Goal: Task Accomplishment & Management: Use online tool/utility

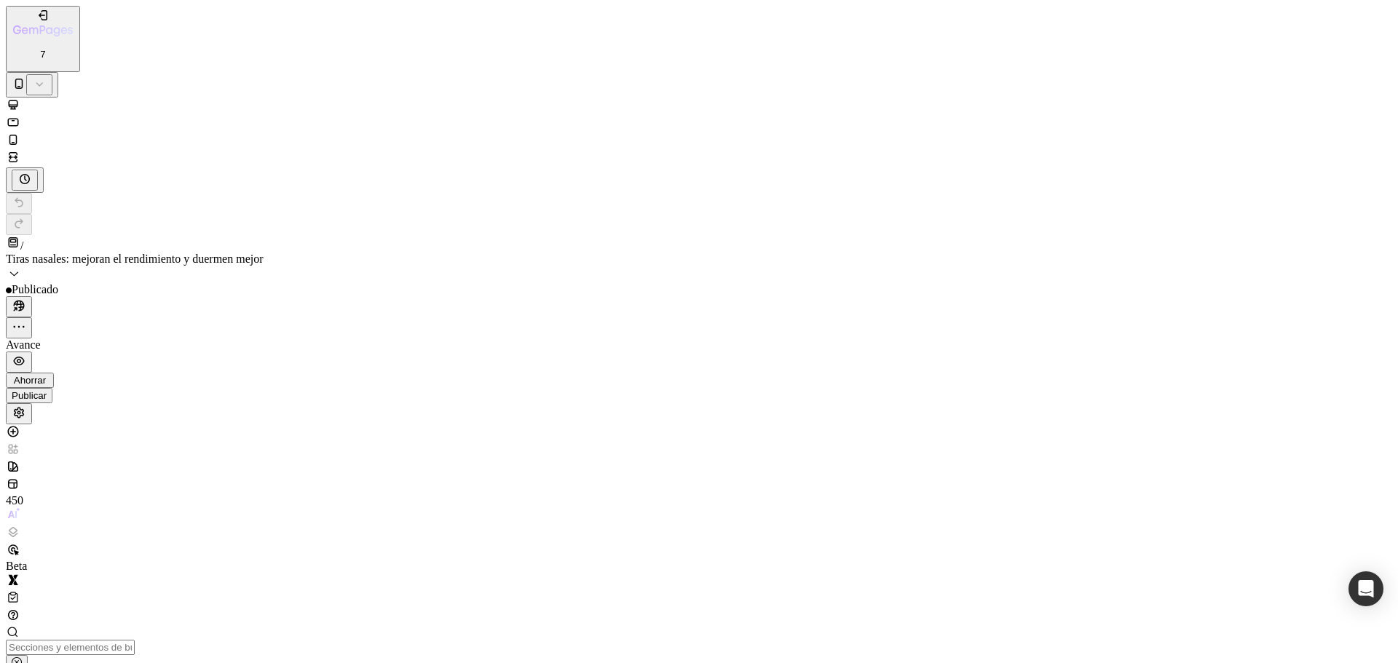
scroll to position [5604, 0]
click at [264, 253] on font "Tiras nasales: mejoran el rendimiento y duermen mejor" at bounding box center [135, 259] width 258 height 12
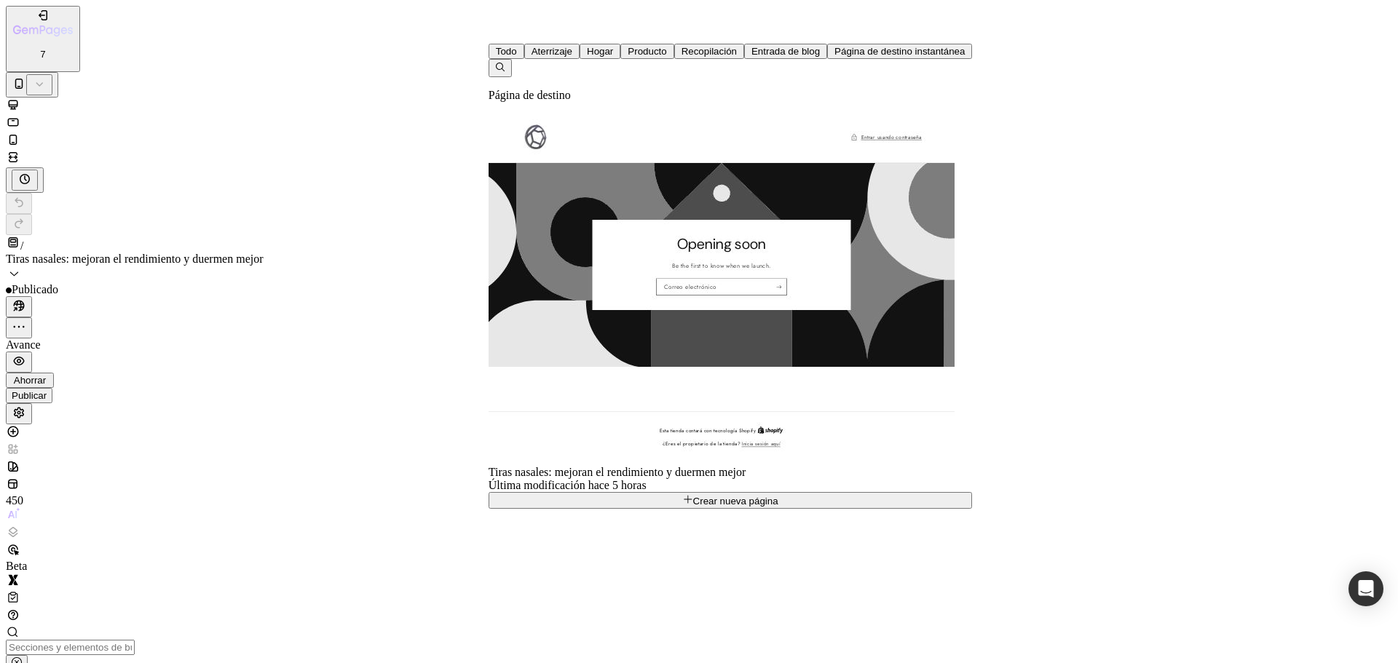
click at [496, 57] on font "Todo" at bounding box center [506, 51] width 21 height 11
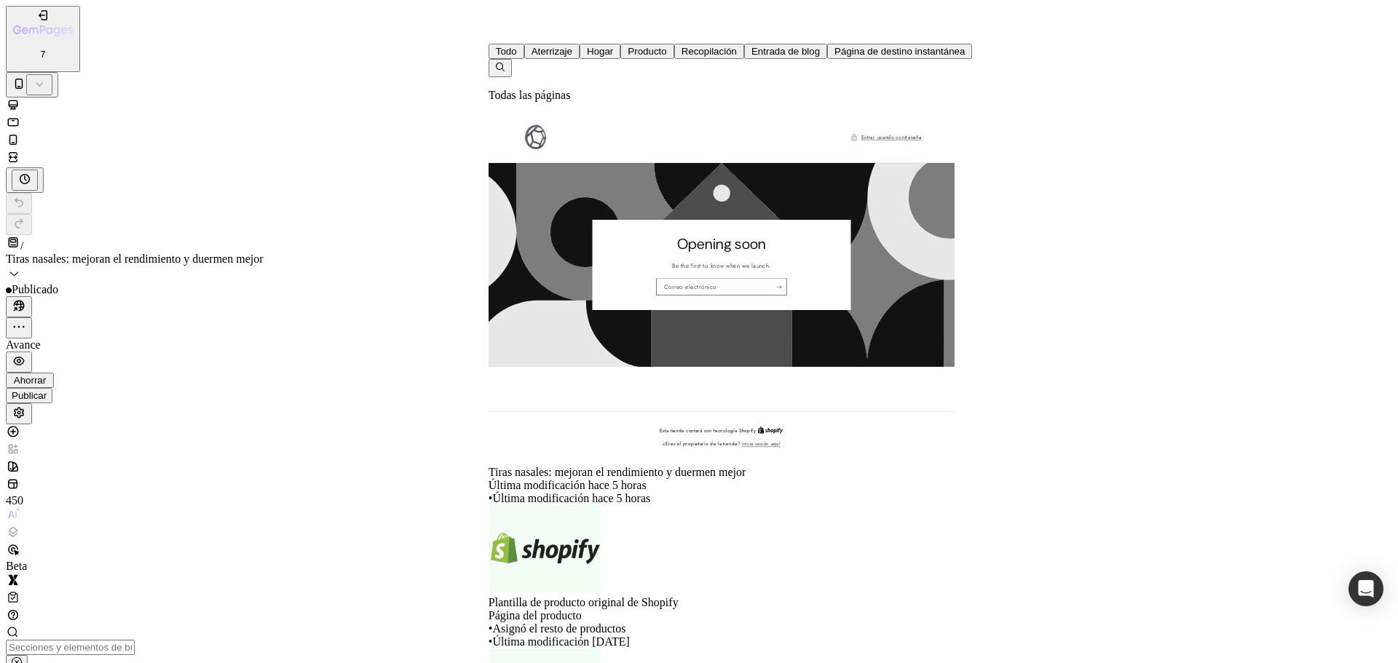
click at [532, 57] on font "Aterrizaje" at bounding box center [552, 51] width 41 height 11
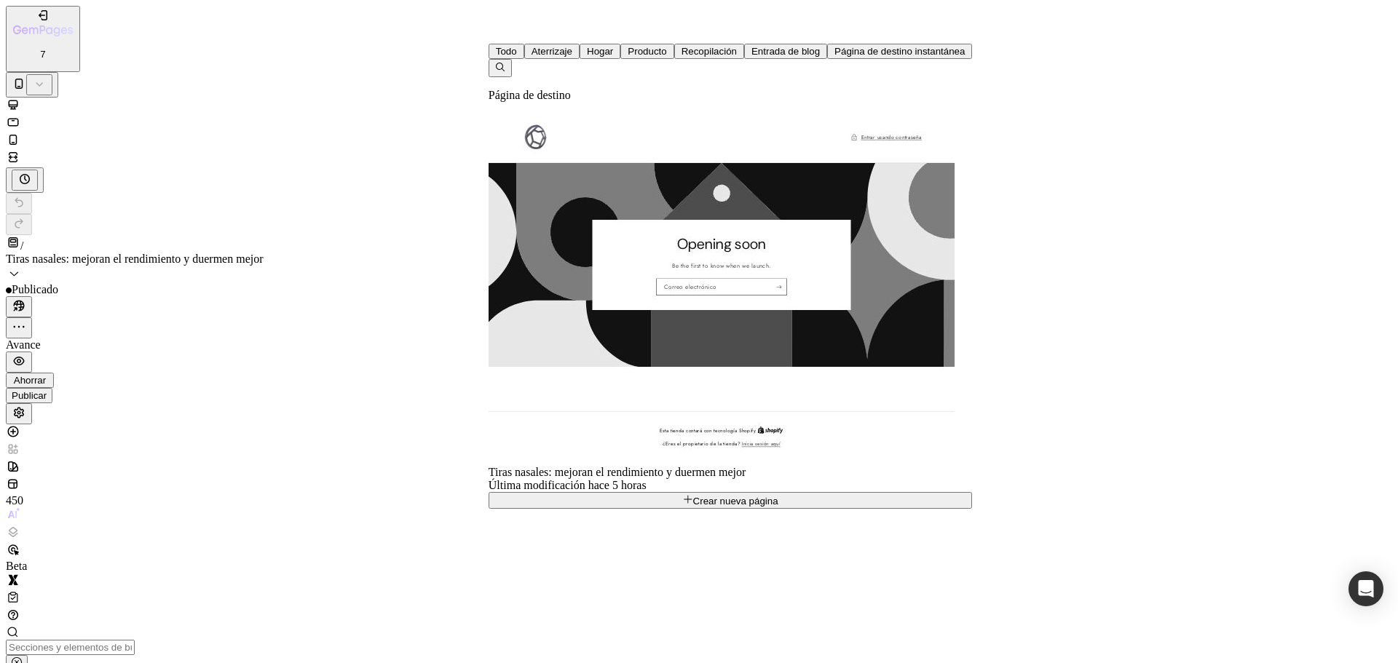
click at [693, 496] on font "Crear nueva página" at bounding box center [735, 501] width 85 height 11
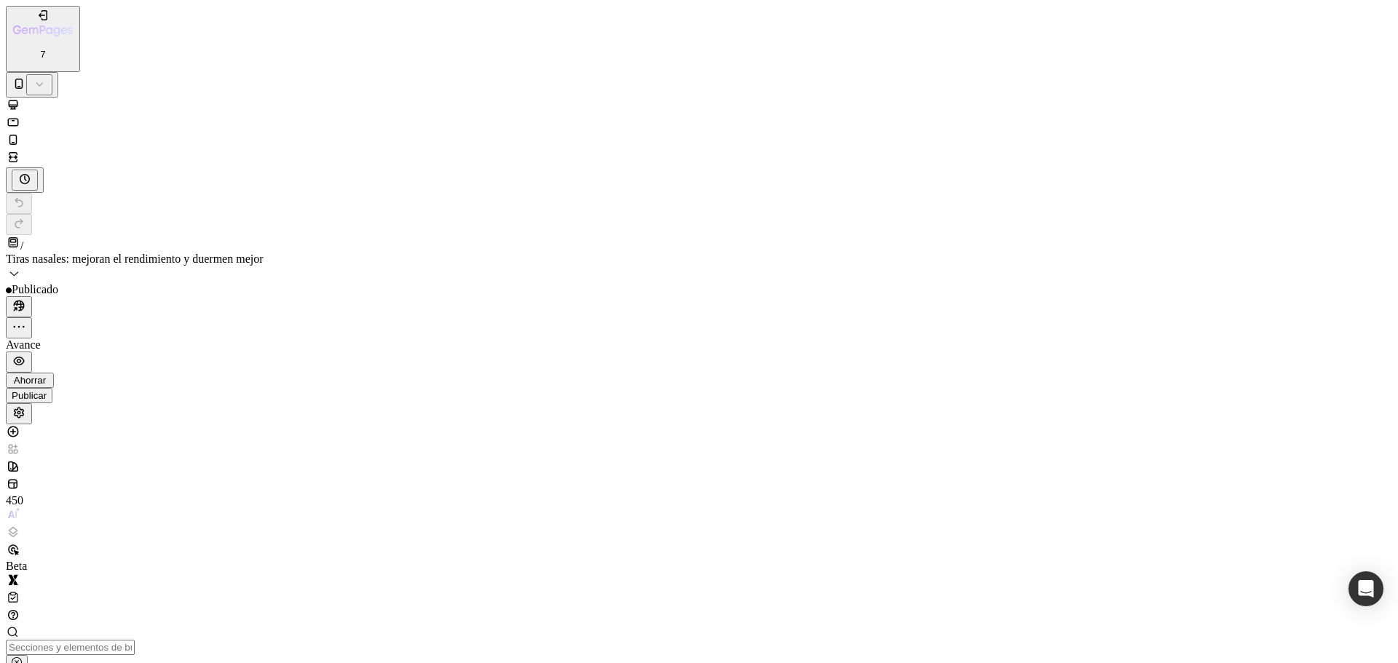
scroll to position [0, 0]
type input "skeiti"
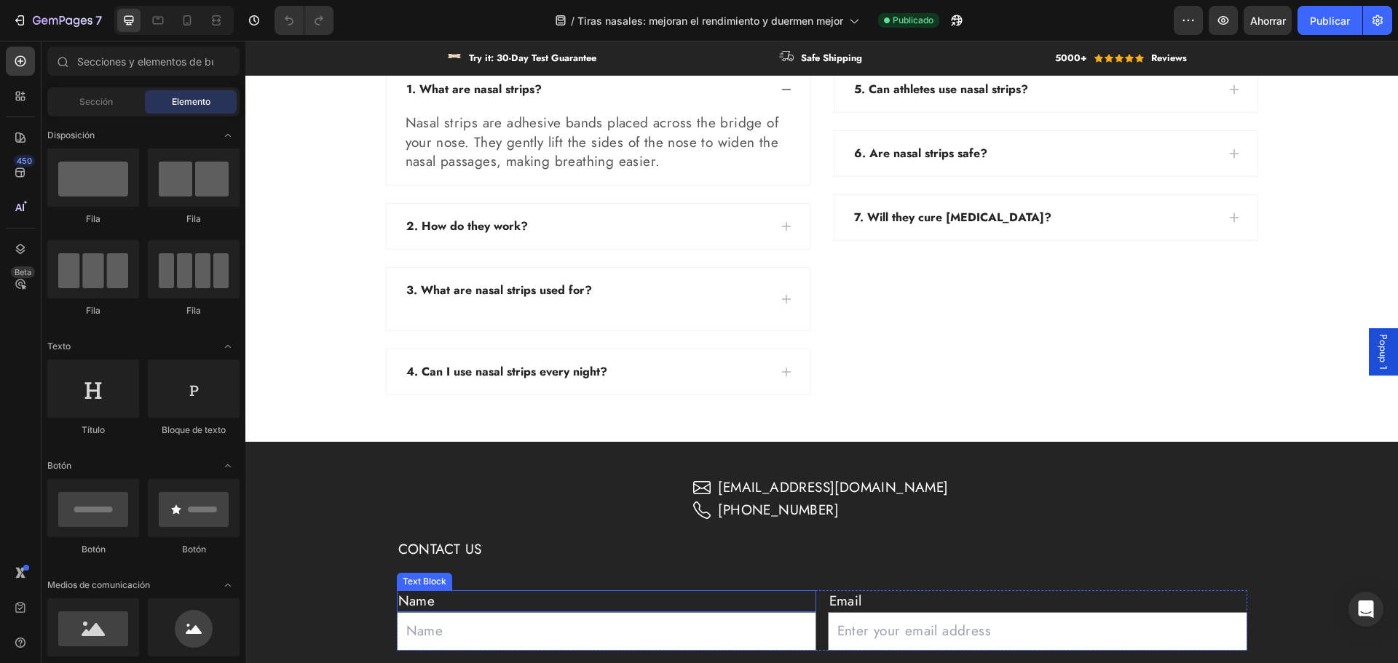
scroll to position [4025, 0]
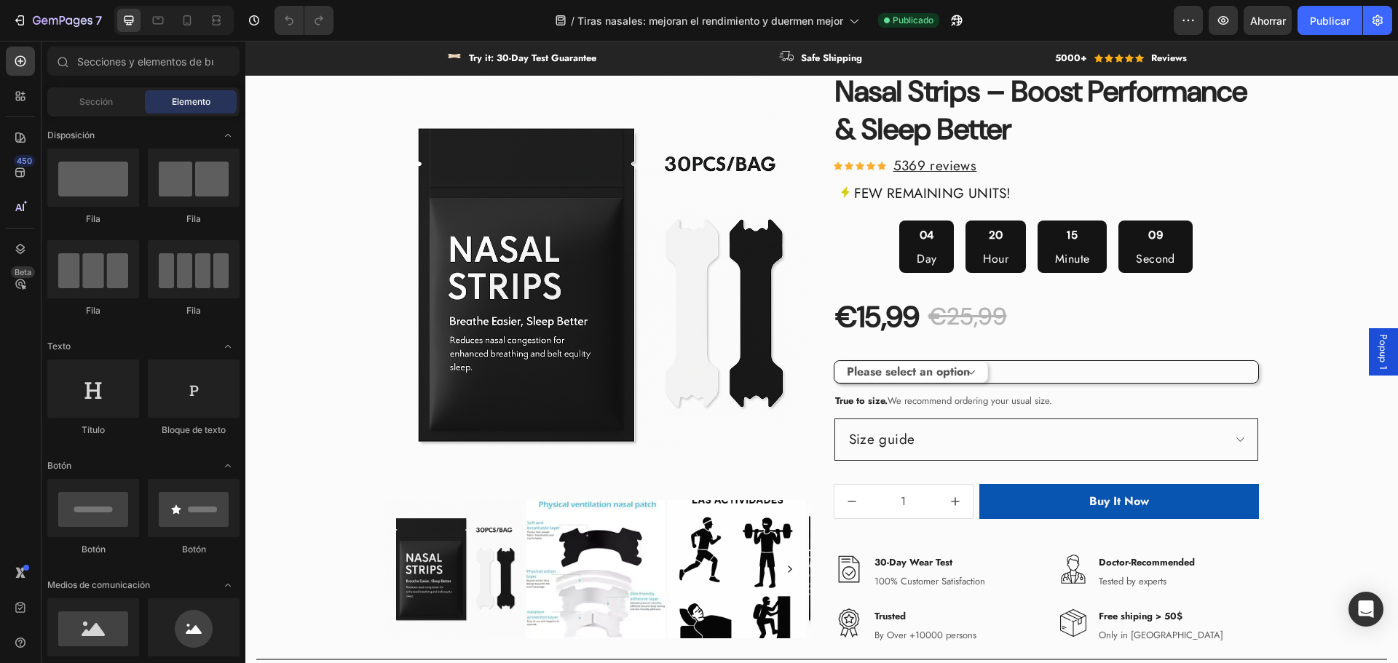
scroll to position [583, 0]
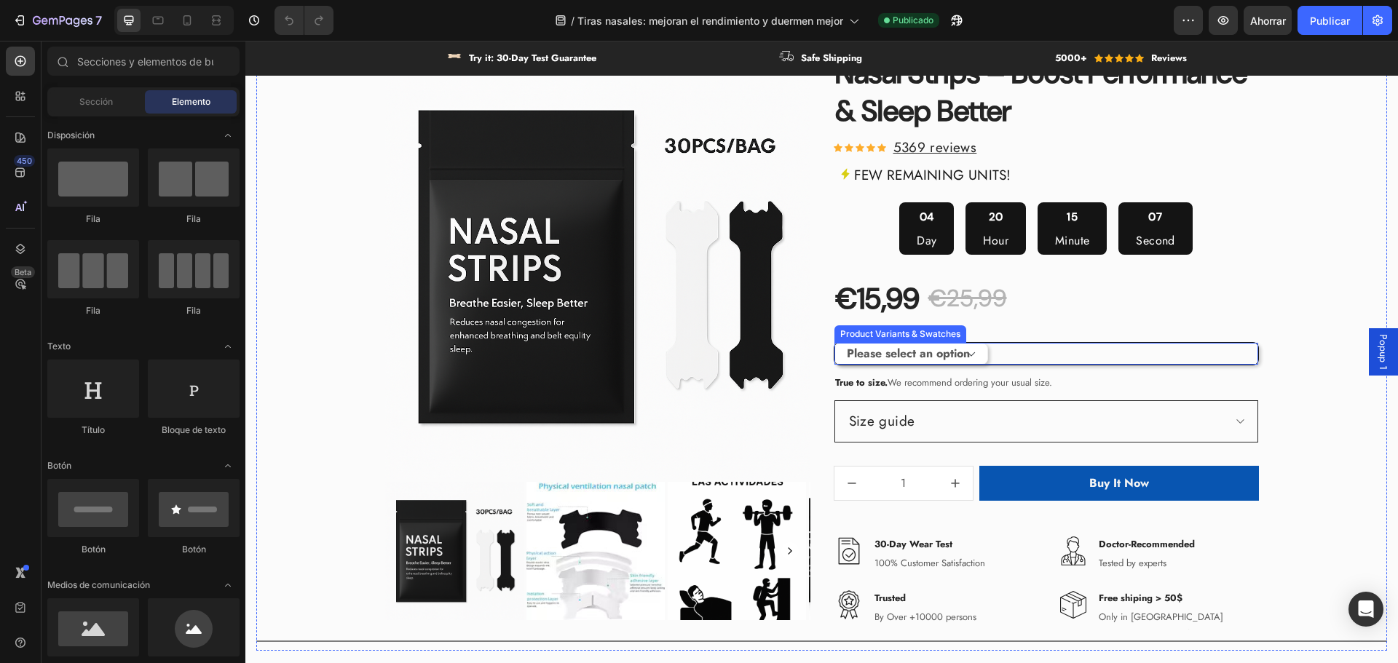
click at [1027, 352] on div "Please select an option Size S / 1Bag-30pcs Size S / 2Bags-60pcs Size S / 3Bags…" at bounding box center [1046, 354] width 424 height 22
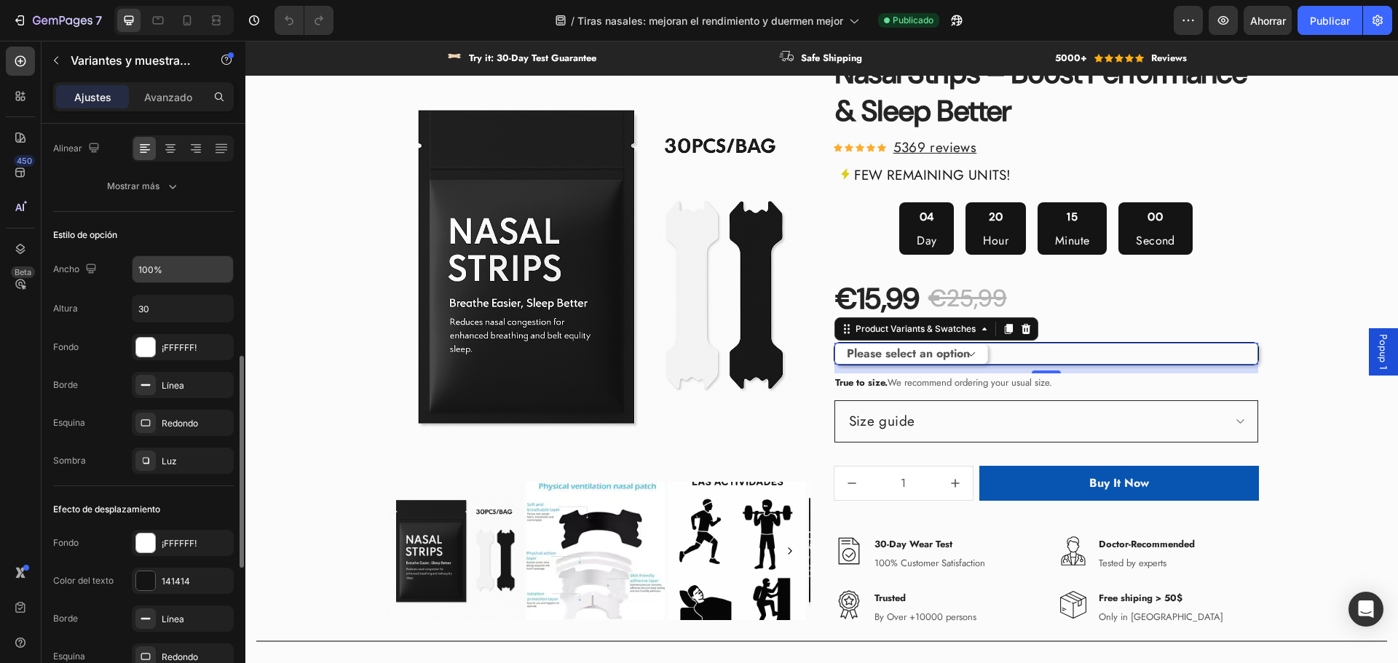
scroll to position [437, 0]
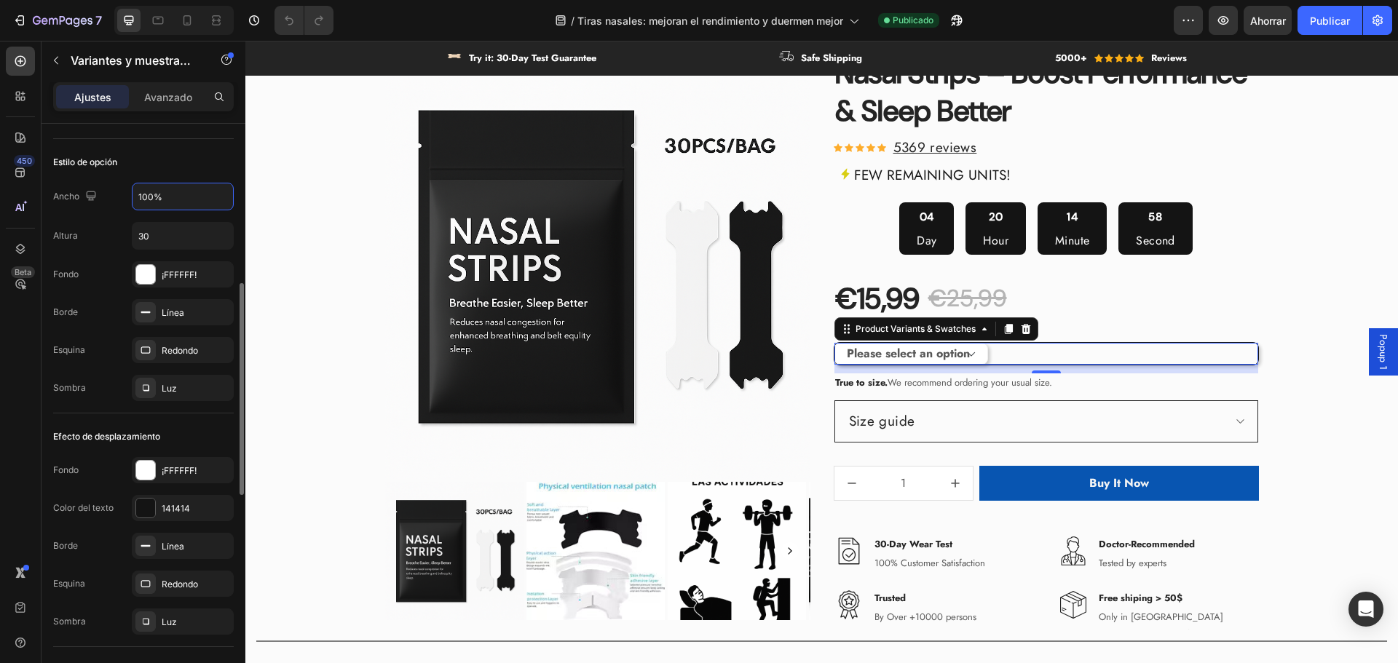
click at [169, 203] on input "100%" at bounding box center [183, 196] width 100 height 26
type input "100%"
click at [163, 179] on div "Estilo de opción Ancho 100% Altura 30 Fondo ¡FFFFFF! Borde Línea Esquina Redond…" at bounding box center [143, 276] width 181 height 275
click at [1325, 335] on div "Product Images & Gallery 3421 people have bought this item in the last 24h. Tex…" at bounding box center [821, 337] width 1131 height 627
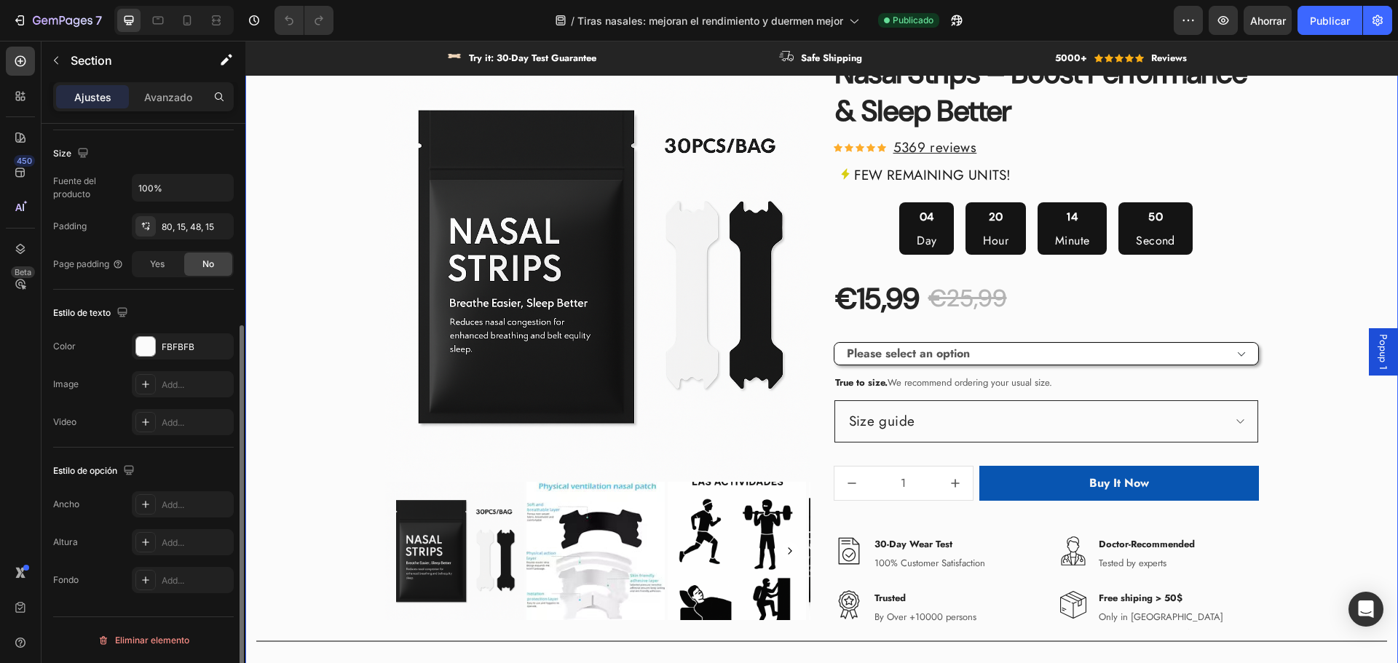
scroll to position [0, 0]
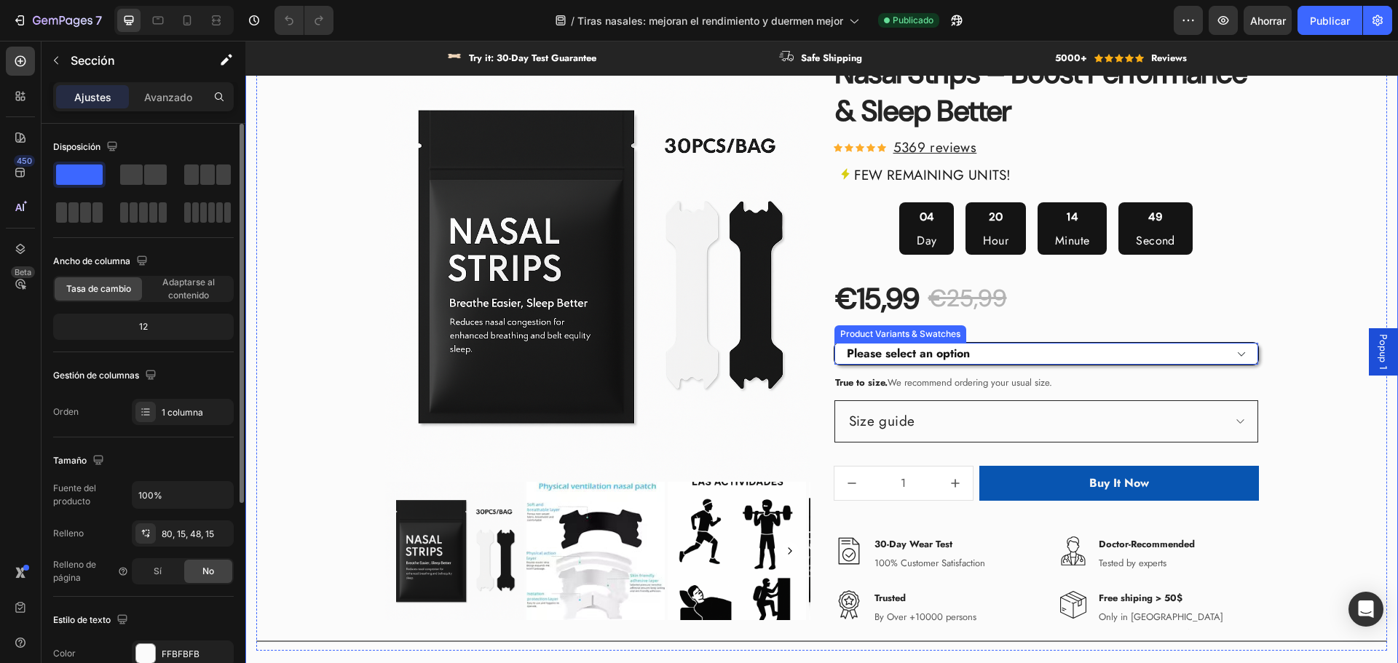
click at [1171, 355] on select "Please select an option Size S / 1Bag-30pcs Size S / 2Bags-60pcs Size S / 3Bags…" at bounding box center [1046, 354] width 424 height 22
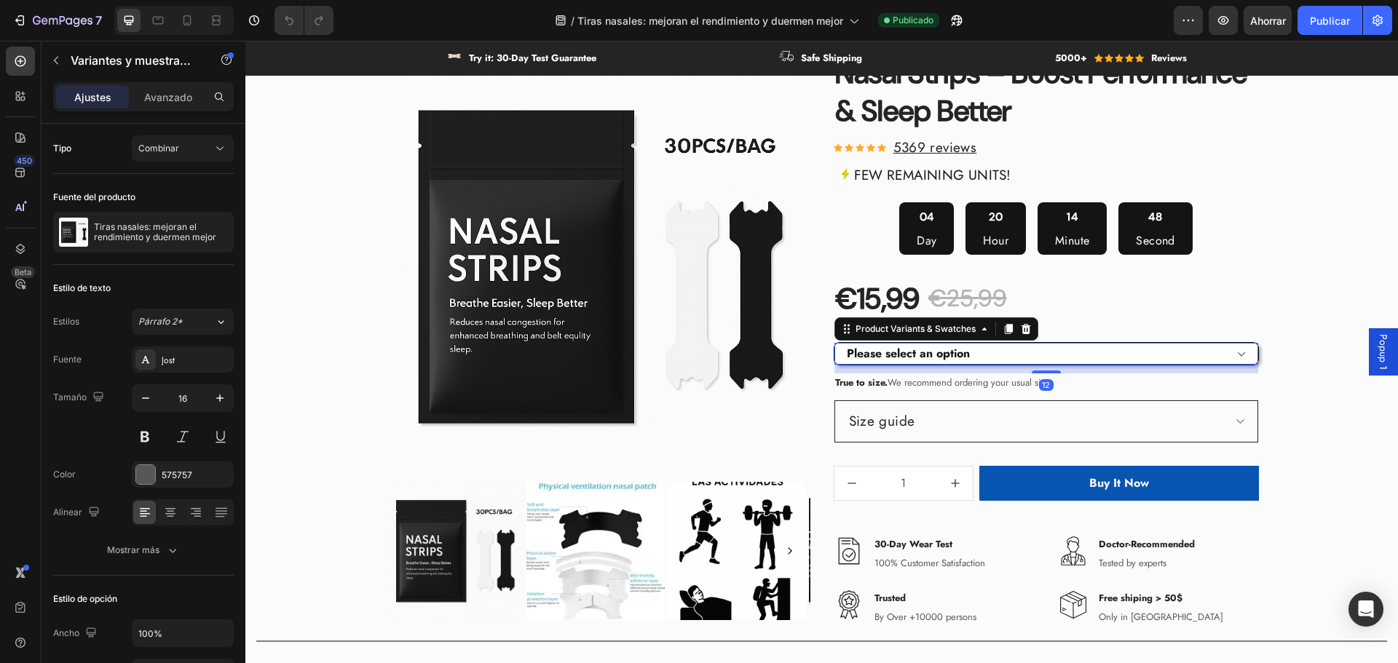
click at [1170, 355] on select "Please select an option Size S / 1Bag-30pcs Size S / 2Bags-60pcs Size S / 3Bags…" at bounding box center [1046, 354] width 424 height 22
click at [1276, 20] on font "Ahorrar" at bounding box center [1268, 21] width 36 height 12
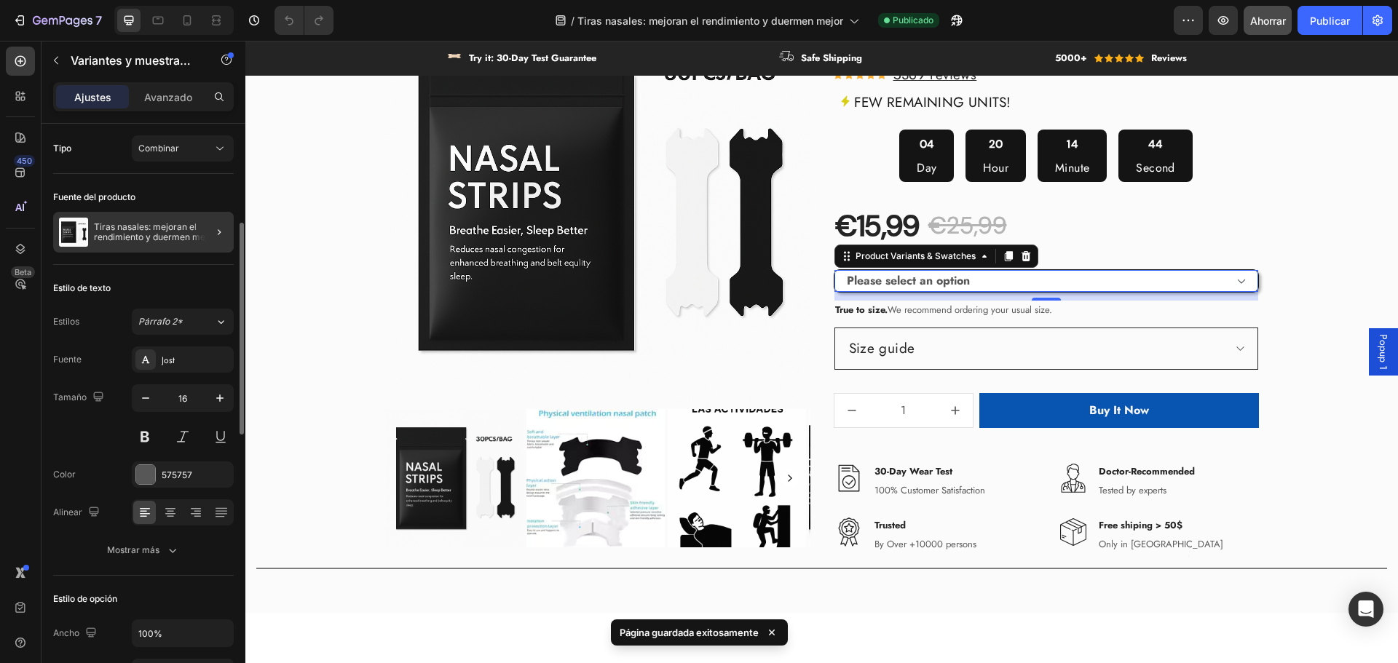
scroll to position [146, 0]
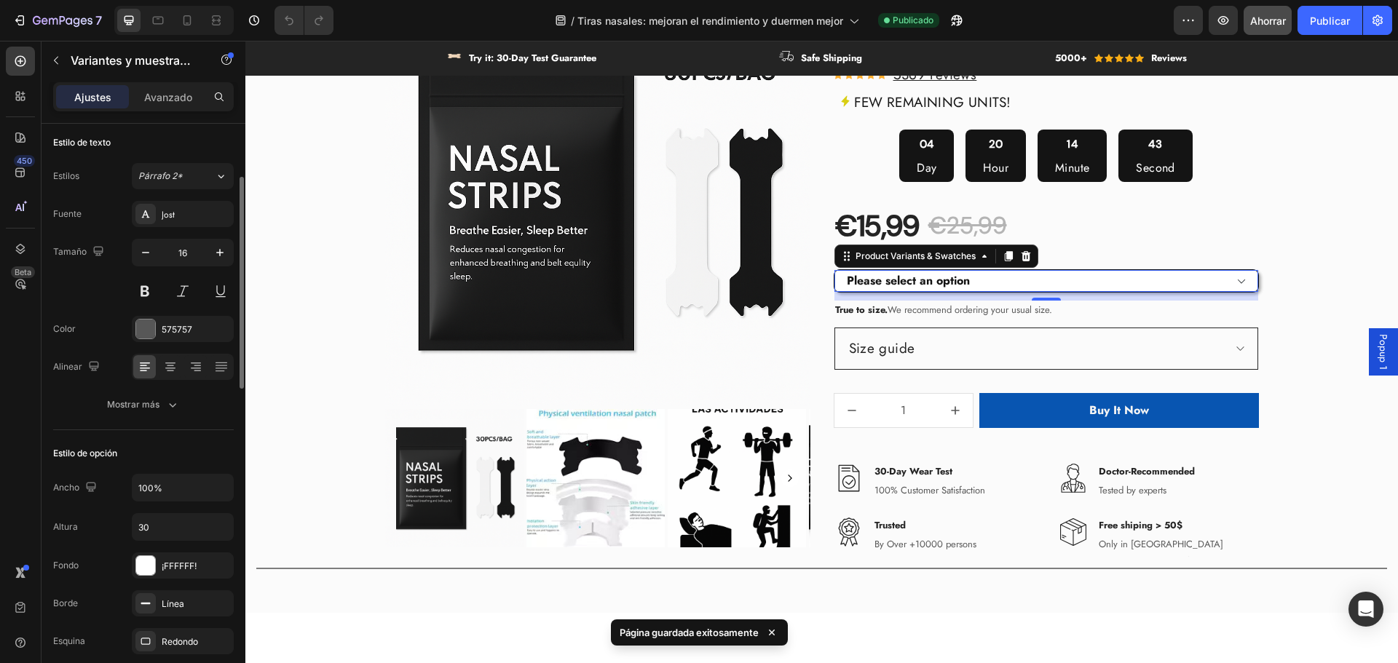
click at [956, 288] on select "Please select an option Size S / 1Bag-30pcs Size S / 2Bags-60pcs Size S / 3Bags…" at bounding box center [1046, 281] width 424 height 22
click at [1019, 282] on select "Please select an option Size S / 1Bag-30pcs Size S / 2Bags-60pcs Size S / 3Bags…" at bounding box center [1046, 281] width 424 height 22
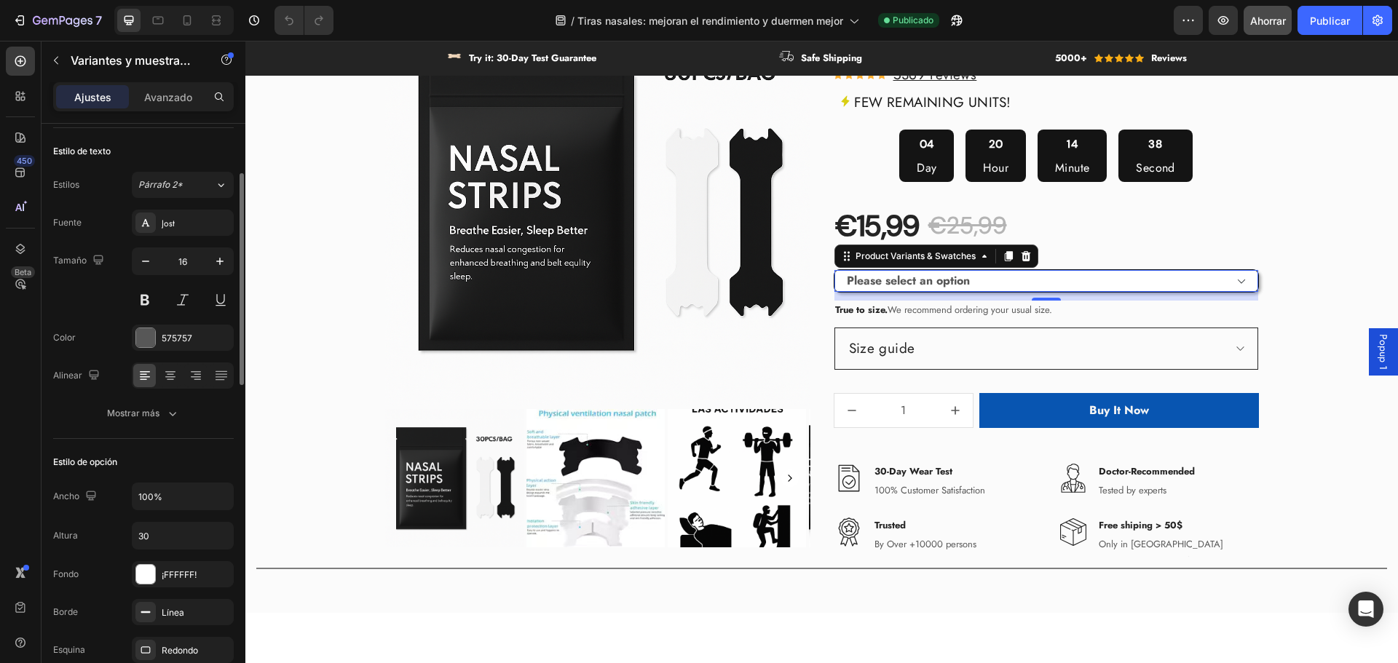
scroll to position [0, 0]
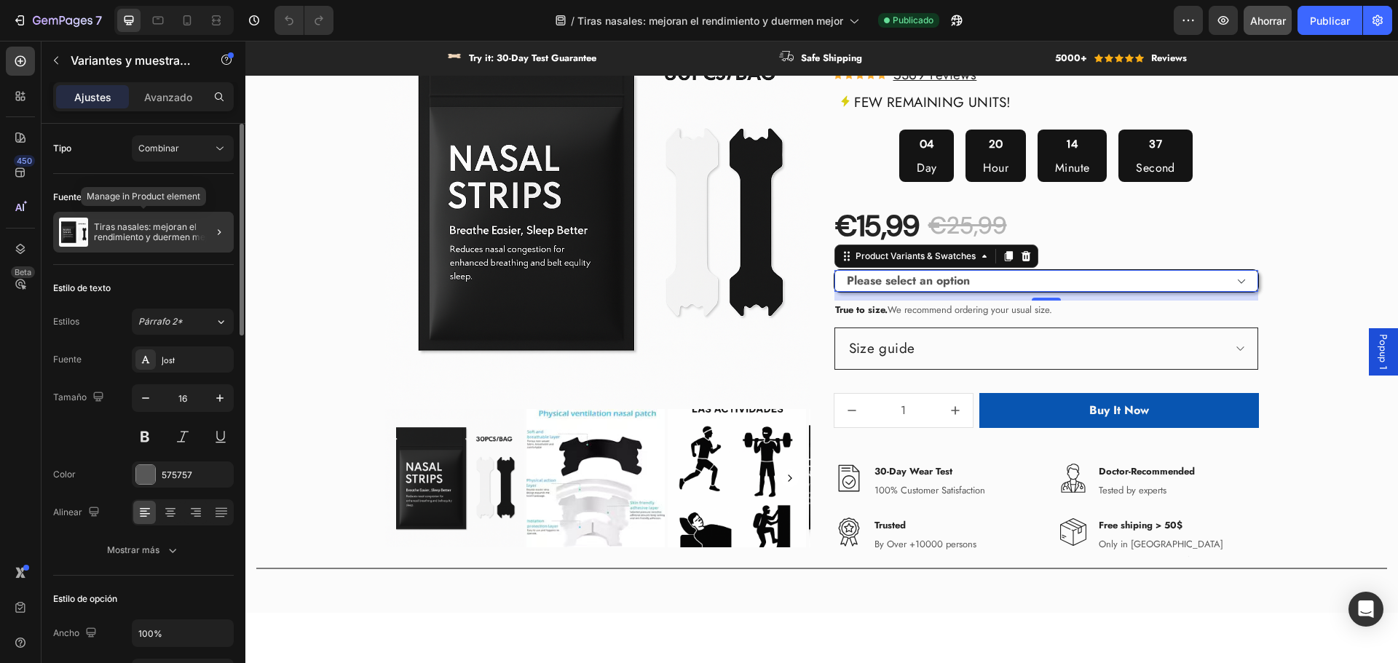
click at [157, 236] on font "Tiras nasales: mejoran el rendimiento y duermen mejor" at bounding box center [155, 231] width 122 height 21
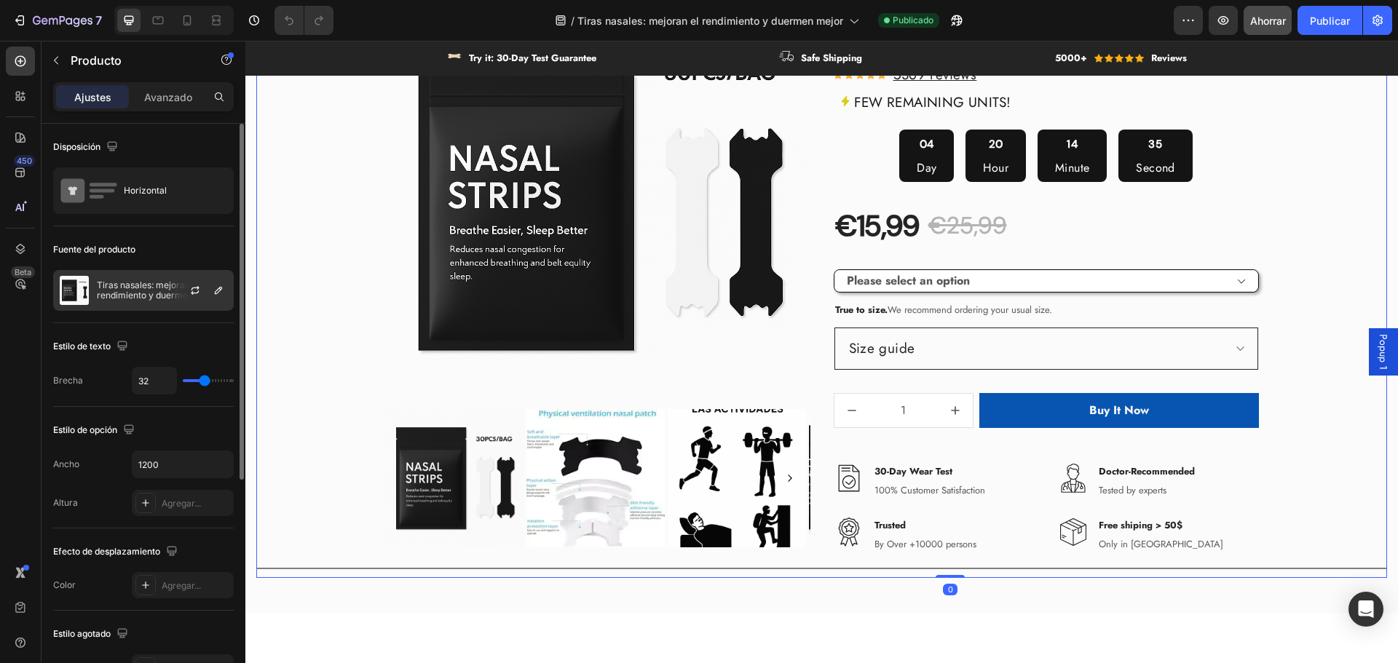
click at [145, 293] on font "Tiras nasales: mejoran el rendimiento y duermen mejor" at bounding box center [158, 290] width 122 height 21
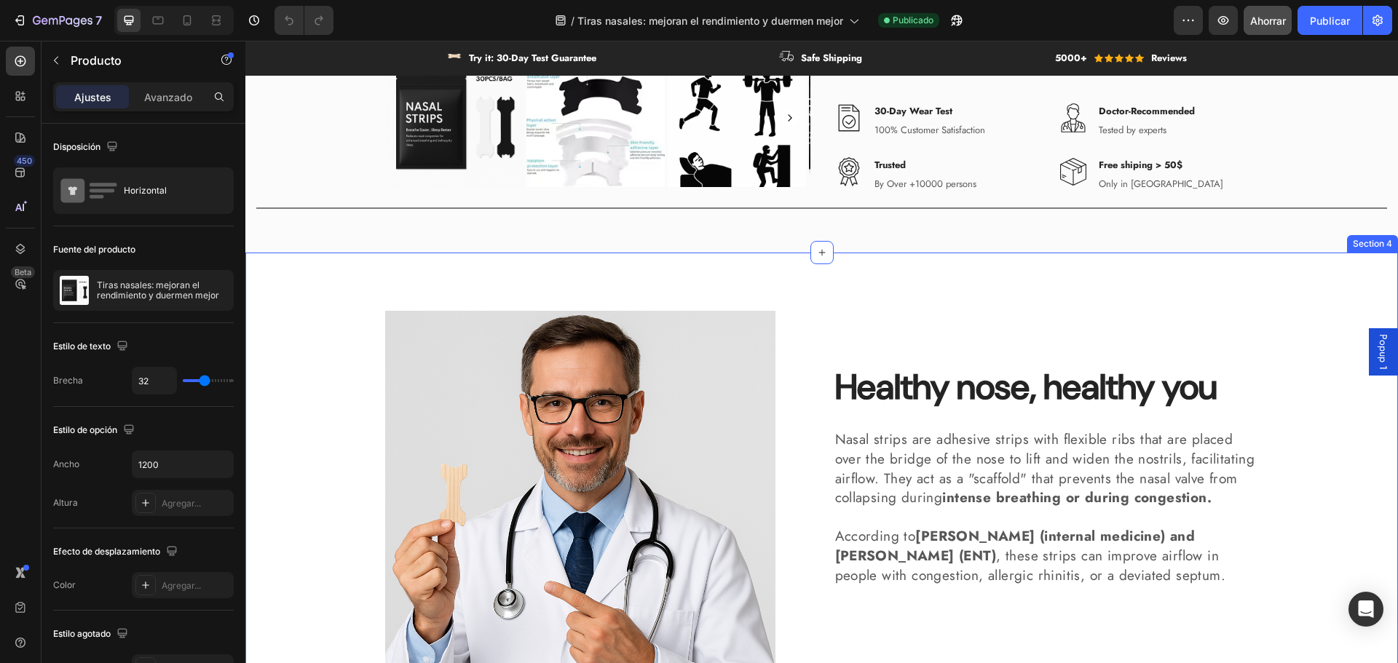
scroll to position [1022, 0]
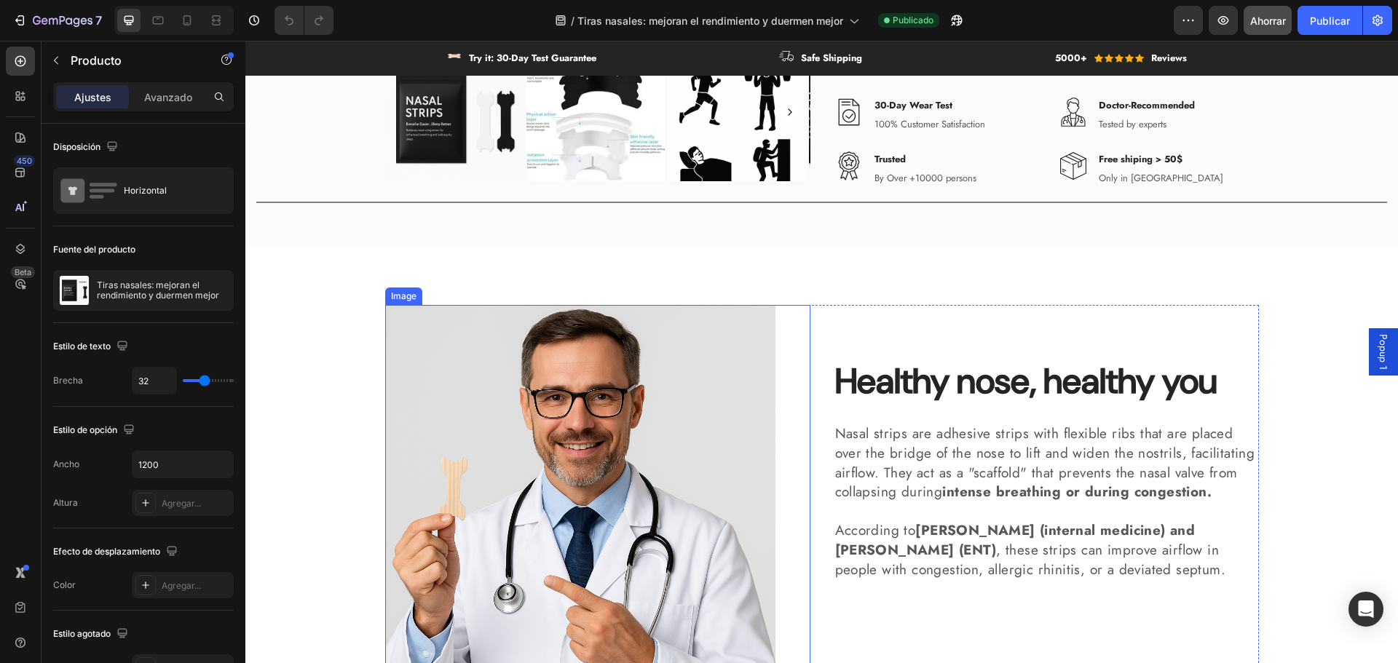
click at [616, 406] on img at bounding box center [580, 500] width 390 height 390
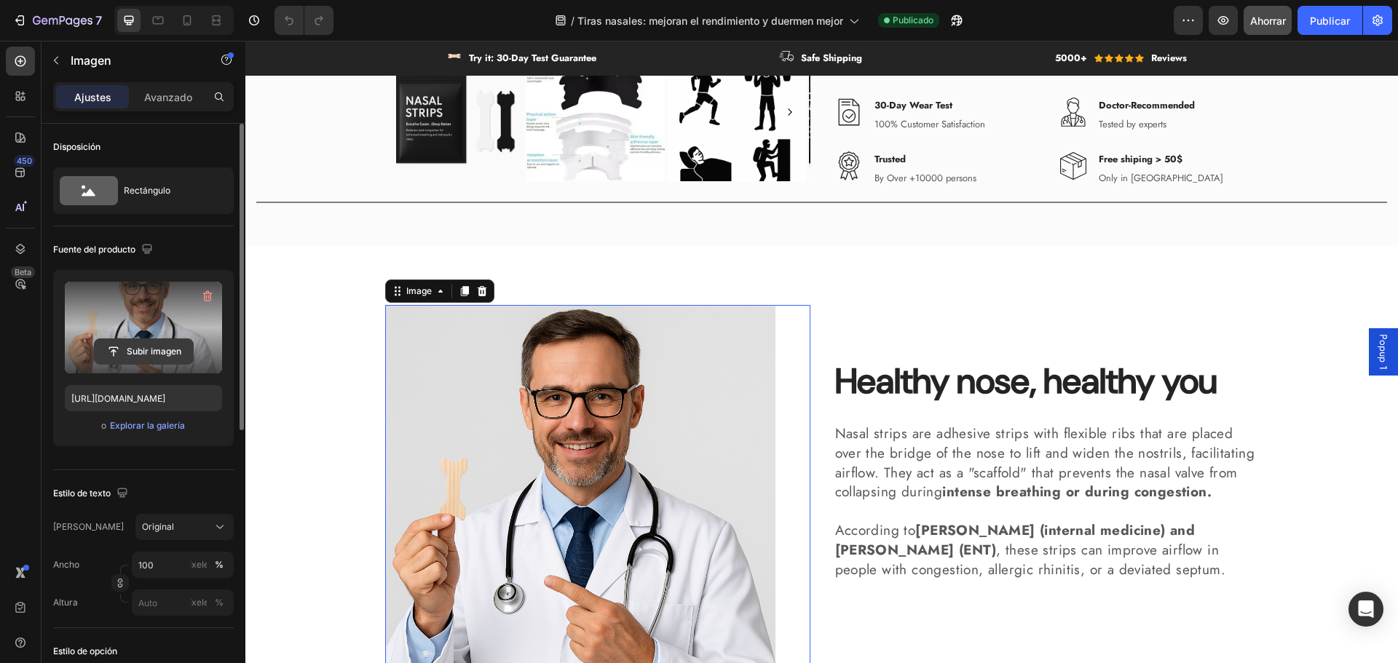
click at [171, 347] on input "file" at bounding box center [144, 351] width 98 height 25
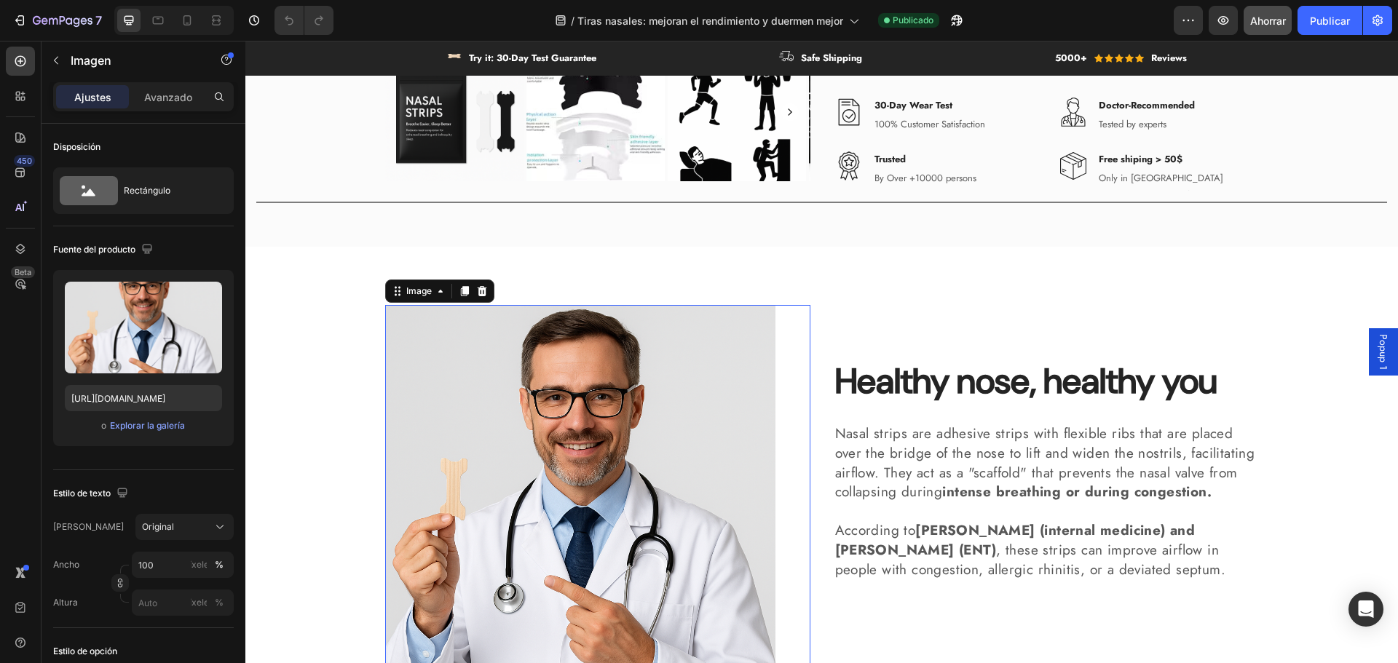
click at [574, 441] on img at bounding box center [580, 500] width 390 height 390
click at [957, 381] on h2 "Healthy nose, healthy you" at bounding box center [1046, 382] width 425 height 48
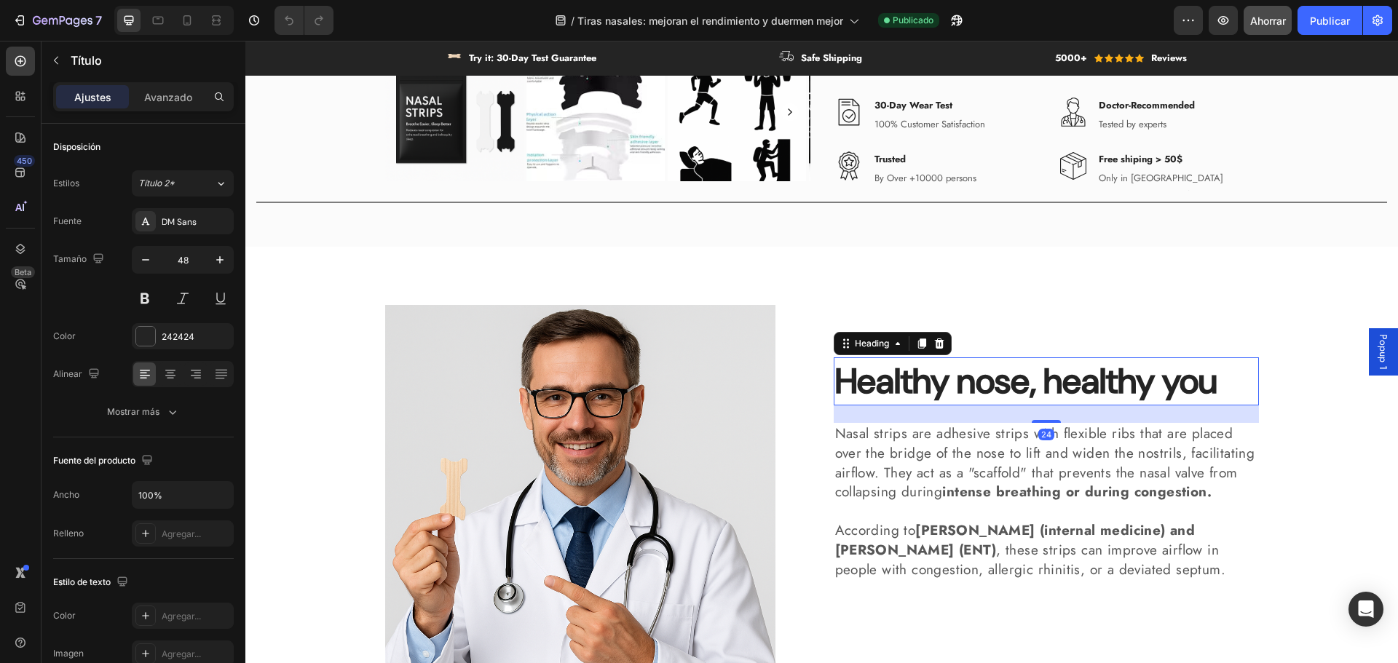
click at [968, 389] on h2 "Healthy nose, healthy you" at bounding box center [1046, 382] width 425 height 48
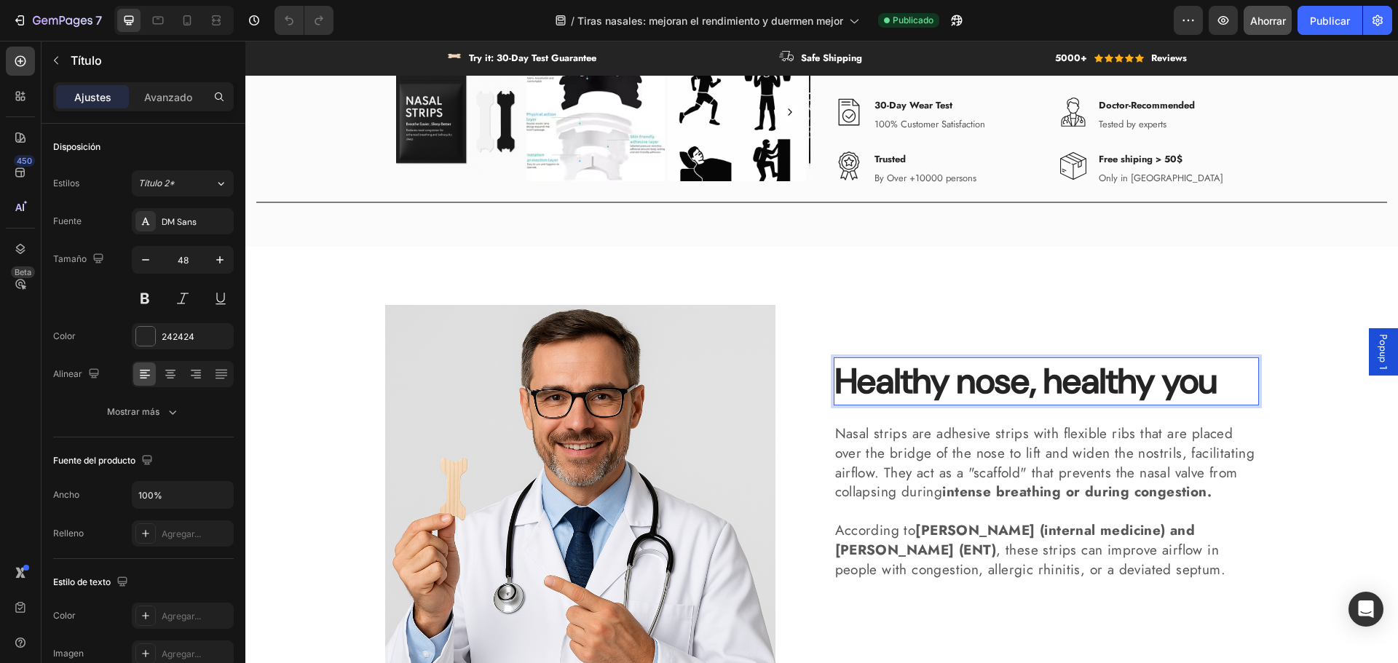
click at [968, 389] on p "Healthy nose, healthy you" at bounding box center [1046, 381] width 422 height 45
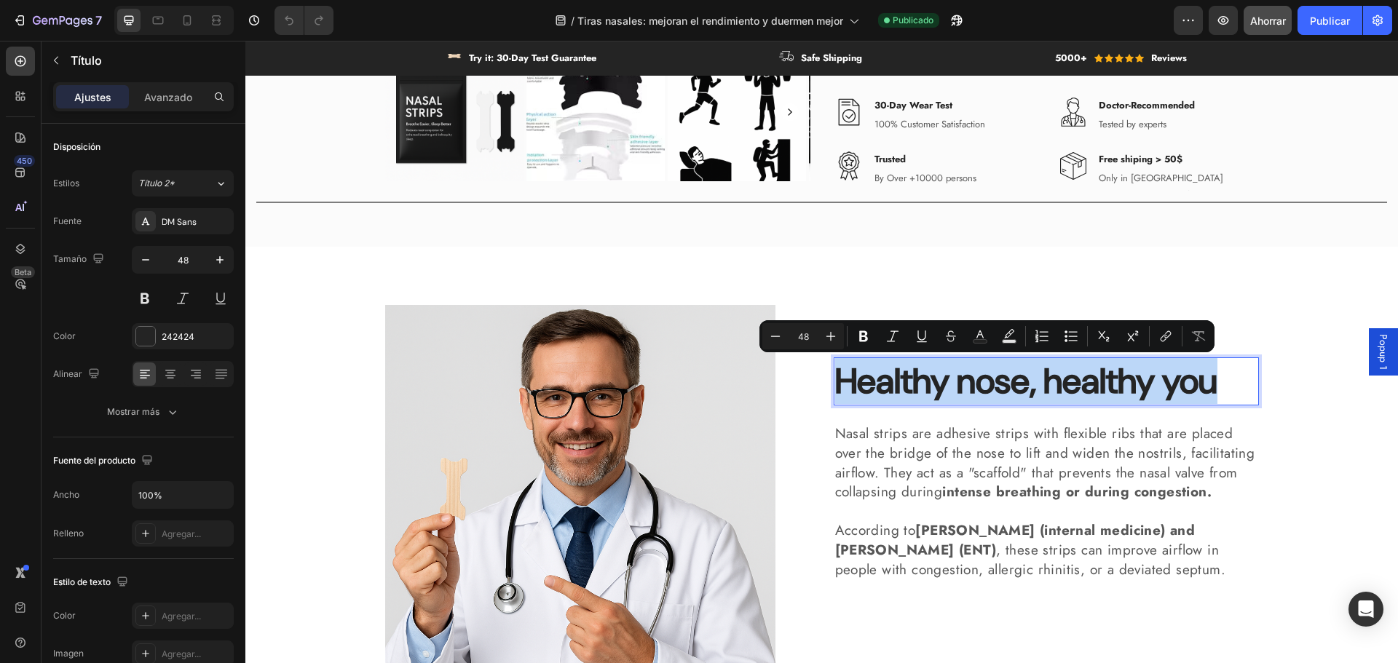
click at [968, 389] on p "Healthy nose, healthy you" at bounding box center [1046, 381] width 422 height 45
copy p "Healthy nose, healthy you"
click at [870, 451] on p "Nasal strips are adhesive strips with flexible ribs that are placed over the br…" at bounding box center [1046, 462] width 422 height 77
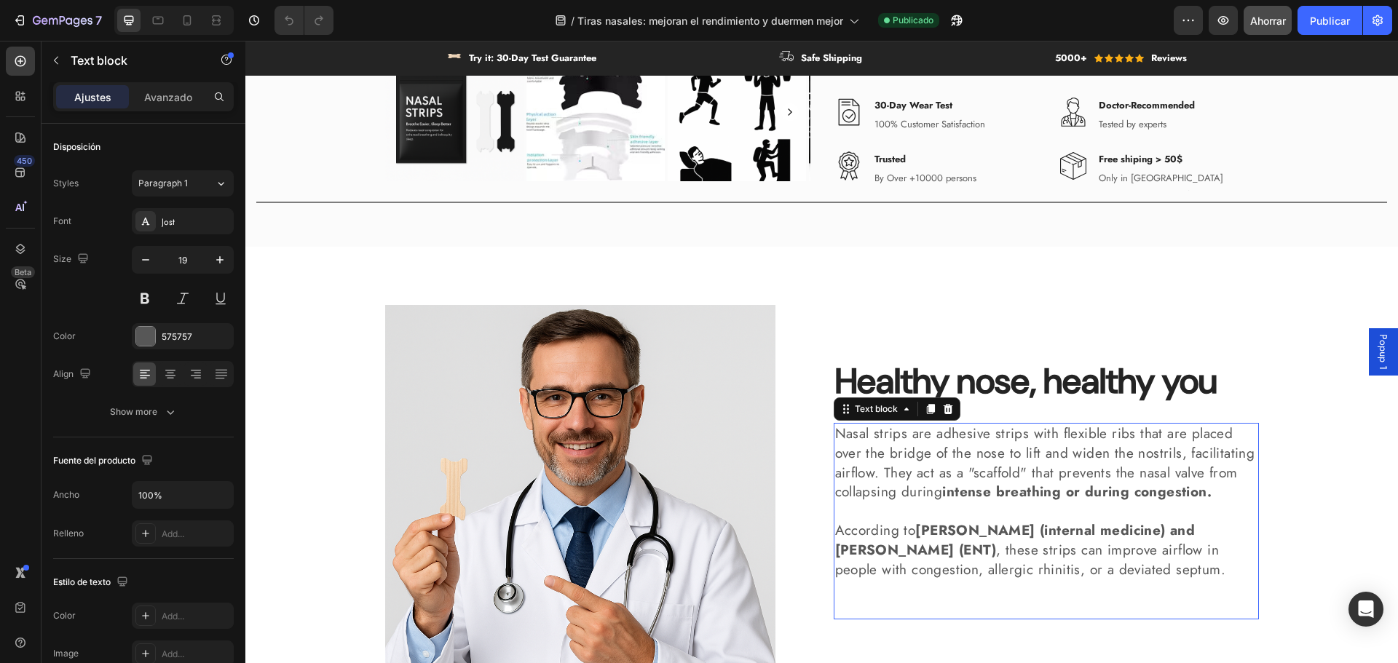
click at [870, 451] on p "Nasal strips are adhesive strips with flexible ribs that are placed over the br…" at bounding box center [1046, 462] width 422 height 77
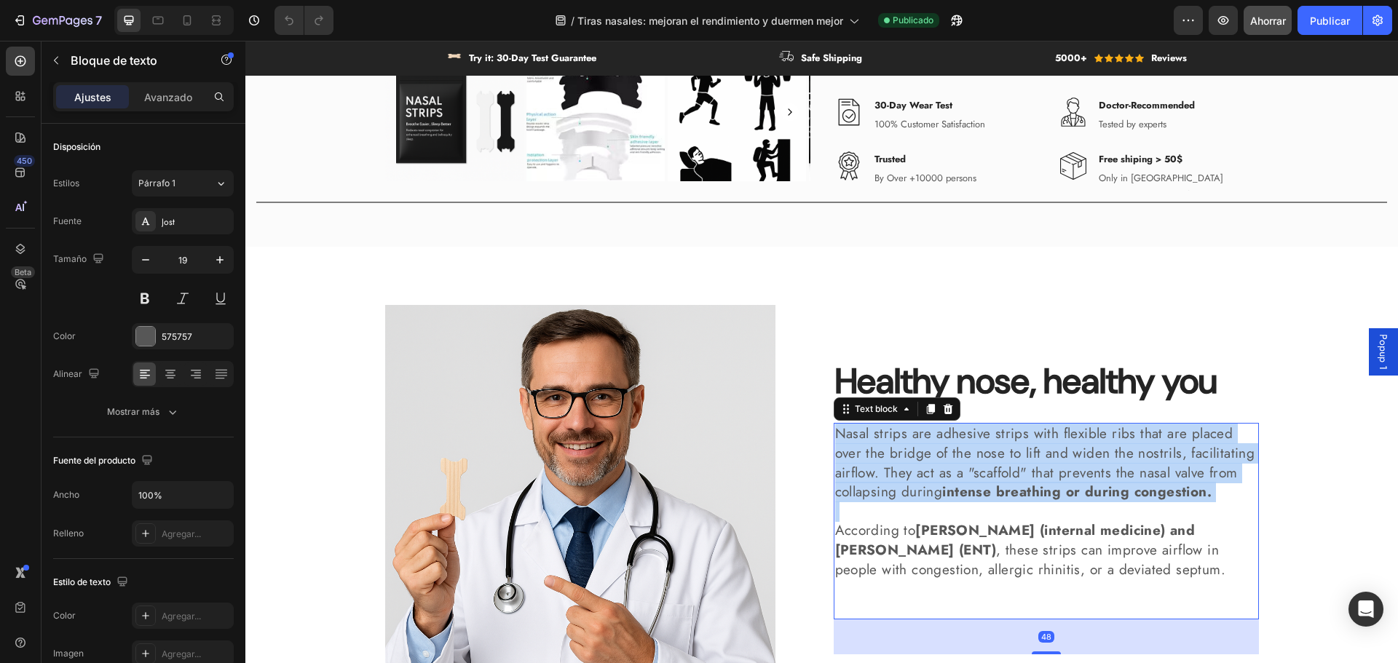
click at [870, 451] on p "Nasal strips are adhesive strips with flexible ribs that are placed over the br…" at bounding box center [1046, 462] width 422 height 77
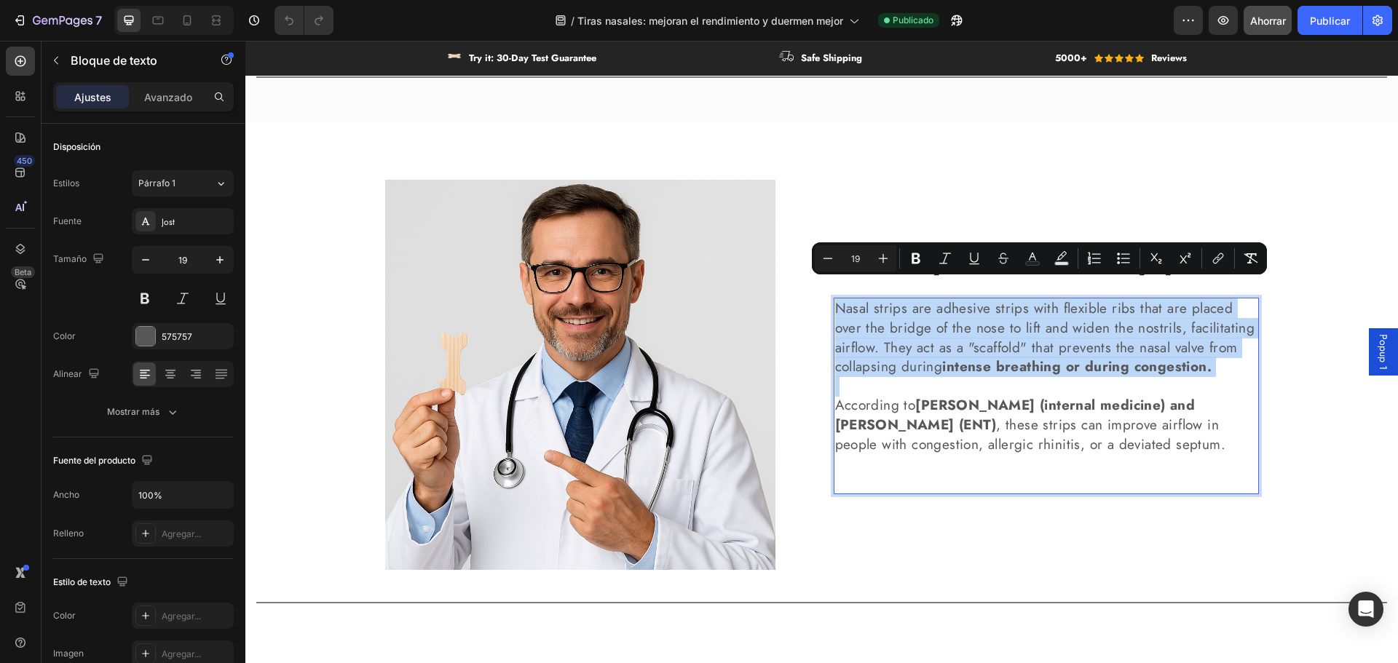
scroll to position [1167, 0]
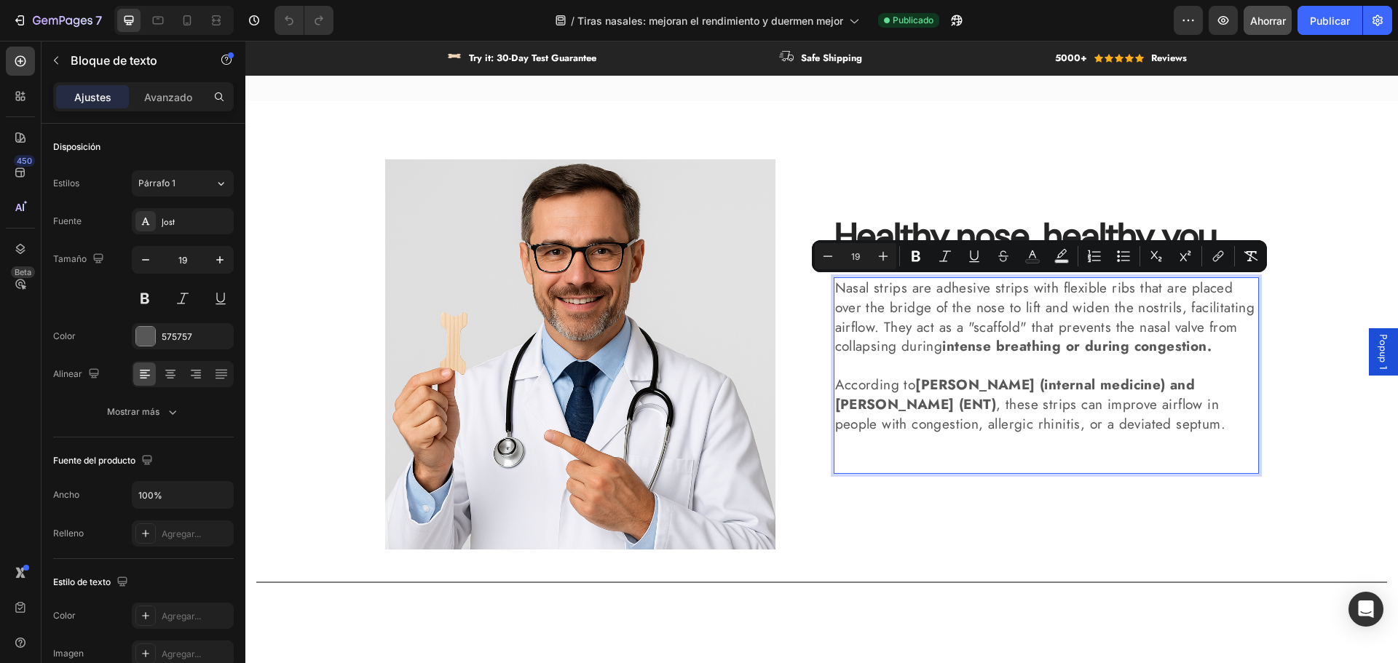
click at [1134, 449] on p "Rich Text Editor. Editing area: main" at bounding box center [1046, 453] width 422 height 39
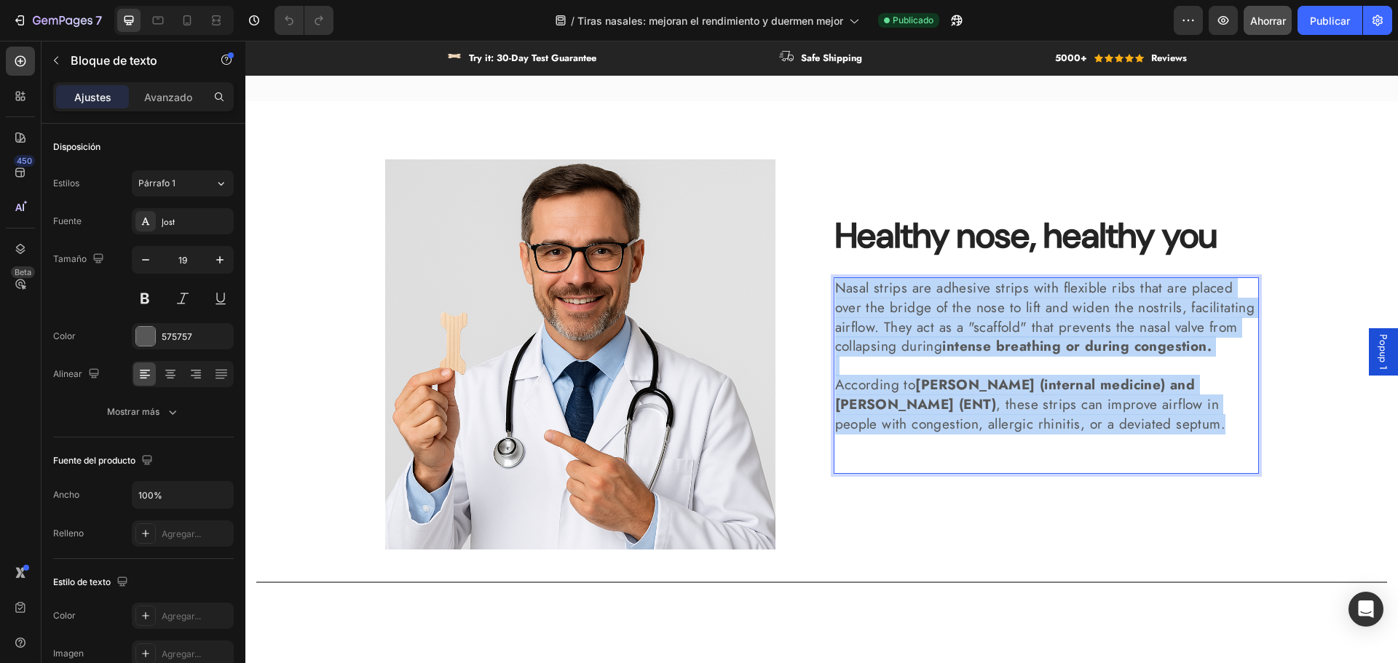
drag, startPoint x: 1193, startPoint y: 431, endPoint x: 824, endPoint y: 277, distance: 399.9
click at [824, 277] on div "Image Healthy nose, healthy you Heading Nasal strips are adhesive strips with f…" at bounding box center [822, 360] width 874 height 402
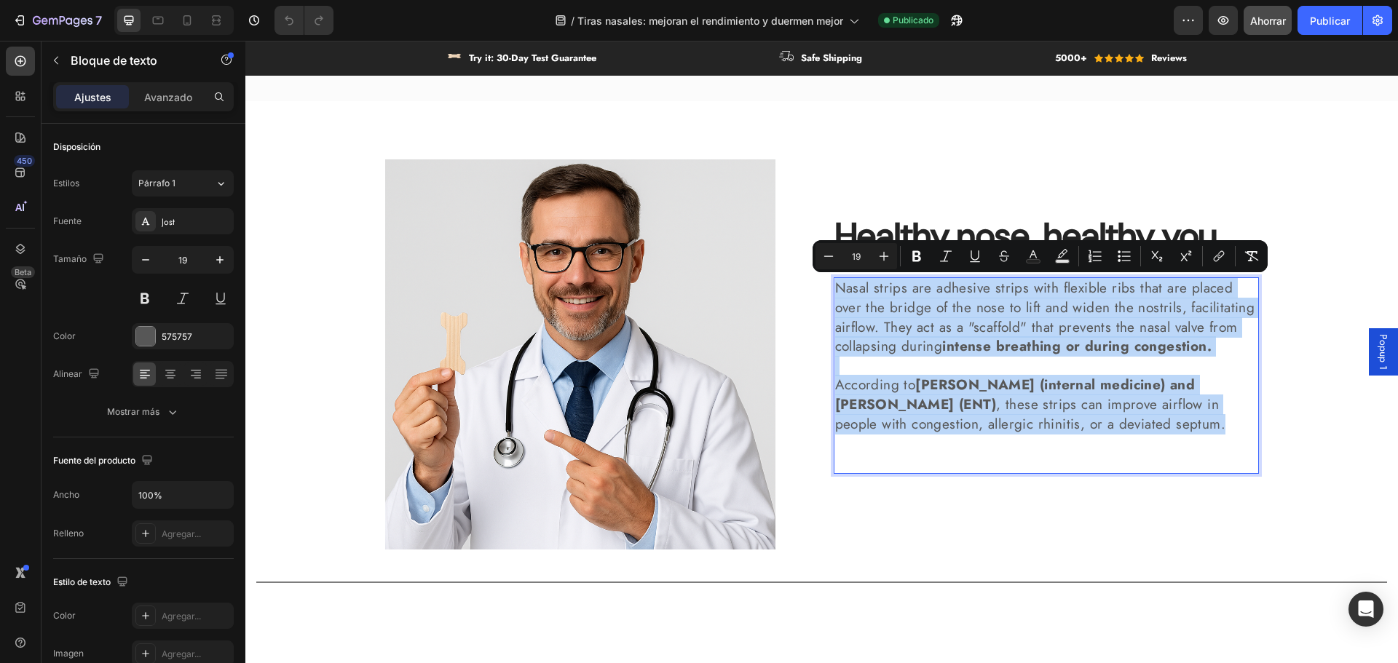
copy div "Nasal strips are adhesive strips with flexible ribs that are placed over the br…"
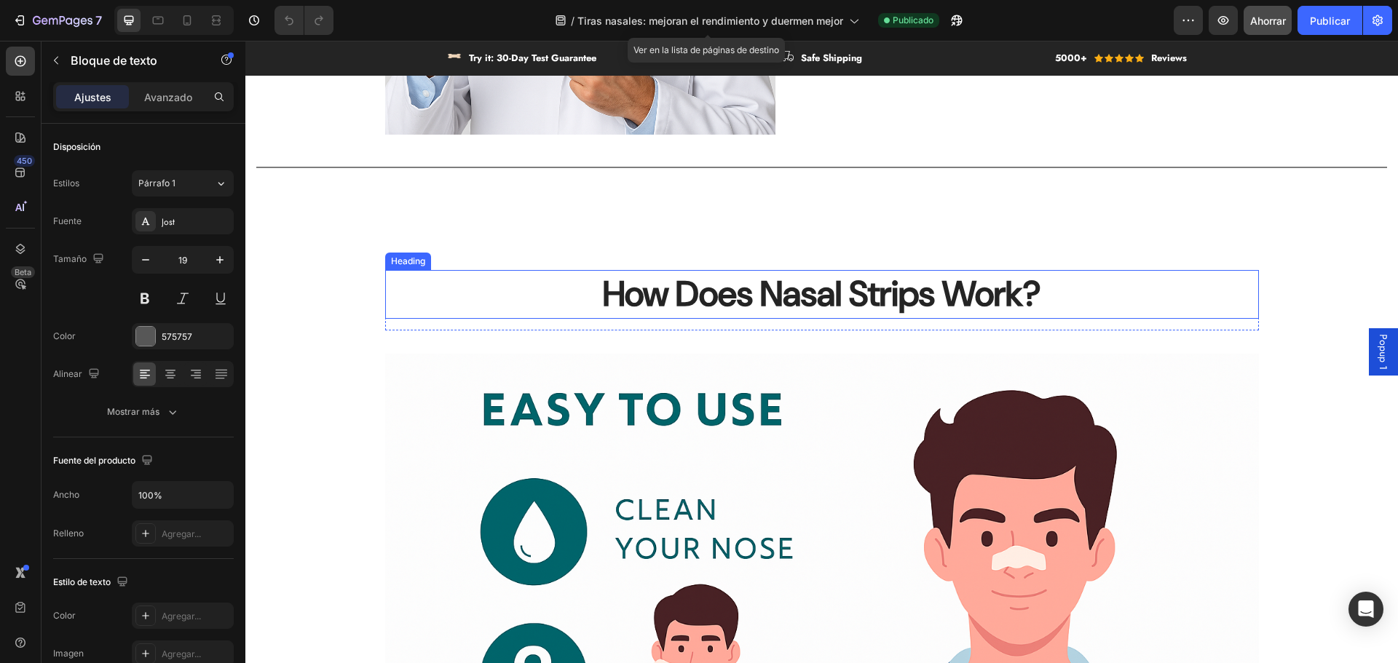
scroll to position [1604, 0]
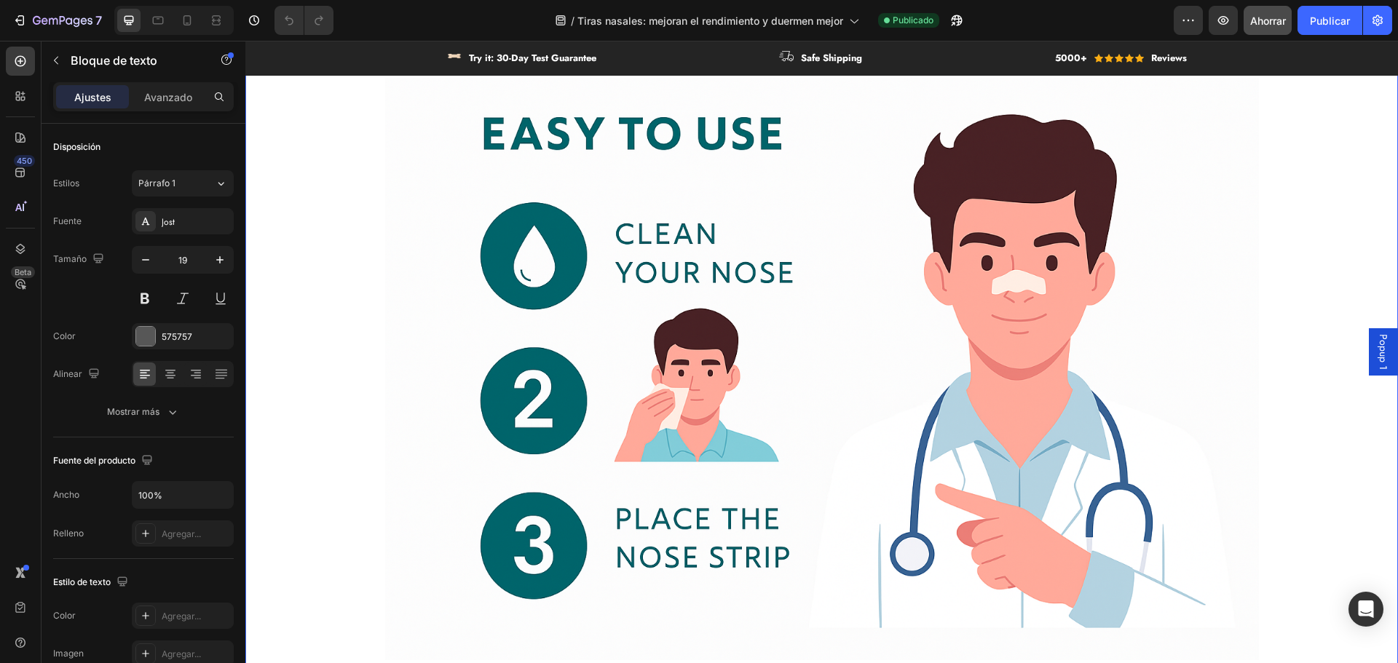
type input "16"
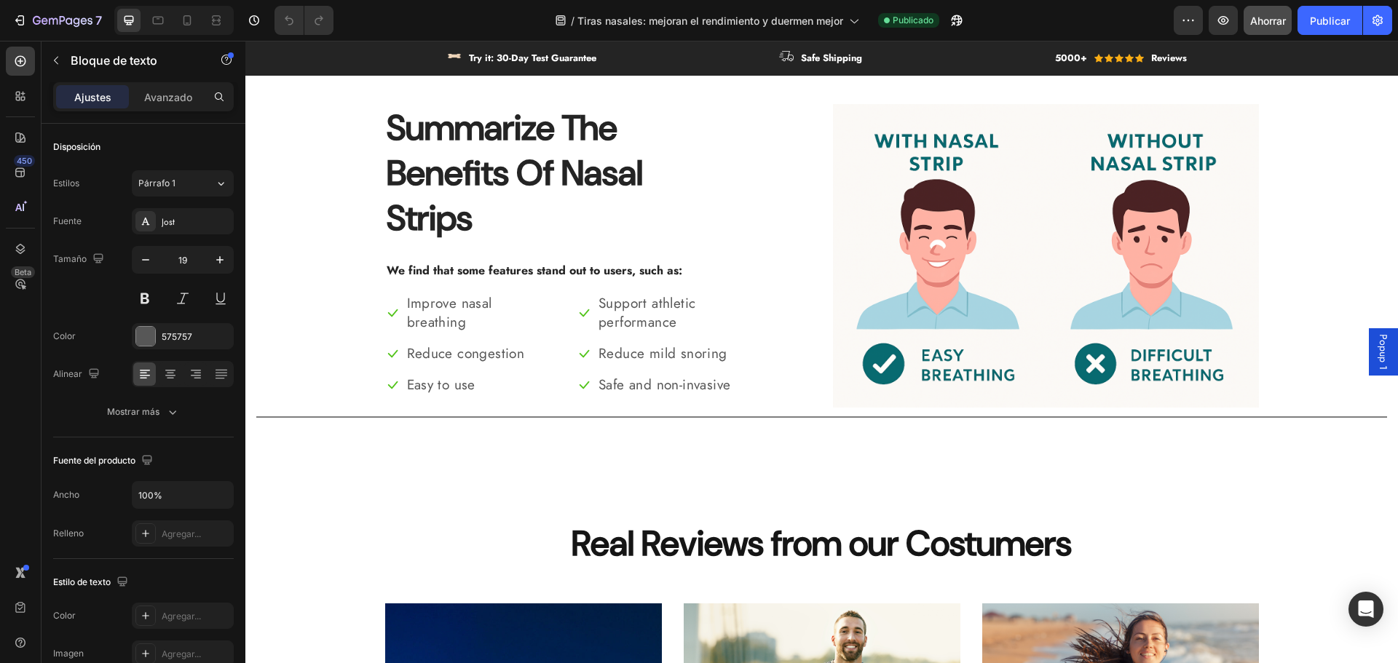
scroll to position [2478, 0]
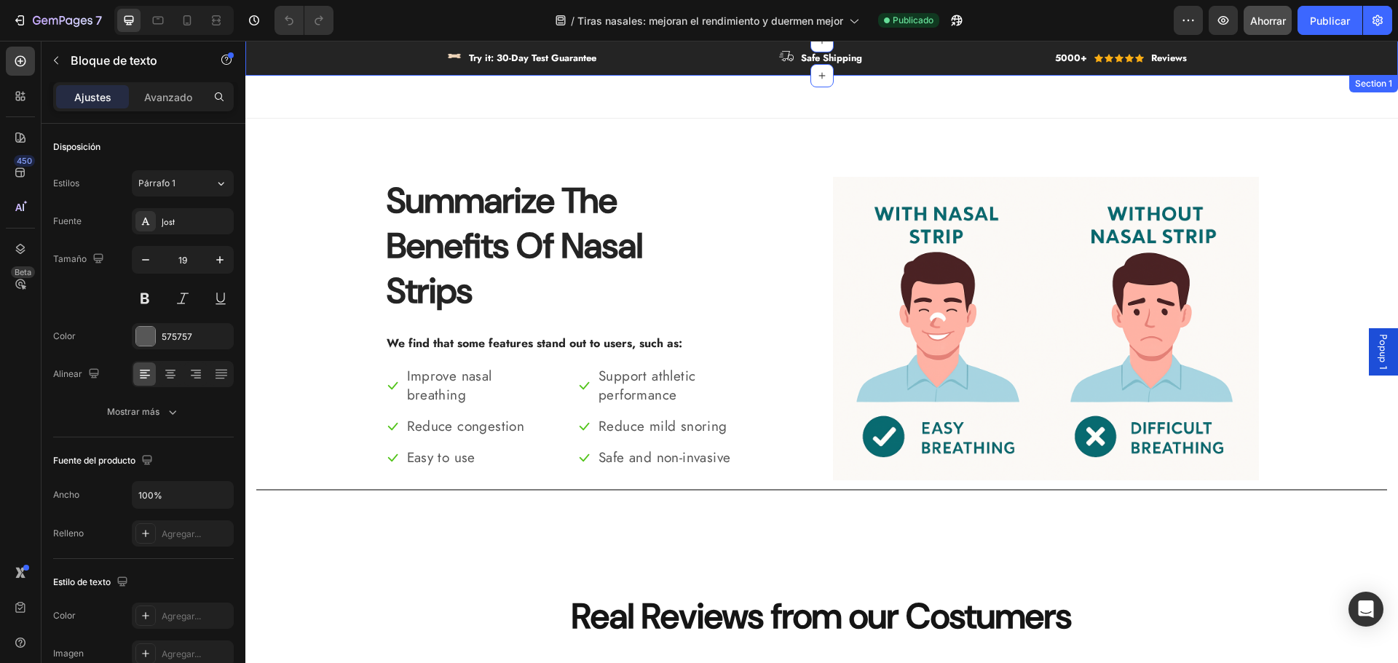
click at [527, 210] on h2 "Summarize The Benefits Of Nasal Strips" at bounding box center [559, 246] width 349 height 139
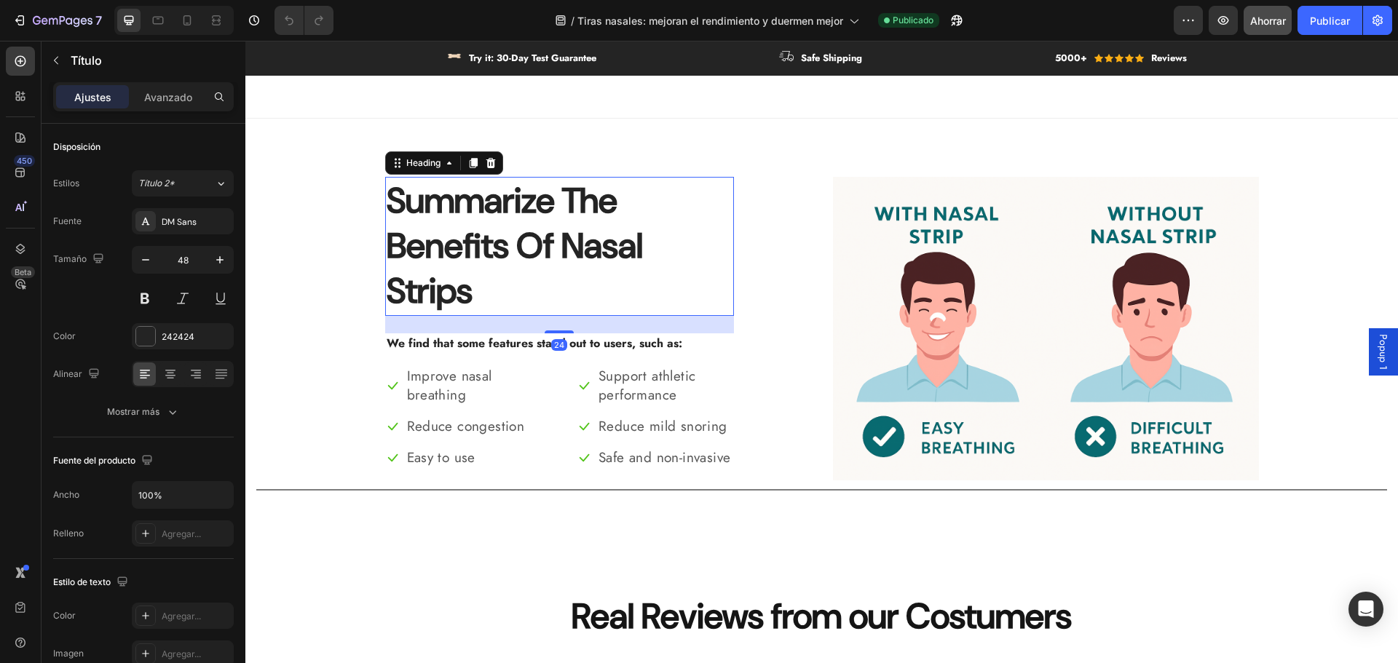
click at [474, 218] on h2 "Summarize The Benefits Of Nasal Strips" at bounding box center [559, 246] width 349 height 139
click at [474, 218] on p "Summarize The Benefits Of Nasal Strips" at bounding box center [560, 246] width 346 height 136
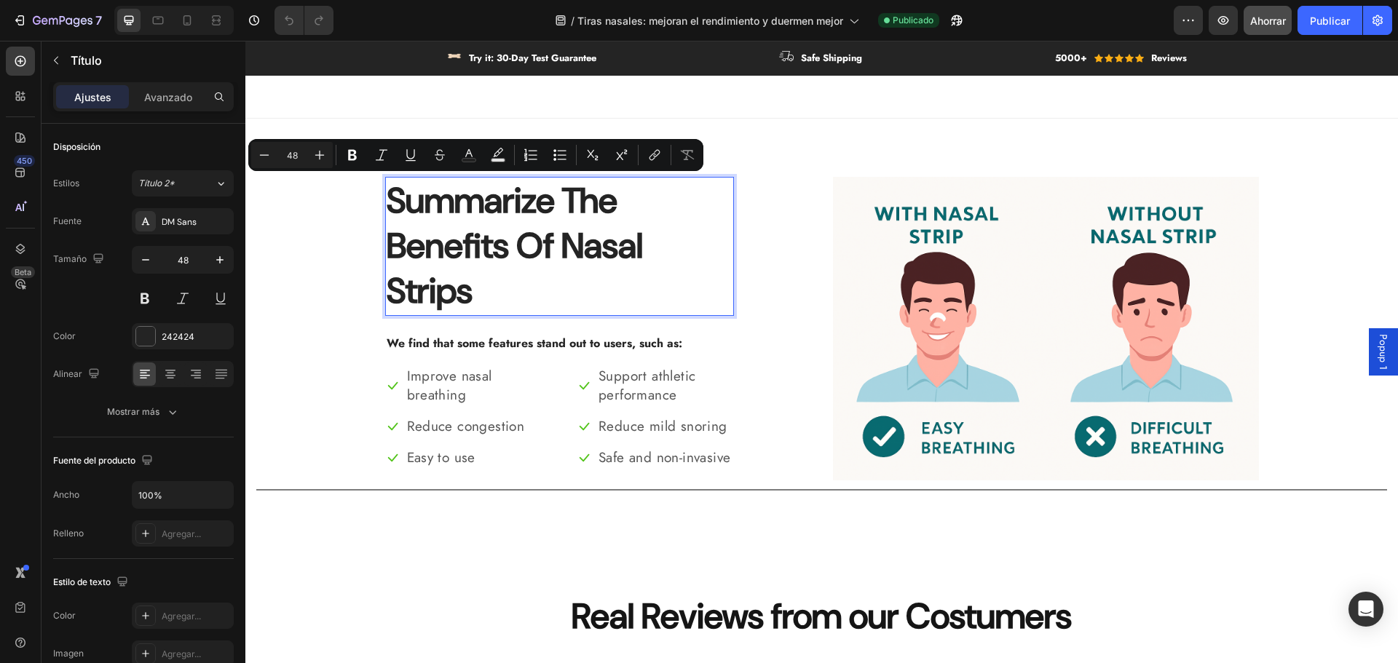
click at [479, 240] on p "Summarize The Benefits Of Nasal Strips" at bounding box center [560, 246] width 346 height 136
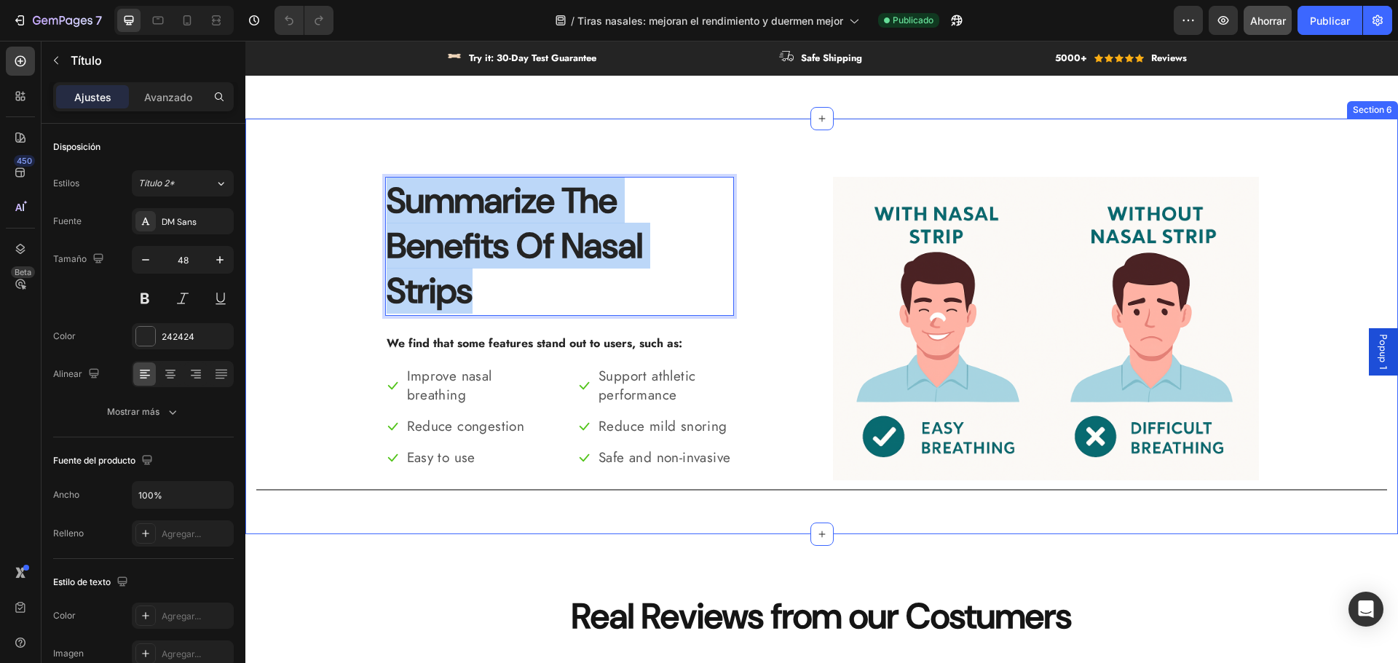
drag, startPoint x: 486, startPoint y: 288, endPoint x: 375, endPoint y: 174, distance: 159.6
click at [375, 174] on div "Summarize The Benefits Of Nasal Strips Heading 24 We find that some features st…" at bounding box center [821, 326] width 1153 height 417
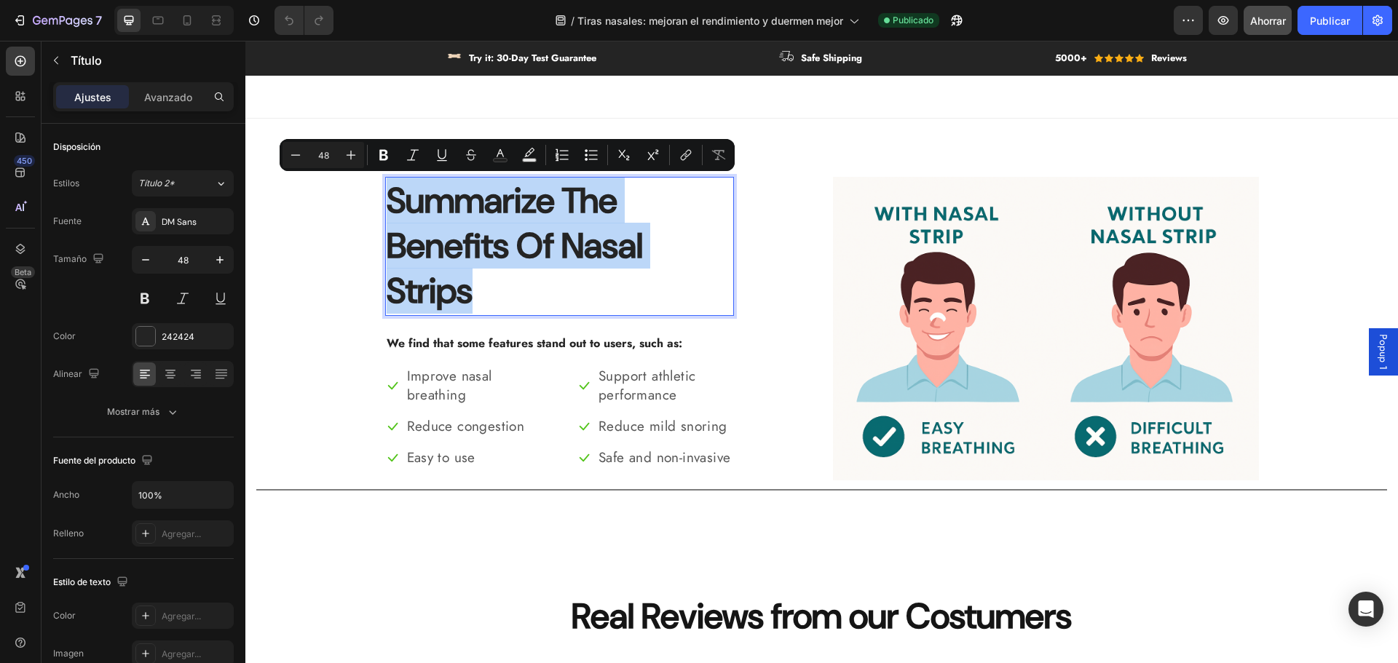
copy p "Summarize The Benefits Of Nasal Strips"
click at [447, 372] on p "Improve nasal breathing" at bounding box center [474, 386] width 134 height 39
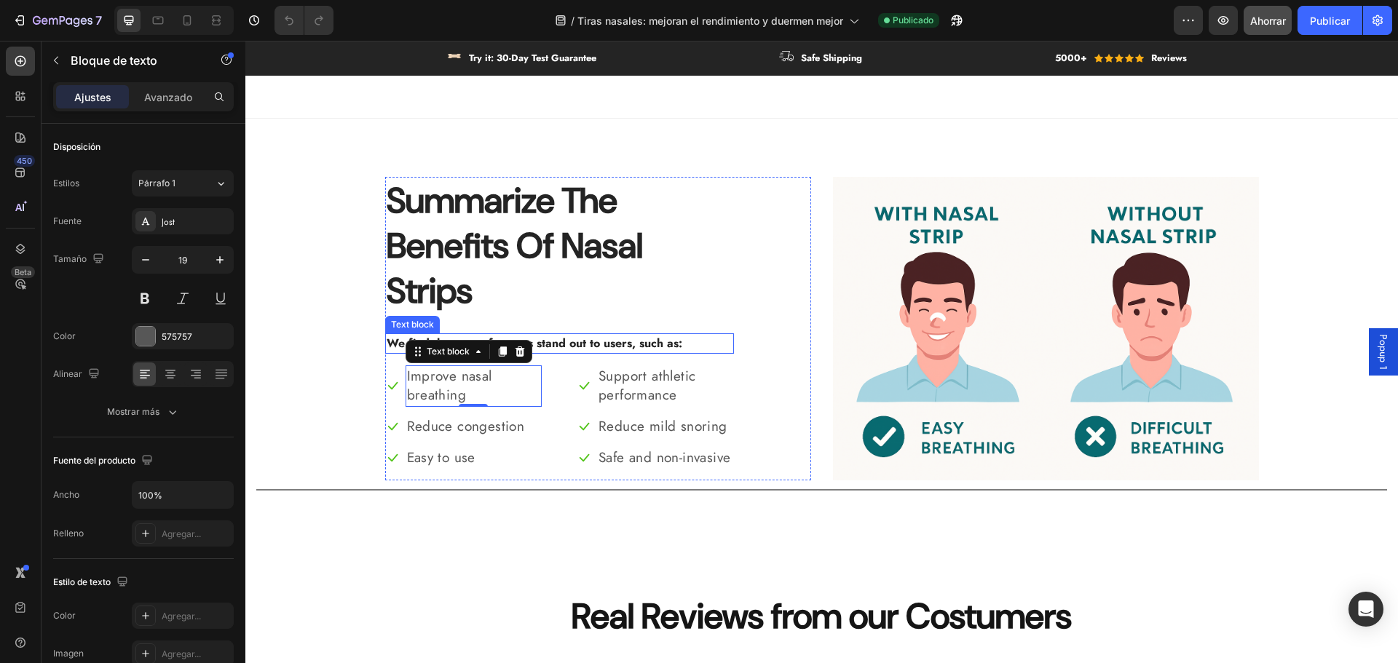
click at [387, 350] on p "We find that some features stand out to users, such as:" at bounding box center [560, 343] width 346 height 17
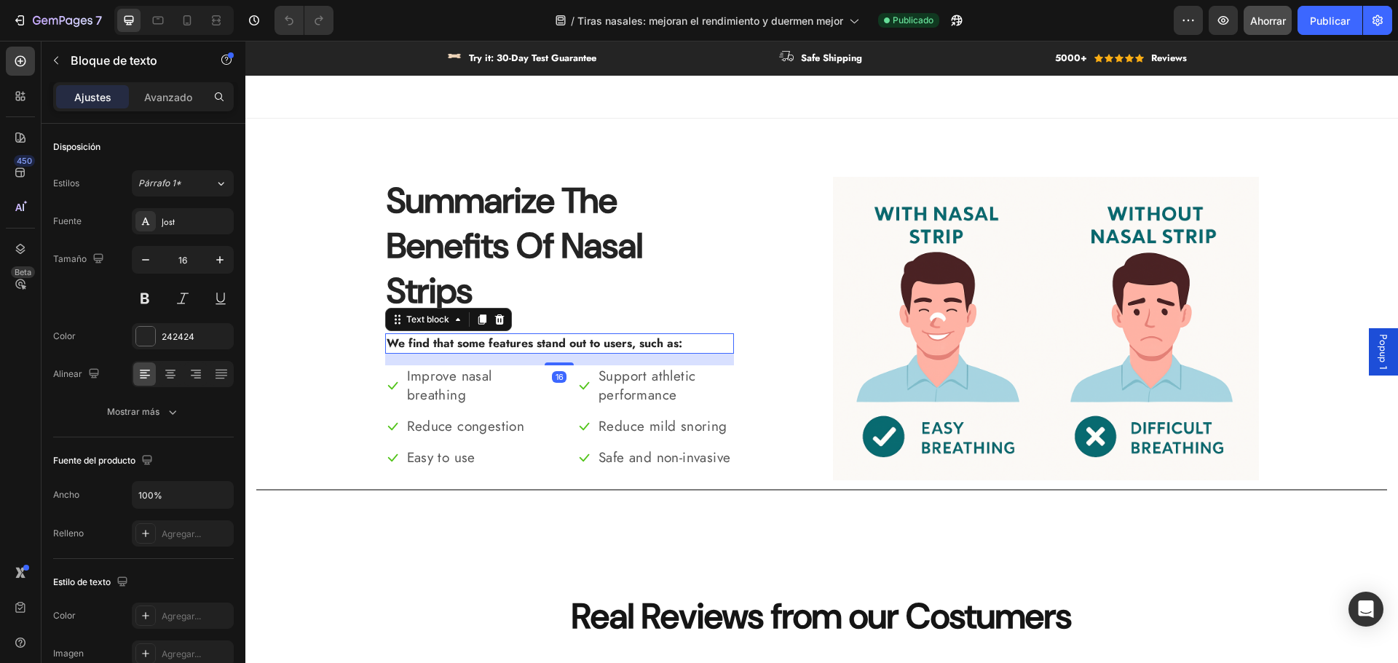
click at [403, 344] on p "We find that some features stand out to users, such as:" at bounding box center [560, 343] width 346 height 17
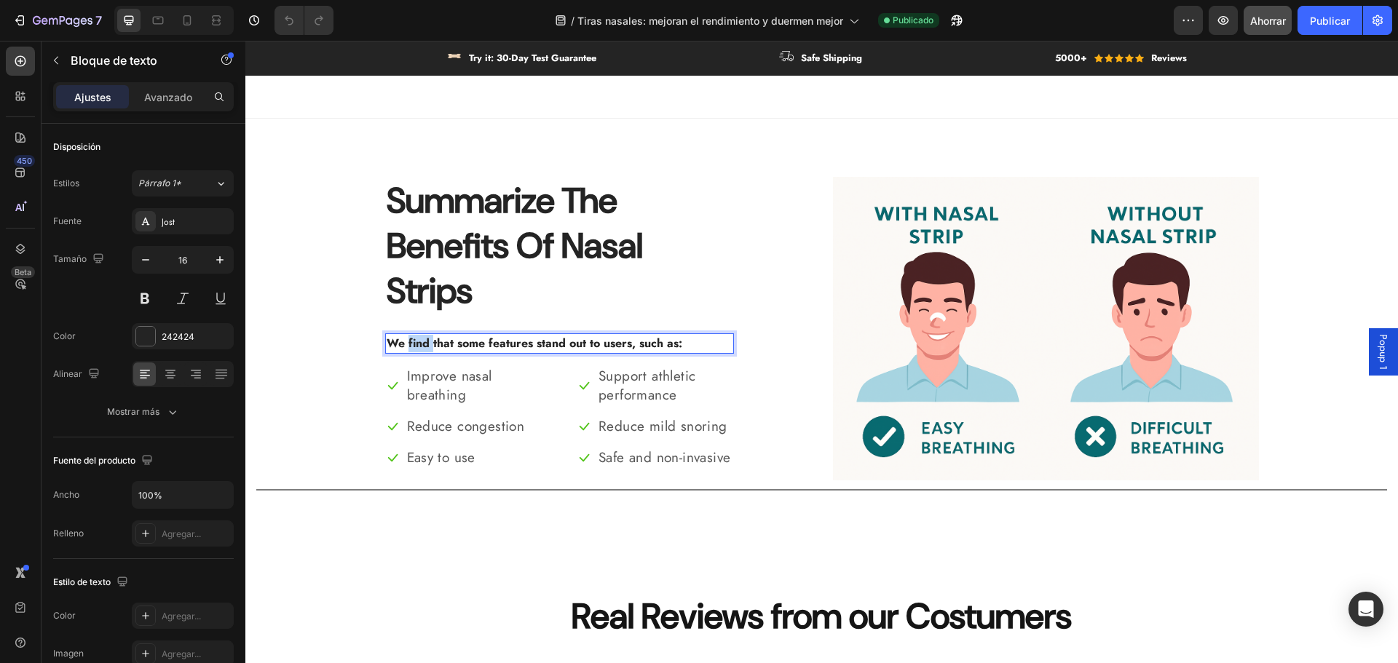
click at [403, 344] on p "We find that some features stand out to users, such as:" at bounding box center [560, 343] width 346 height 17
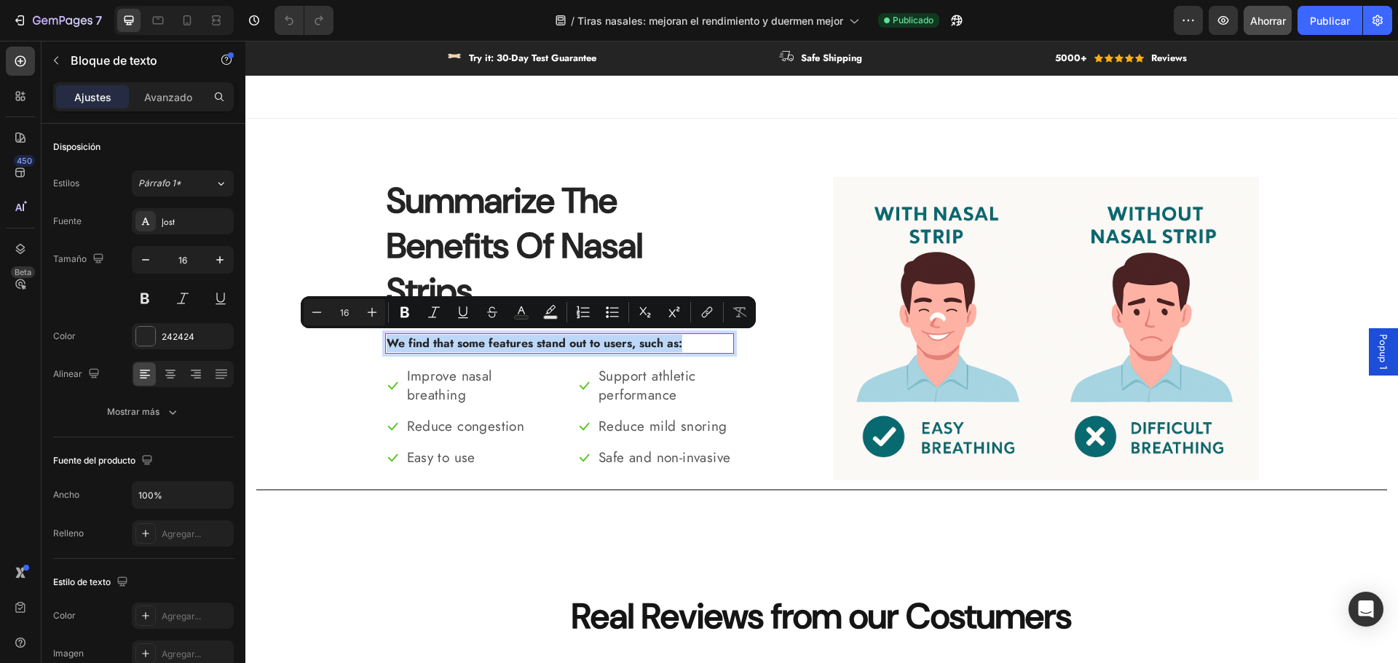
copy p "We find that some features stand out to users, such as:"
click at [438, 387] on p "Improve nasal breathing" at bounding box center [474, 386] width 134 height 39
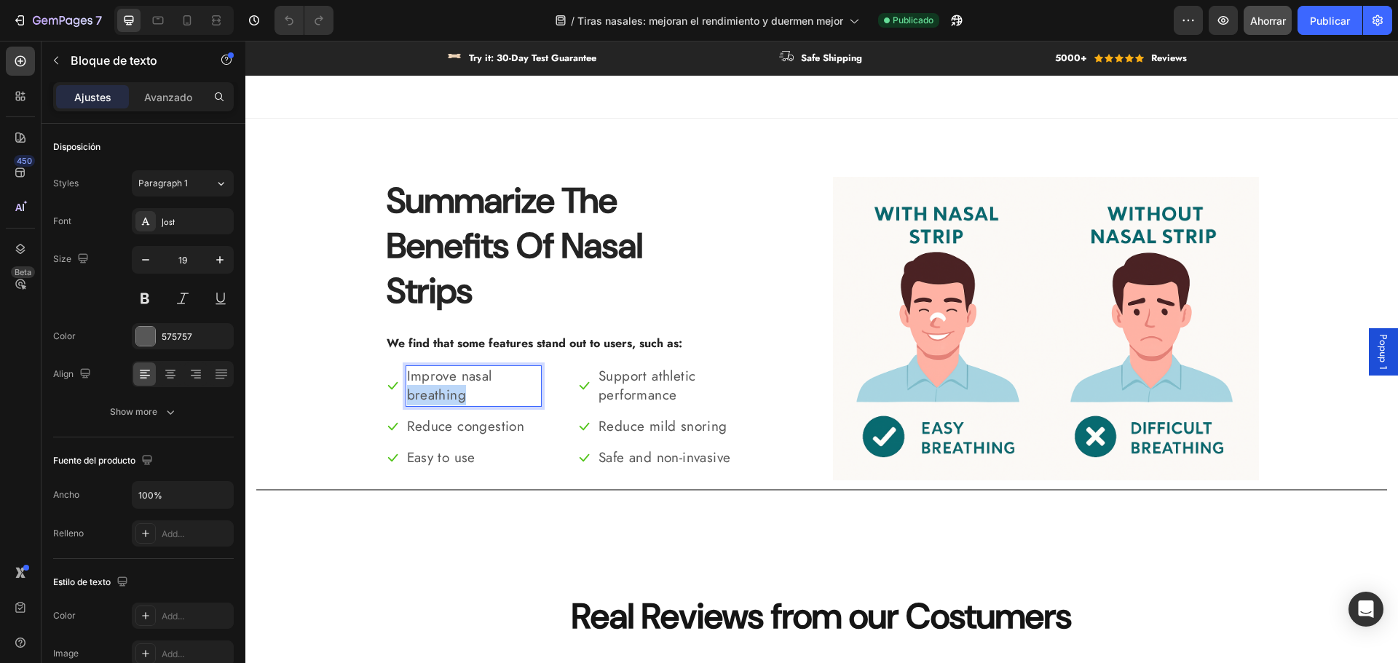
click at [438, 387] on p "Improve nasal breathing" at bounding box center [474, 386] width 134 height 39
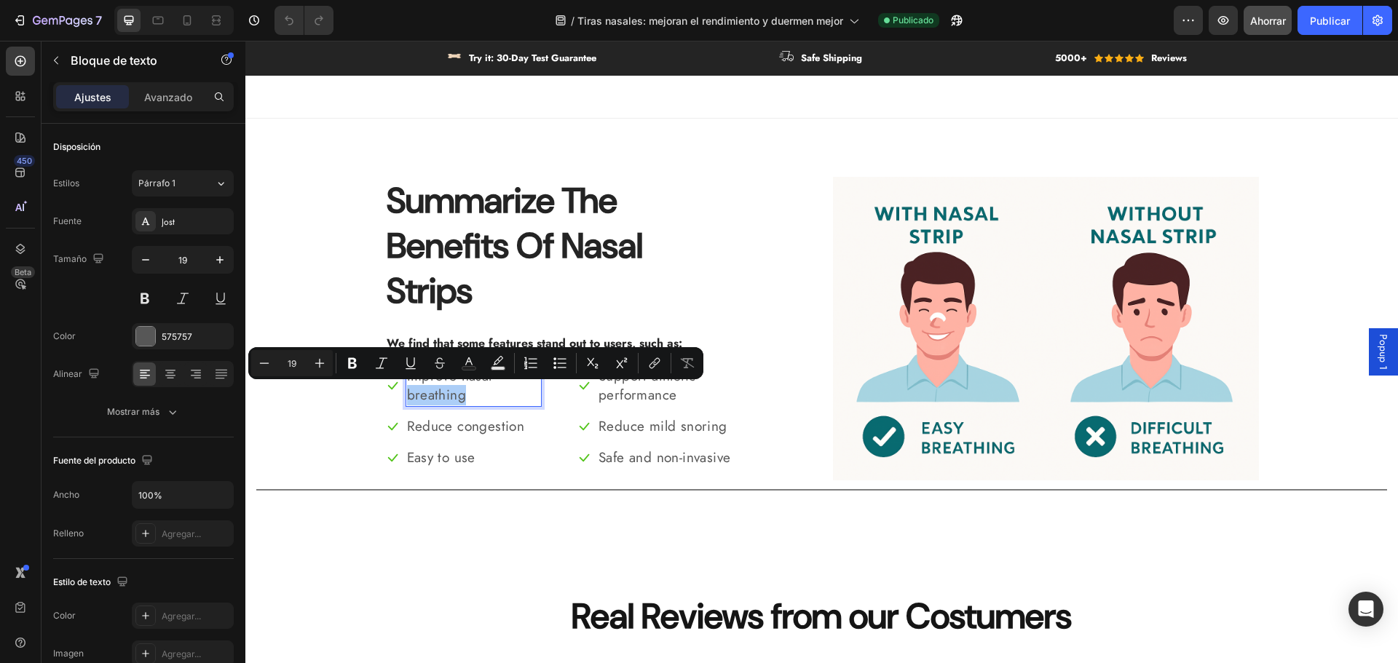
click at [394, 374] on div "Minus 19 Plus Bold Italic Underline Strikethrough Text Color Text Background Co…" at bounding box center [475, 363] width 449 height 26
click at [385, 395] on li "Icon Improve nasal breathing Text block 0" at bounding box center [463, 387] width 157 height 42
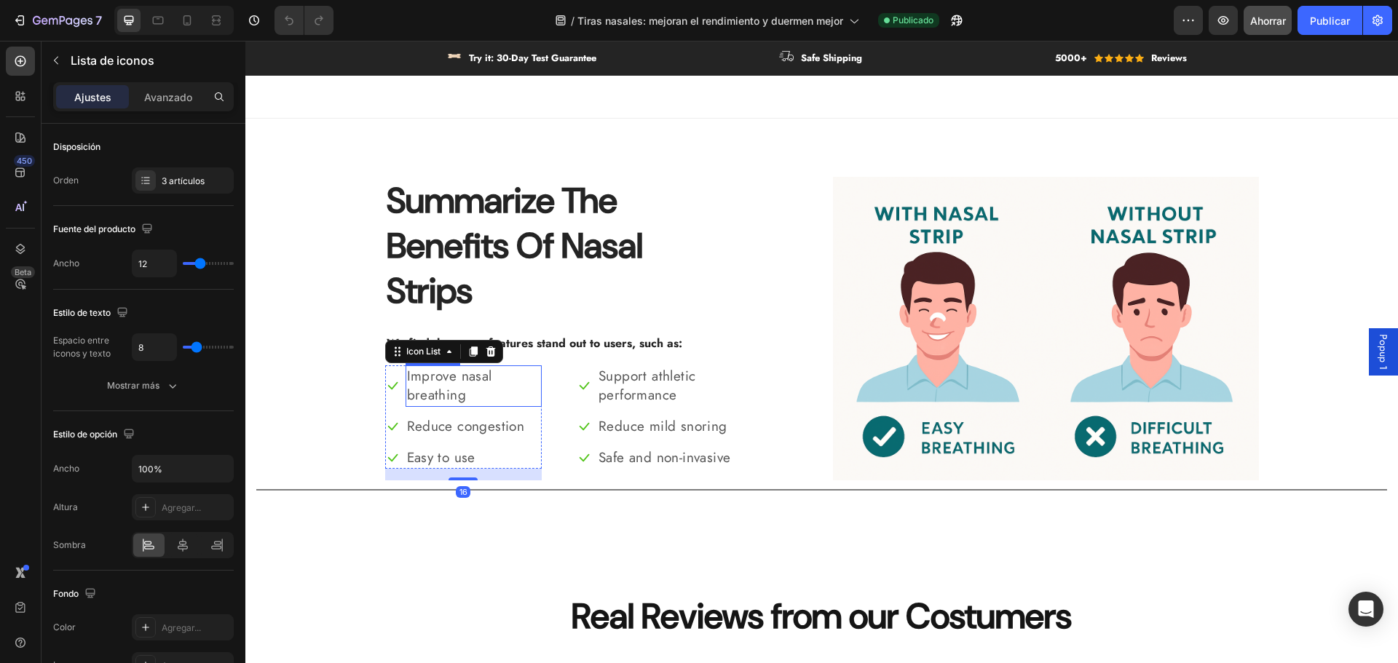
click at [407, 377] on p "Improve nasal breathing" at bounding box center [474, 386] width 134 height 39
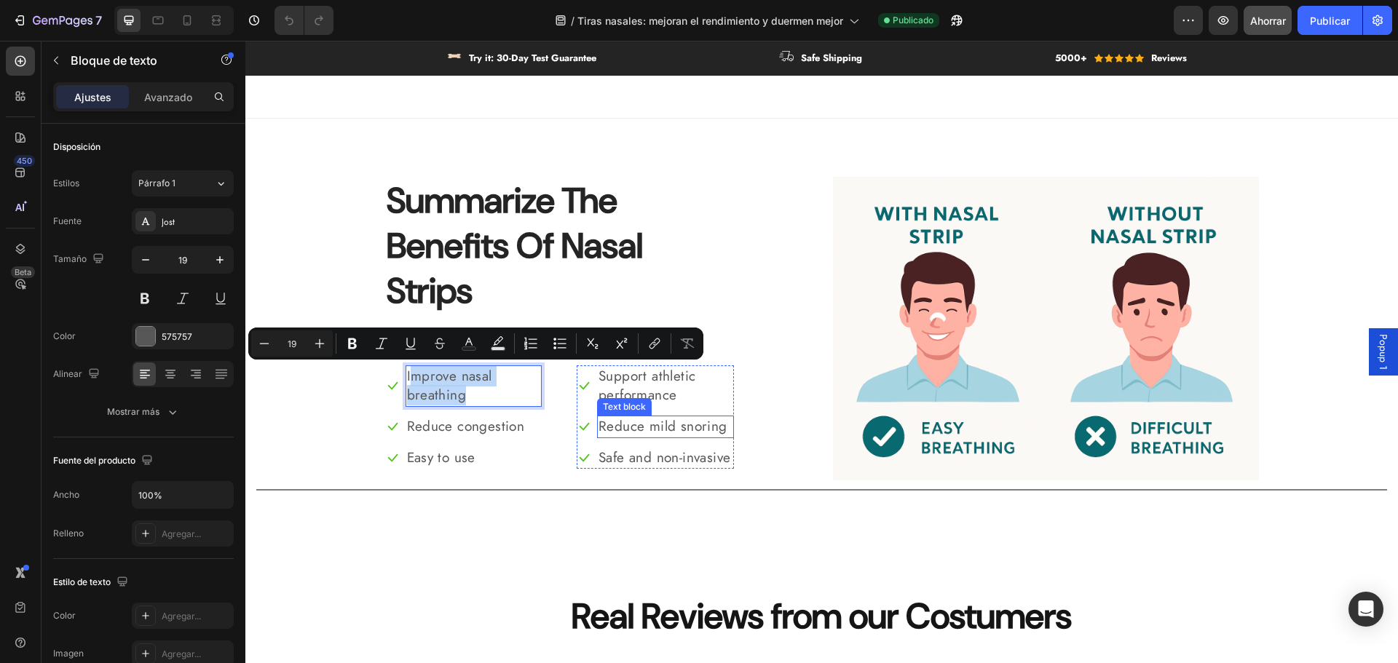
drag, startPoint x: 403, startPoint y: 377, endPoint x: 674, endPoint y: 425, distance: 275.1
click at [467, 406] on p "Improve nasal breathing" at bounding box center [474, 386] width 134 height 39
click at [468, 398] on p "Improve nasal breathing" at bounding box center [474, 386] width 134 height 39
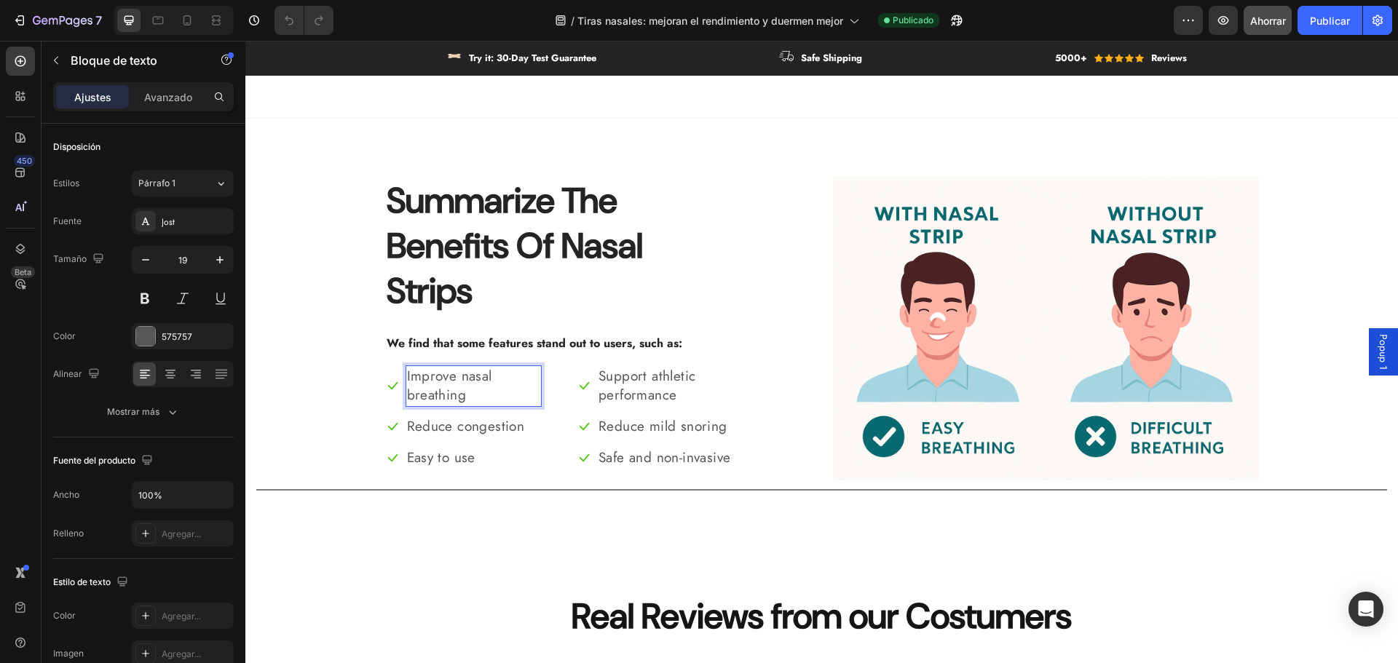
click at [468, 398] on p "Improve nasal breathing" at bounding box center [474, 386] width 134 height 39
drag, startPoint x: 468, startPoint y: 398, endPoint x: 456, endPoint y: 396, distance: 12.6
click at [467, 398] on p "Improve nasal breathing" at bounding box center [474, 386] width 134 height 39
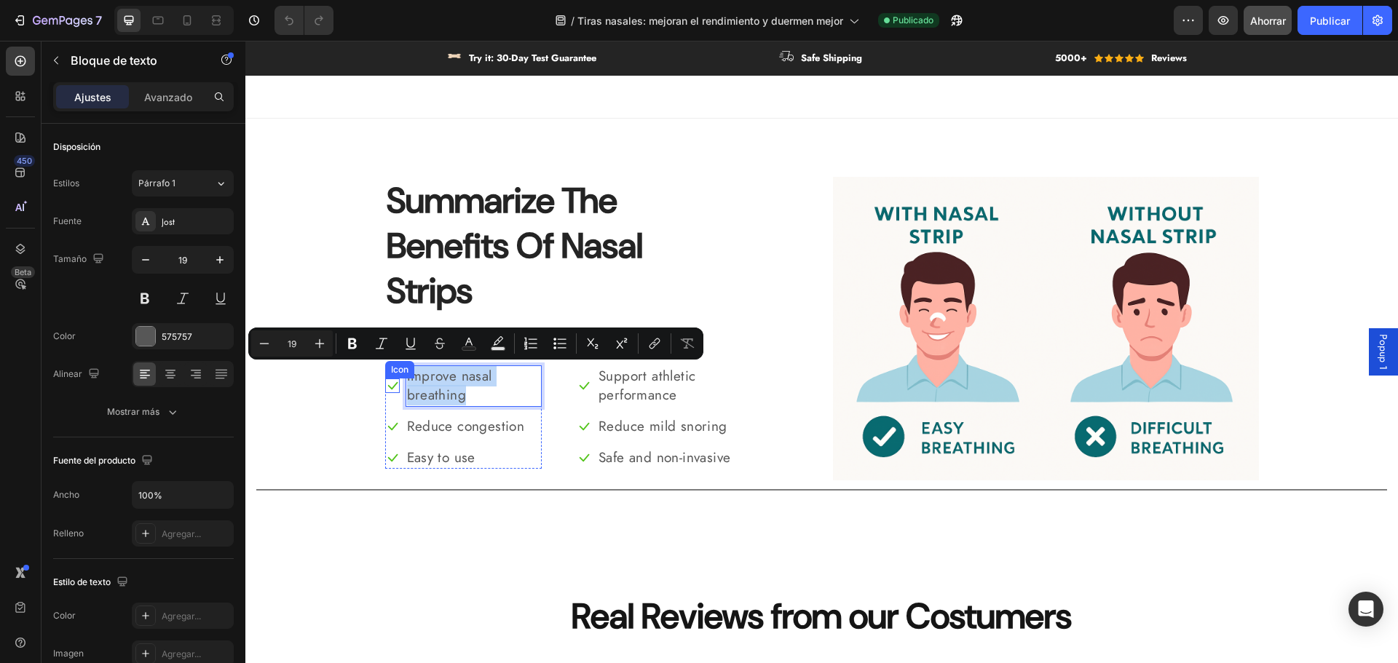
click at [390, 387] on icon at bounding box center [392, 386] width 15 height 15
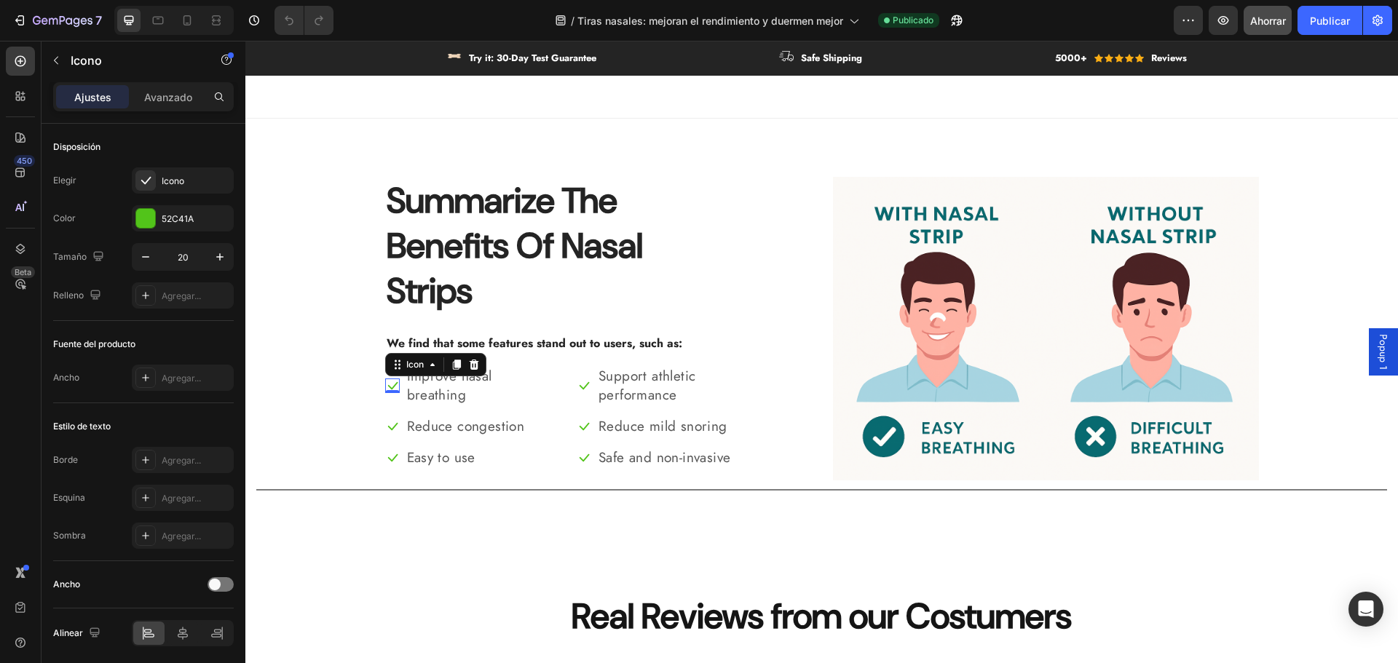
click at [424, 389] on p "Improve nasal breathing" at bounding box center [474, 386] width 134 height 39
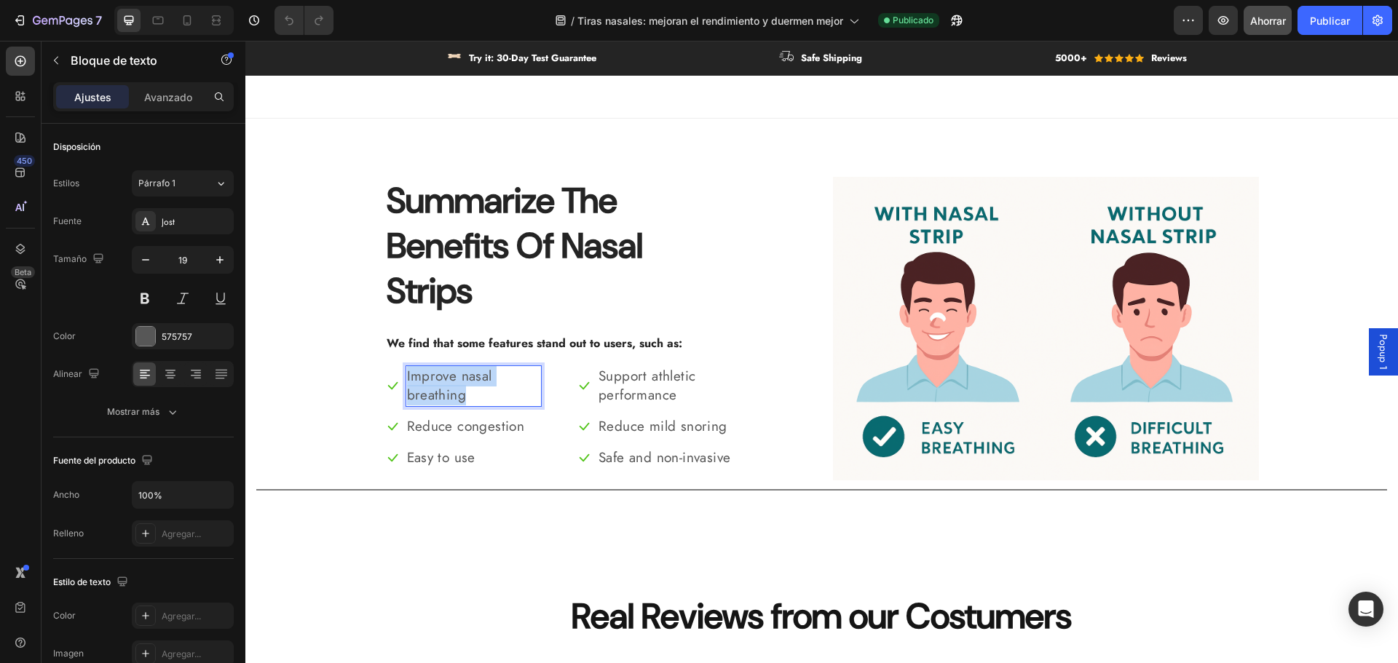
click at [424, 389] on p "Improve nasal breathing" at bounding box center [474, 386] width 134 height 39
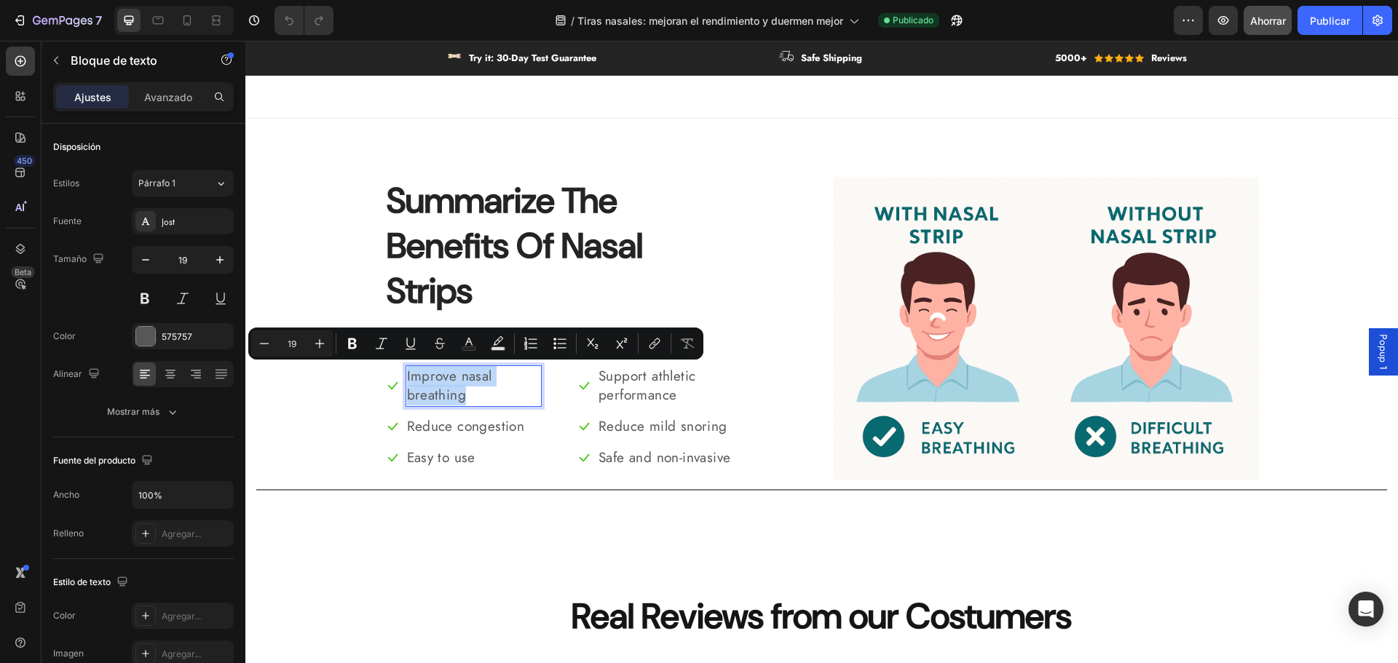
copy p "Improve nasal breathing"
click at [605, 376] on p "Support athletic performance" at bounding box center [666, 386] width 134 height 39
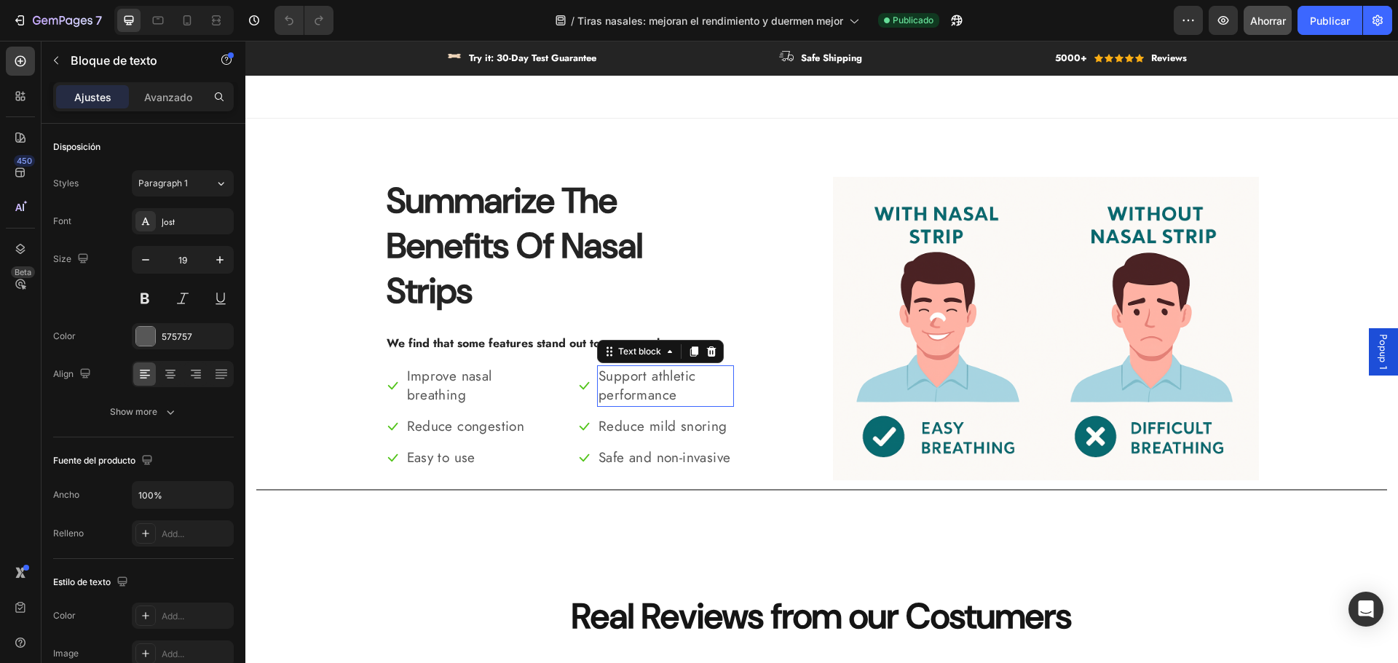
click at [607, 376] on p "Support athletic performance" at bounding box center [666, 386] width 134 height 39
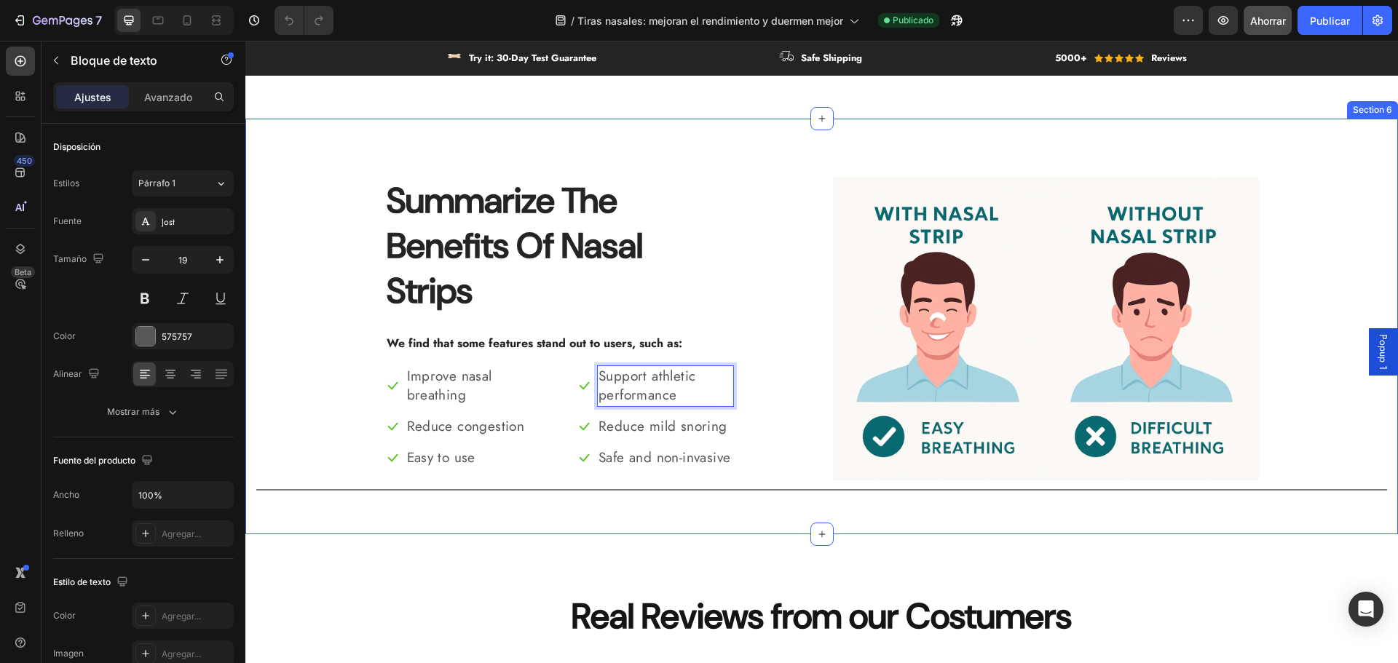
click at [350, 376] on div "Summarize The Benefits Of Nasal Strips Heading We find that some features stand…" at bounding box center [821, 338] width 1131 height 323
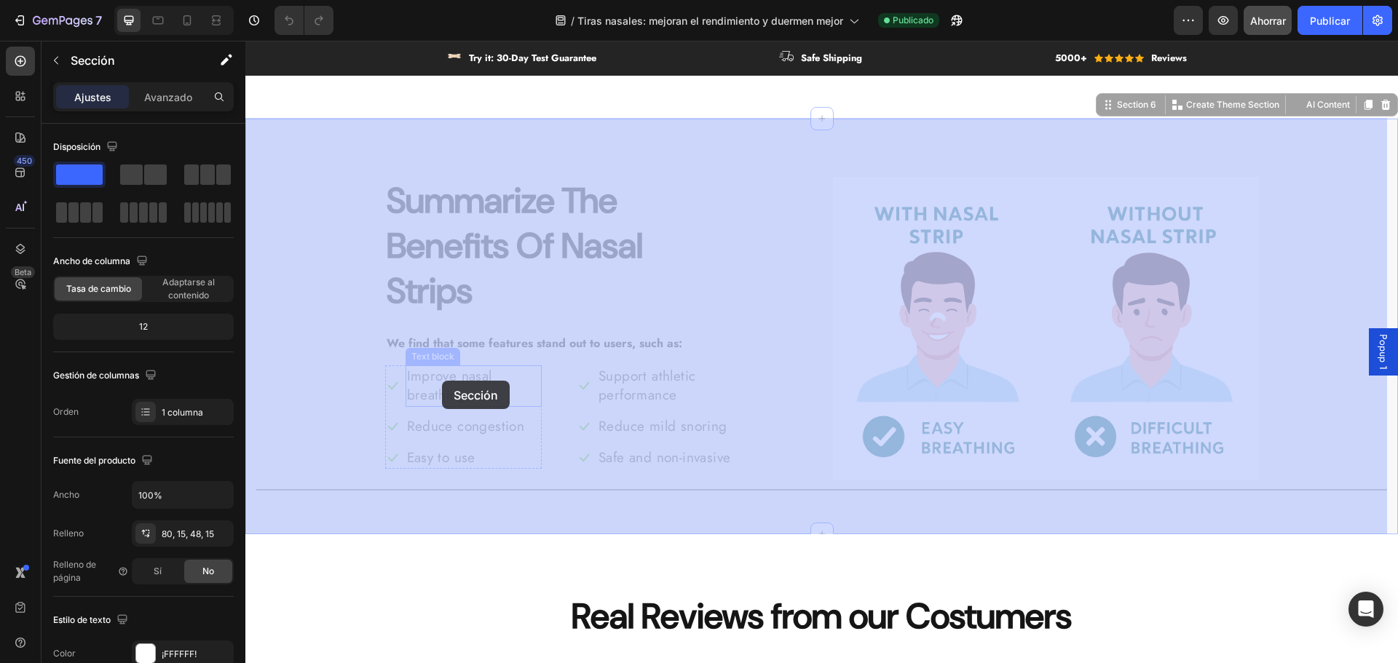
drag, startPoint x: 368, startPoint y: 372, endPoint x: 442, endPoint y: 381, distance: 74.8
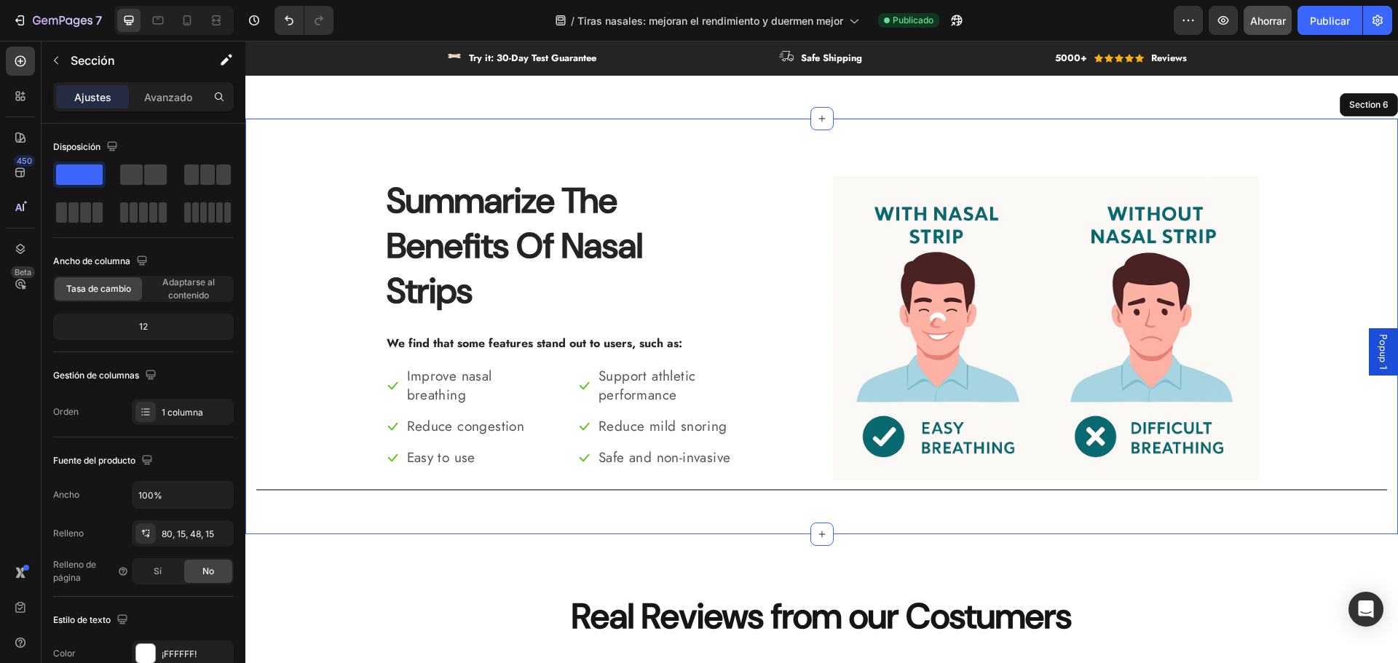
click at [369, 366] on div "Summarize The Benefits Of Nasal Strips Heading We find that some features stand…" at bounding box center [821, 338] width 1131 height 323
click at [422, 373] on p "Improve nasal breathing" at bounding box center [474, 386] width 134 height 39
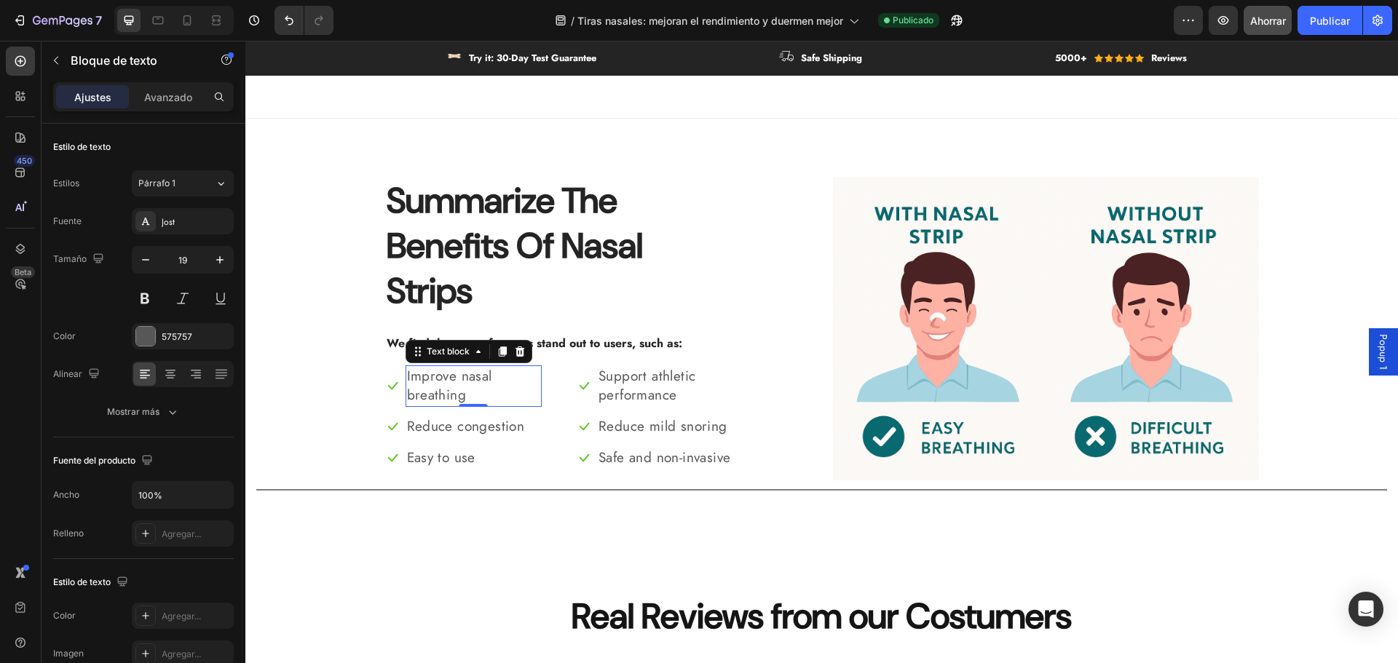
click at [467, 378] on p "Improve nasal breathing" at bounding box center [474, 386] width 134 height 39
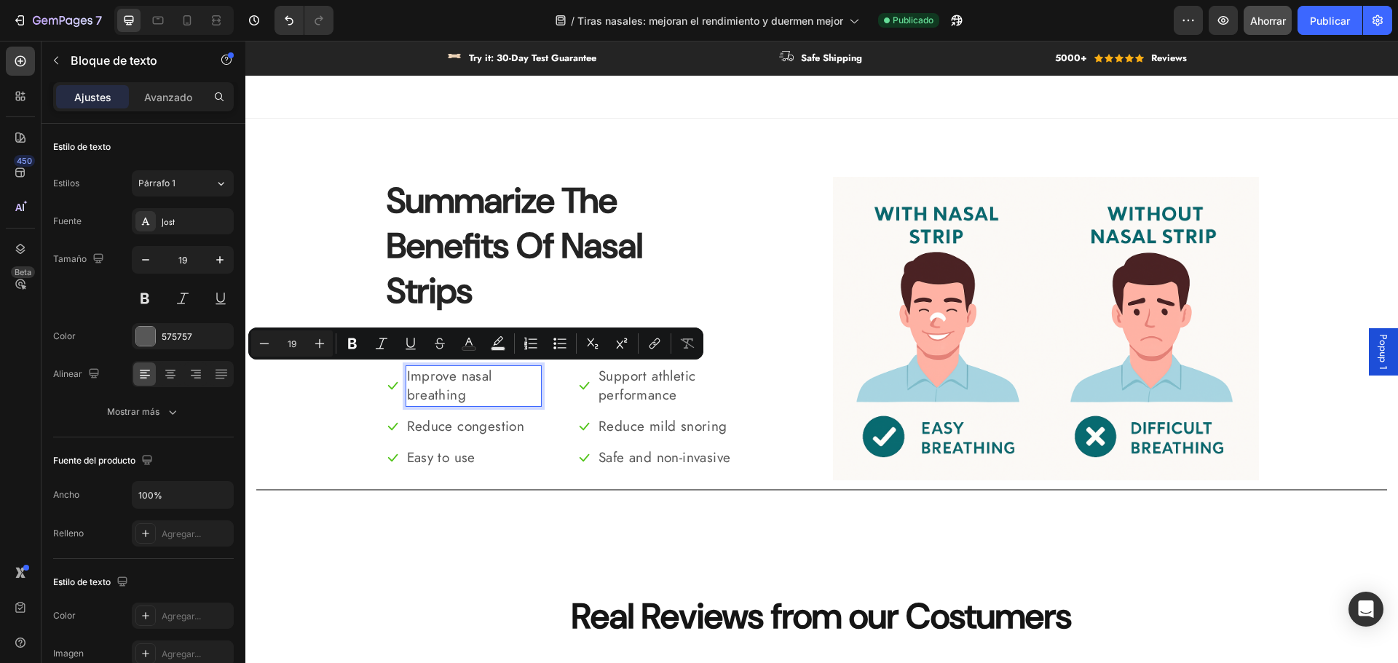
click at [464, 396] on p "Improve nasal breathing" at bounding box center [474, 386] width 134 height 39
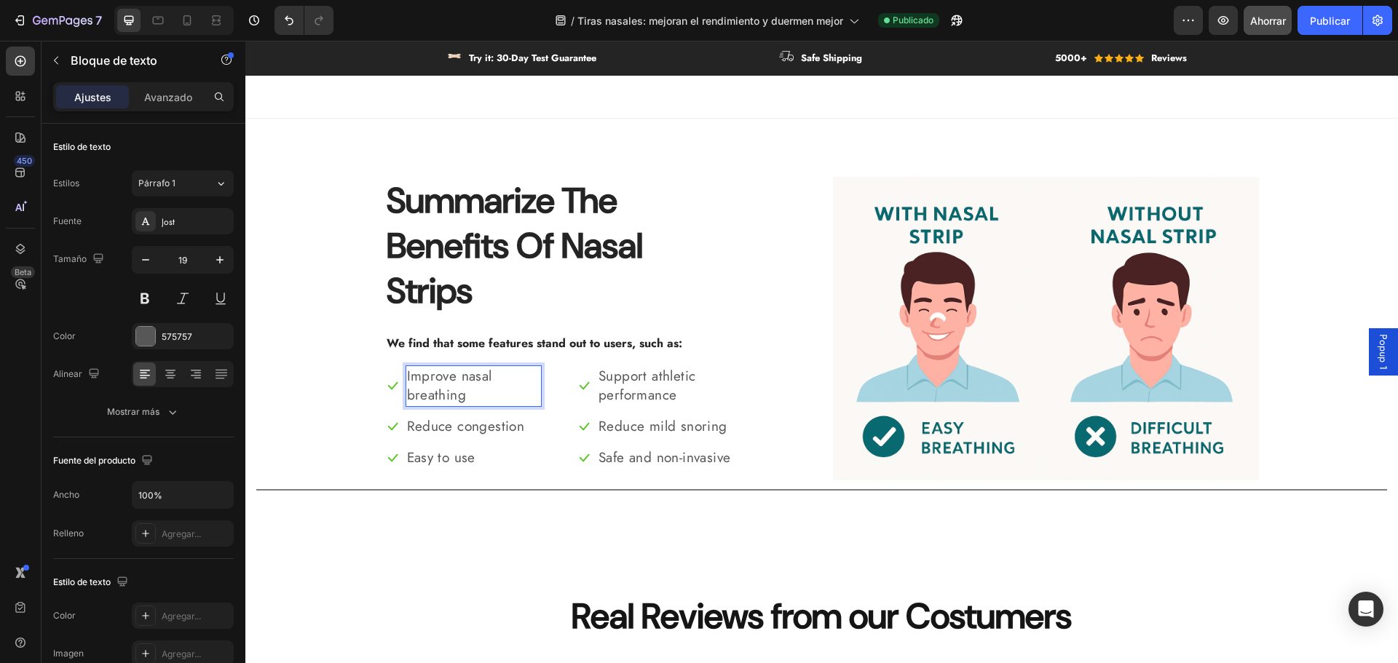
click at [448, 389] on p "Improve nasal breathing" at bounding box center [474, 386] width 134 height 39
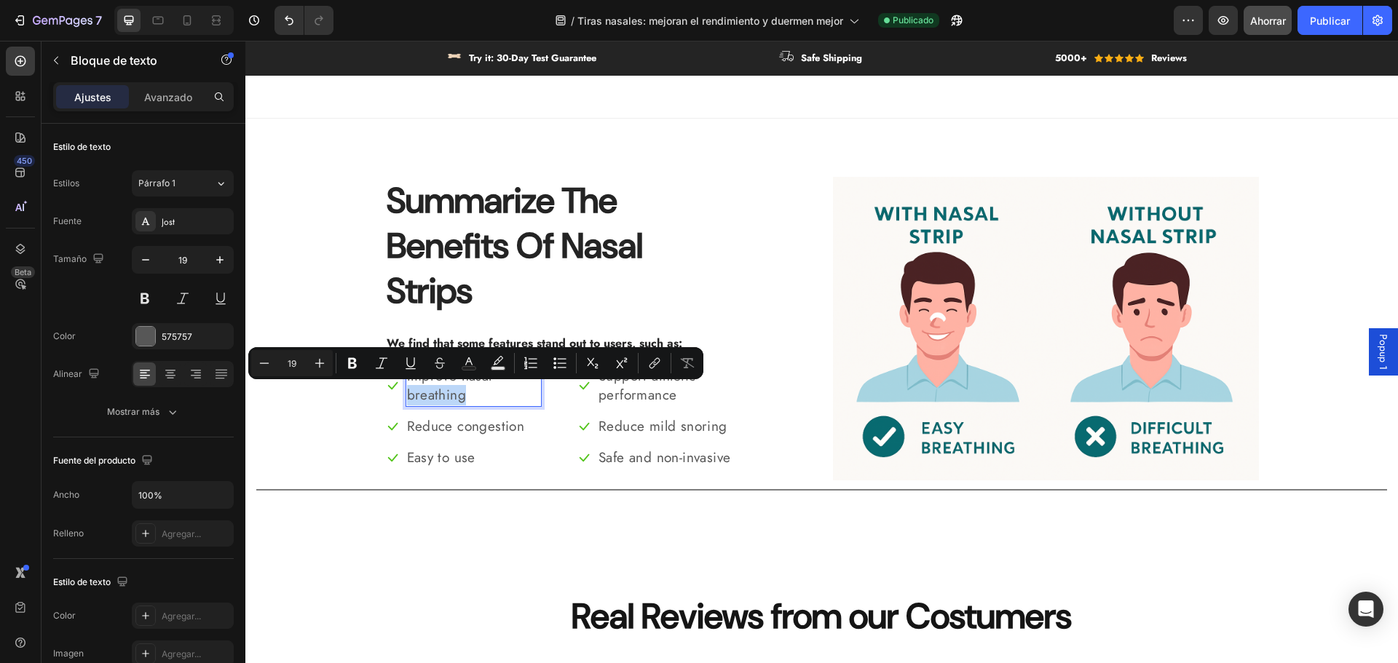
click at [449, 395] on p "Improve nasal breathing" at bounding box center [474, 386] width 134 height 39
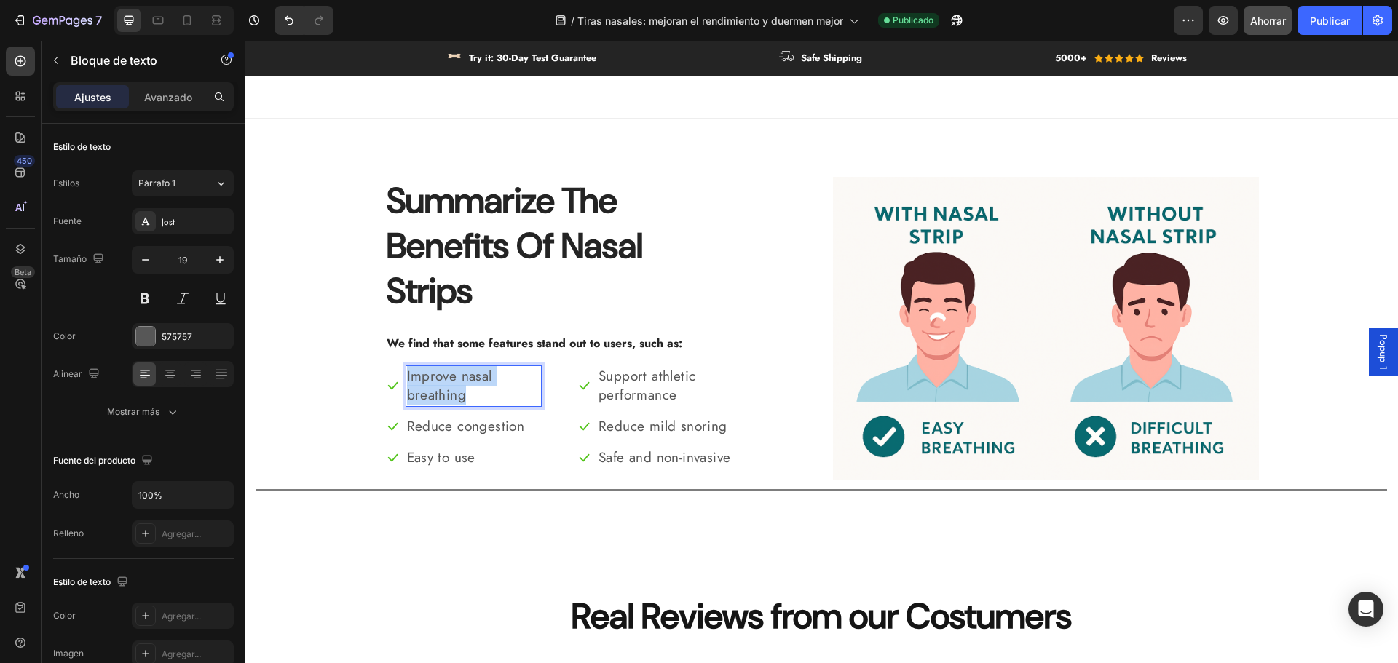
drag, startPoint x: 470, startPoint y: 394, endPoint x: 389, endPoint y: 371, distance: 84.8
click at [389, 371] on li "Icon Improve nasal breathing Text block 0" at bounding box center [463, 387] width 157 height 42
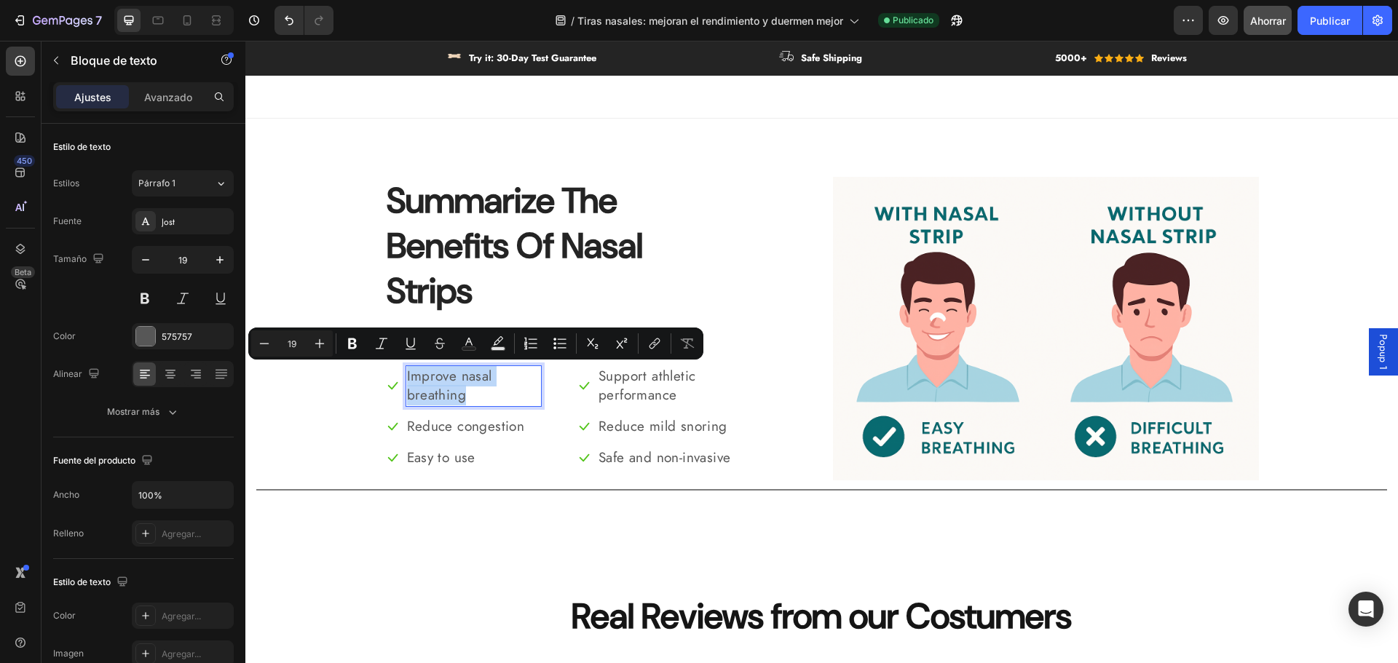
copy p "Improve nasal breathing"
click at [448, 425] on p "Reduce congestion" at bounding box center [474, 427] width 134 height 20
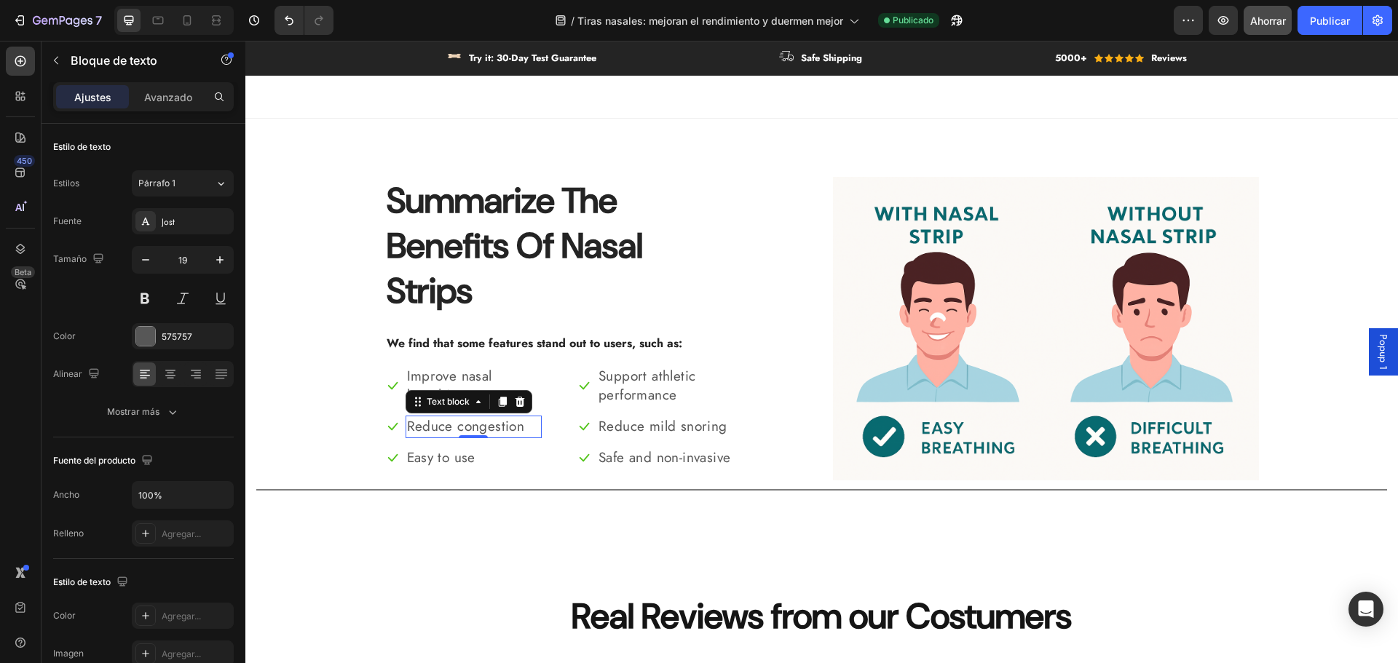
click at [448, 425] on p "Reduce congestion" at bounding box center [474, 427] width 134 height 20
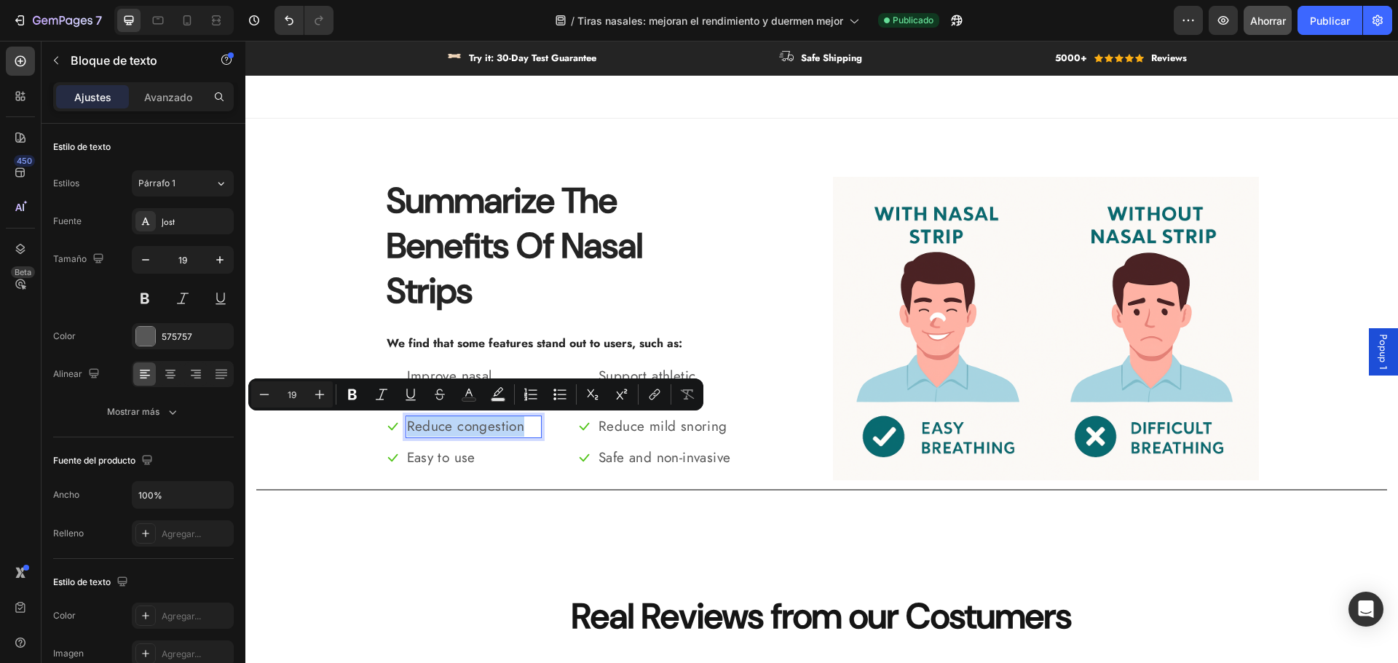
copy p "Reduce congestion"
click at [438, 453] on p "Easy to use" at bounding box center [474, 459] width 134 height 20
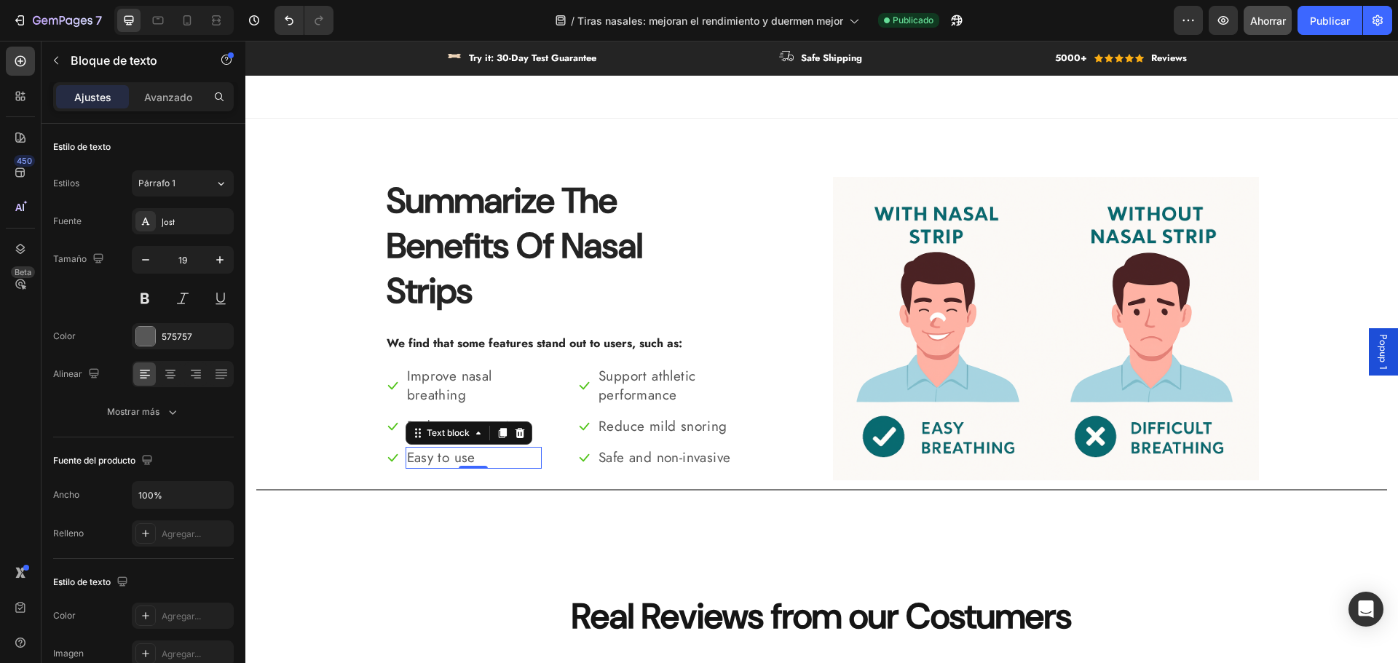
click at [438, 453] on p "Easy to use" at bounding box center [474, 459] width 134 height 20
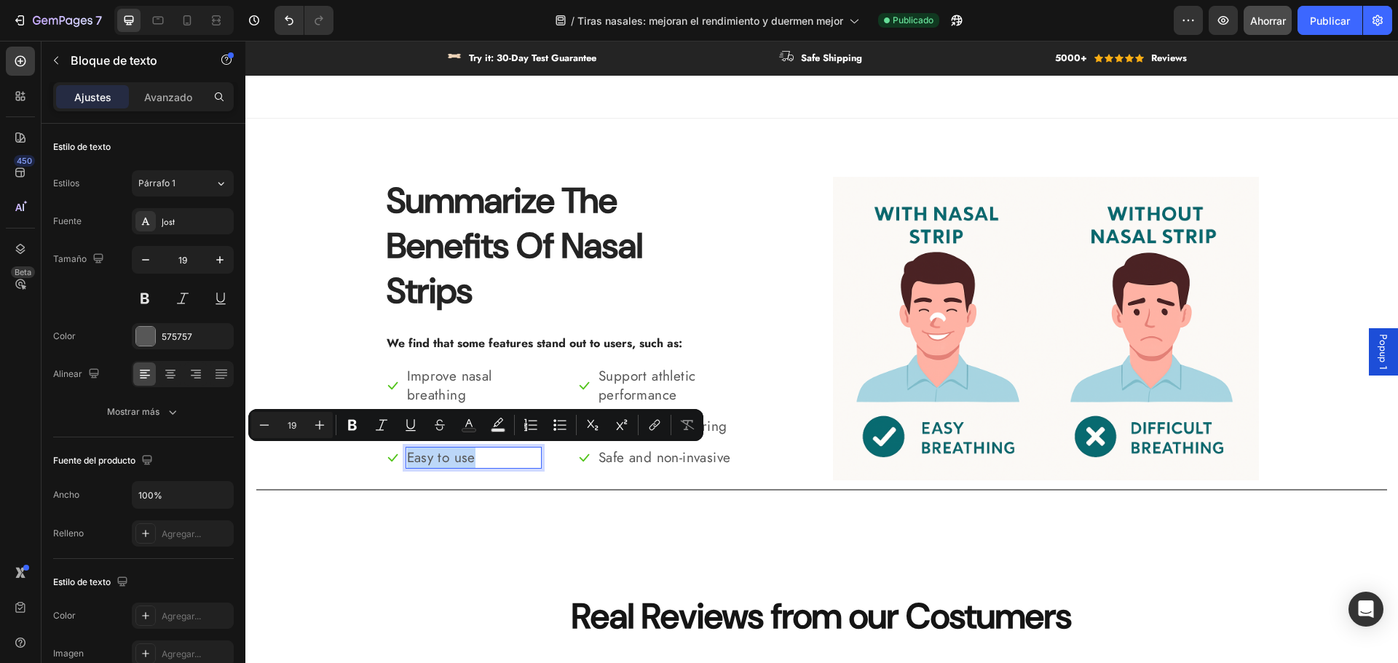
copy p "Easy to use"
click at [587, 374] on li "Icon Support athletic performance Text block" at bounding box center [655, 387] width 157 height 42
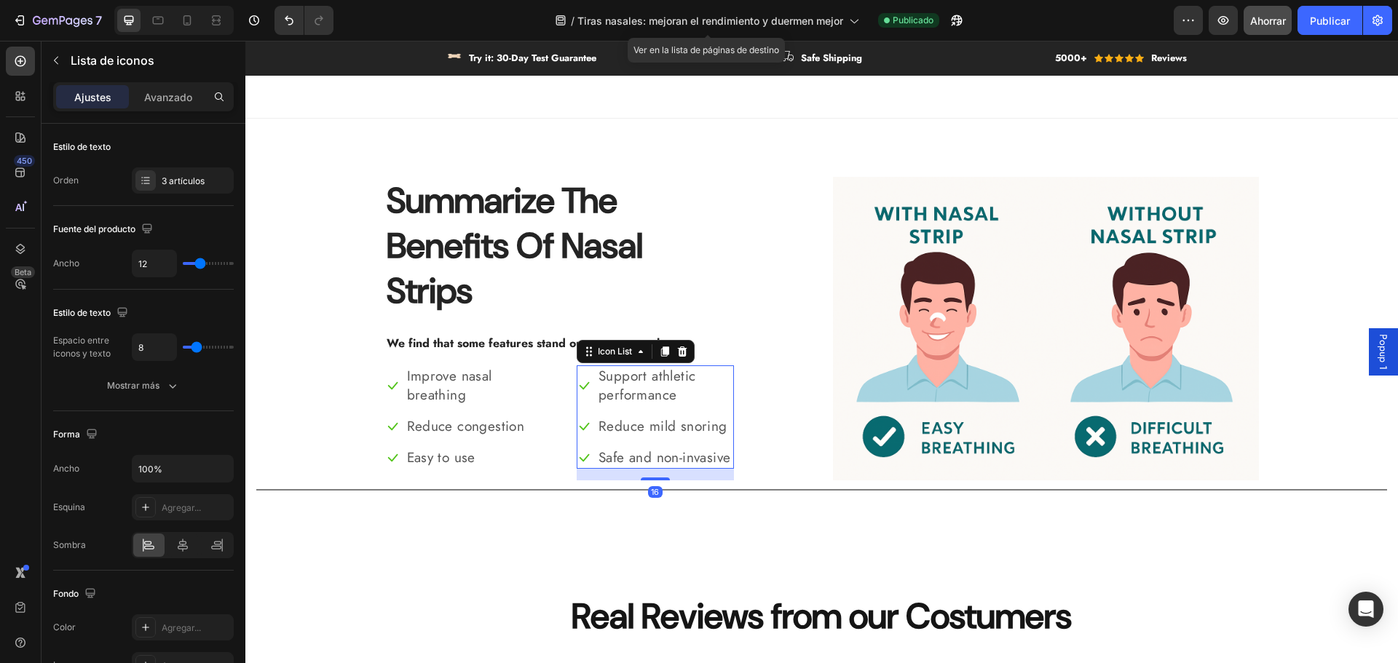
click at [620, 377] on p "Support athletic performance" at bounding box center [666, 386] width 134 height 39
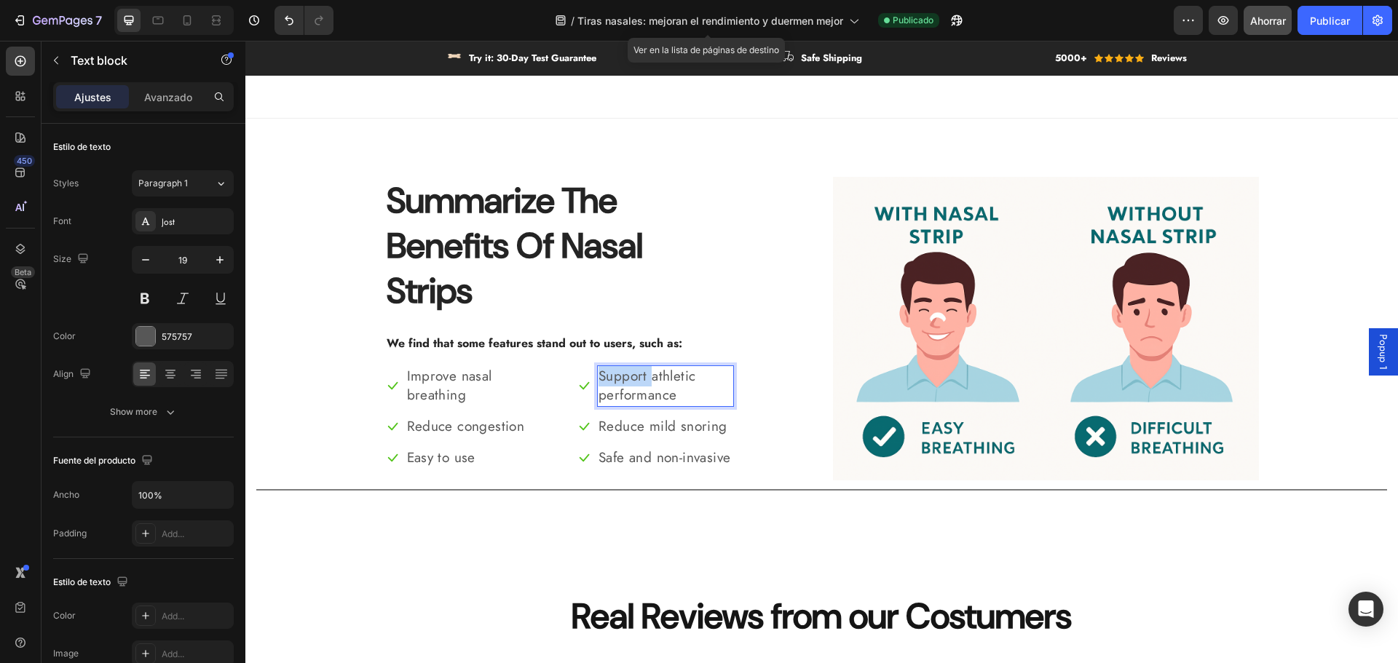
click at [620, 377] on p "Support athletic performance" at bounding box center [666, 386] width 134 height 39
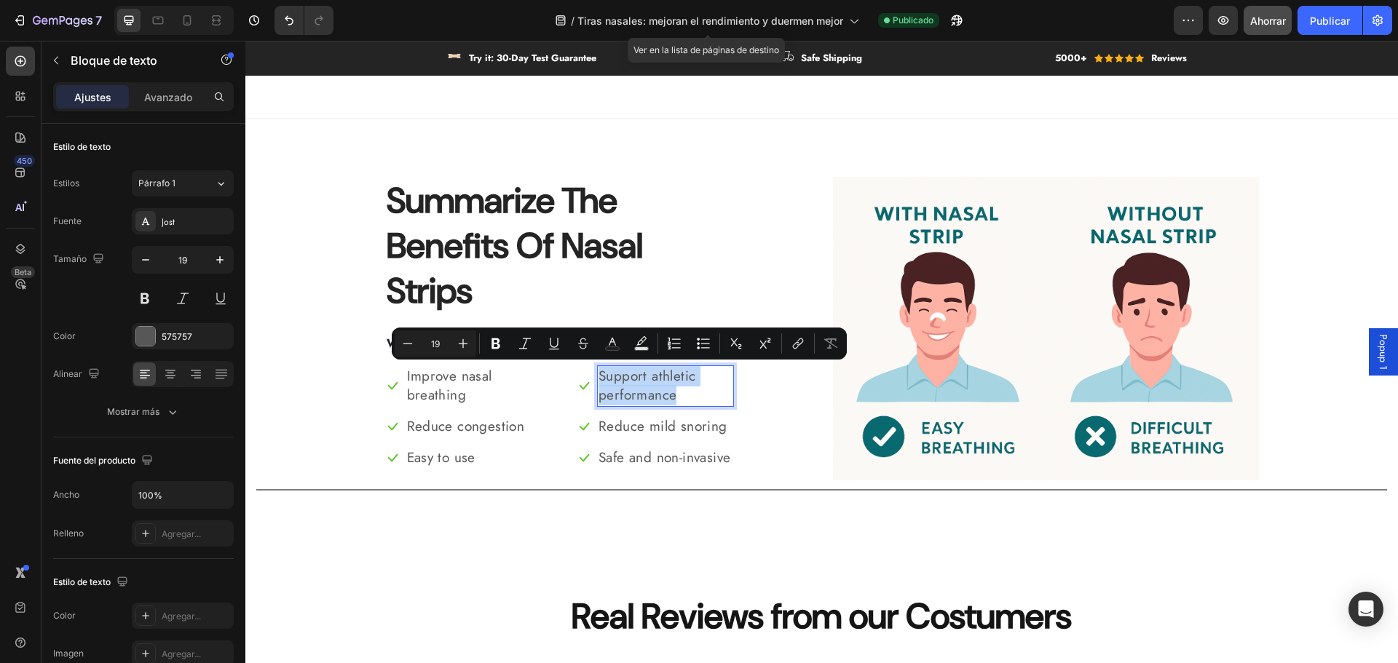
click at [620, 377] on p "Support athletic performance" at bounding box center [666, 386] width 134 height 39
copy p "Support athletic performance"
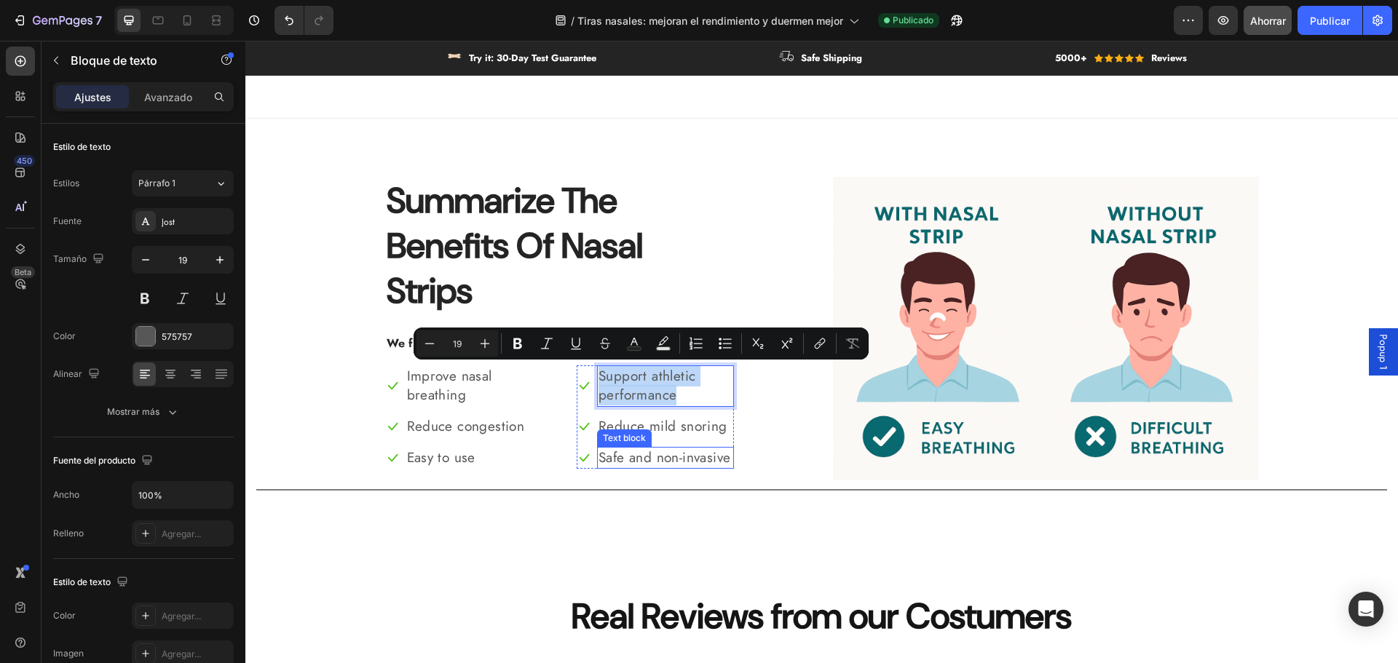
click at [640, 432] on div "Text block" at bounding box center [624, 438] width 49 height 13
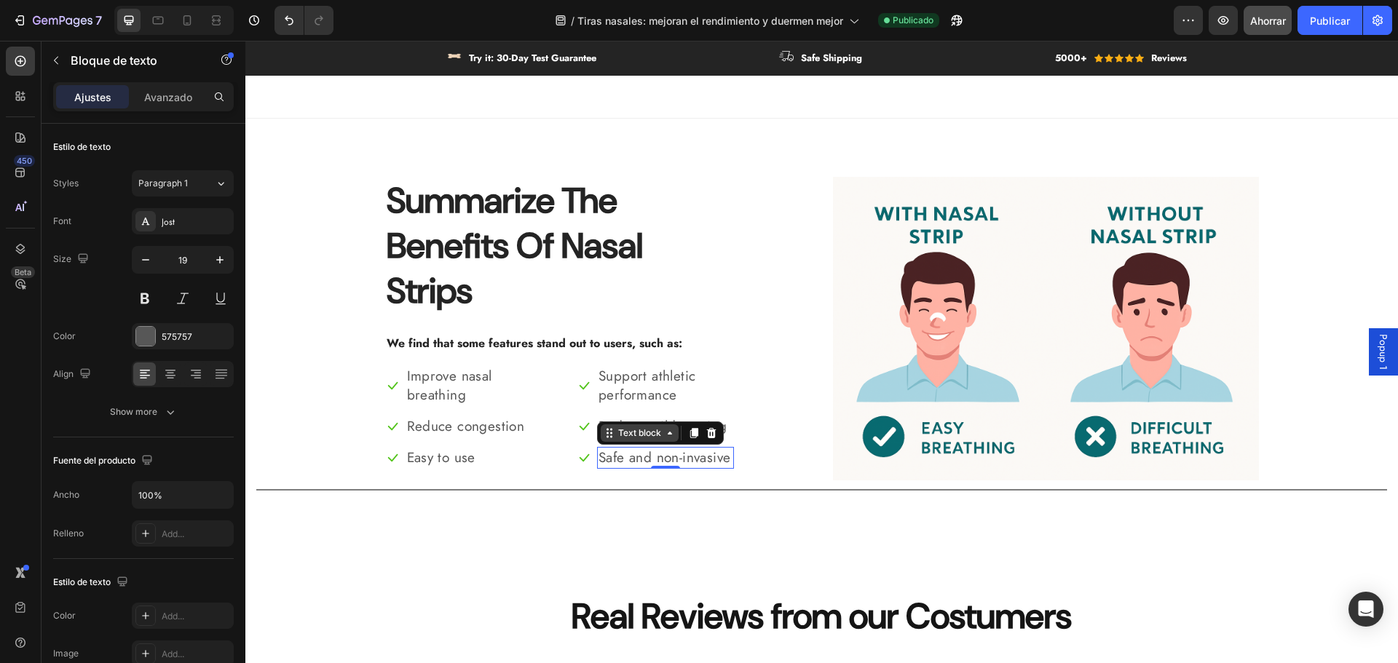
click at [640, 432] on div "Text block" at bounding box center [639, 433] width 49 height 13
click at [641, 459] on p "Safe and non-invasive" at bounding box center [666, 459] width 134 height 20
click at [641, 433] on p "Reduce mild snoring" at bounding box center [666, 427] width 134 height 20
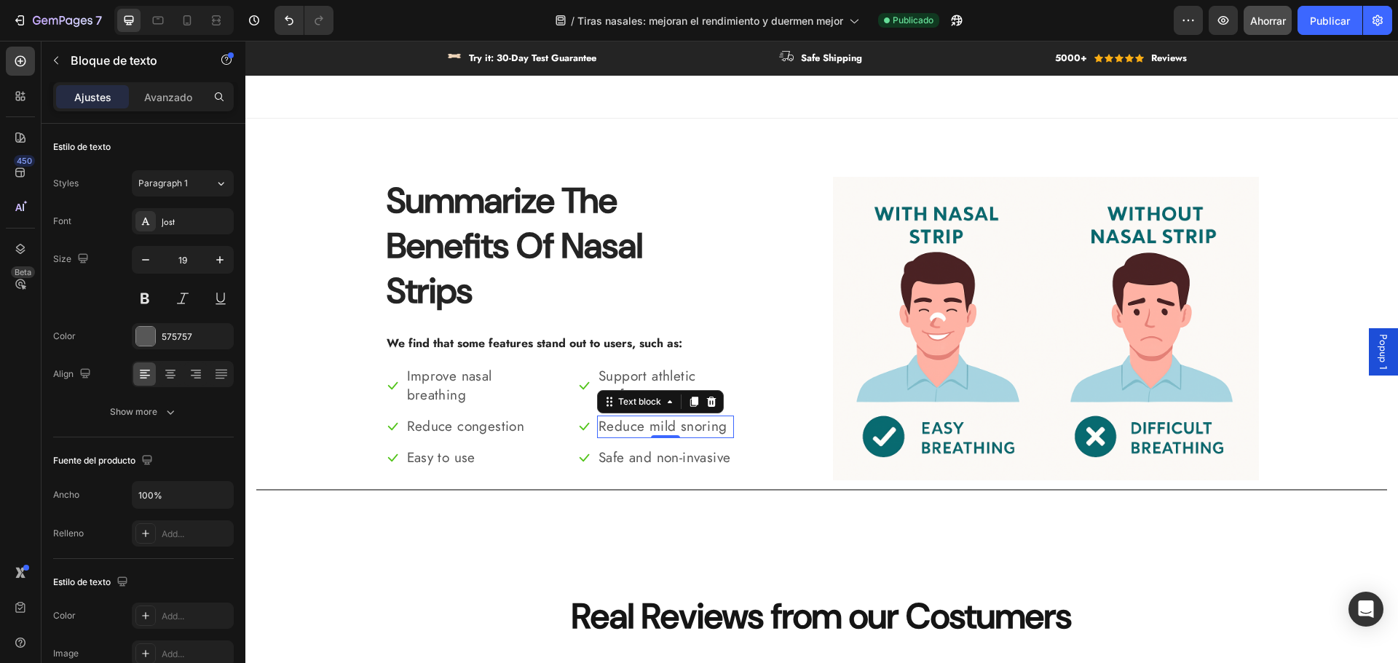
click at [641, 433] on p "Reduce mild snoring" at bounding box center [666, 427] width 134 height 20
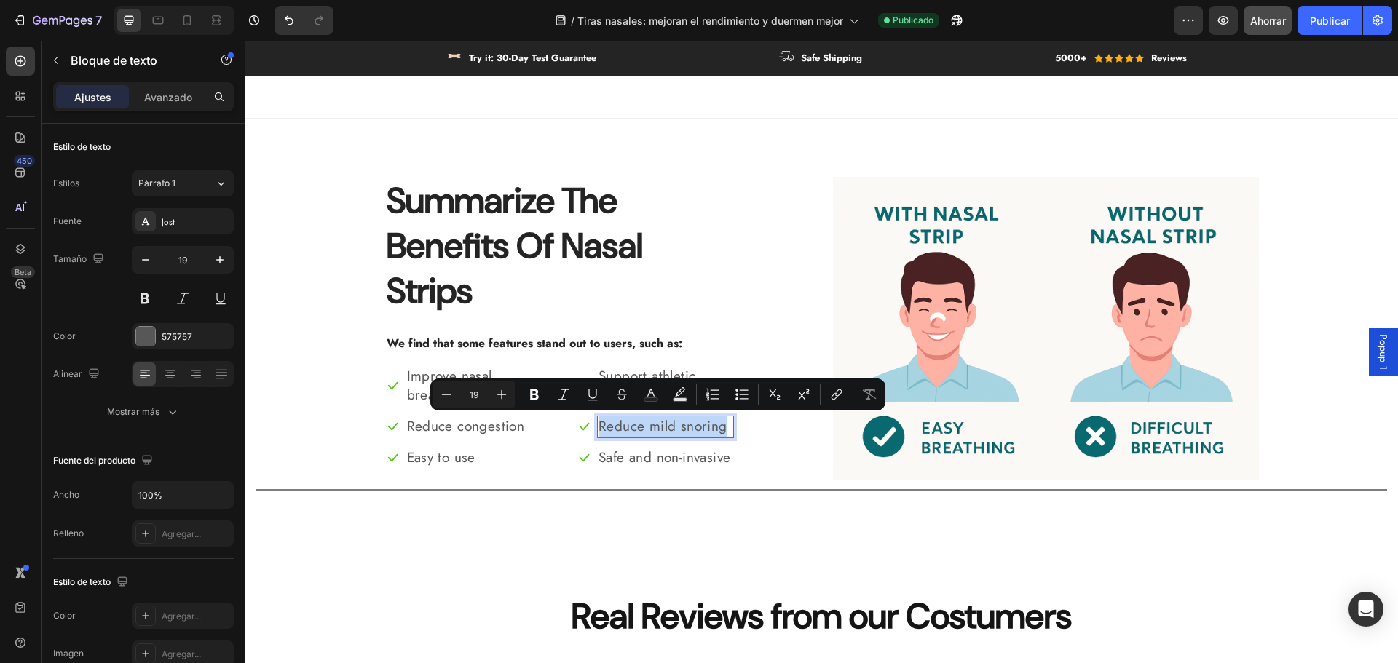
click at [641, 433] on p "Reduce mild snoring" at bounding box center [666, 427] width 134 height 20
copy p "Reduce mild snoring"
click at [662, 454] on p "Safe and non-invasive" at bounding box center [666, 459] width 134 height 20
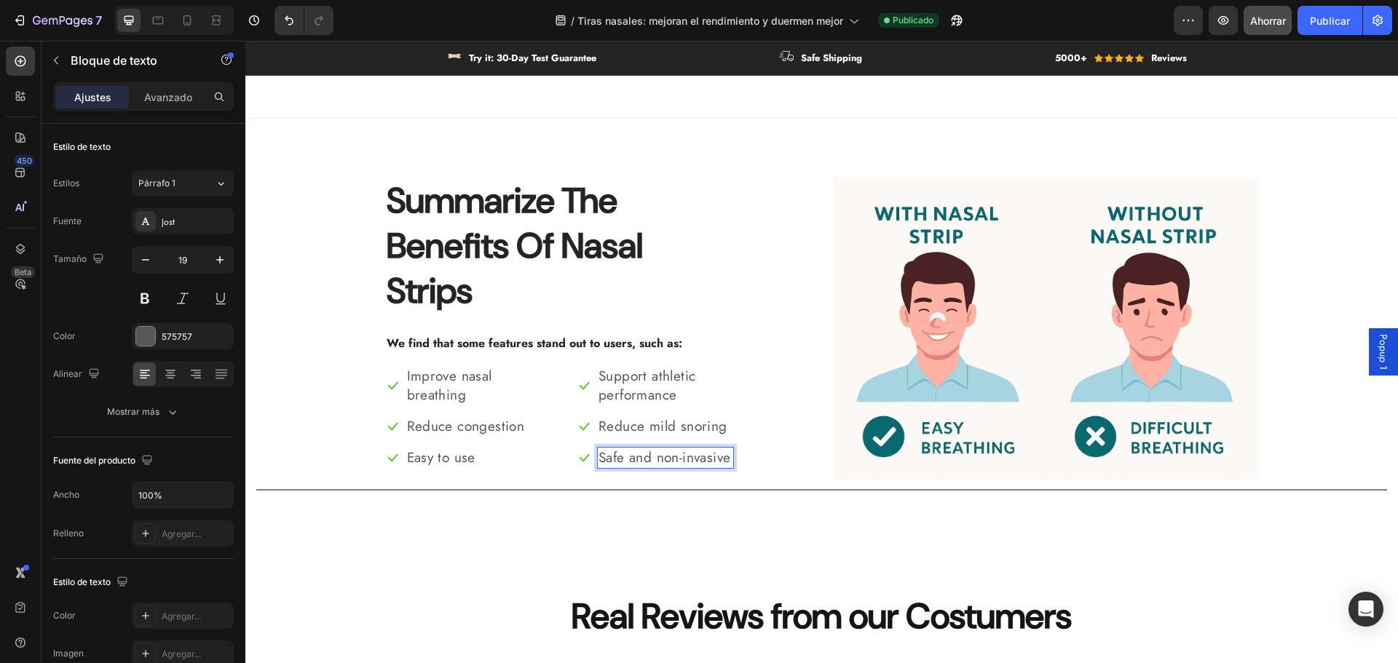
click at [662, 454] on p "Safe and non-invasive" at bounding box center [666, 459] width 134 height 20
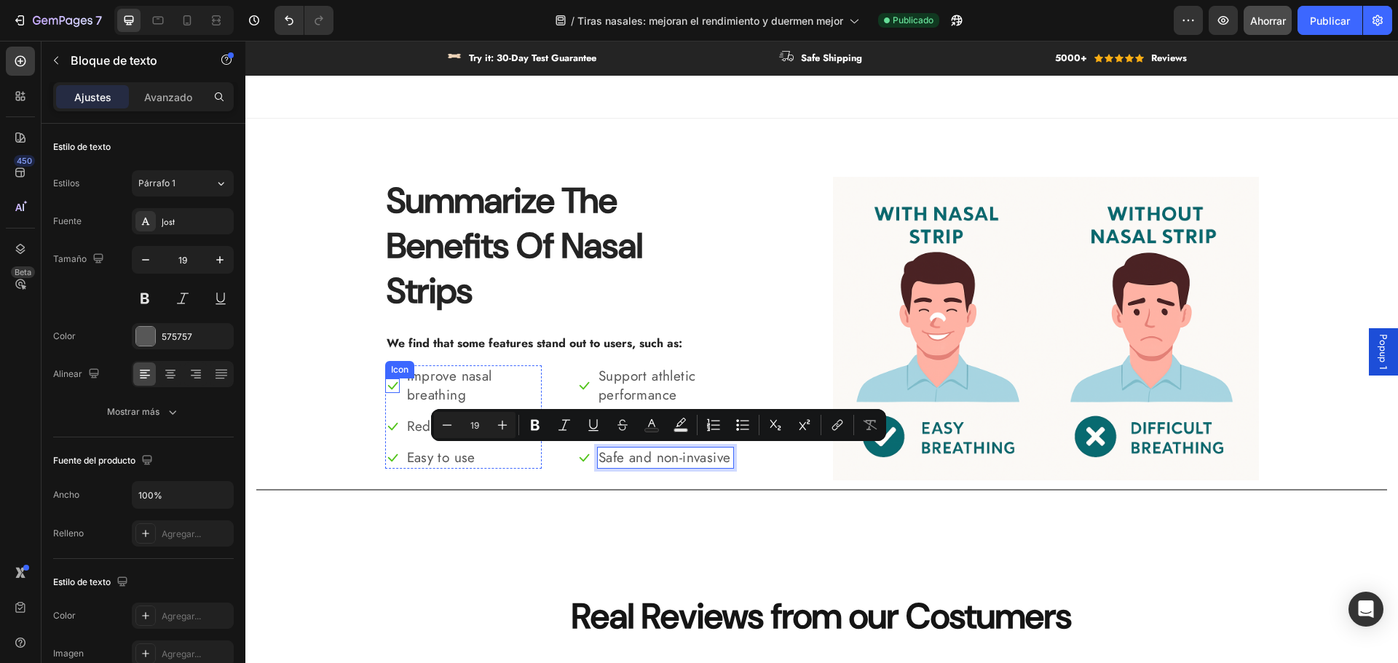
click at [387, 385] on icon at bounding box center [392, 386] width 15 height 15
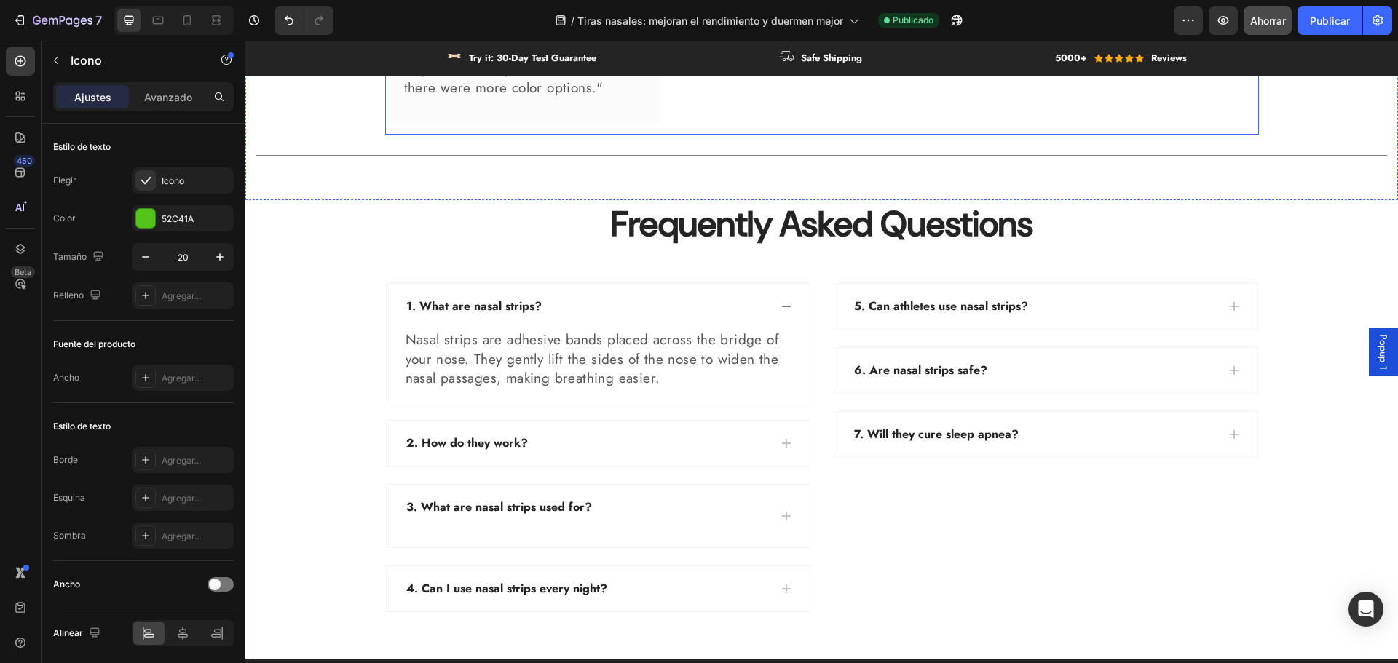
scroll to position [3935, 0]
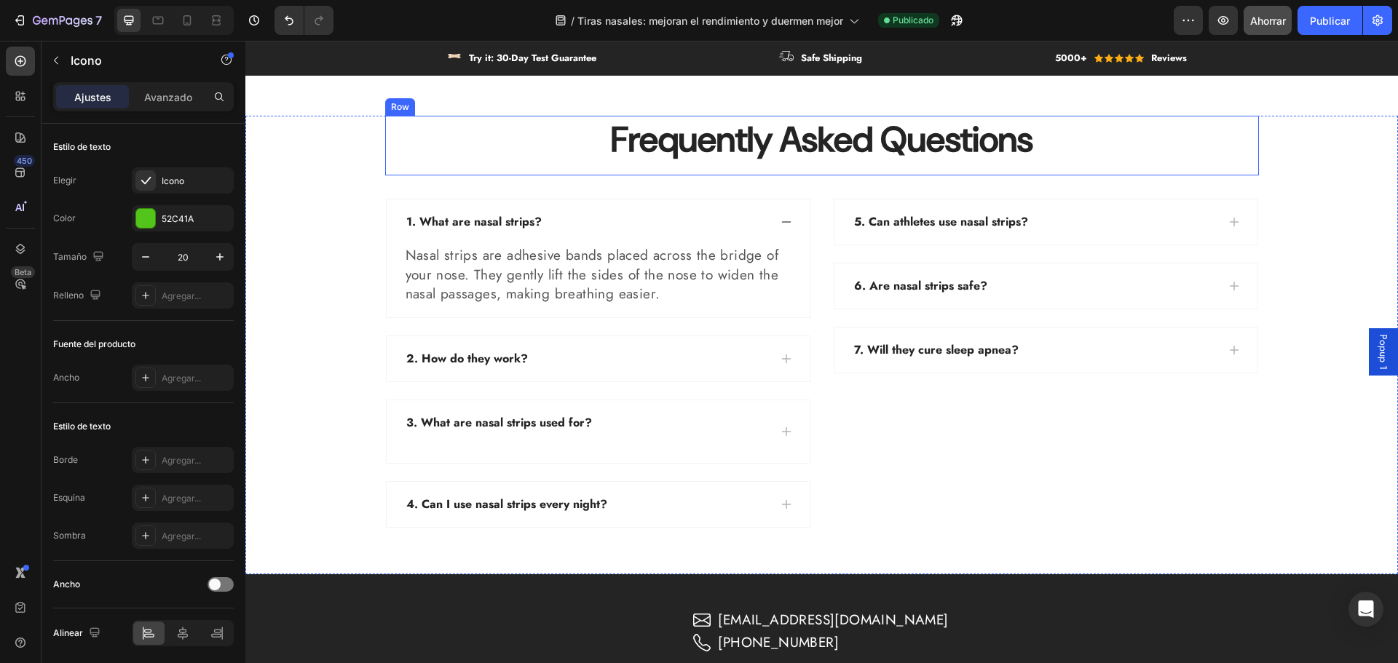
click at [466, 212] on div "1. What are nasal strips?" at bounding box center [474, 222] width 140 height 22
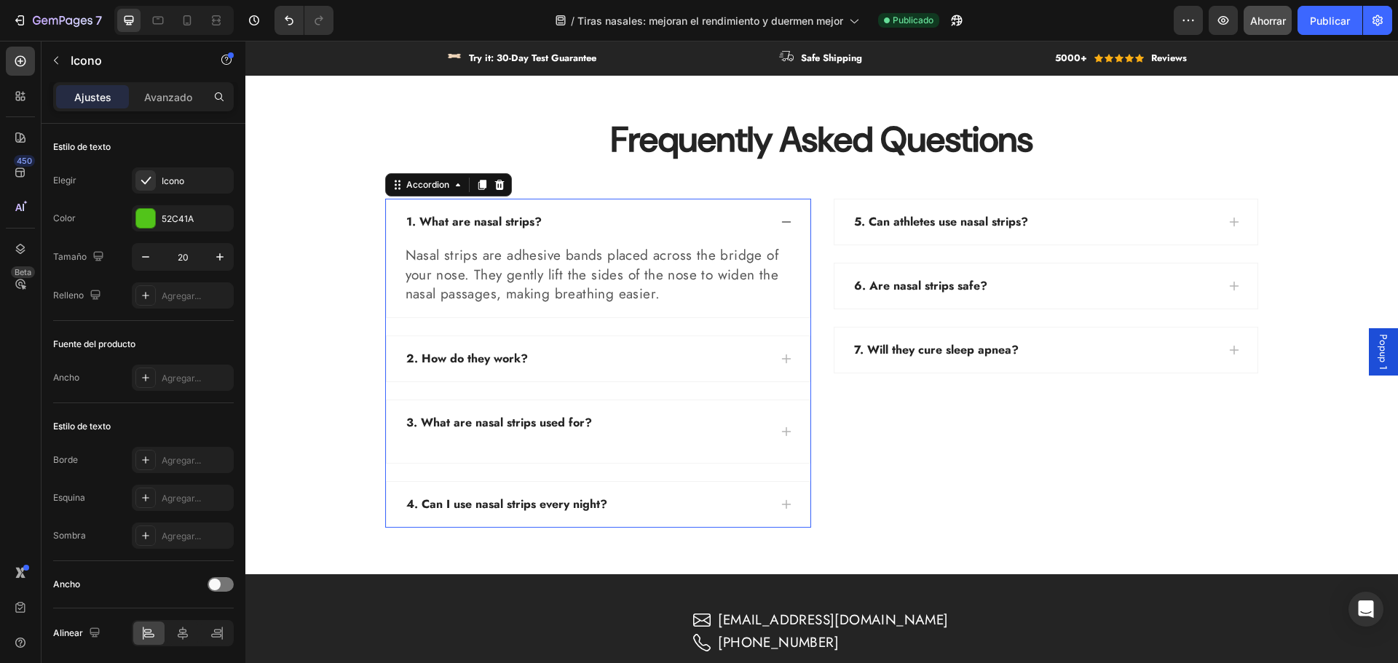
click at [466, 212] on div "1. What are nasal strips?" at bounding box center [474, 222] width 140 height 22
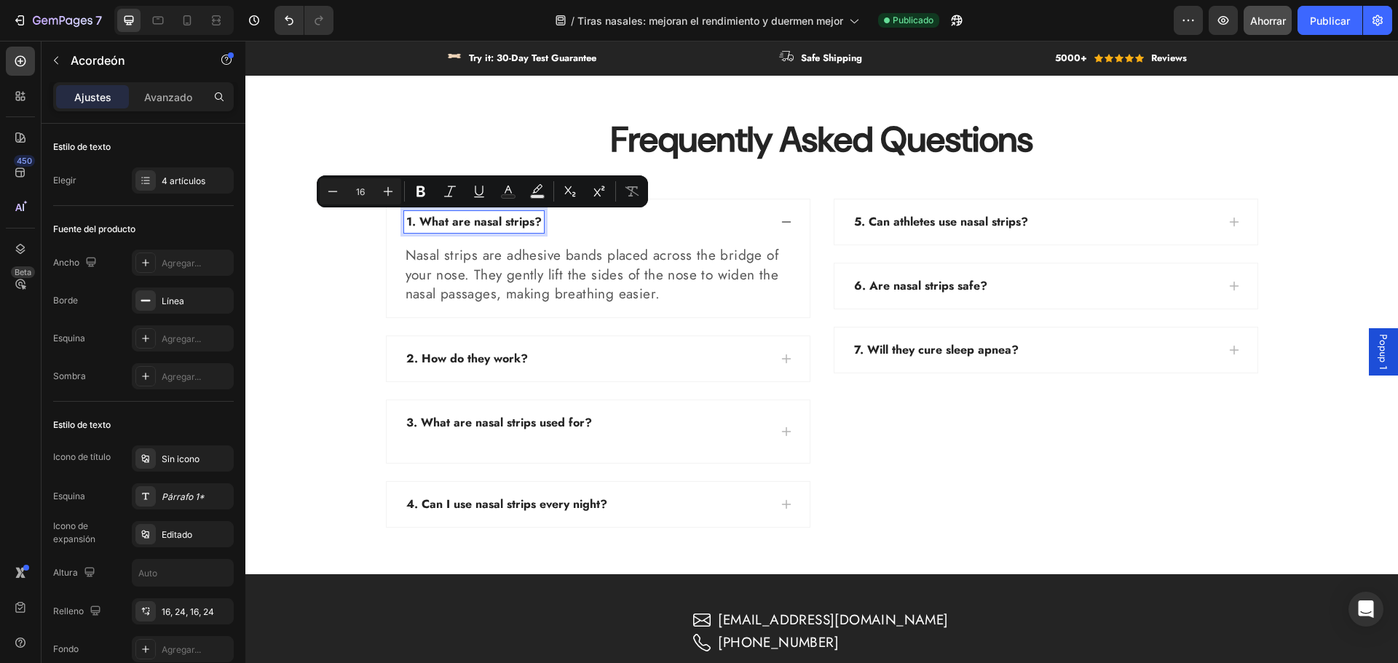
click at [457, 224] on p "1. What are nasal strips?" at bounding box center [473, 221] width 135 height 17
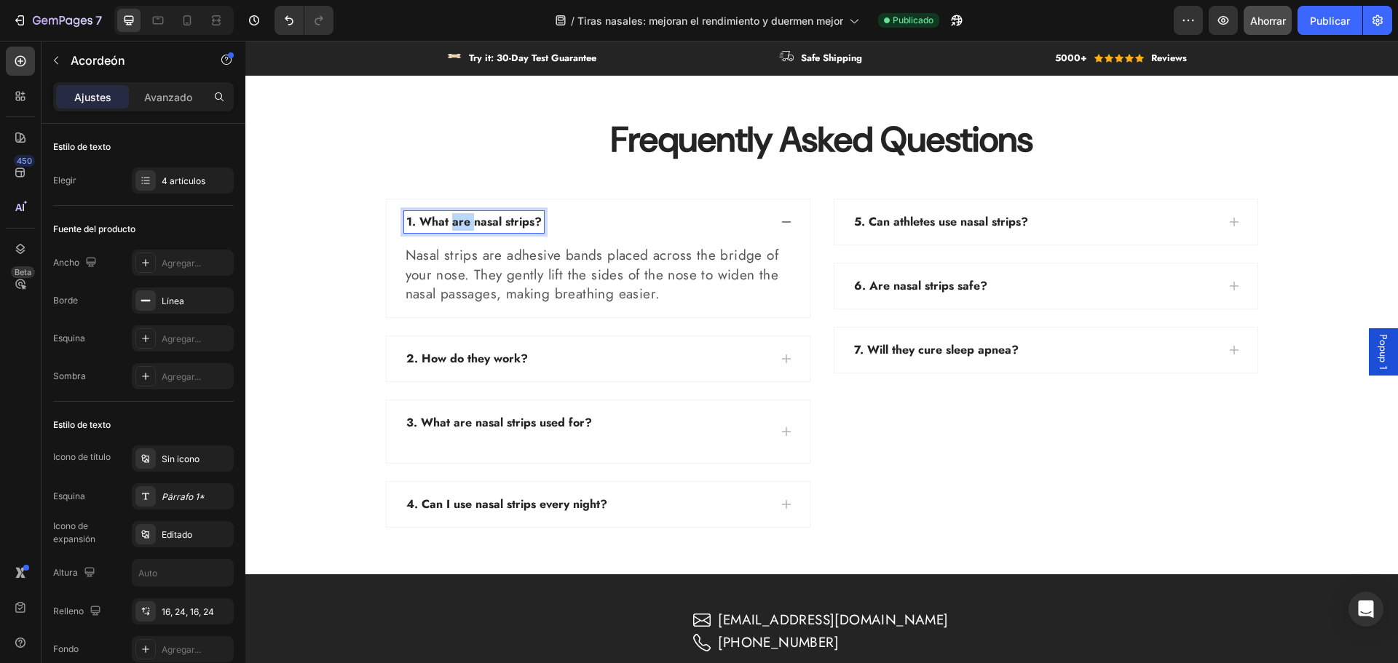
click at [457, 224] on p "1. What are nasal strips?" at bounding box center [473, 221] width 135 height 17
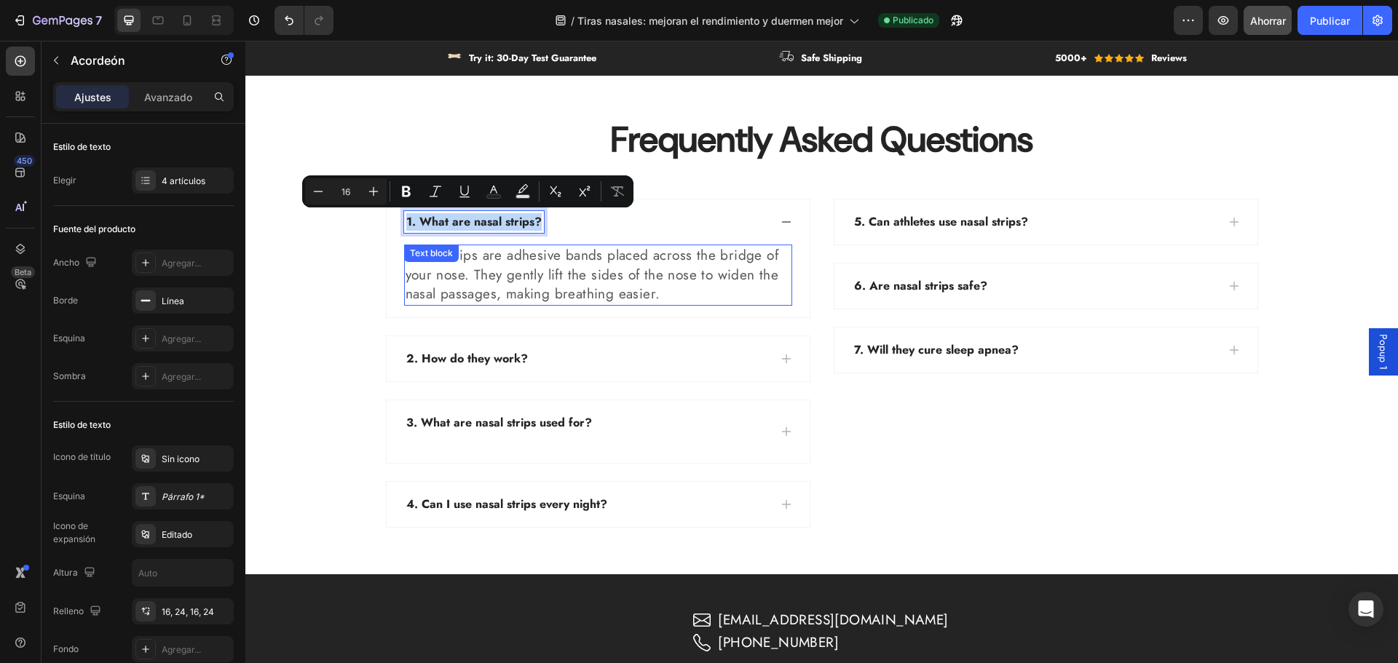
click at [426, 266] on div "Nasal strips are adhesive bands placed across the bridge of your nose. They gen…" at bounding box center [598, 275] width 388 height 61
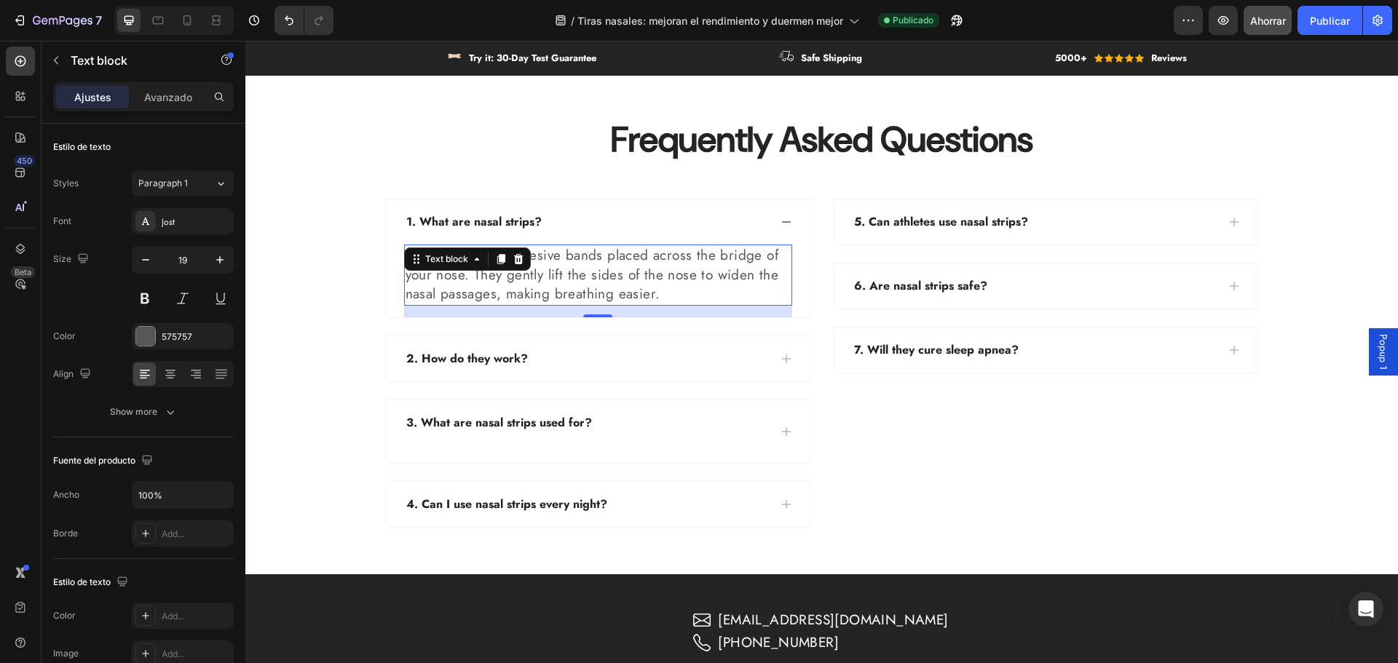
click at [426, 266] on div "Text block" at bounding box center [447, 258] width 78 height 17
click at [460, 277] on p "Nasal strips are adhesive bands placed across the bridge of your nose. They gen…" at bounding box center [598, 275] width 385 height 58
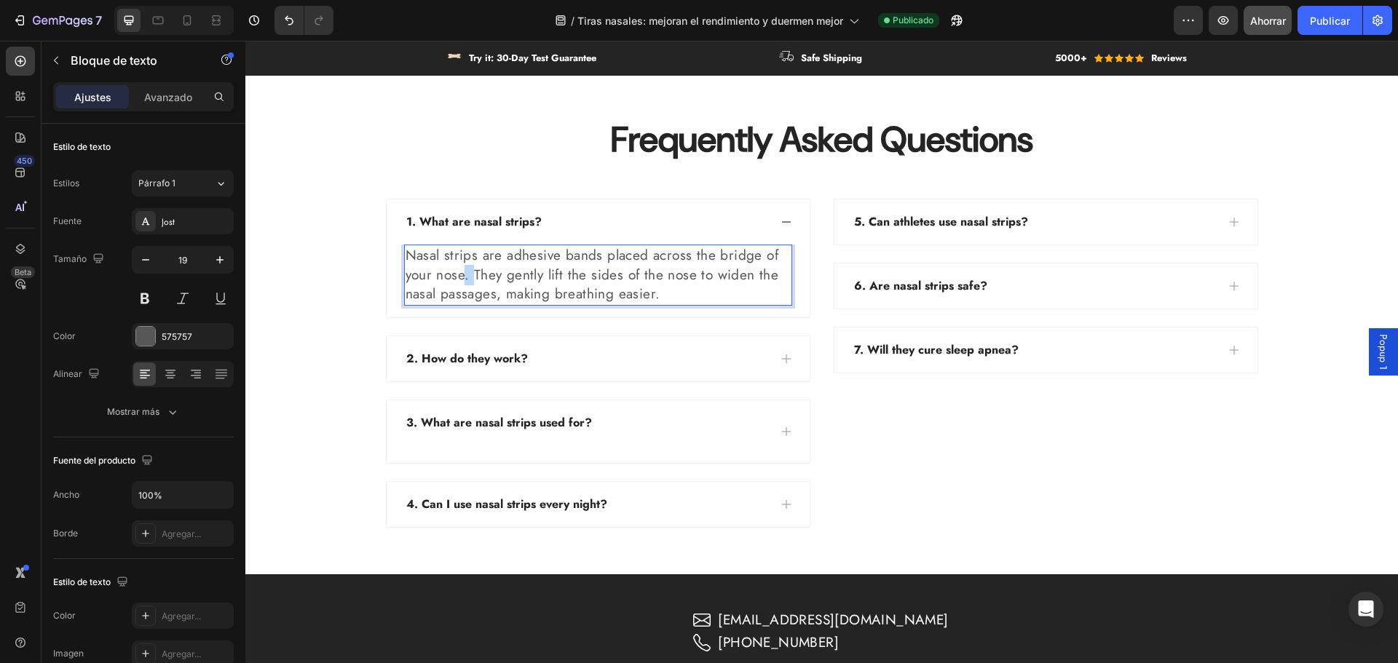
click at [461, 277] on p "Nasal strips are adhesive bands placed across the bridge of your nose. They gen…" at bounding box center [598, 275] width 385 height 58
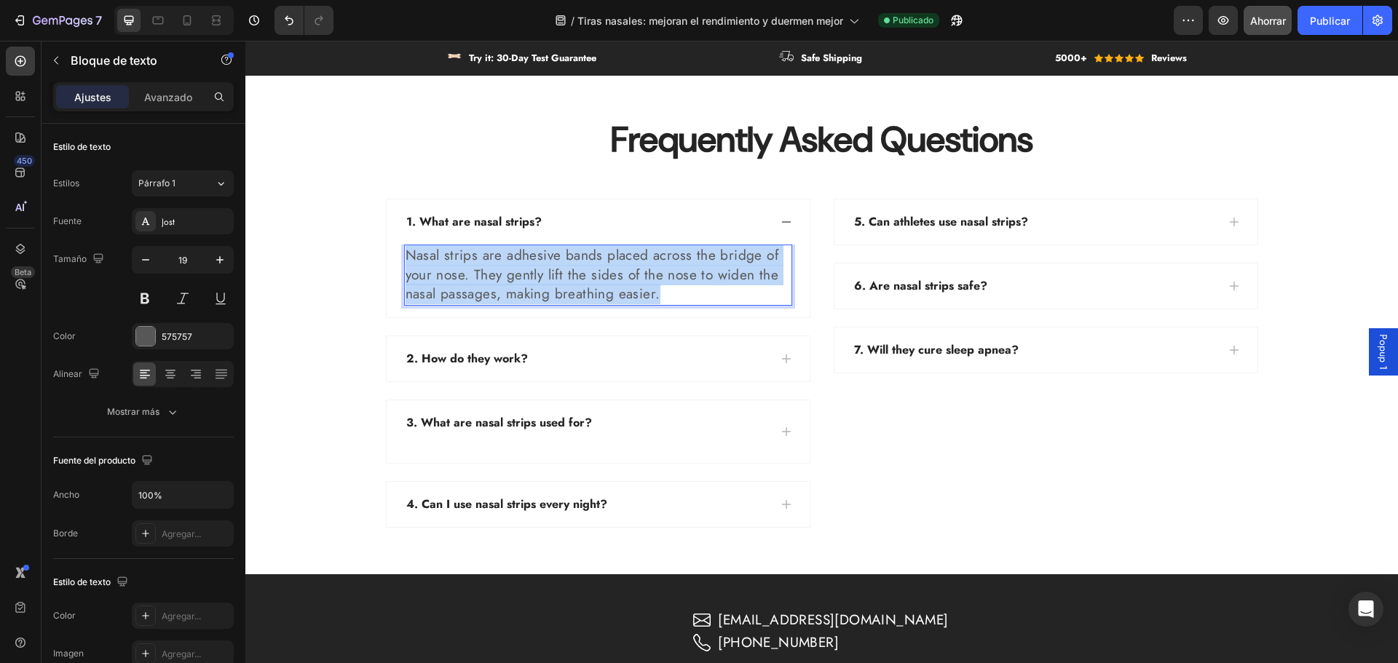
click at [461, 277] on p "Nasal strips are adhesive bands placed across the bridge of your nose. They gen…" at bounding box center [598, 275] width 385 height 58
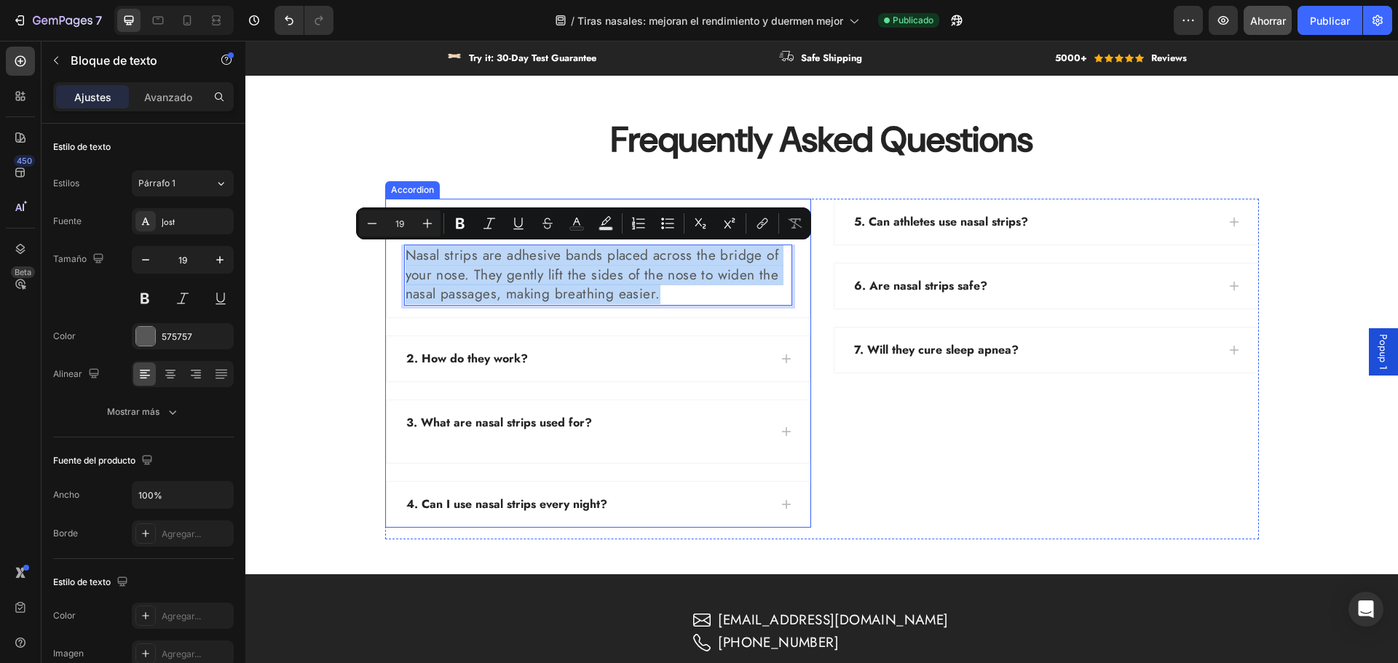
click at [510, 361] on p "2. How do they work?" at bounding box center [467, 358] width 122 height 17
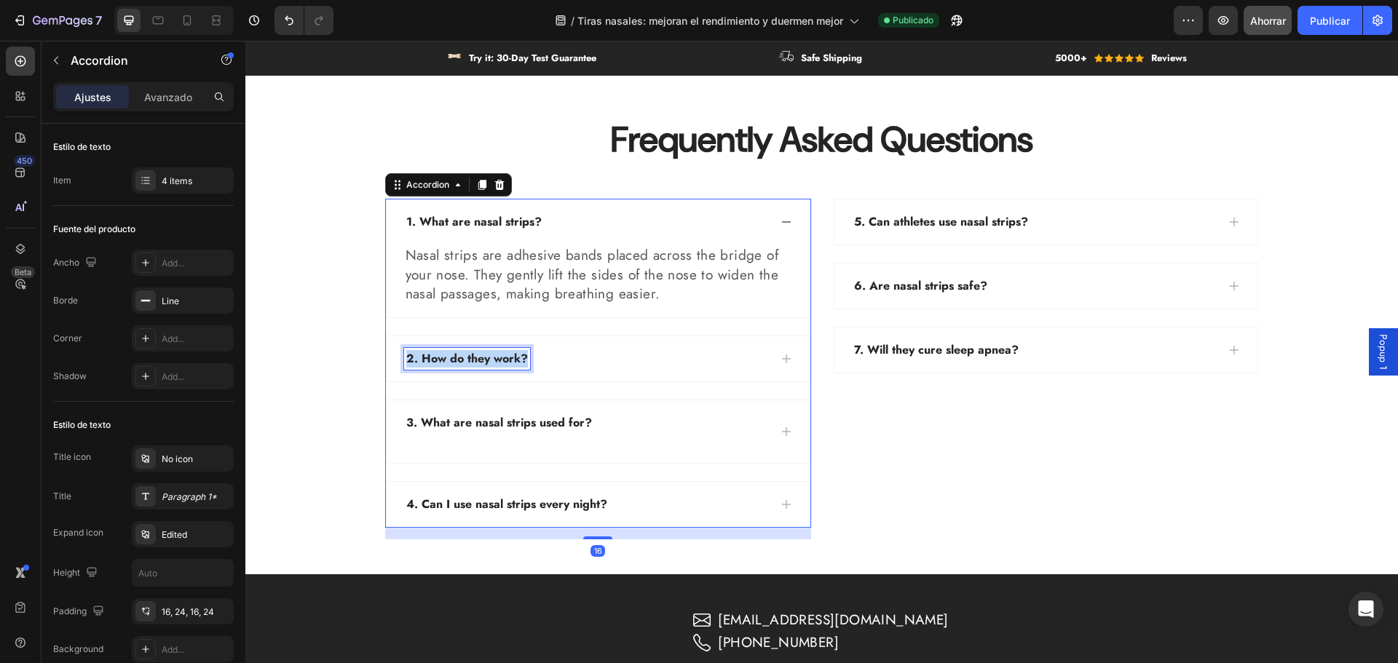
click at [510, 360] on p "2. How do they work?" at bounding box center [467, 358] width 122 height 17
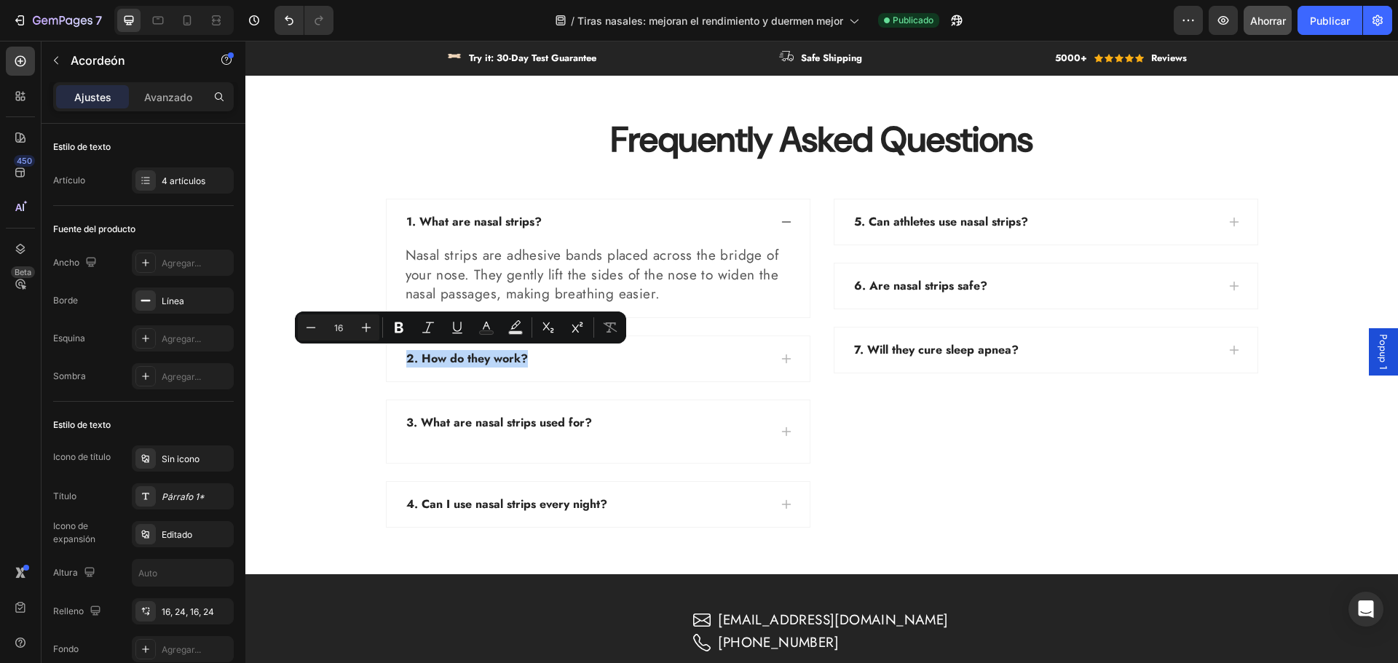
click at [583, 370] on div "2. How do they work?" at bounding box center [598, 358] width 423 height 45
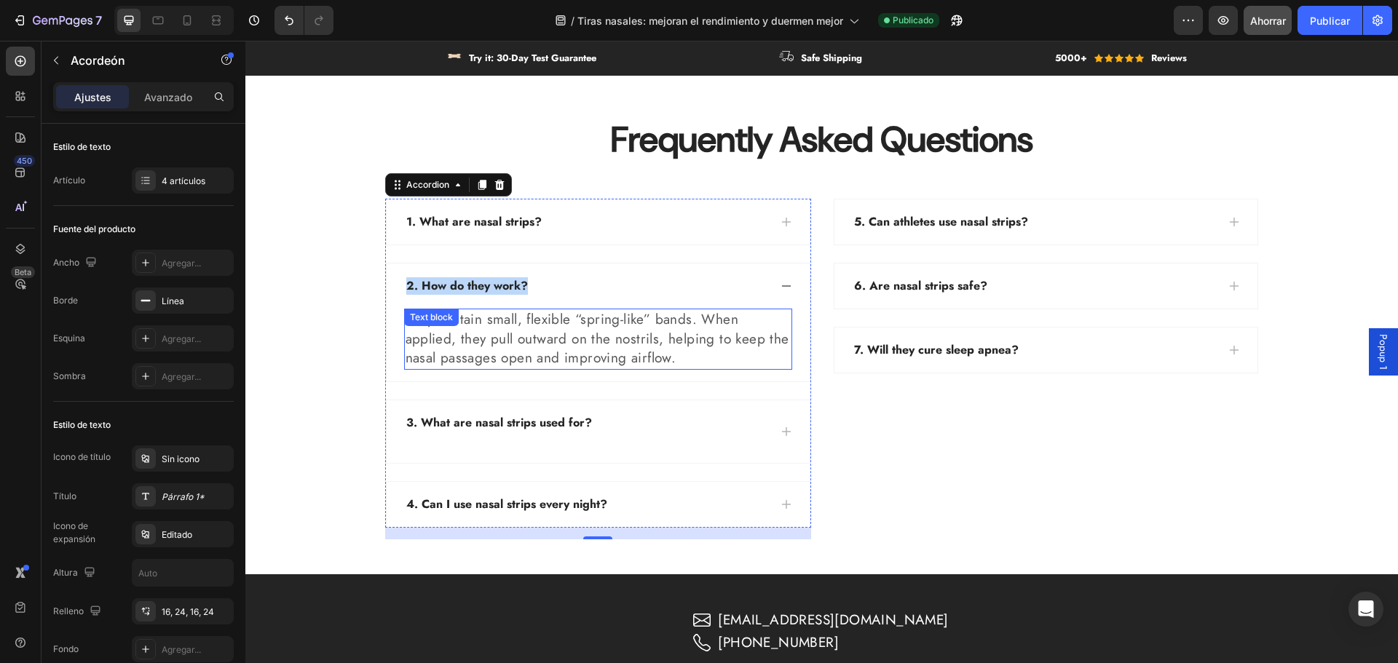
click at [433, 322] on div "Text block" at bounding box center [431, 317] width 49 height 13
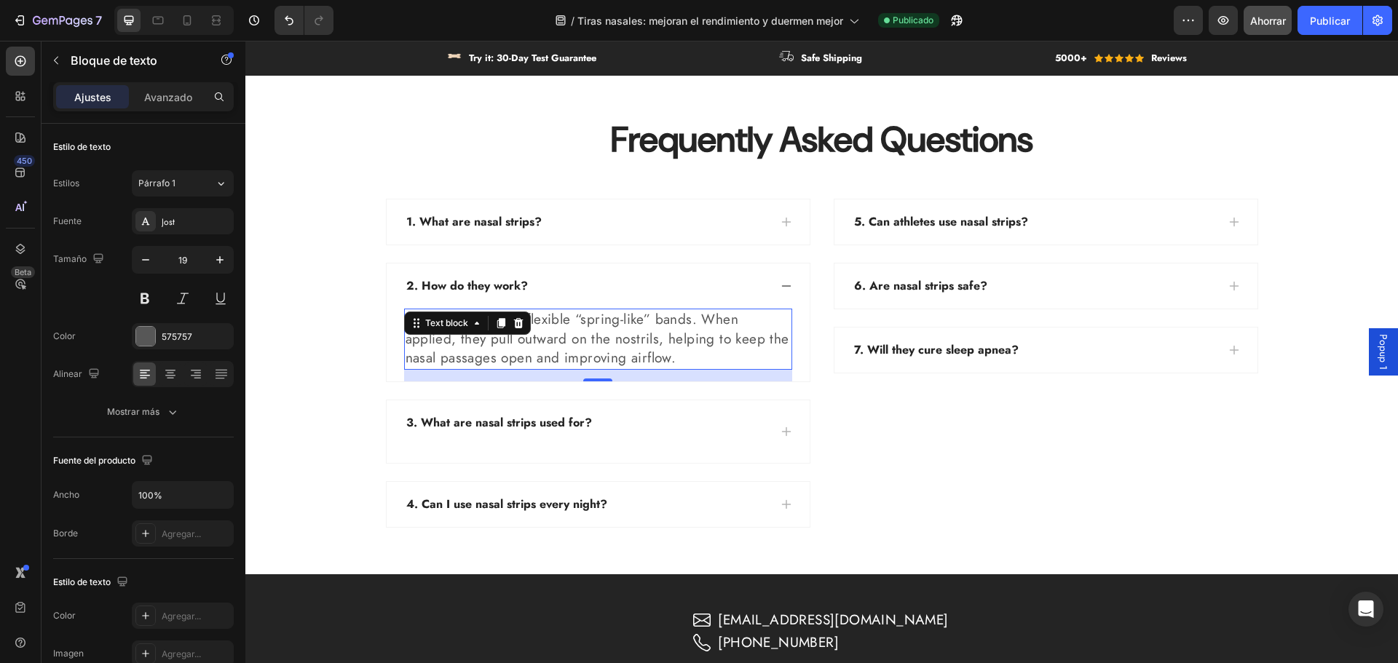
click at [559, 342] on p "They contain small, flexible “spring-like” bands. When applied, they pull outwa…" at bounding box center [598, 339] width 385 height 58
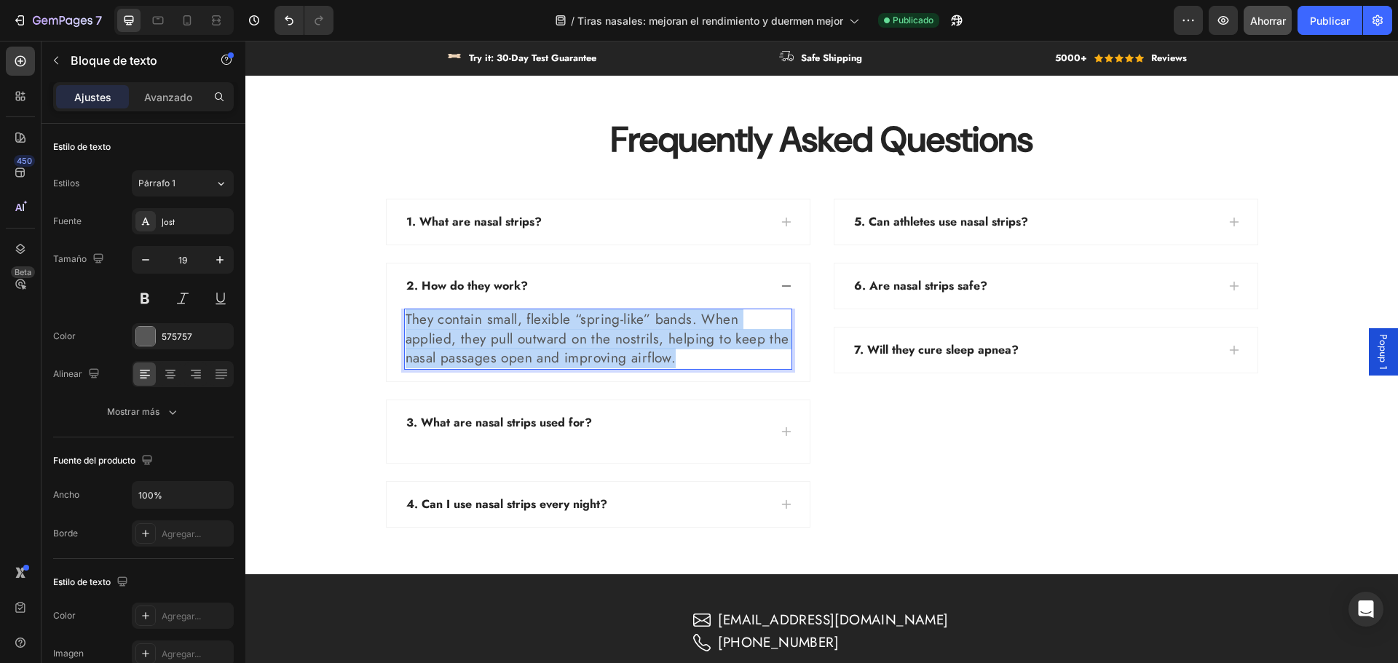
click at [559, 342] on p "They contain small, flexible “spring-like” bands. When applied, they pull outwa…" at bounding box center [598, 339] width 385 height 58
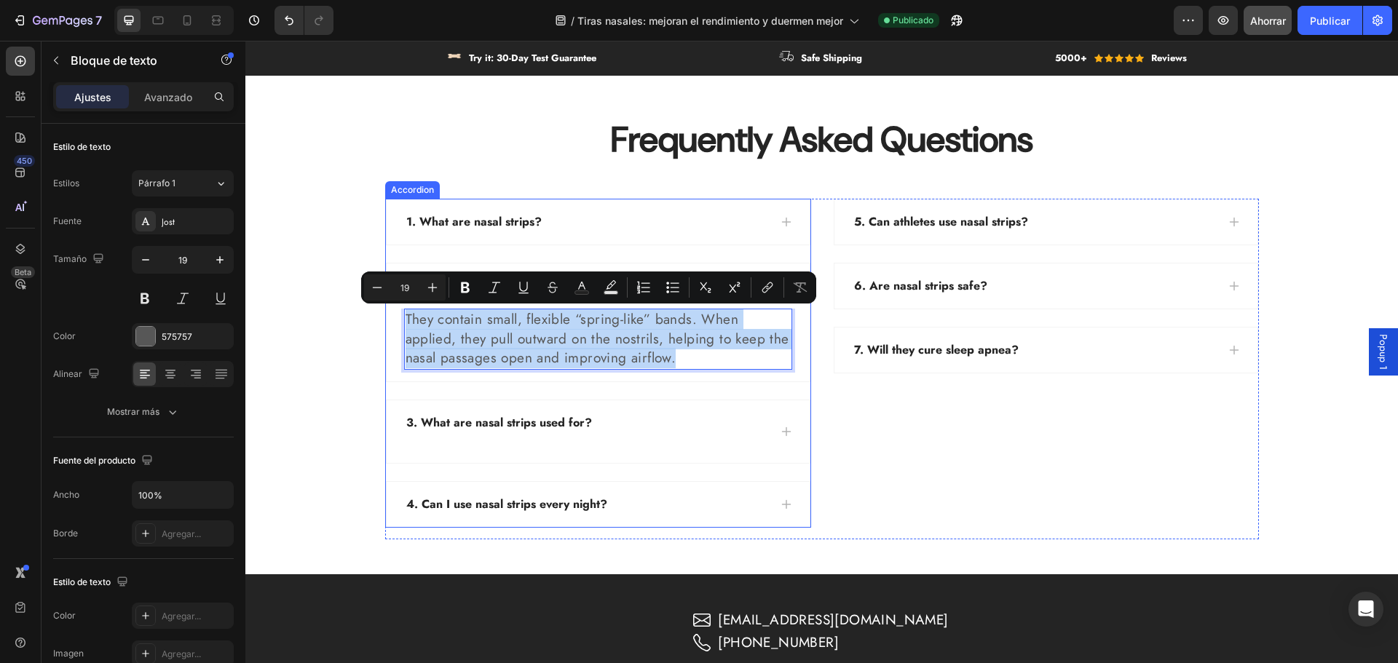
click at [474, 424] on p "3. What are nasal strips used for?" at bounding box center [499, 422] width 186 height 17
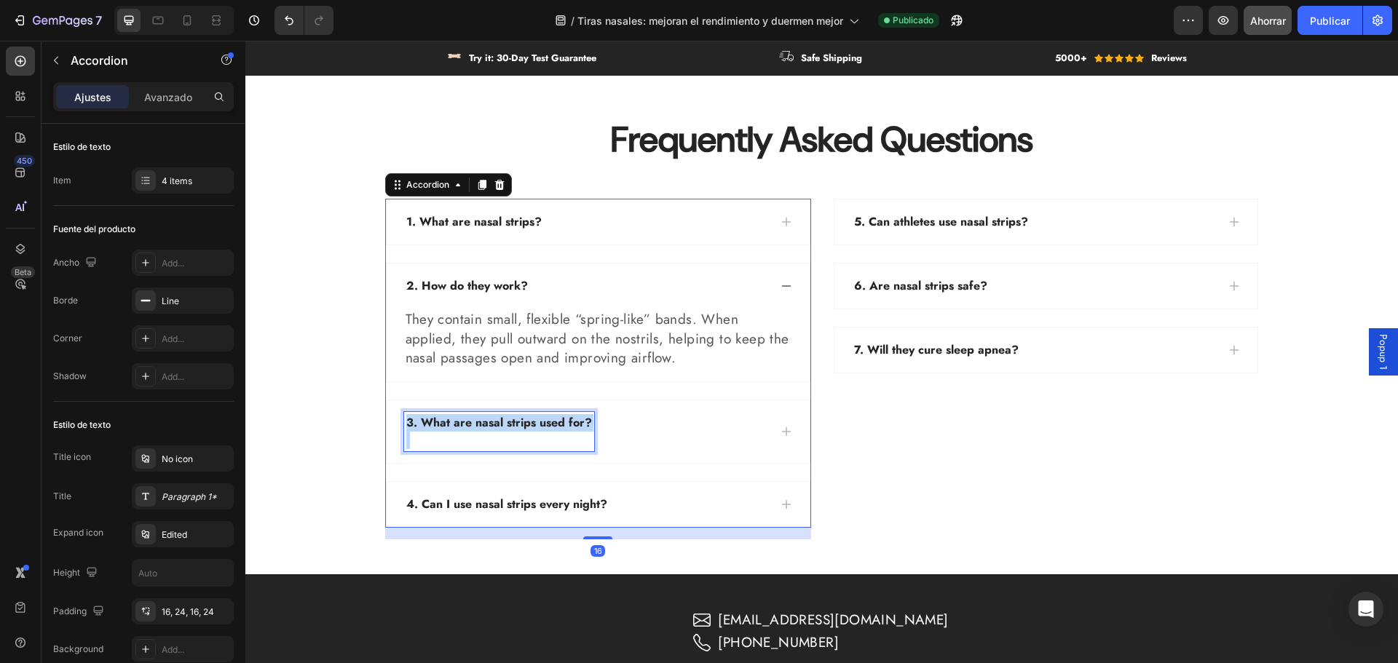
click at [474, 424] on p "3. What are nasal strips used for?" at bounding box center [499, 422] width 186 height 17
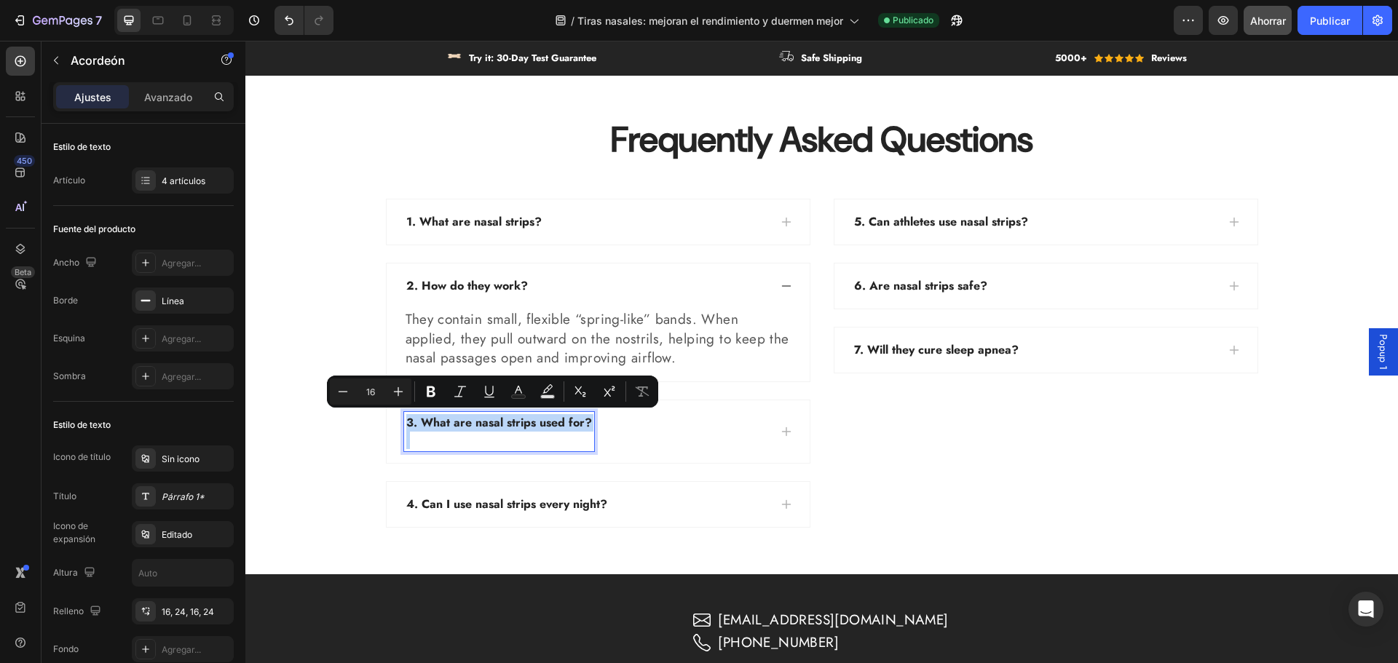
click at [473, 425] on p "3. What are nasal strips used for?" at bounding box center [499, 422] width 186 height 17
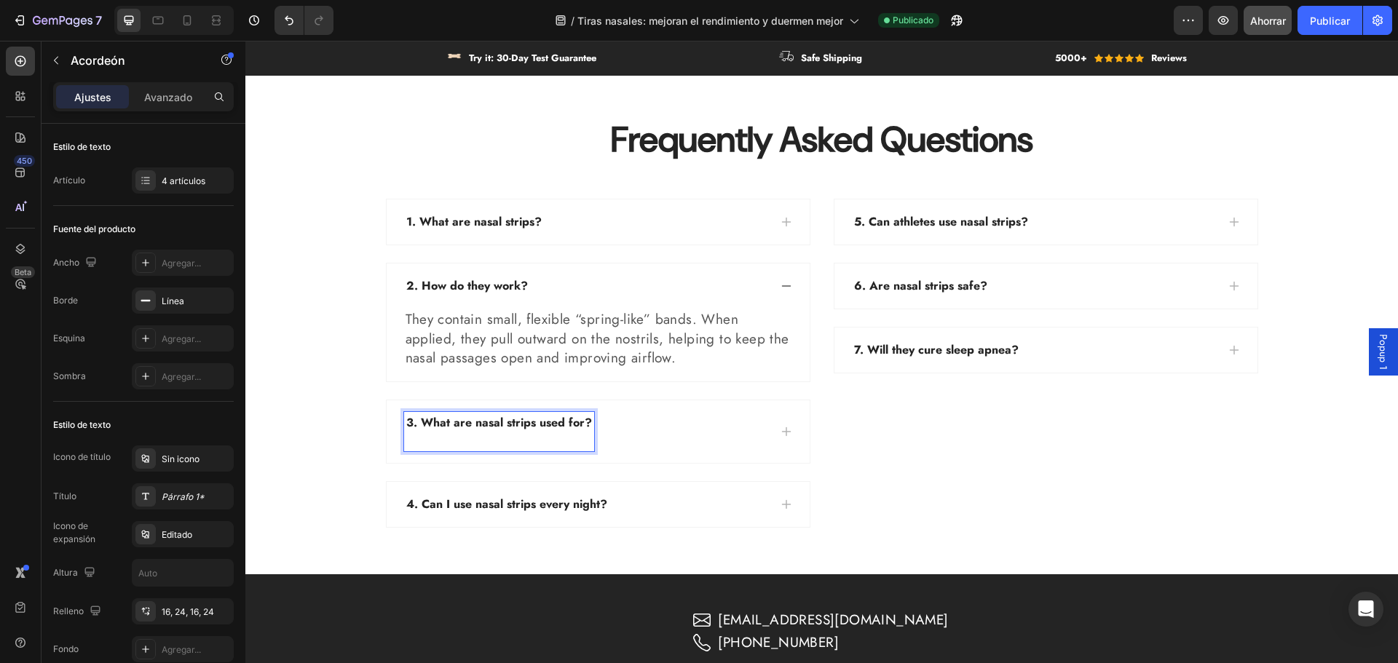
click at [673, 420] on div "3. What are nasal strips used for?" at bounding box center [586, 431] width 365 height 39
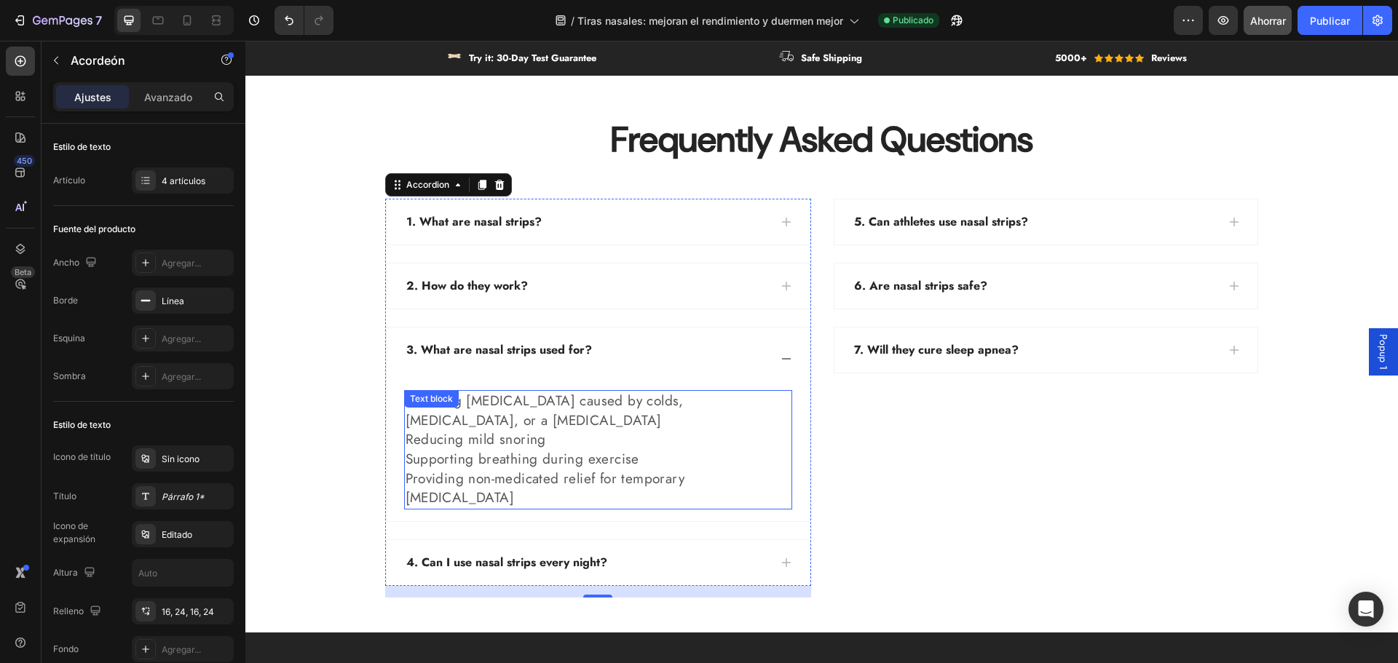
click at [460, 413] on div "Relieving nasal congestion caused by colds, allergies, or a deviated septum Red…" at bounding box center [598, 449] width 388 height 119
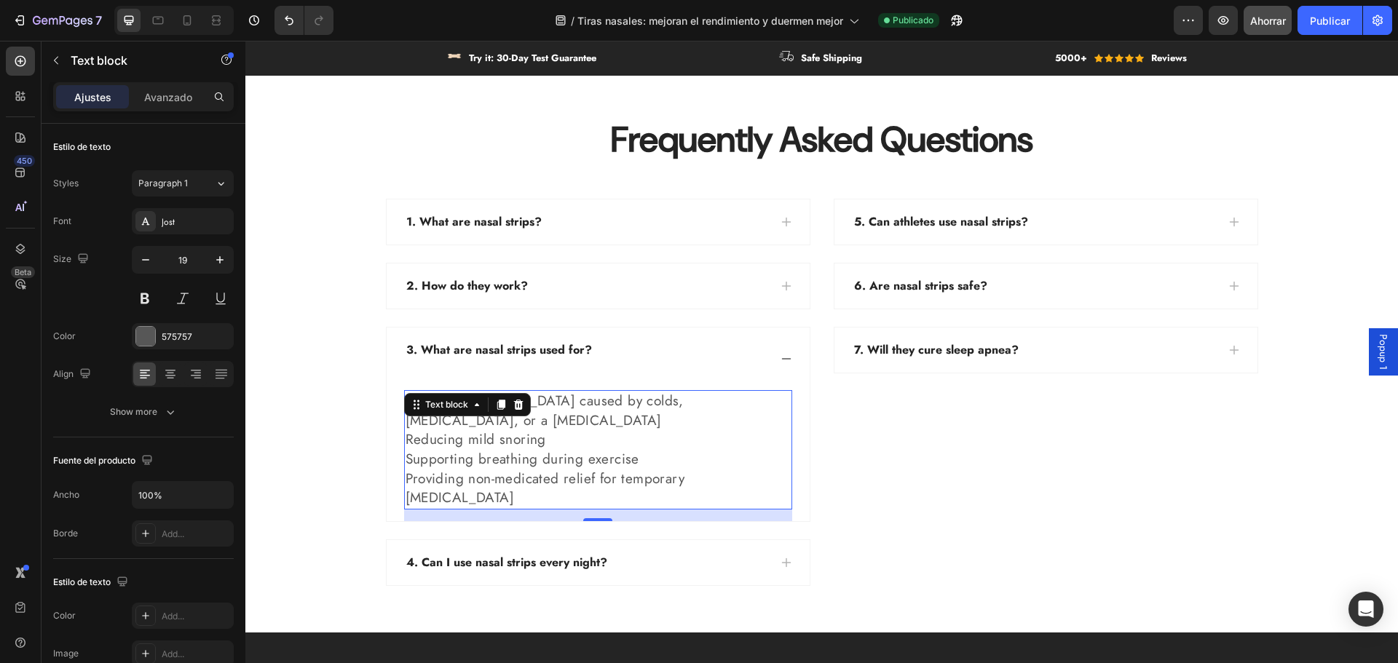
click at [460, 413] on div "Text block" at bounding box center [447, 404] width 78 height 17
click at [486, 438] on p "Reducing mild snoring" at bounding box center [598, 440] width 385 height 20
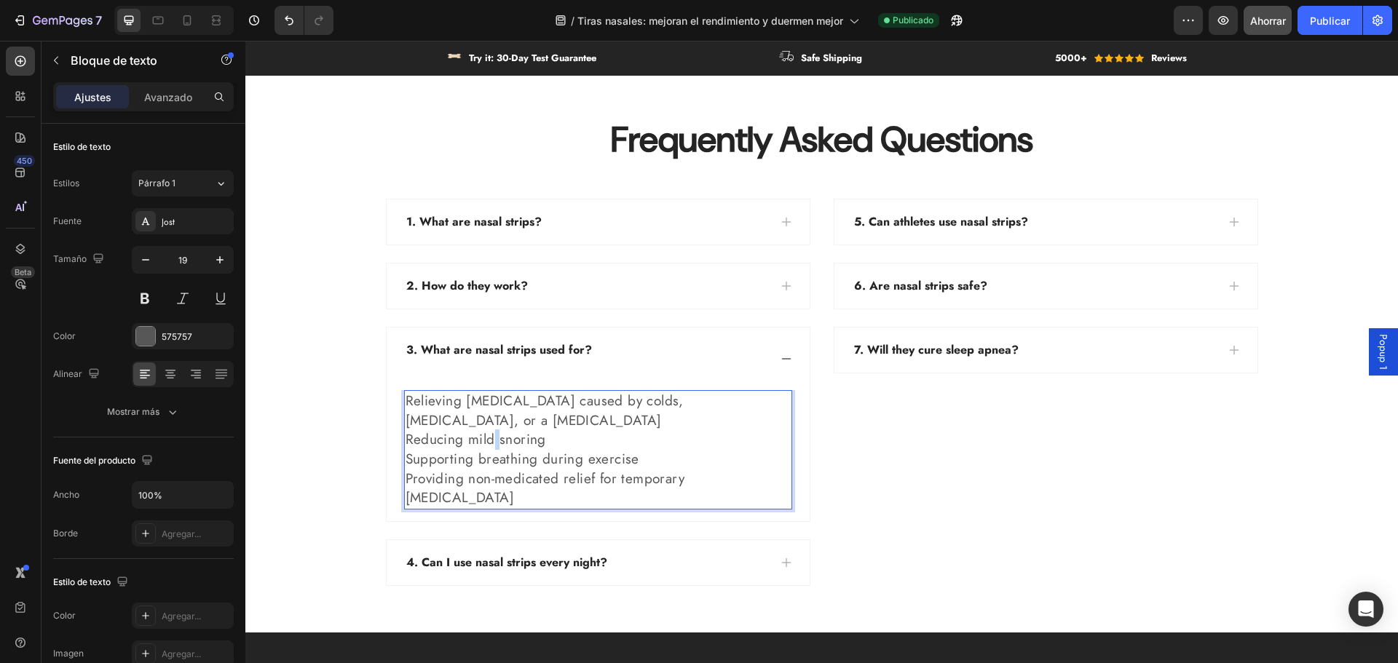
click at [486, 438] on p "Reducing mild snoring" at bounding box center [598, 440] width 385 height 20
click at [512, 478] on p "Providing non-medicated relief for temporary breathing difficulties" at bounding box center [598, 489] width 385 height 39
drag, startPoint x: 482, startPoint y: 497, endPoint x: 441, endPoint y: 409, distance: 97.4
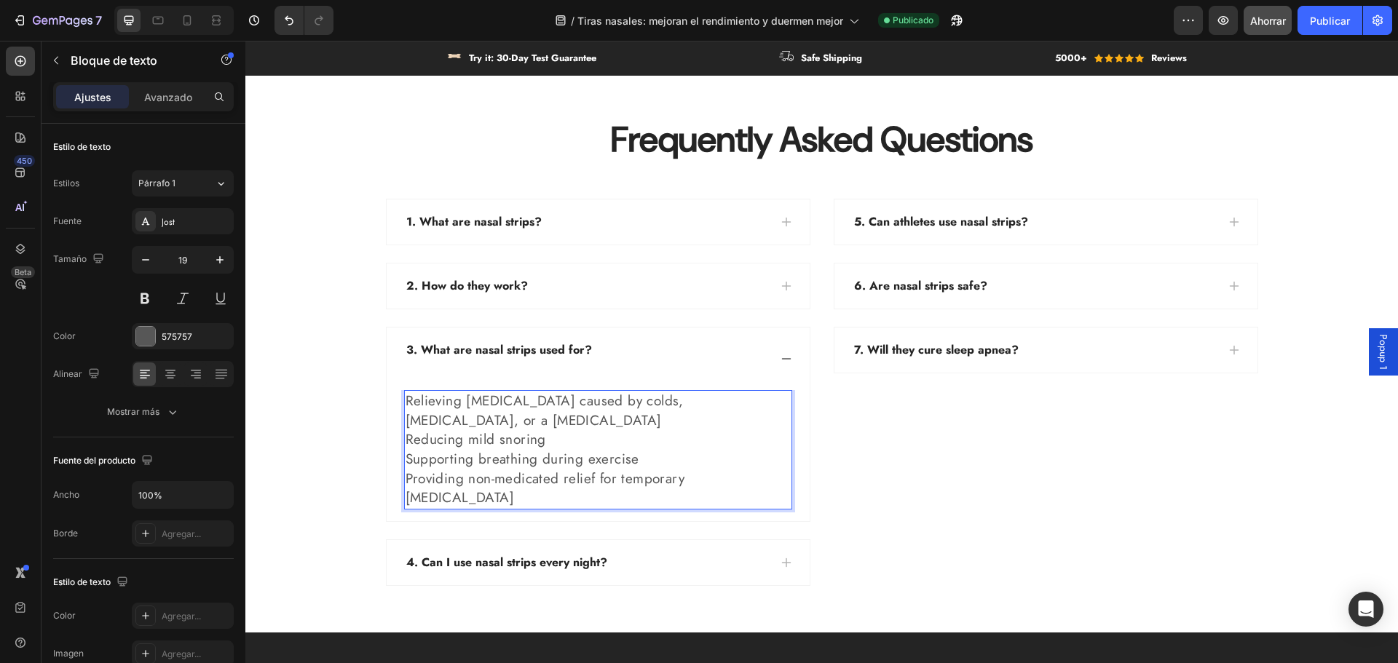
click at [392, 386] on div "3. What are nasal strips used for? Relieving nasal congestion caused by colds, …" at bounding box center [598, 425] width 423 height 194
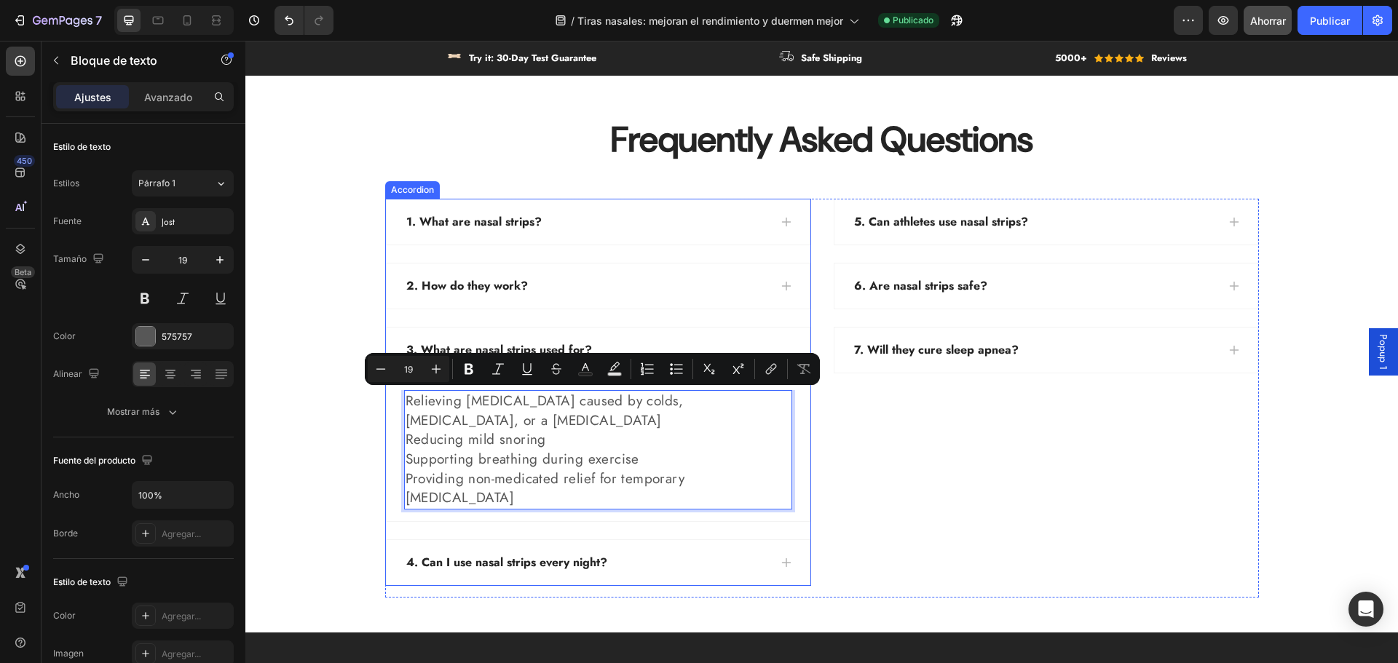
click at [259, 323] on div "frequently asked questions Heading Row 1. What are nasal strips? 2. How do they…" at bounding box center [821, 357] width 1131 height 482
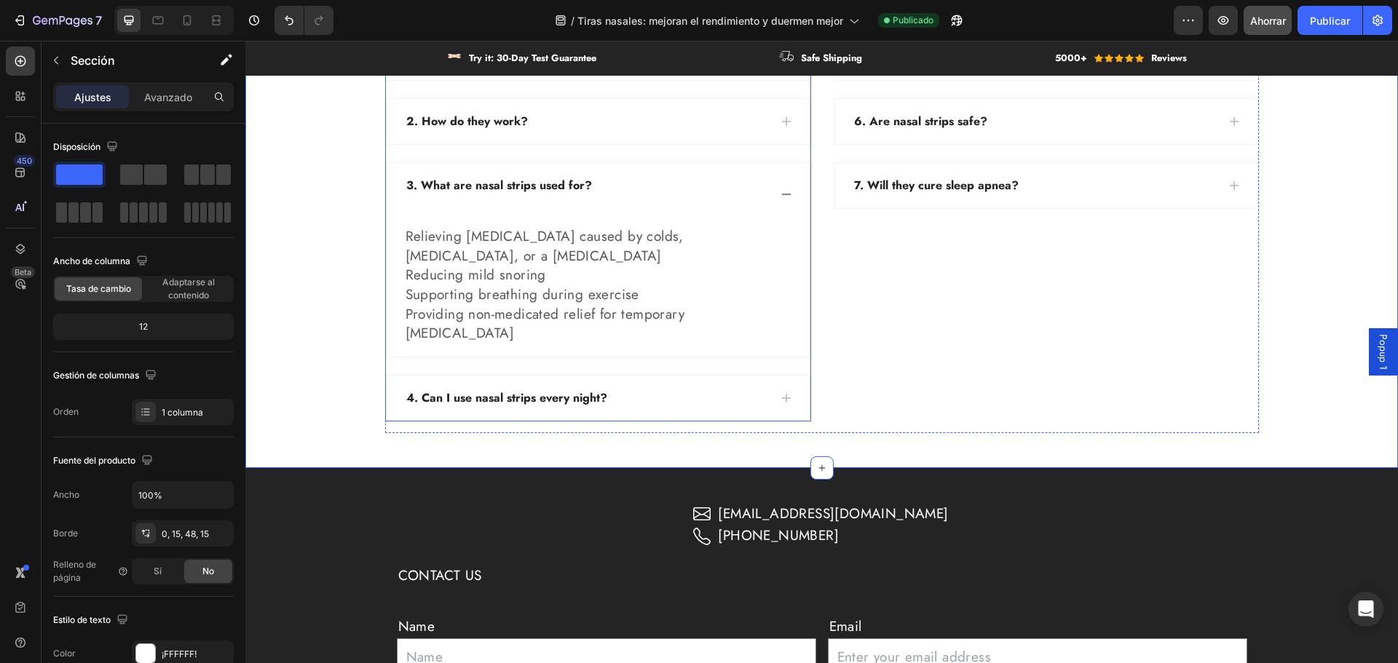
scroll to position [4153, 0]
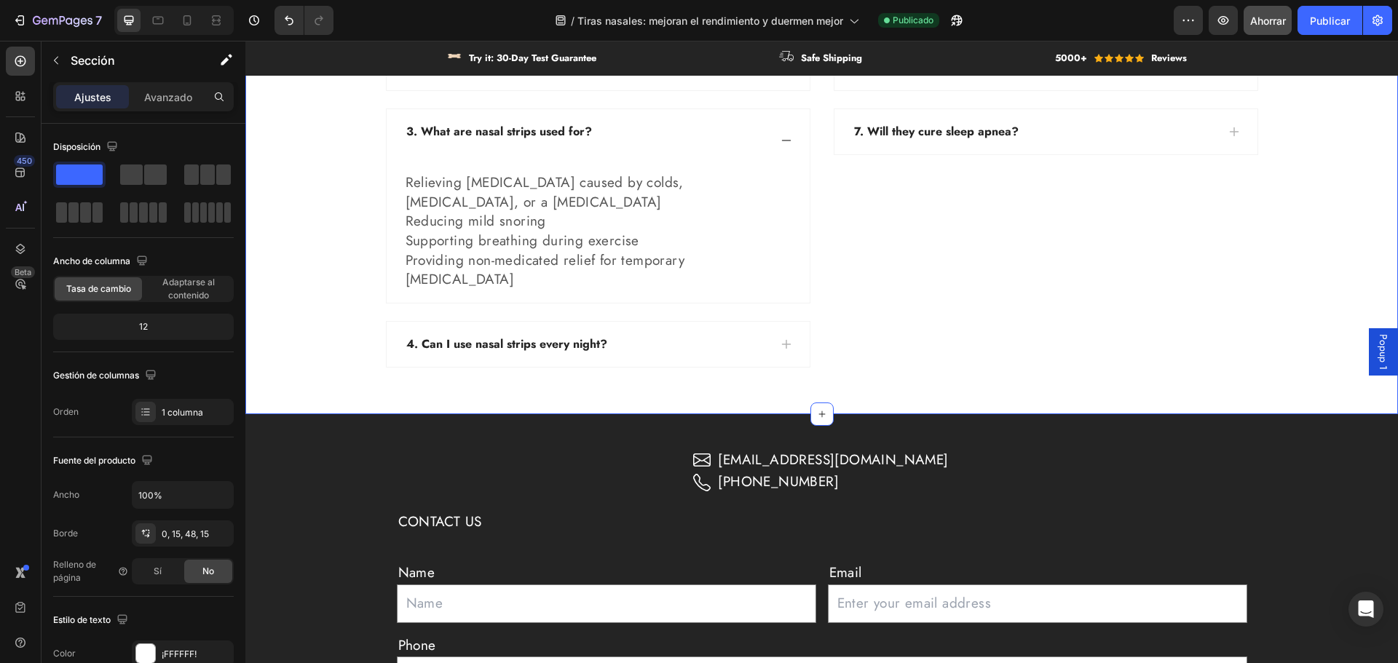
click at [467, 336] on p "4. Can I use nasal strips every night?" at bounding box center [506, 344] width 201 height 17
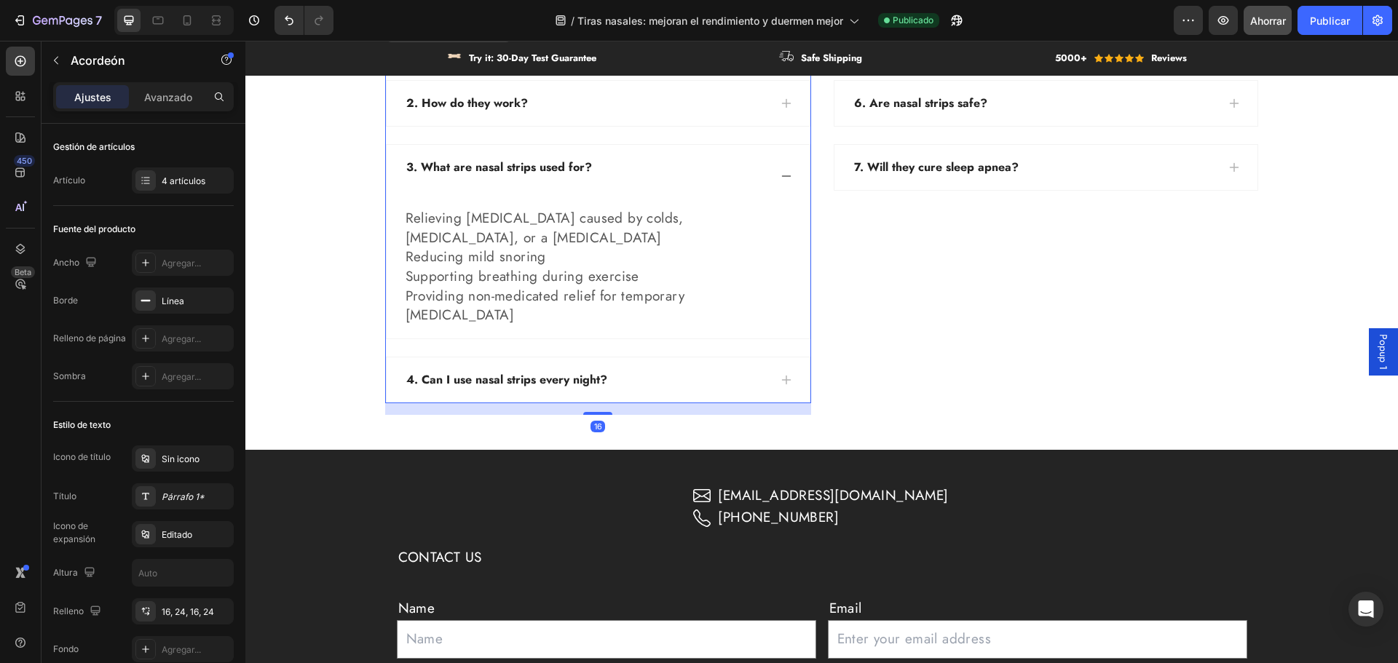
scroll to position [4080, 0]
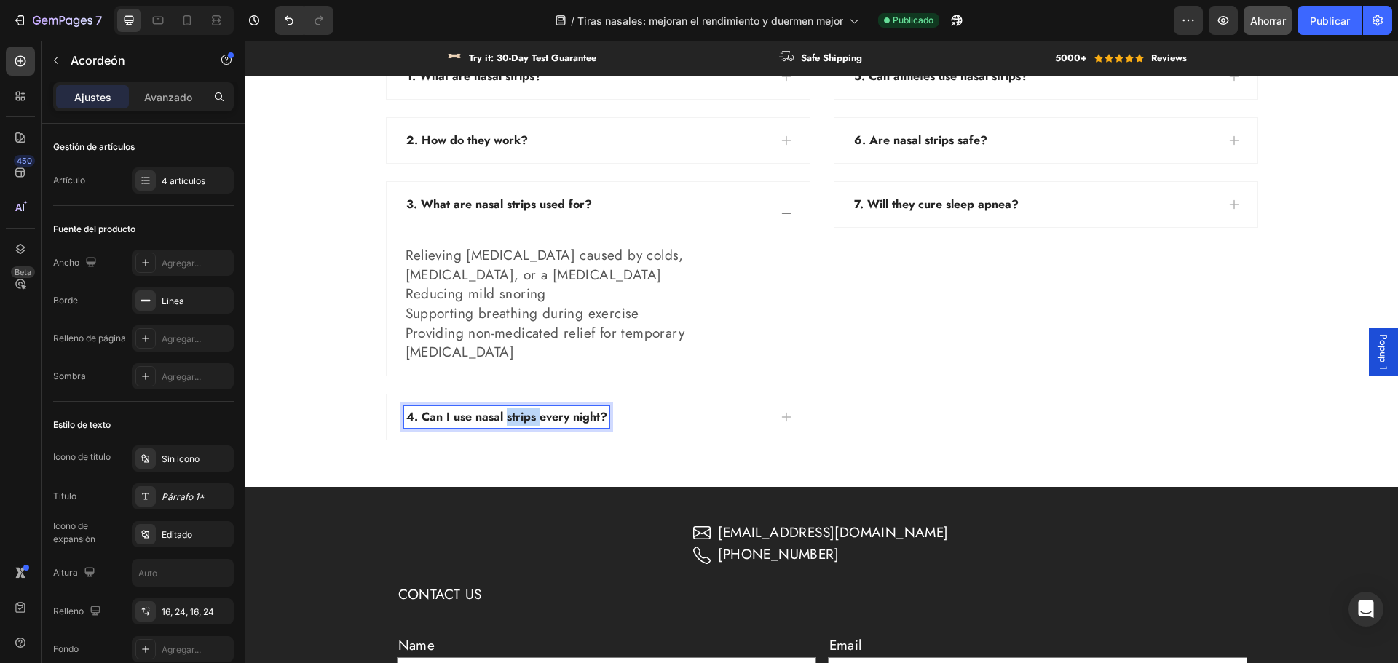
click at [526, 421] on p "4. Can I use nasal strips every night?" at bounding box center [506, 416] width 201 height 17
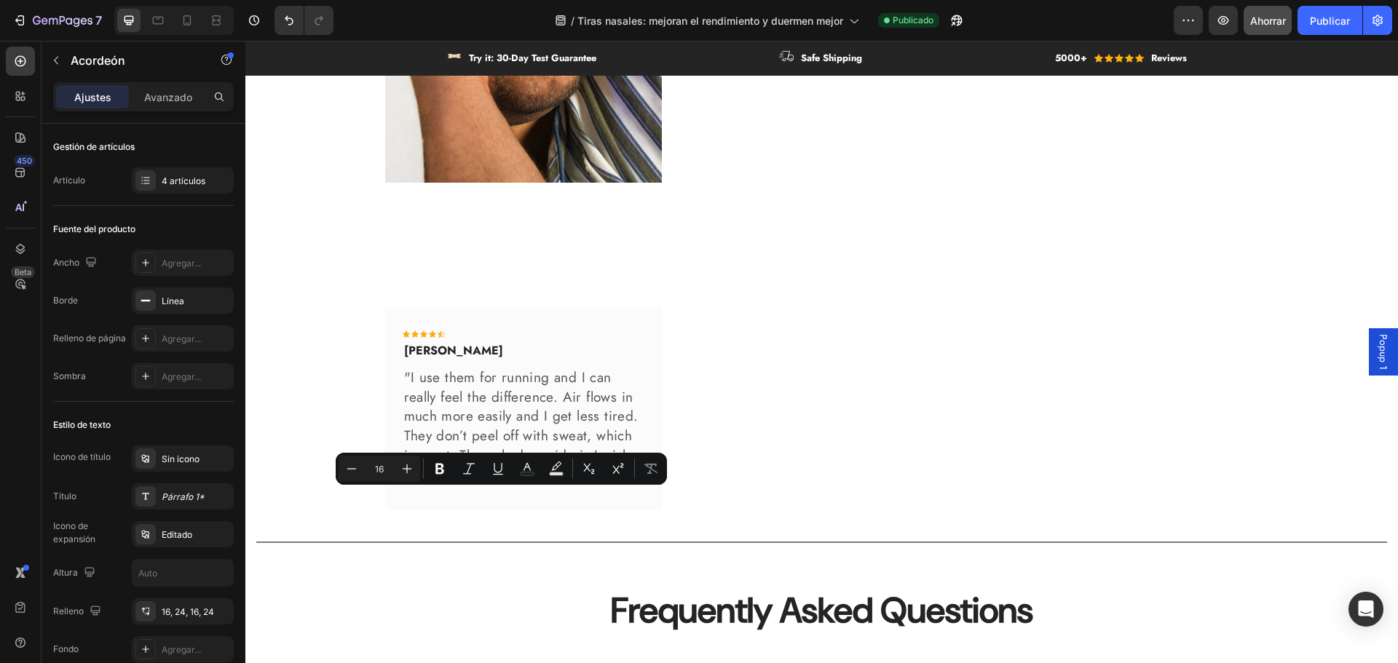
scroll to position [3935, 0]
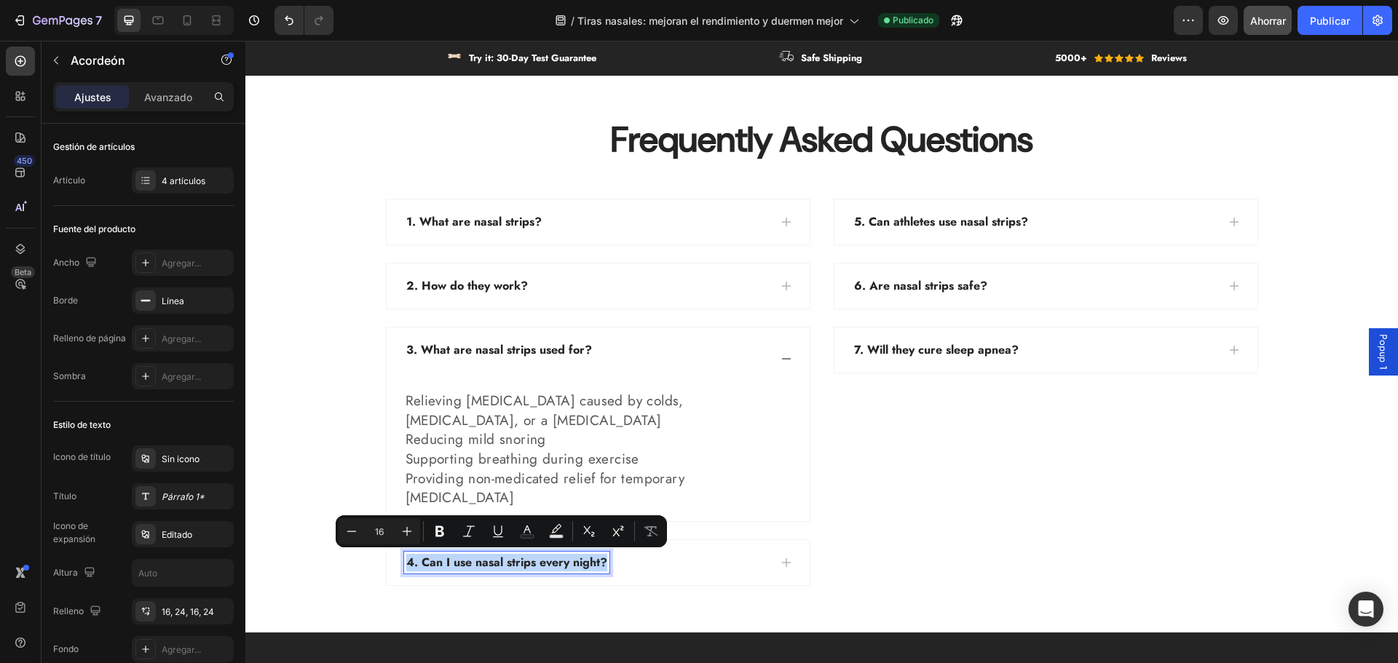
click at [668, 568] on div "4. Can I use nasal strips every night?" at bounding box center [586, 563] width 365 height 22
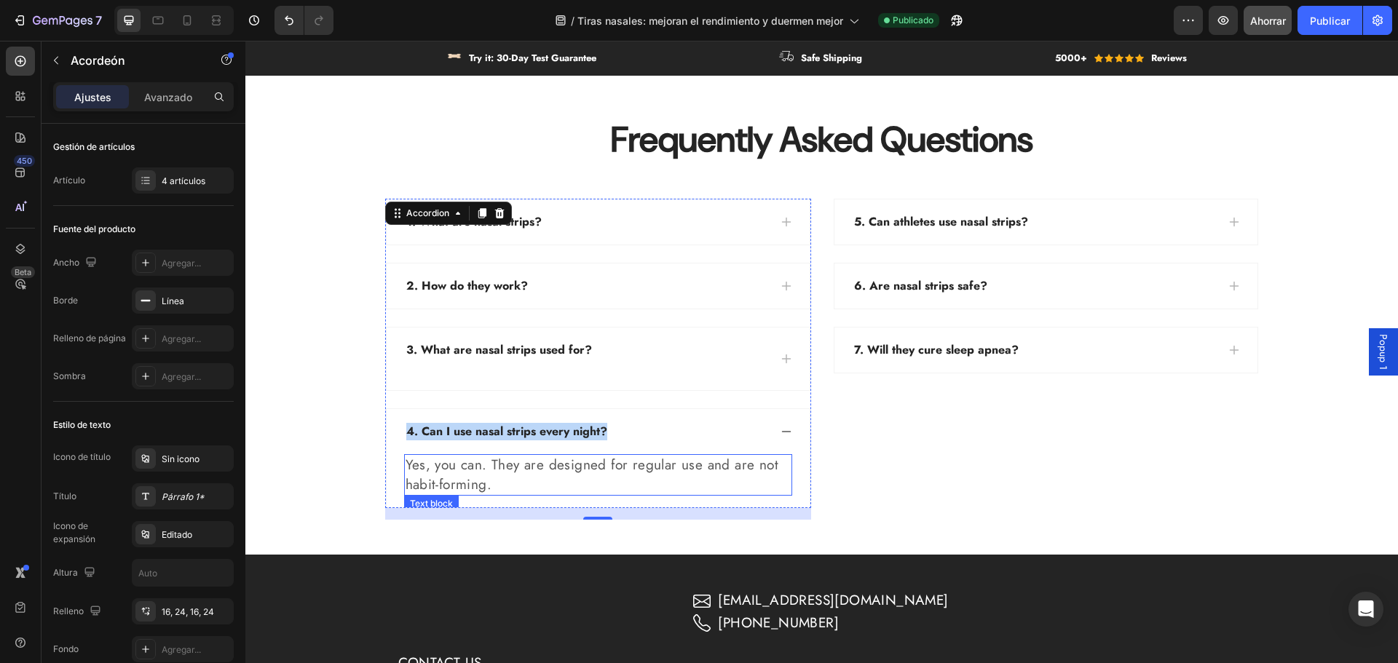
click at [431, 475] on p "Yes, you can. They are designed for regular use and are not habit-forming." at bounding box center [598, 475] width 385 height 39
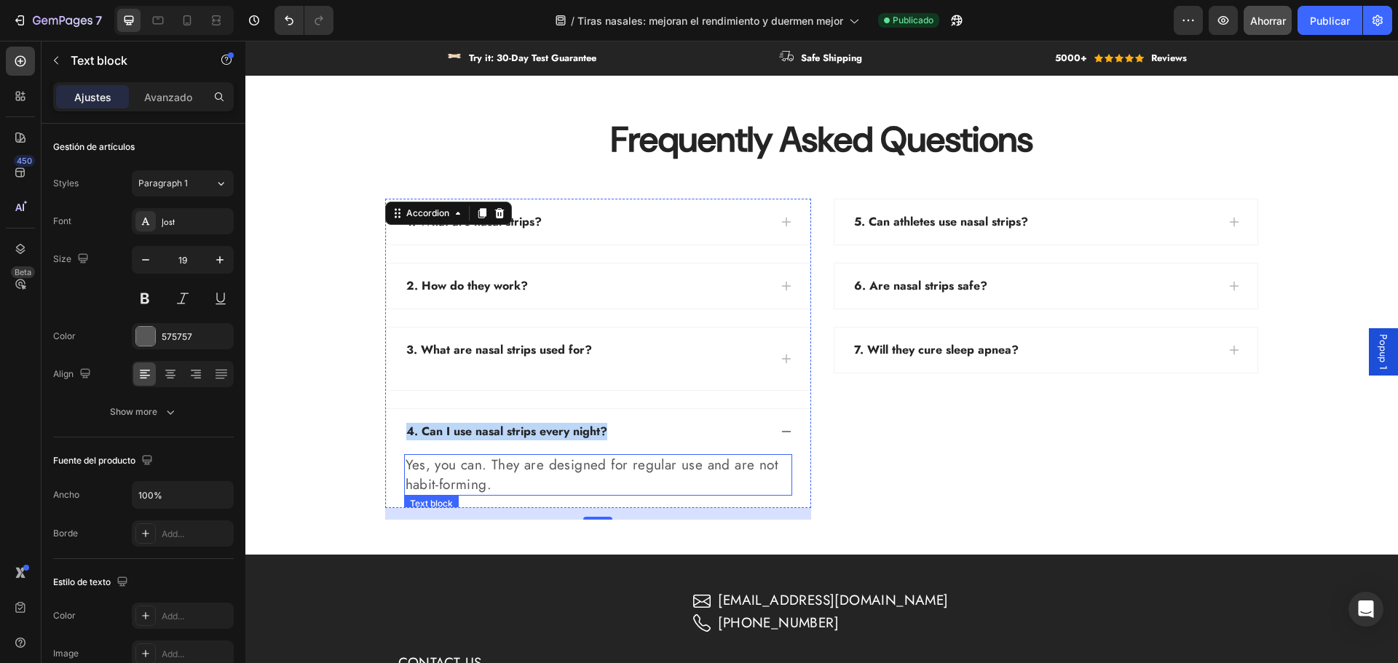
click at [431, 475] on p "Yes, you can. They are designed for regular use and are not habit-forming." at bounding box center [598, 475] width 385 height 39
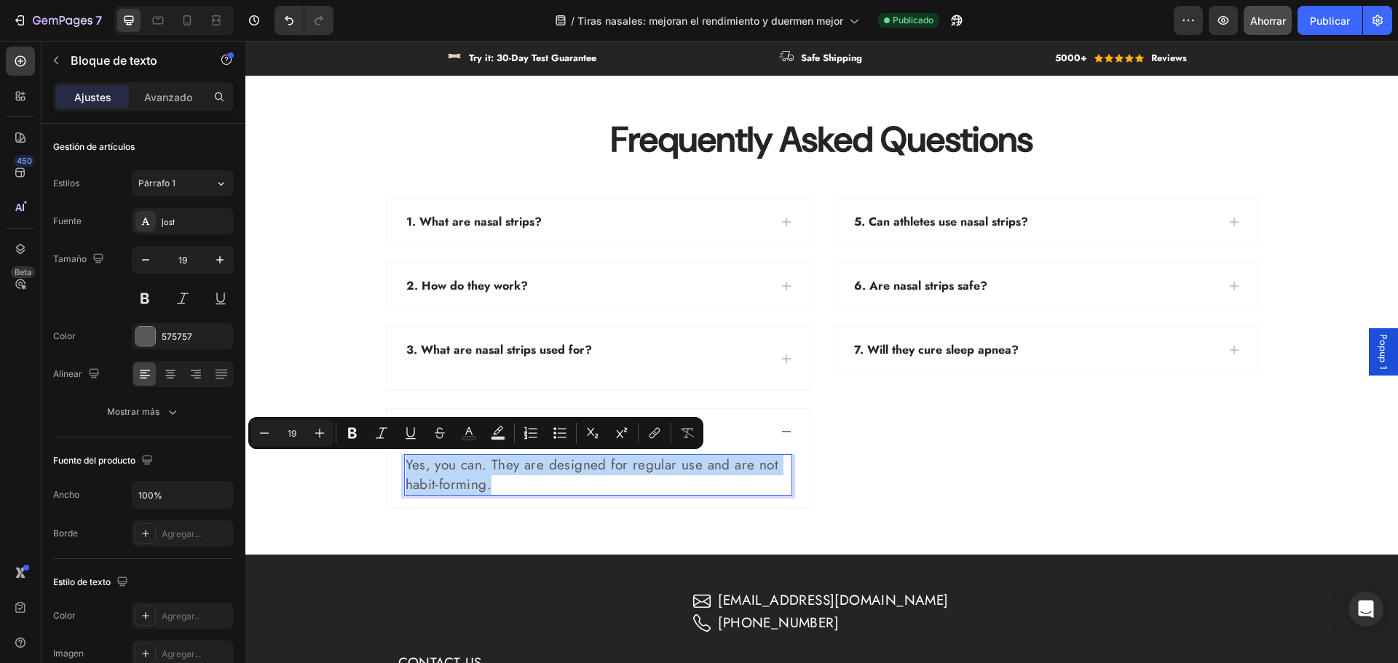
click at [431, 475] on p "Yes, you can. They are designed for regular use and are not habit-forming." at bounding box center [598, 475] width 385 height 39
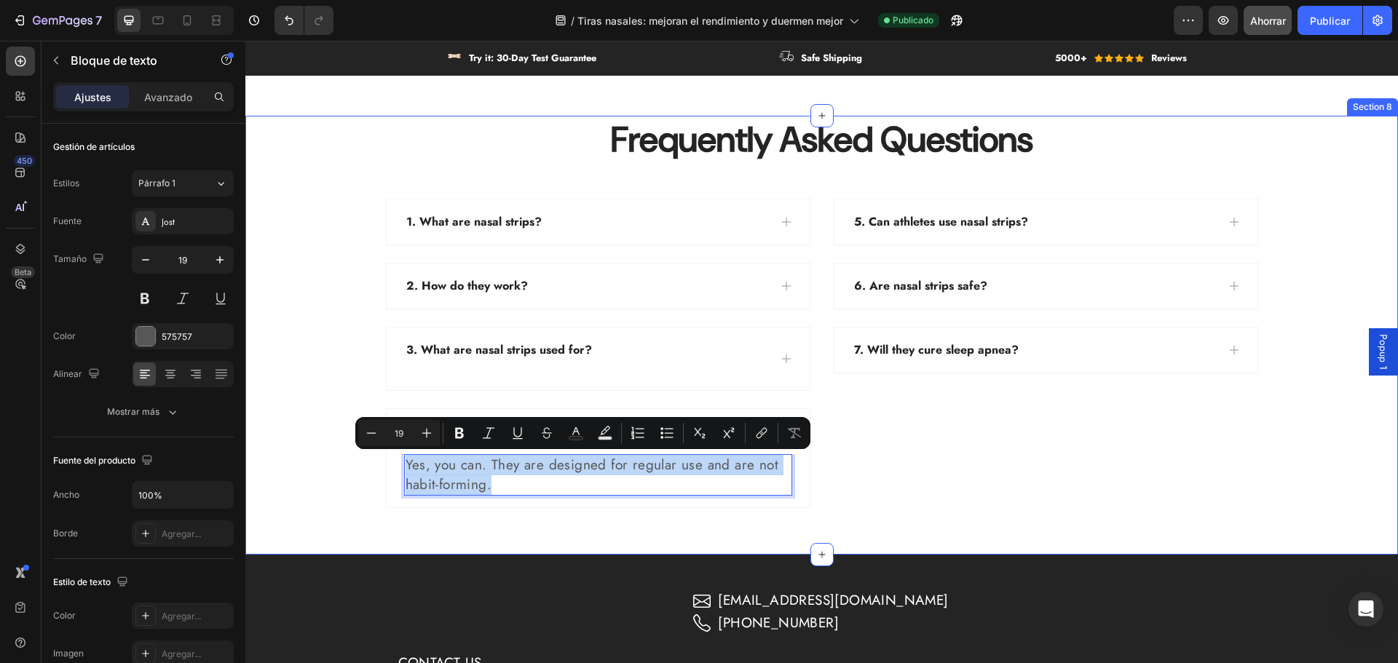
click at [909, 232] on div "5. Can athletes use nasal strips?" at bounding box center [941, 222] width 178 height 22
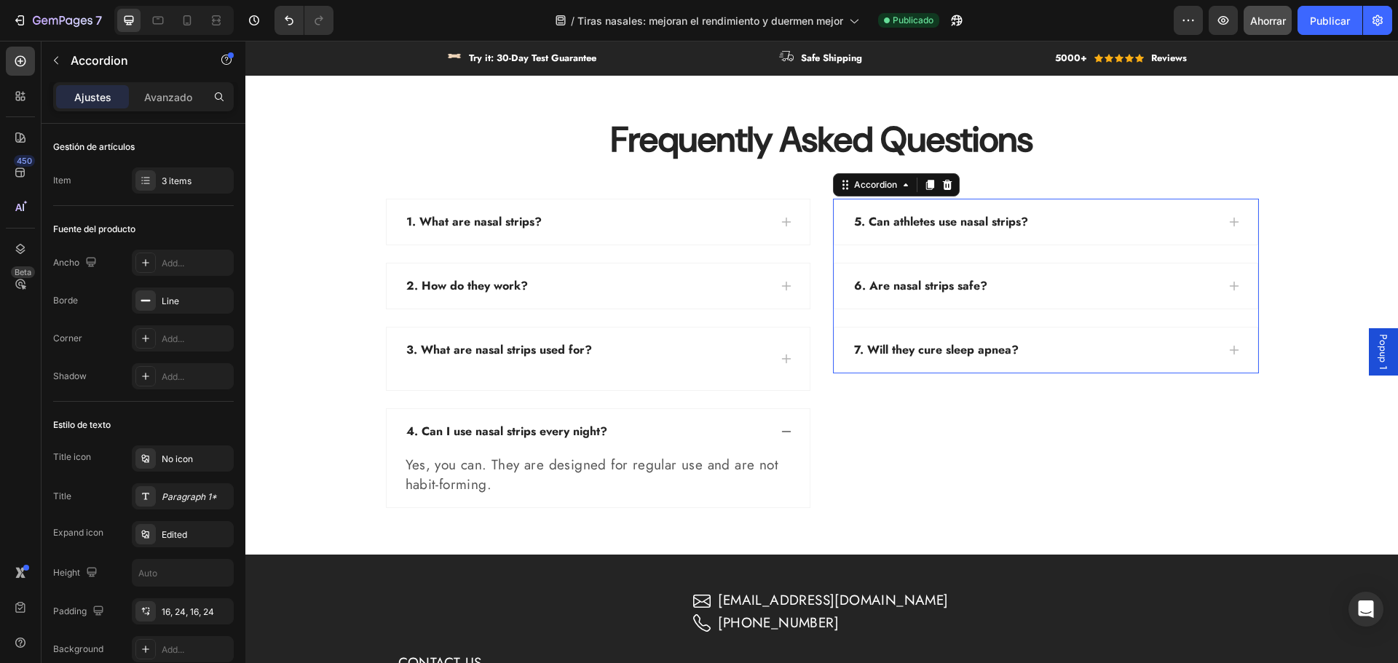
click at [912, 227] on p "5. Can athletes use nasal strips?" at bounding box center [941, 221] width 174 height 17
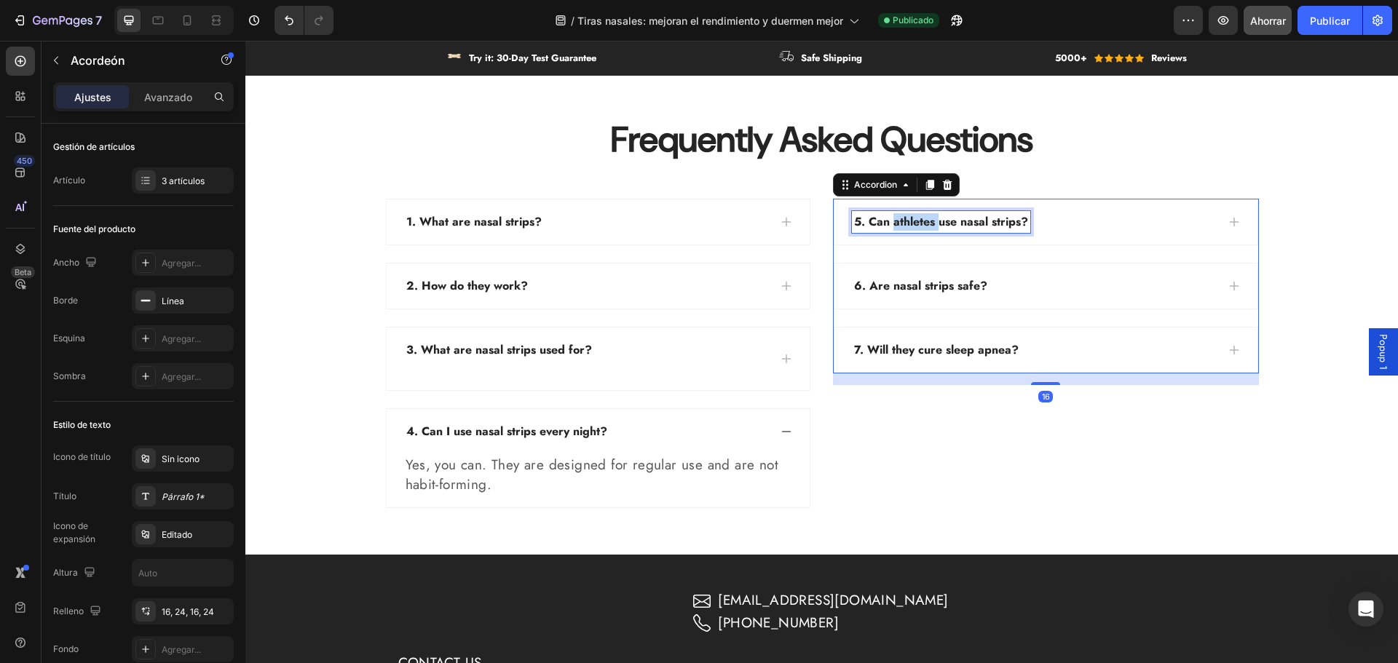
click at [912, 227] on p "5. Can athletes use nasal strips?" at bounding box center [941, 221] width 174 height 17
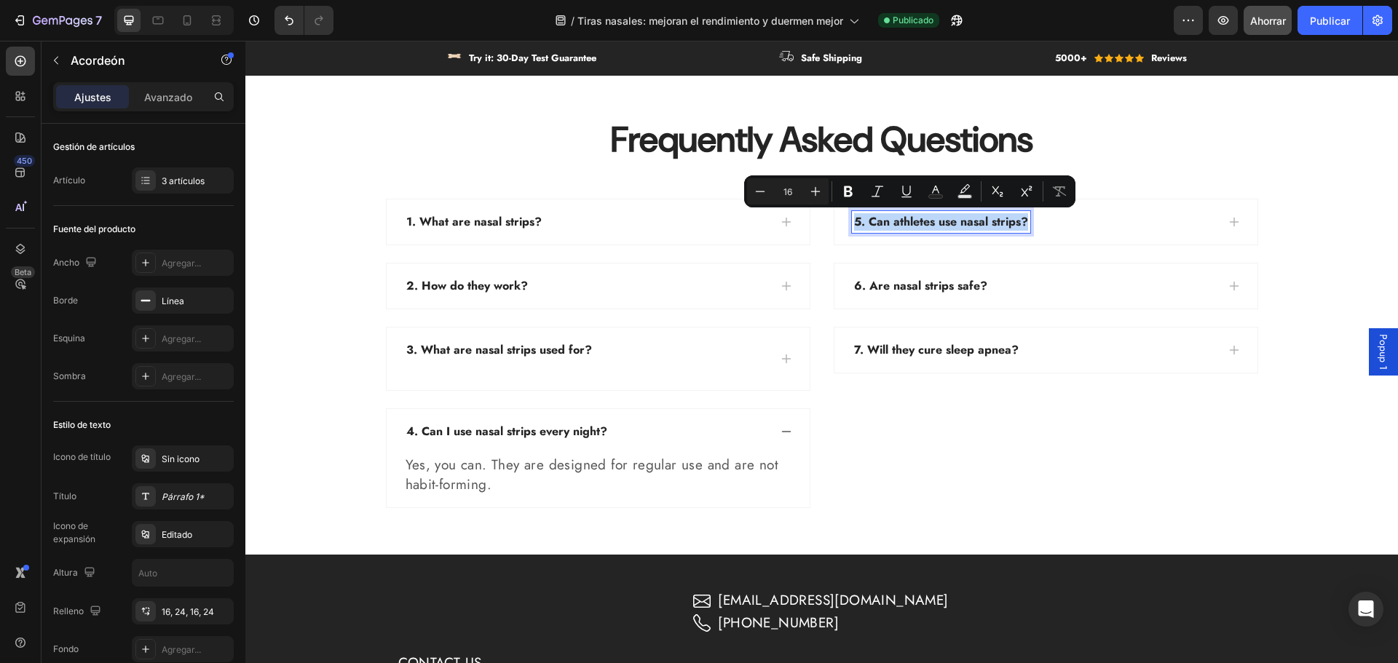
click at [912, 226] on p "5. Can athletes use nasal strips?" at bounding box center [941, 221] width 174 height 17
click at [1099, 237] on div "5. Can athletes use nasal strips?" at bounding box center [1045, 222] width 423 height 45
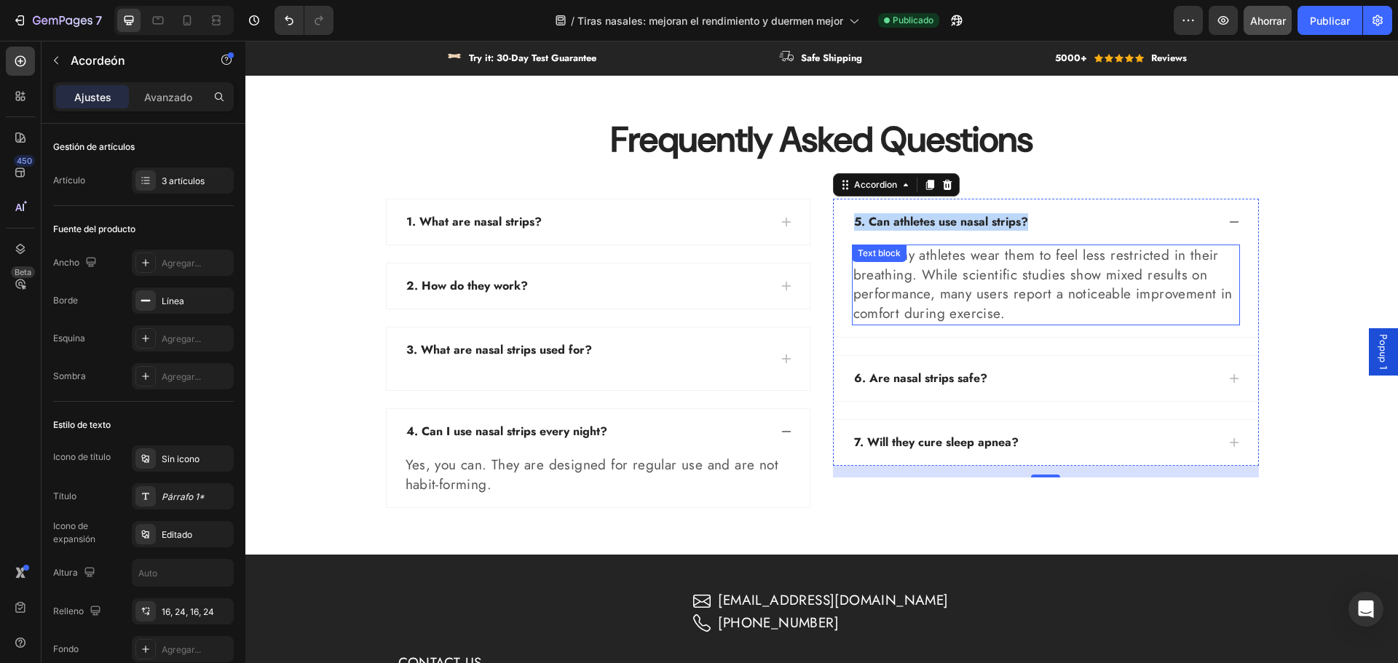
click at [902, 271] on div "Yes. Many athletes wear them to feel less restricted in their breathing. While …" at bounding box center [1046, 285] width 388 height 80
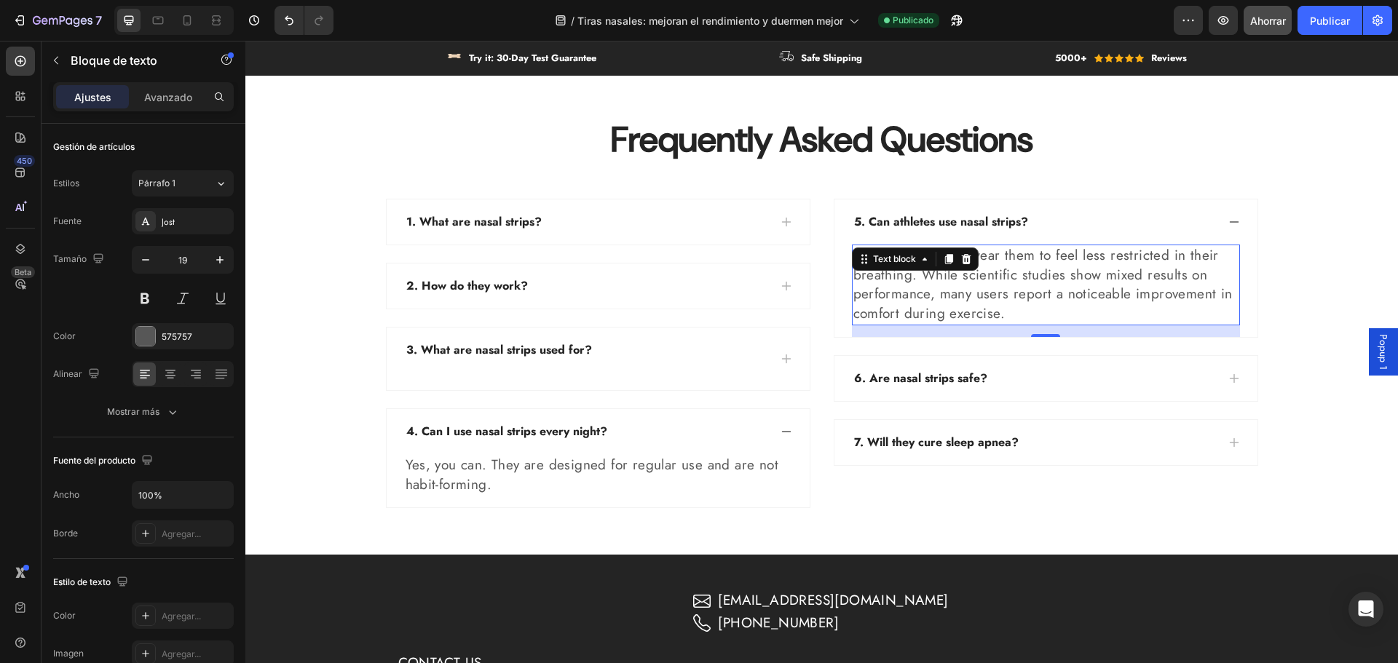
click at [902, 271] on div "Text block" at bounding box center [915, 259] width 127 height 23
click at [923, 285] on p "Yes. Many athletes wear them to feel less restricted in their breathing. While …" at bounding box center [1045, 284] width 385 height 77
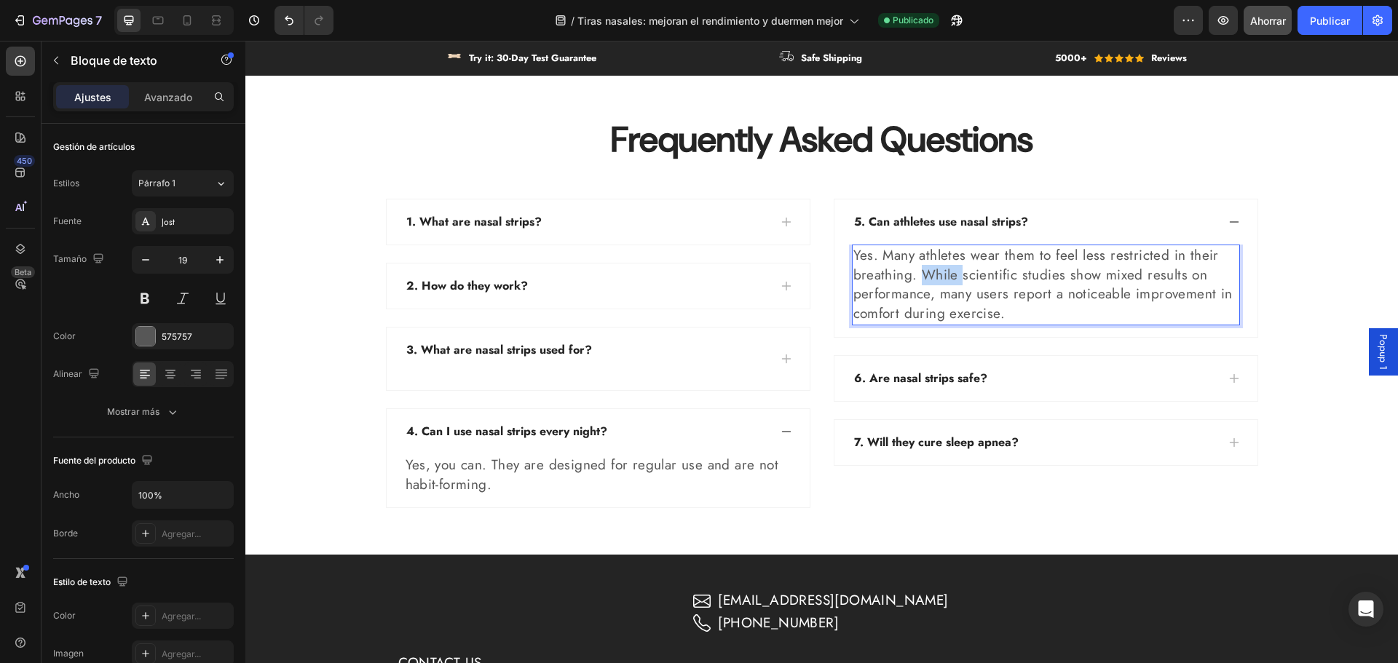
click at [923, 285] on p "Yes. Many athletes wear them to feel less restricted in their breathing. While …" at bounding box center [1045, 284] width 385 height 77
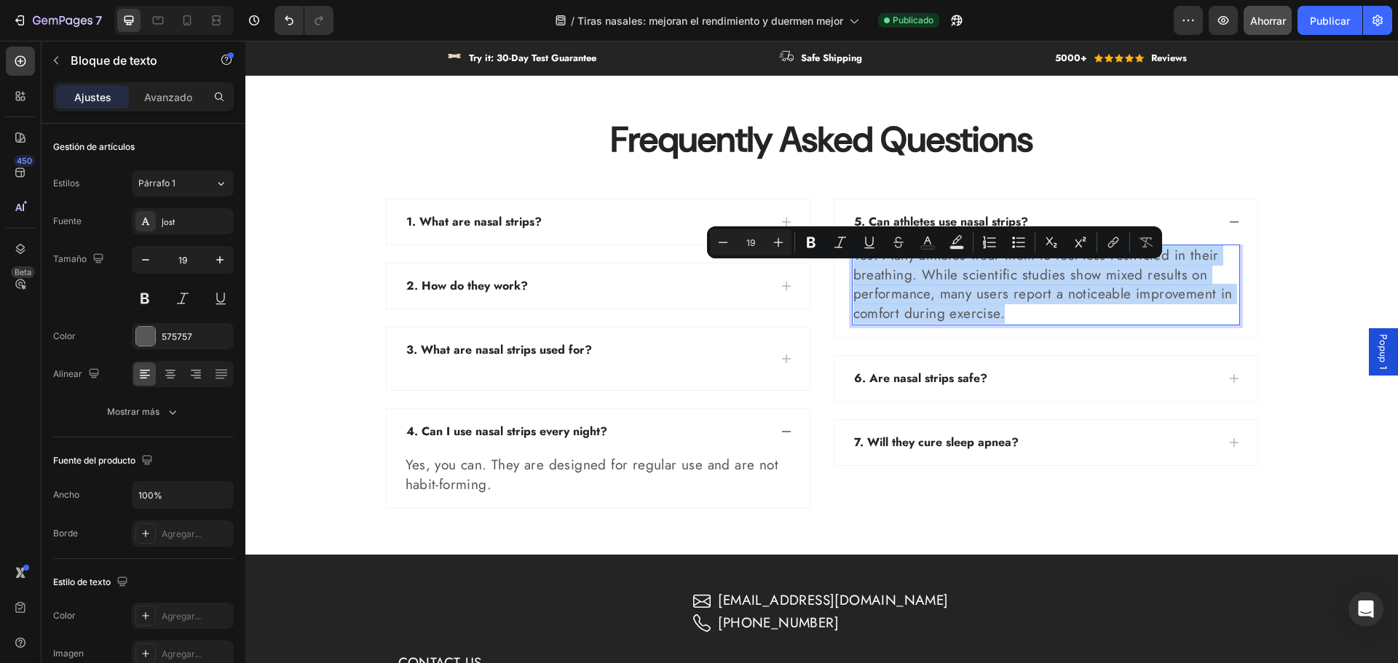
click at [923, 285] on p "Yes. Many athletes wear them to feel less restricted in their breathing. While …" at bounding box center [1045, 284] width 385 height 77
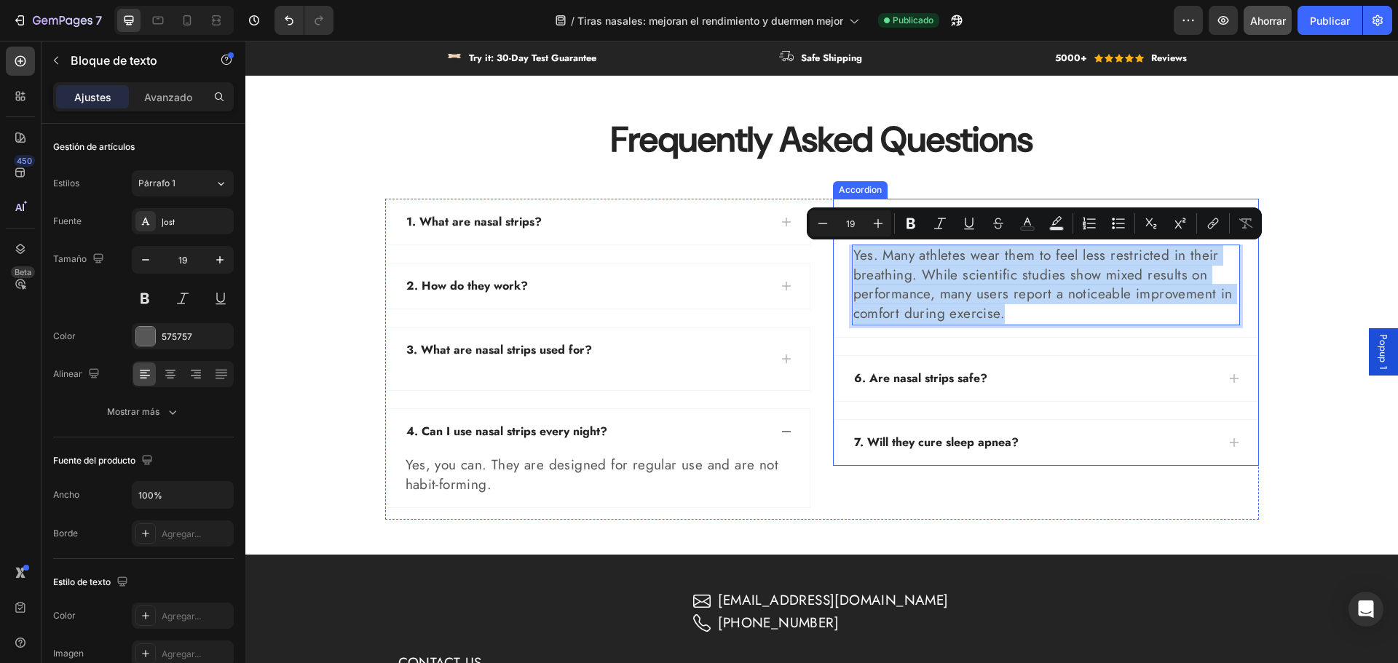
click at [931, 389] on div "6. Are nasal strips safe?" at bounding box center [921, 379] width 138 height 22
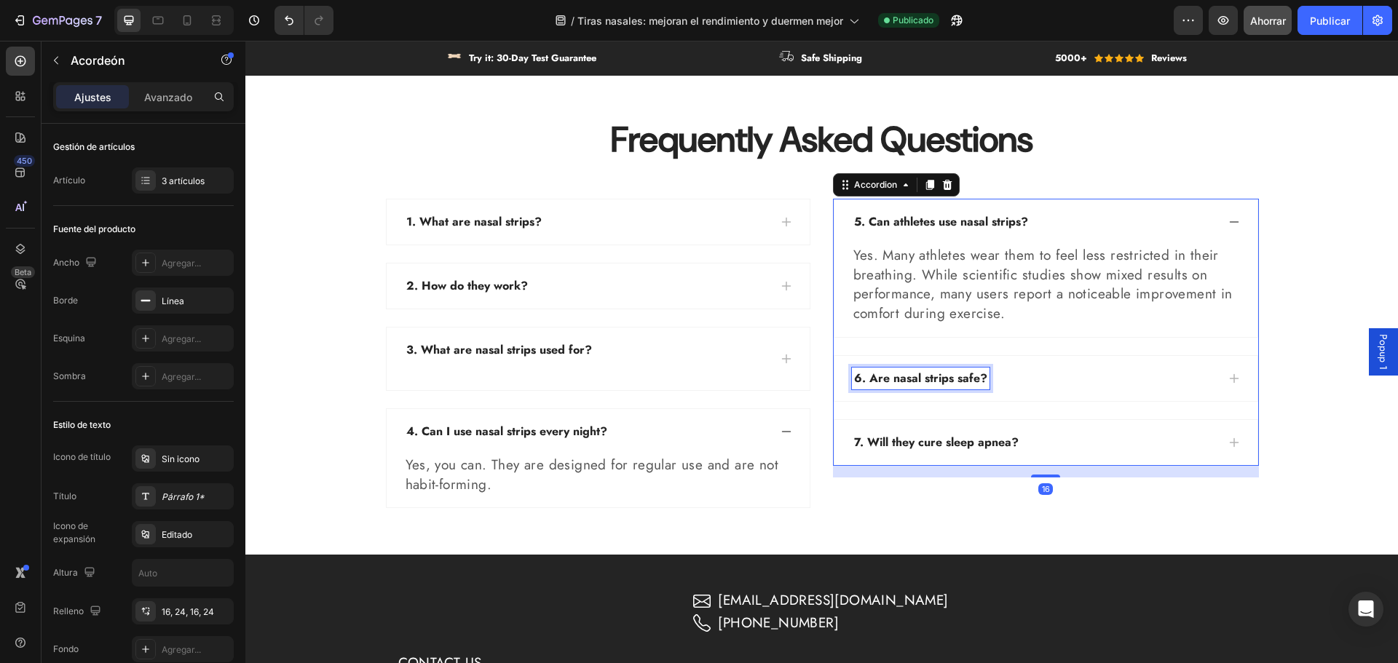
click at [934, 376] on p "6. Are nasal strips safe?" at bounding box center [920, 378] width 133 height 17
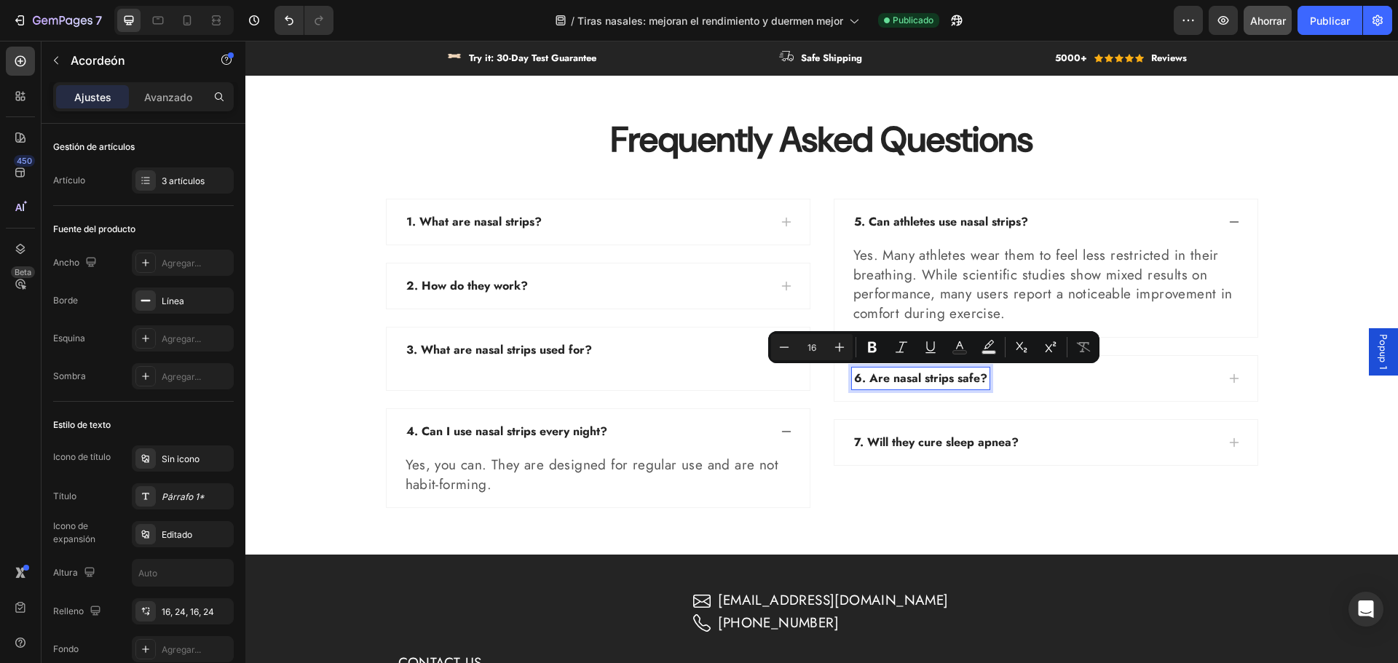
click at [931, 376] on p "6. Are nasal strips safe?" at bounding box center [920, 378] width 133 height 17
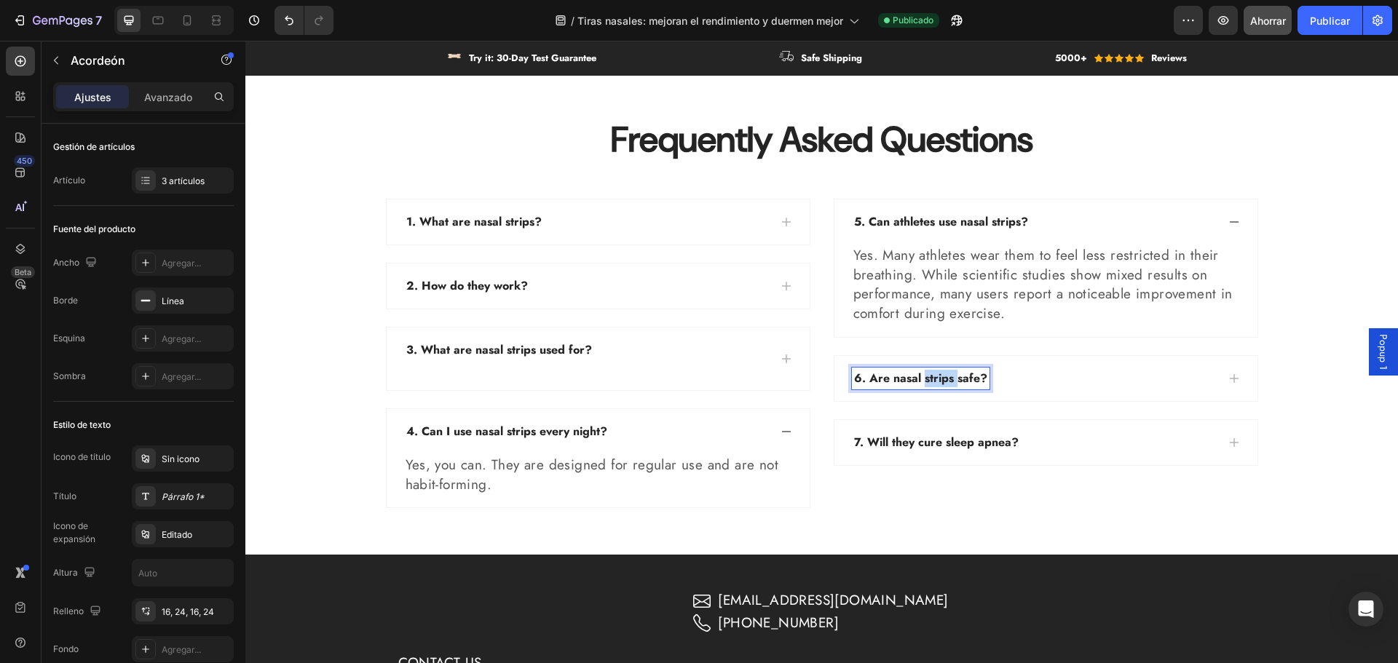
click at [931, 376] on p "6. Are nasal strips safe?" at bounding box center [920, 378] width 133 height 17
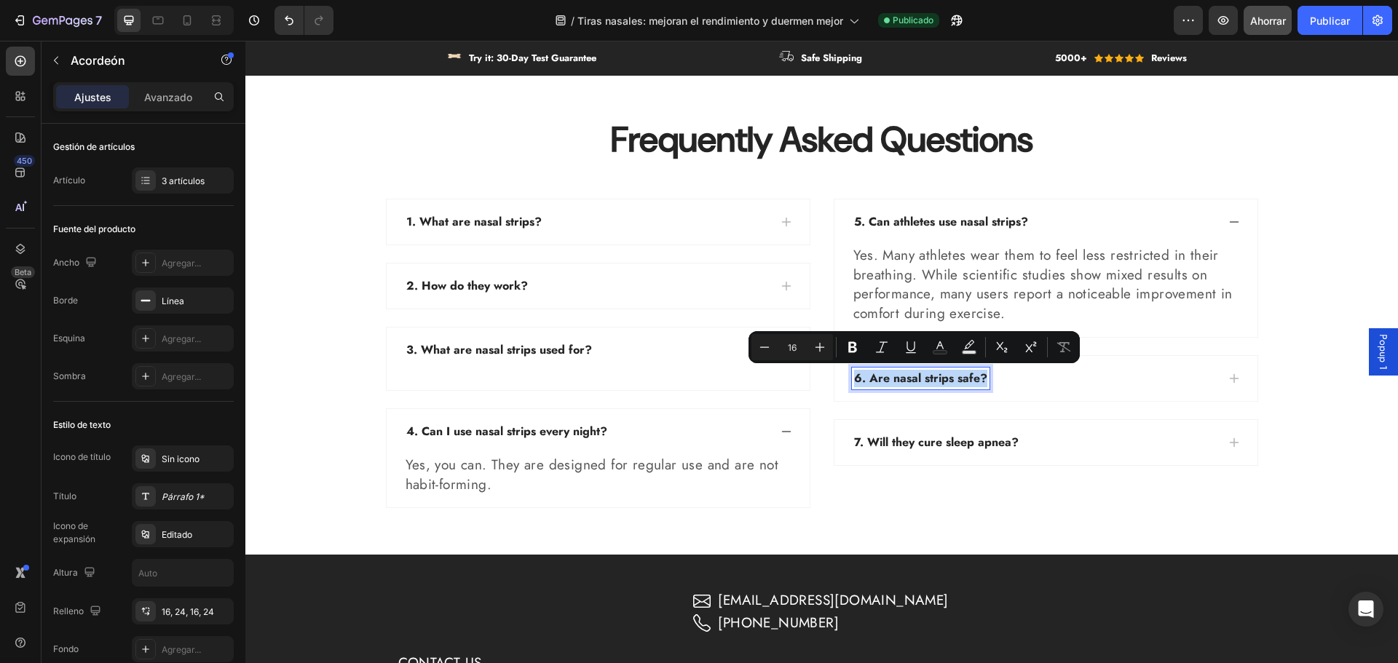
click at [1049, 374] on div "6. Are nasal strips safe?" at bounding box center [1034, 379] width 365 height 22
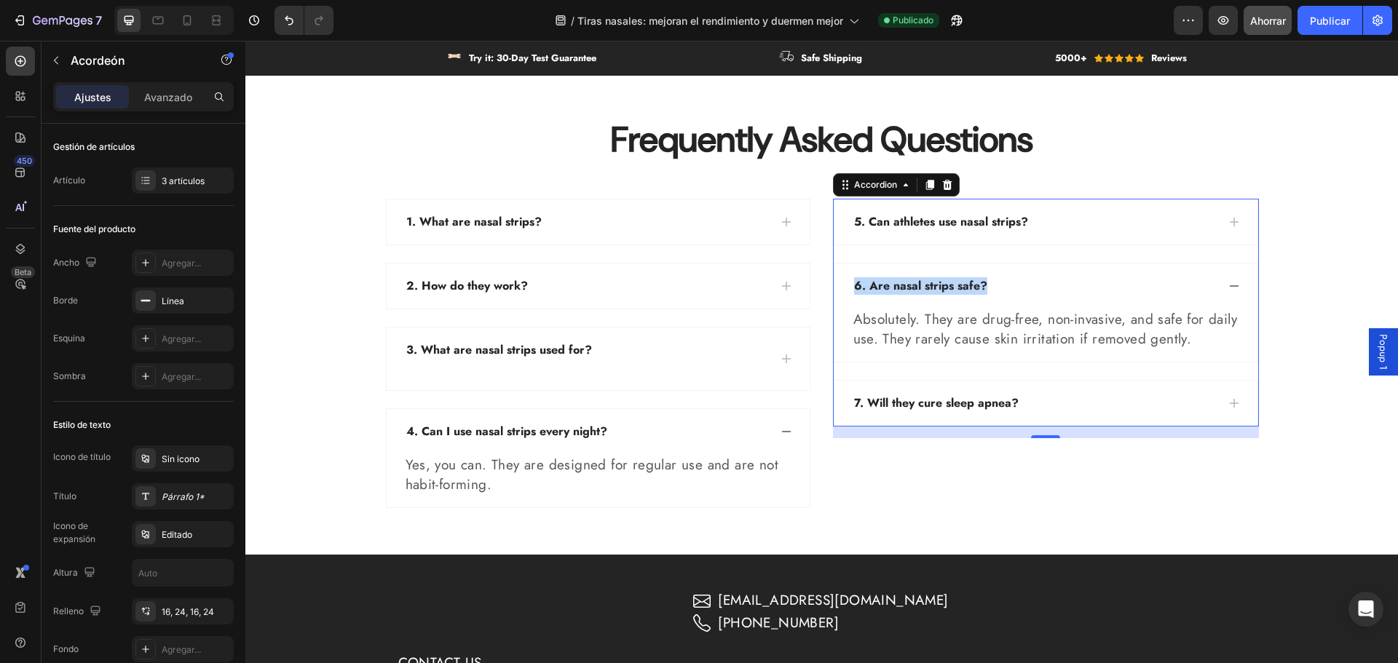
click at [884, 310] on p "Absolutely. They are drug-free, non-invasive, and safe for daily use. They rare…" at bounding box center [1045, 329] width 385 height 39
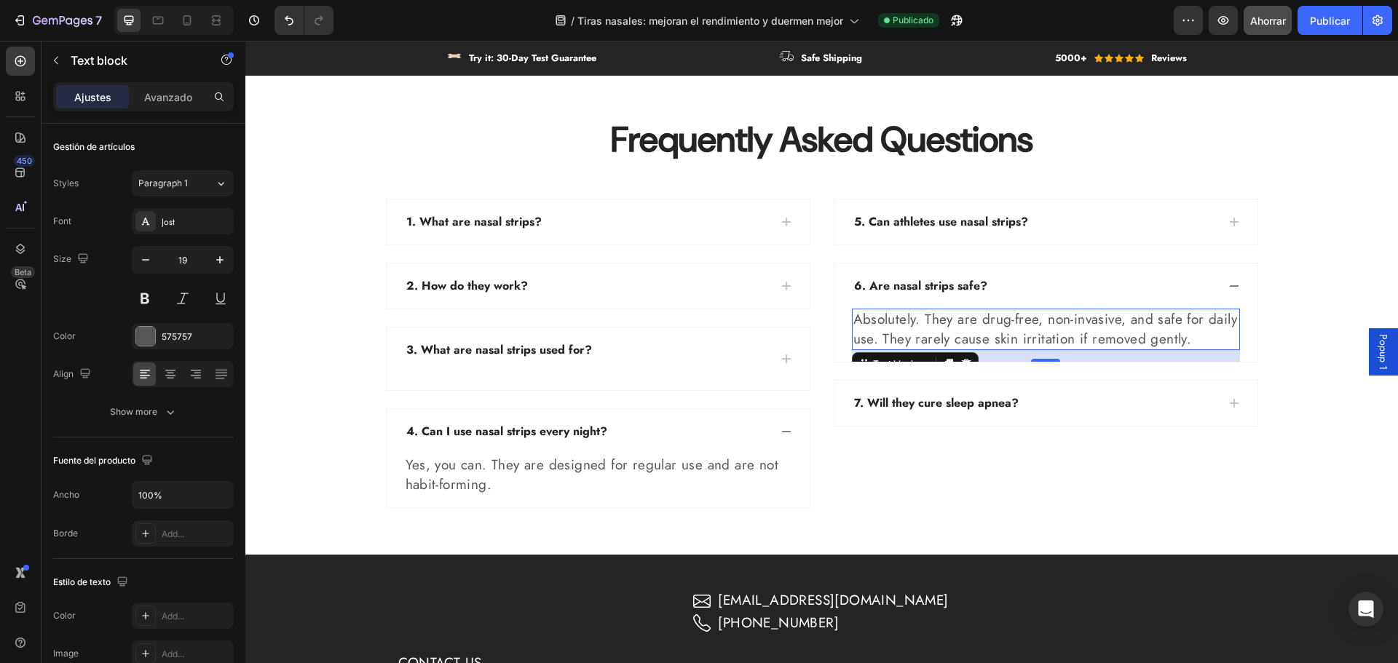
click at [885, 310] on p "Absolutely. They are drug-free, non-invasive, and safe for daily use. They rare…" at bounding box center [1045, 329] width 385 height 39
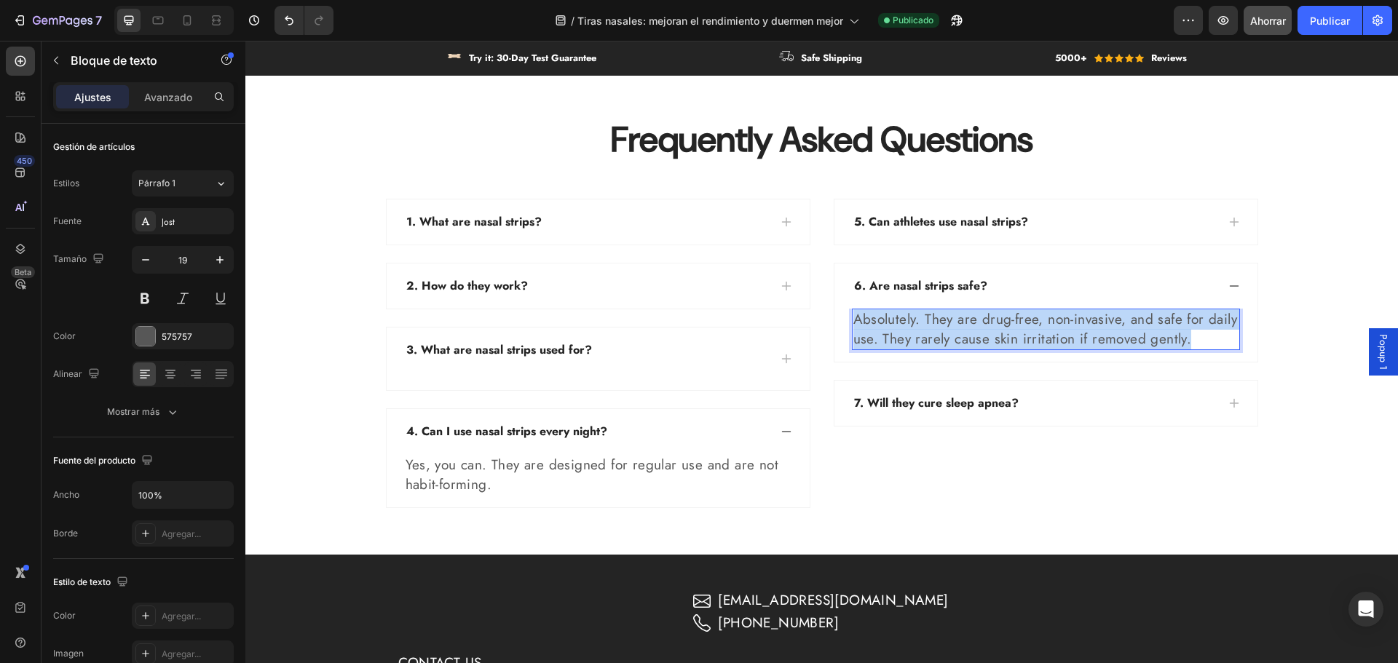
click at [885, 310] on p "Absolutely. They are drug-free, non-invasive, and safe for daily use. They rare…" at bounding box center [1045, 329] width 385 height 39
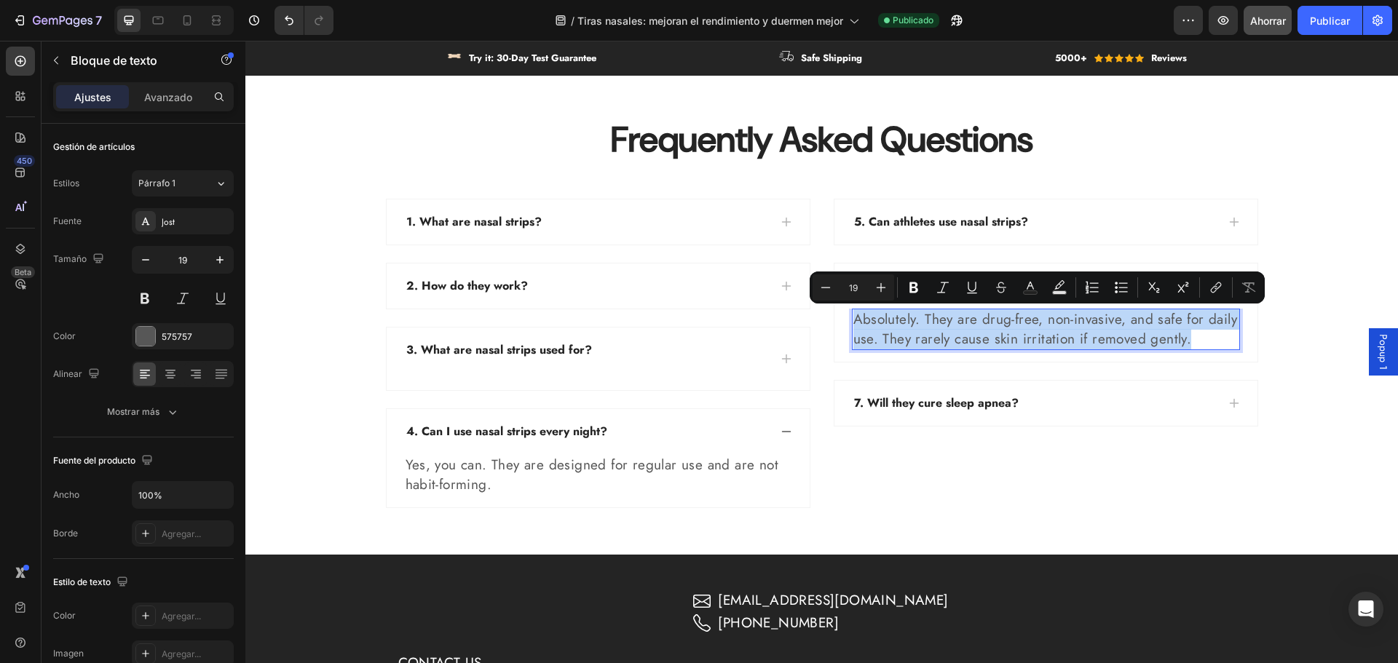
click at [947, 390] on div "7. Will they cure sleep apnea?" at bounding box center [1045, 403] width 423 height 45
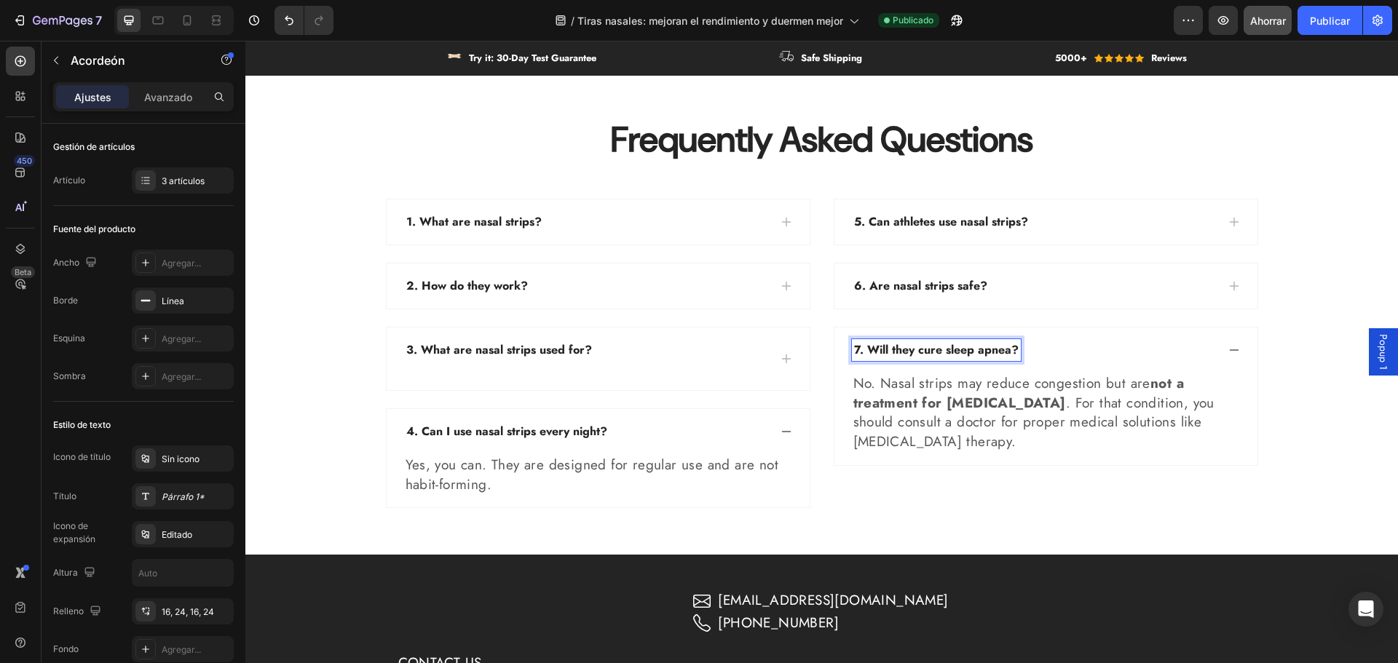
click at [902, 348] on p "7. Will they cure sleep apnea?" at bounding box center [936, 349] width 165 height 17
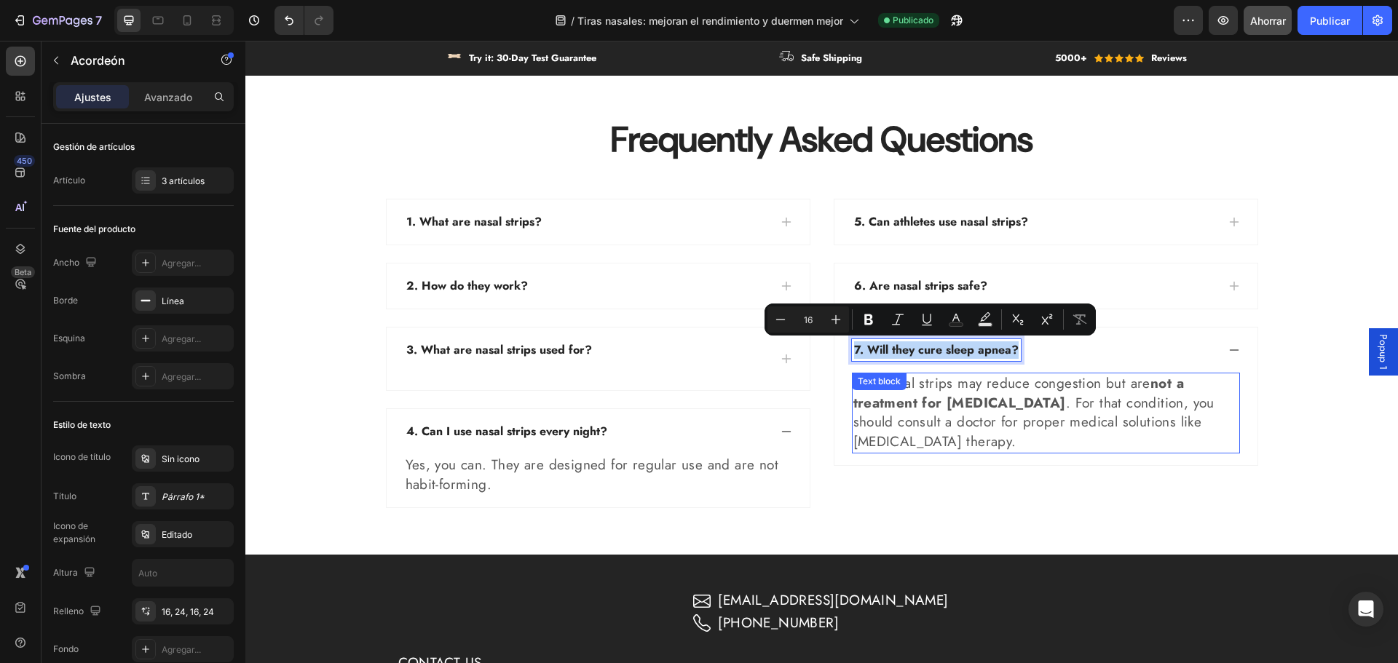
click at [898, 400] on strong "not a treatment for sleep apnea" at bounding box center [1018, 393] width 331 height 39
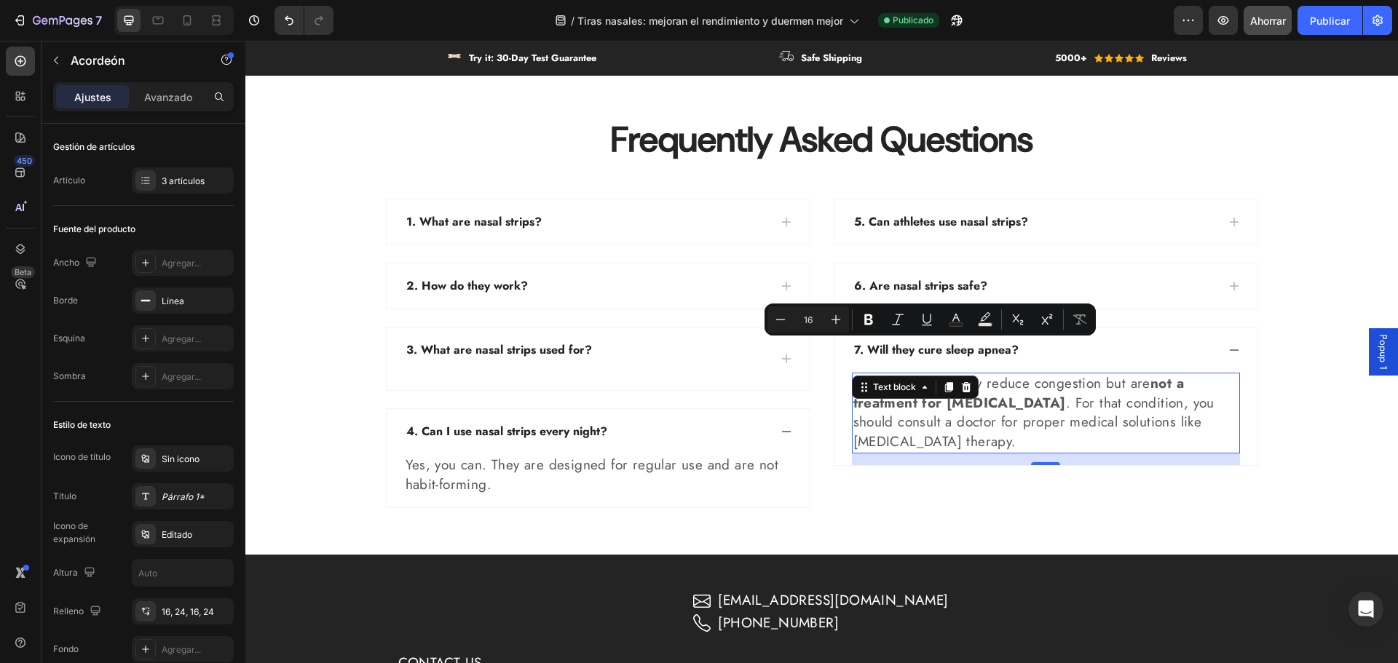
click at [902, 400] on strong "not a treatment for sleep apnea" at bounding box center [1018, 393] width 331 height 39
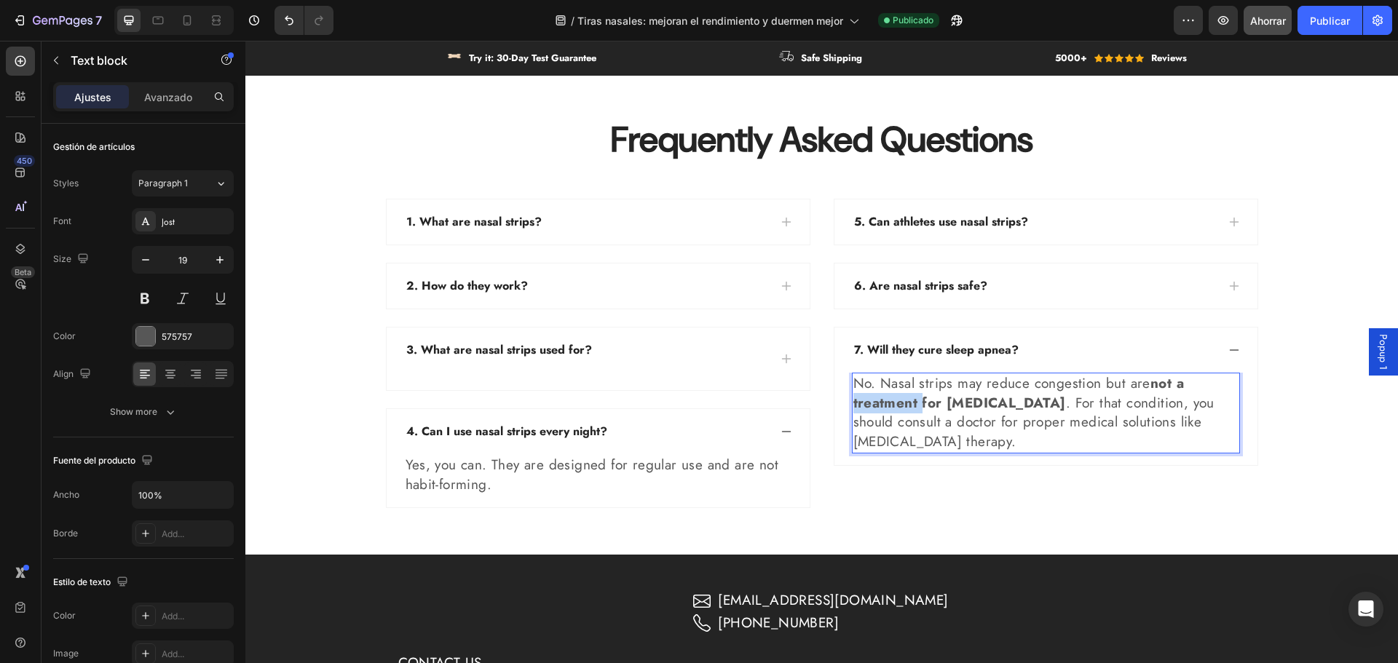
click at [903, 400] on strong "not a treatment for sleep apnea" at bounding box center [1018, 393] width 331 height 39
click at [904, 400] on strong "not a treatment for sleep apnea" at bounding box center [1018, 393] width 331 height 39
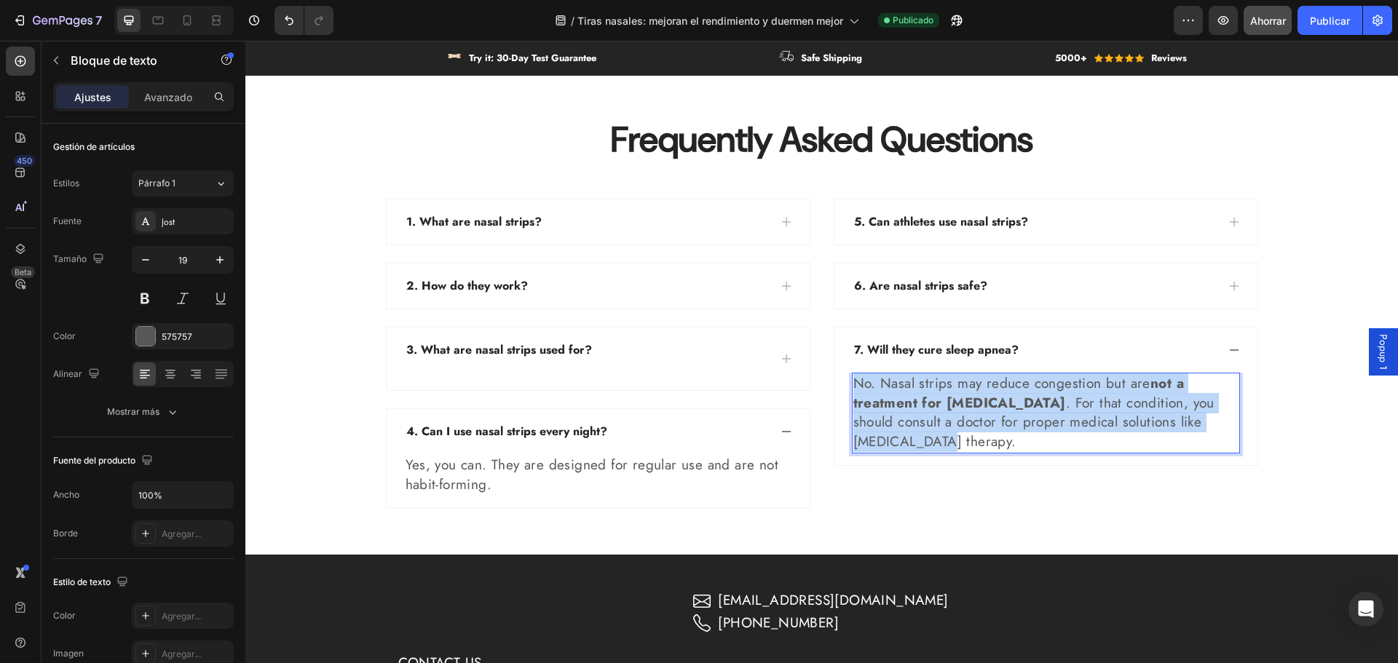
click at [904, 400] on strong "not a treatment for sleep apnea" at bounding box center [1018, 393] width 331 height 39
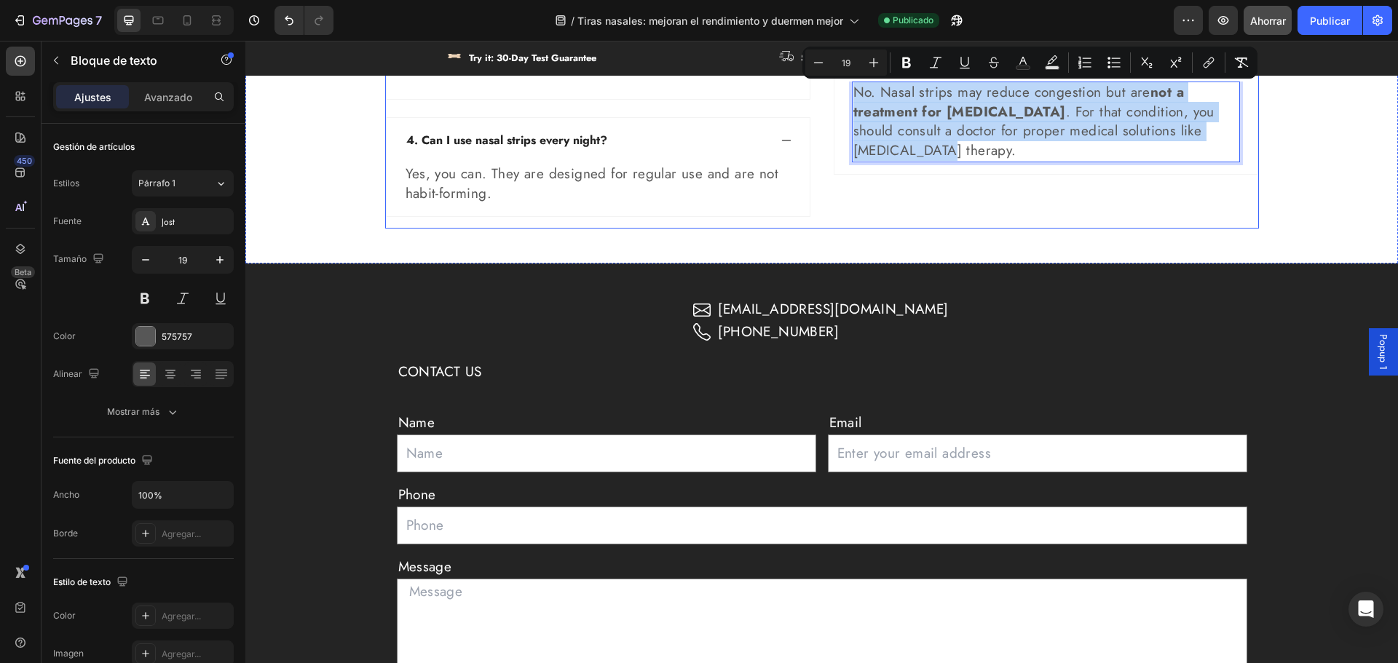
scroll to position [4299, 0]
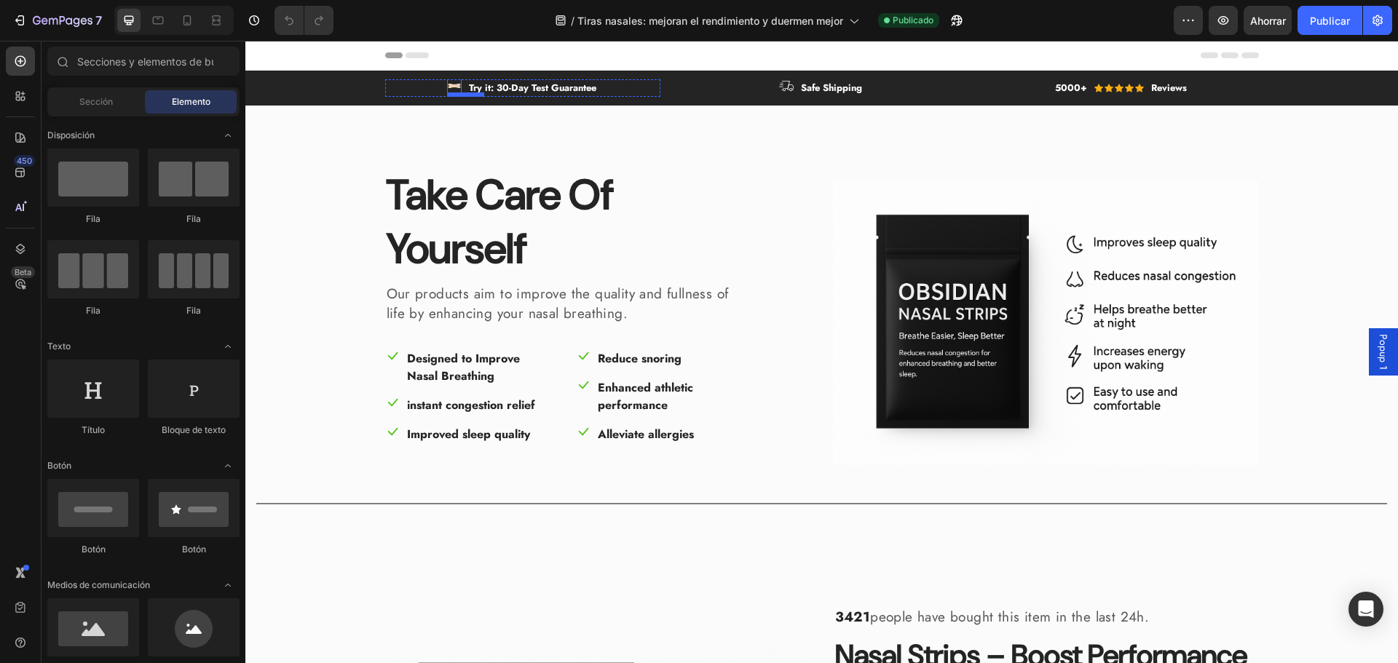
click at [451, 87] on img at bounding box center [454, 86] width 15 height 15
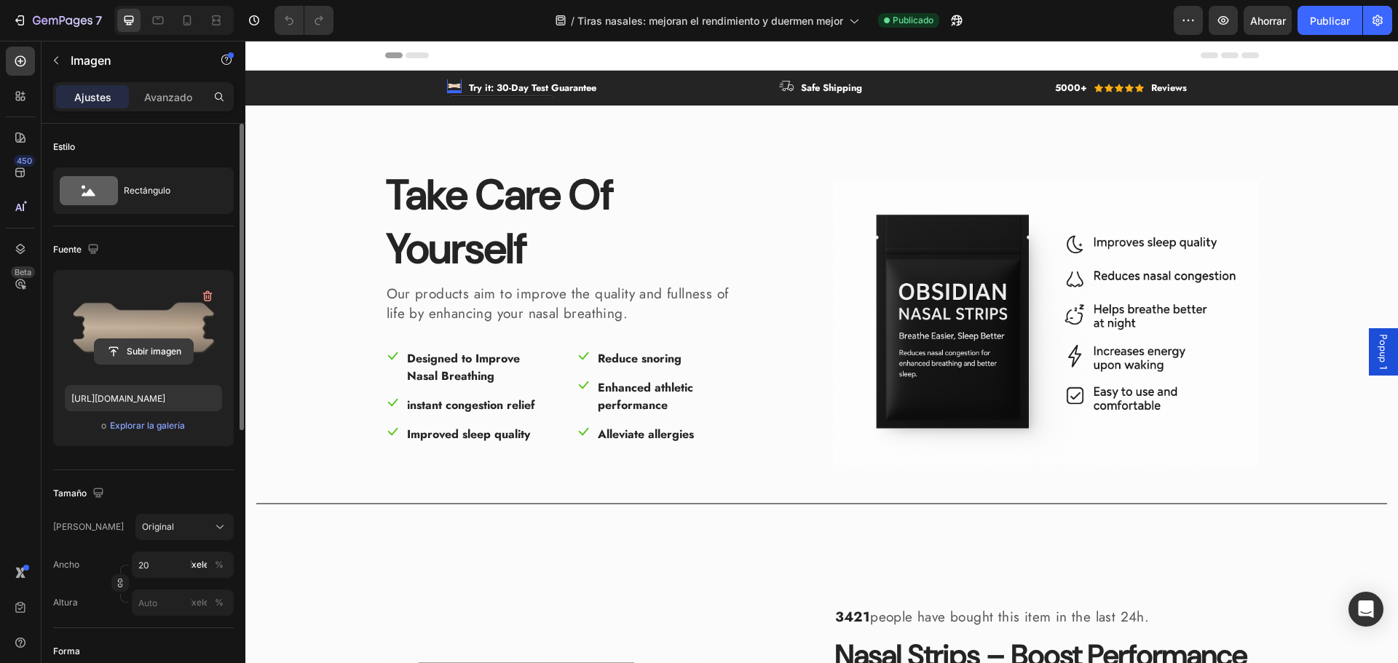
click at [163, 346] on input "file" at bounding box center [144, 351] width 98 height 25
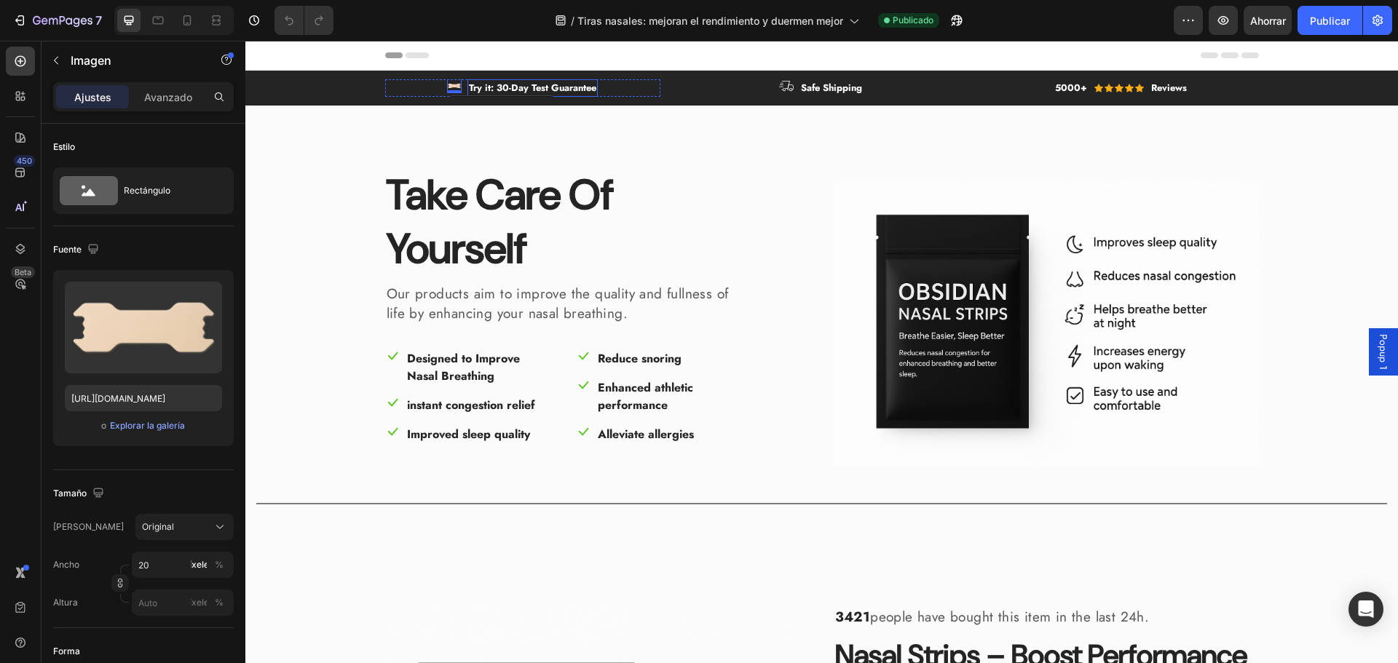
click at [521, 84] on p "Try it: 30-Day Test Guarantee" at bounding box center [532, 88] width 127 height 15
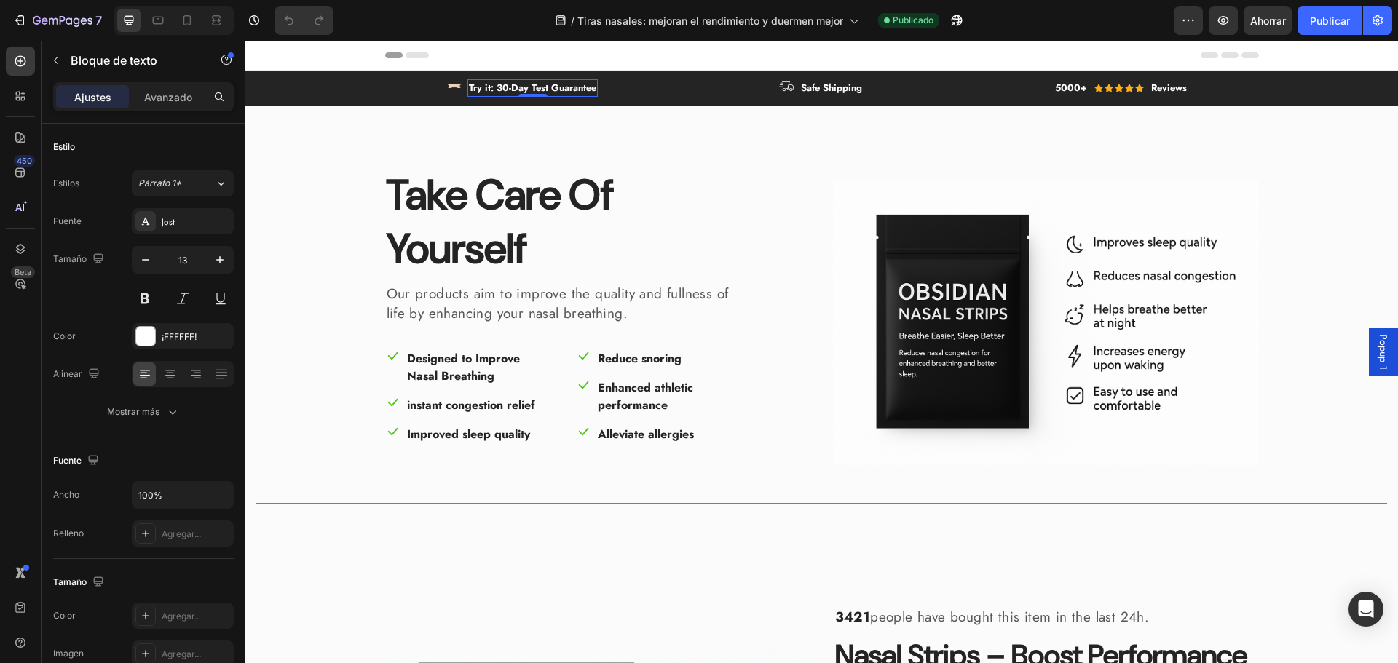
drag, startPoint x: 537, startPoint y: 87, endPoint x: 538, endPoint y: 79, distance: 8.0
click at [537, 80] on div "Try it: 30-Day Test Guarantee" at bounding box center [532, 87] width 130 height 17
click at [538, 79] on div "Image Try it: 30-Day Test Guarantee Text block 0 Row Image Safe Shipping Text b…" at bounding box center [821, 88] width 1153 height 35
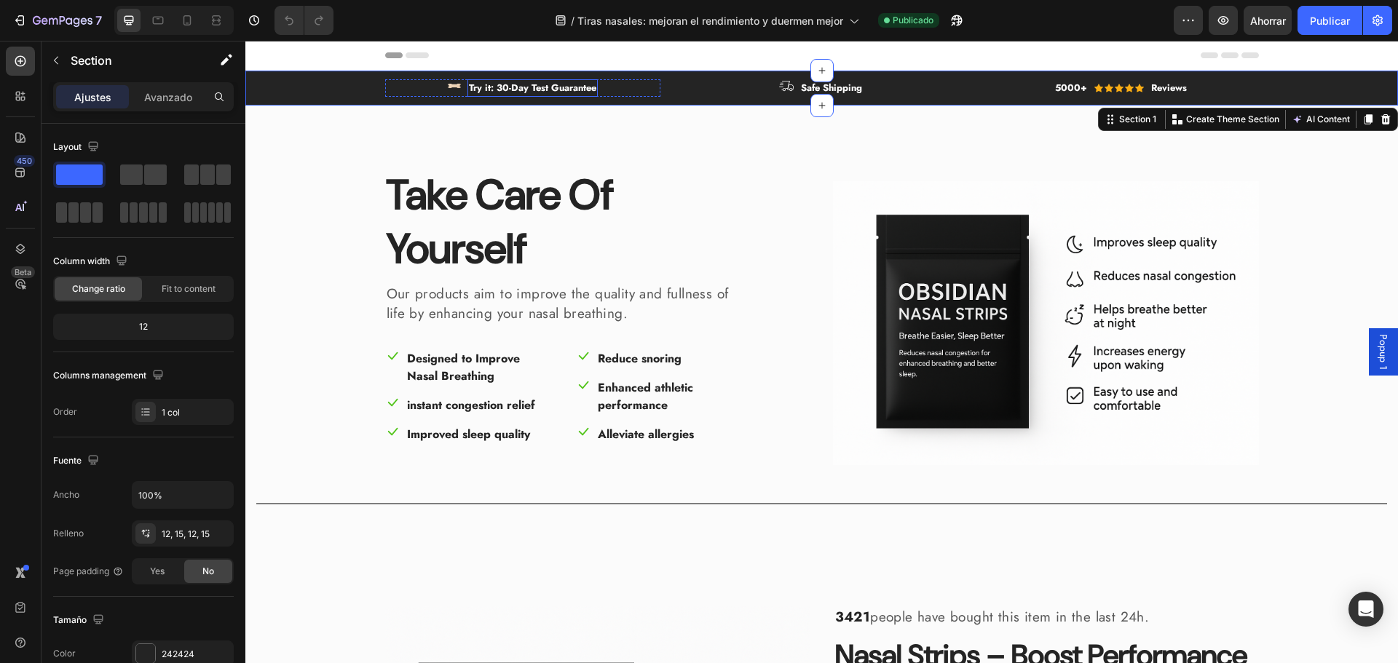
click at [538, 84] on p "Try it: 30-Day Test Guarantee" at bounding box center [532, 88] width 127 height 15
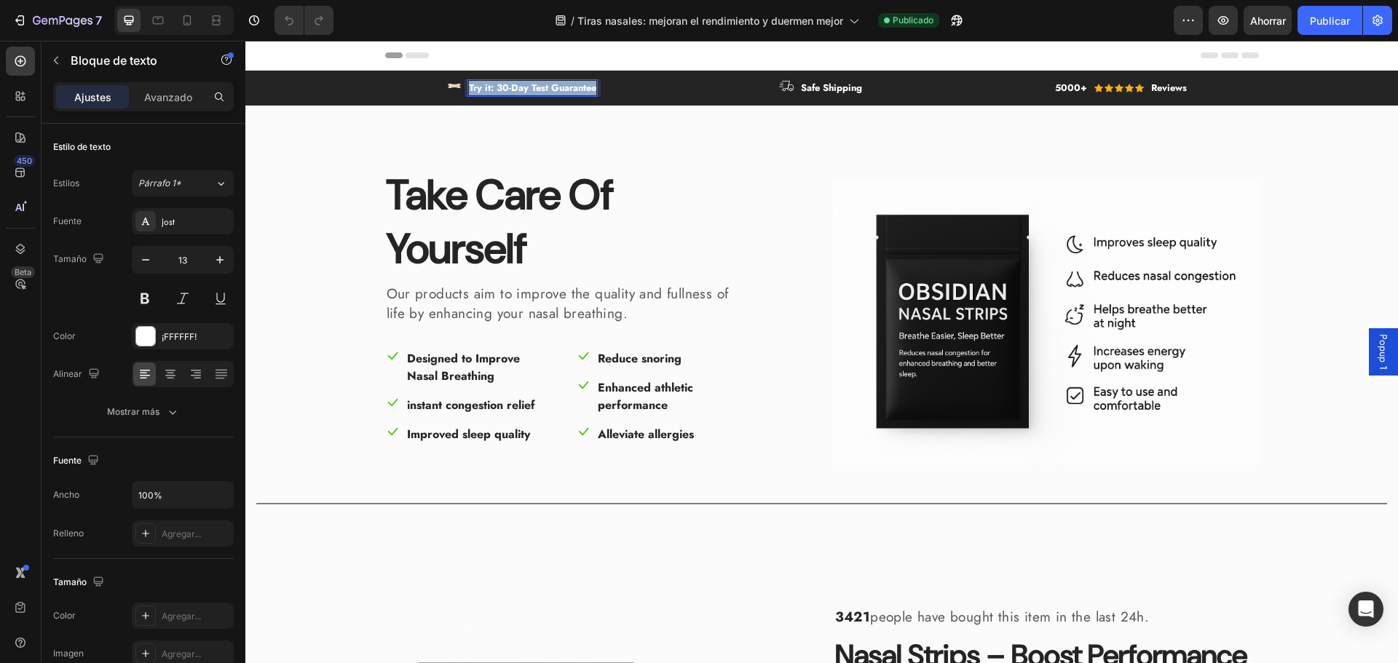
click at [538, 84] on p "Try it: 30-Day Test Guarantee" at bounding box center [532, 88] width 127 height 15
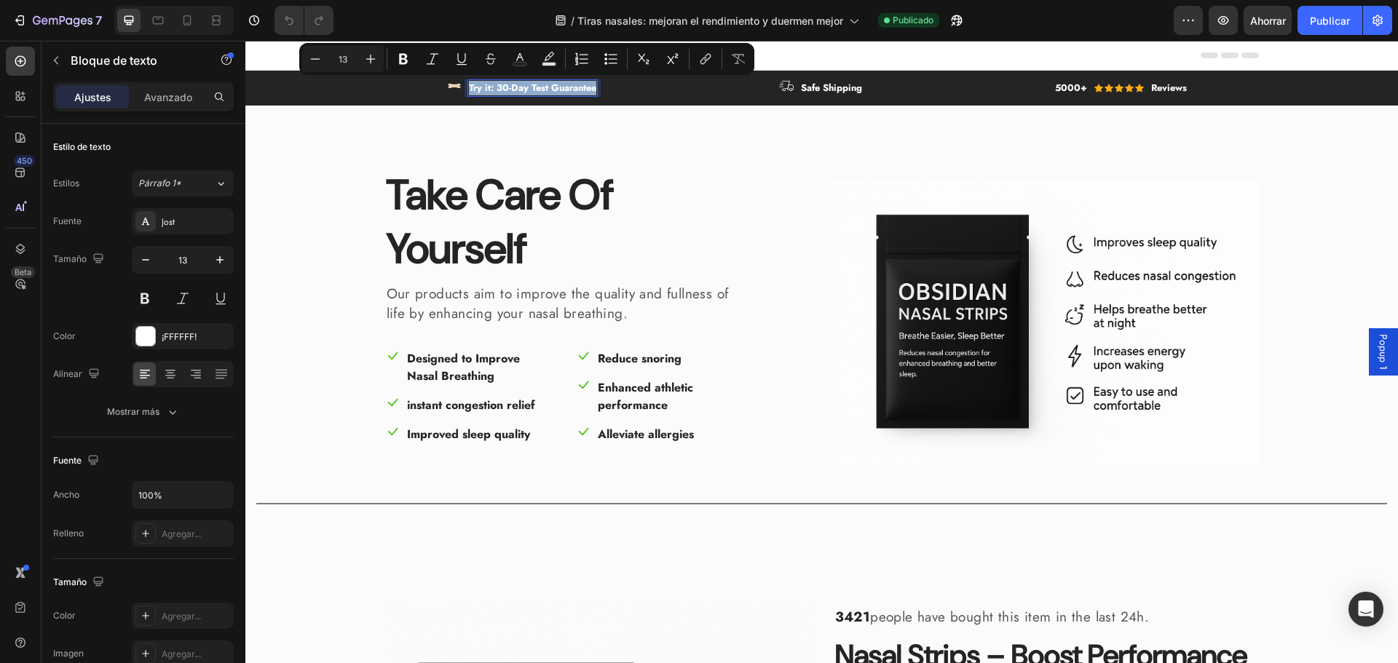
copy p "Try it: 30-Day Test Guarantee"
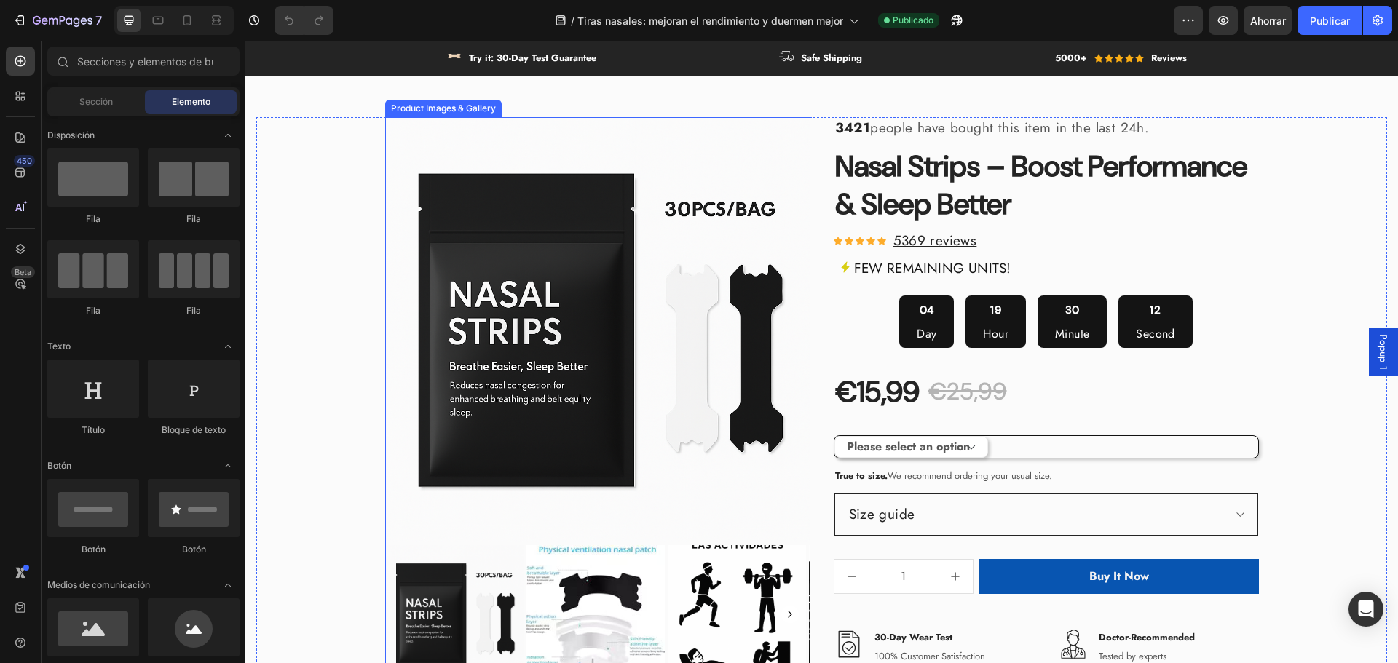
scroll to position [510, 0]
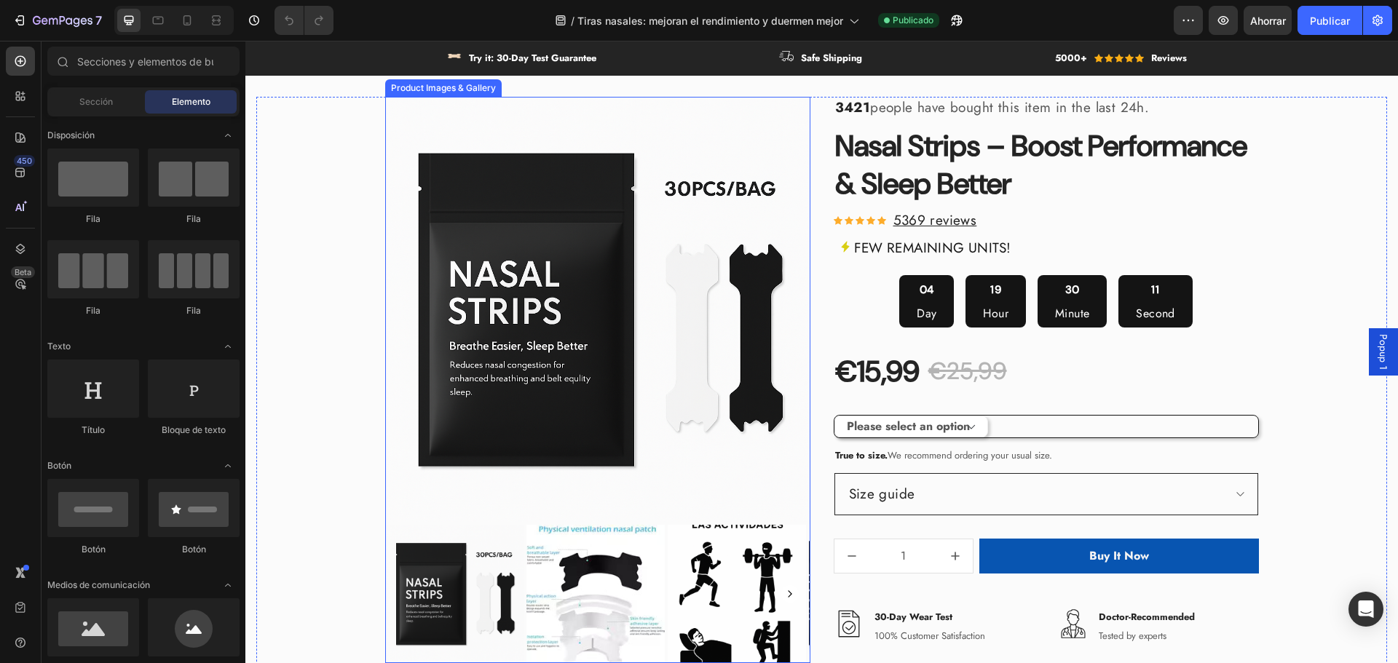
click at [644, 304] on img at bounding box center [597, 309] width 425 height 425
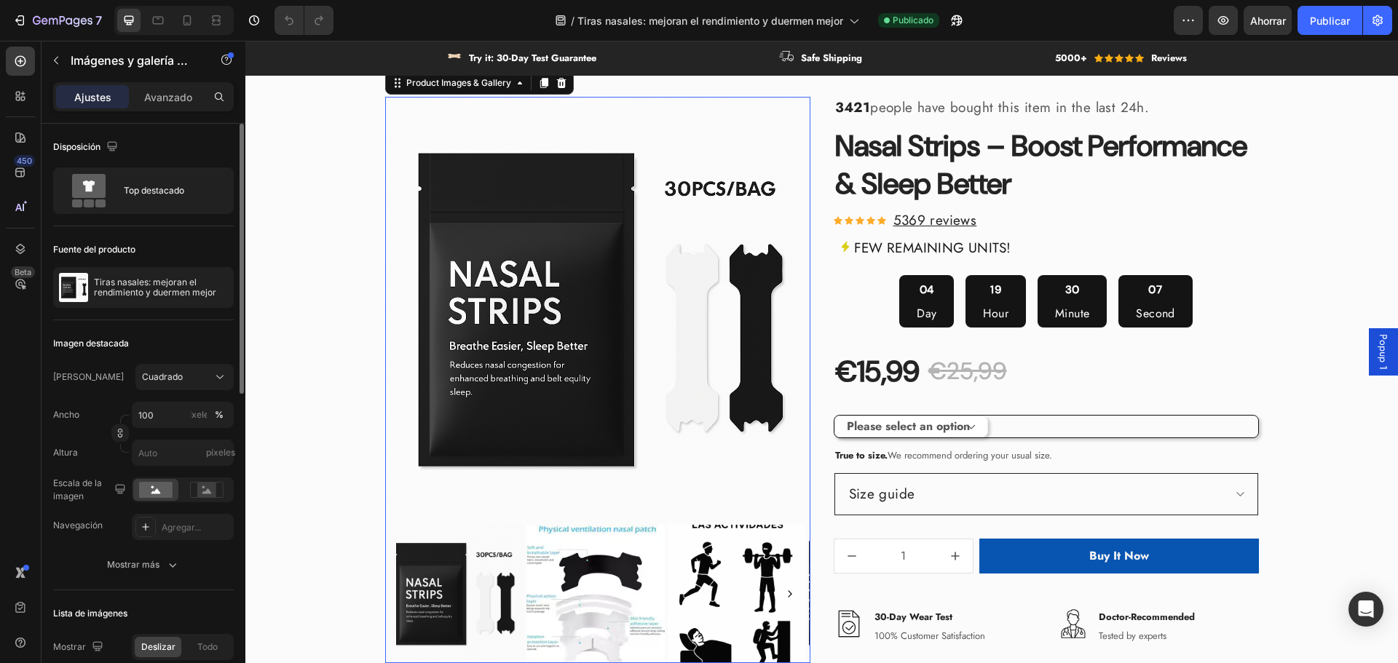
click at [158, 320] on div "Disposición Top destacado" at bounding box center [143, 455] width 181 height 270
click at [162, 200] on div "Top destacado" at bounding box center [168, 190] width 89 height 33
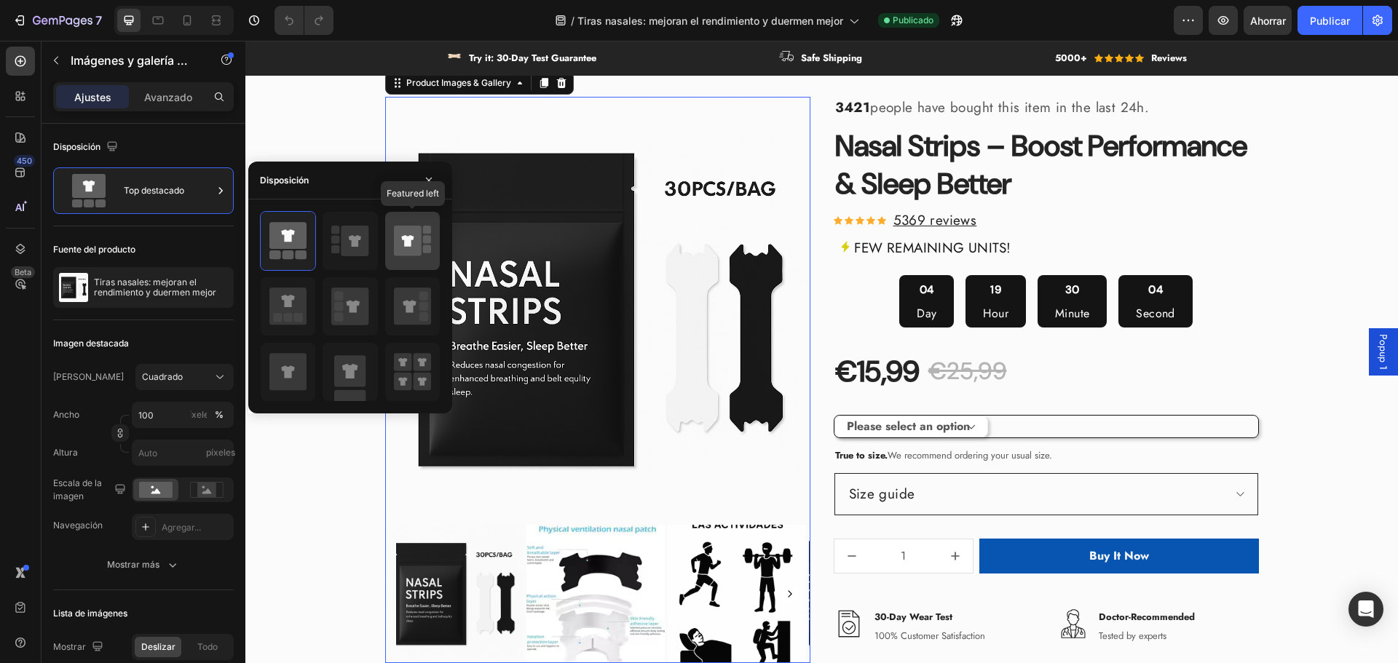
click at [412, 244] on icon at bounding box center [408, 241] width 28 height 31
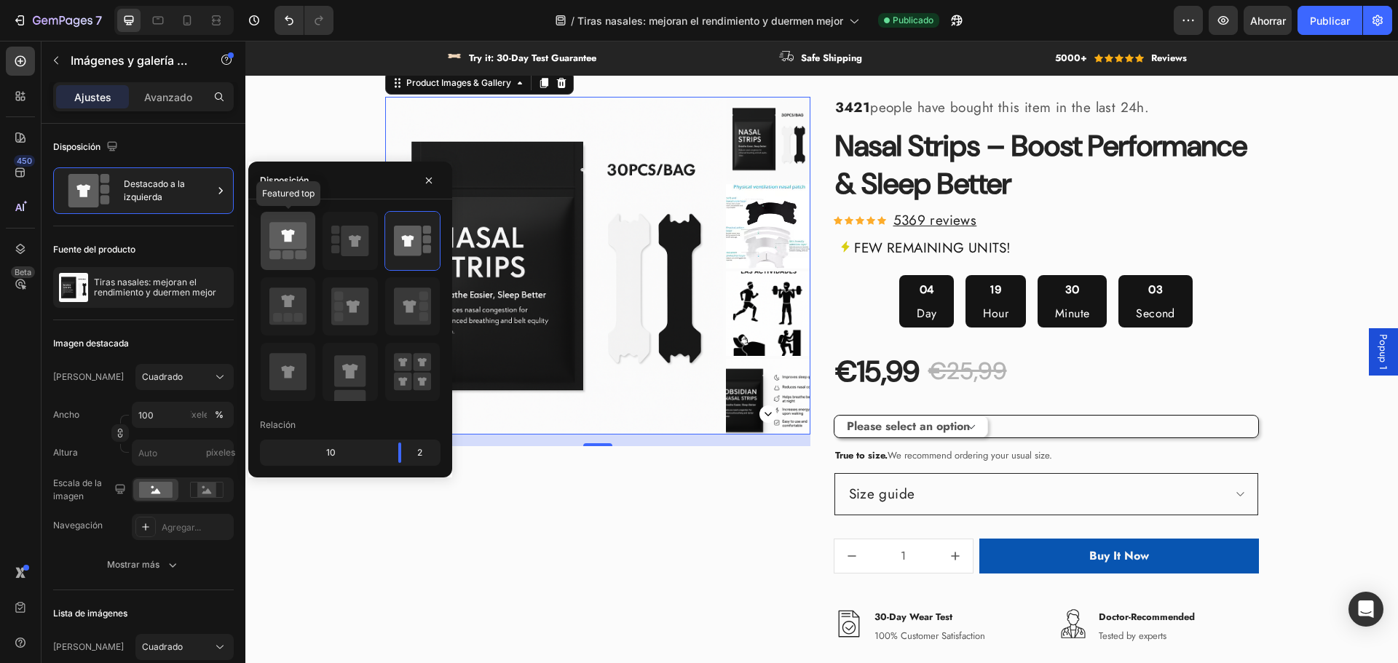
click at [287, 239] on icon at bounding box center [287, 235] width 13 height 12
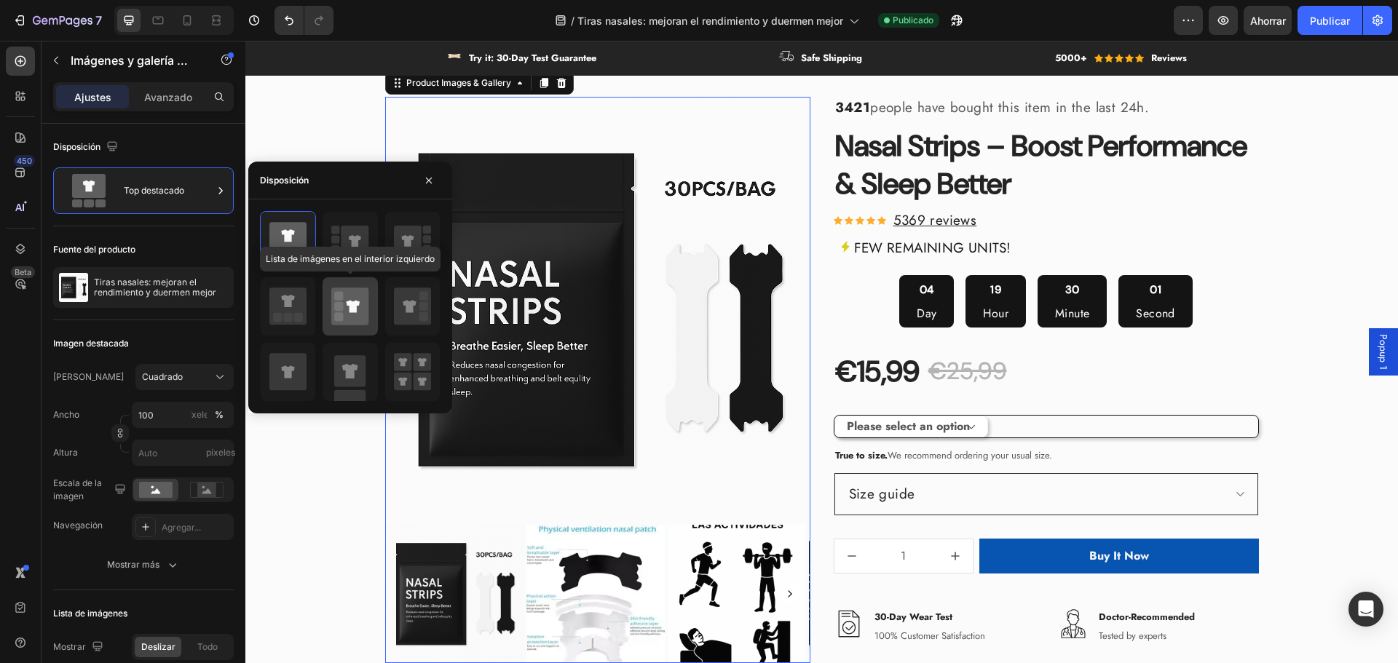
click at [333, 303] on icon at bounding box center [349, 306] width 37 height 37
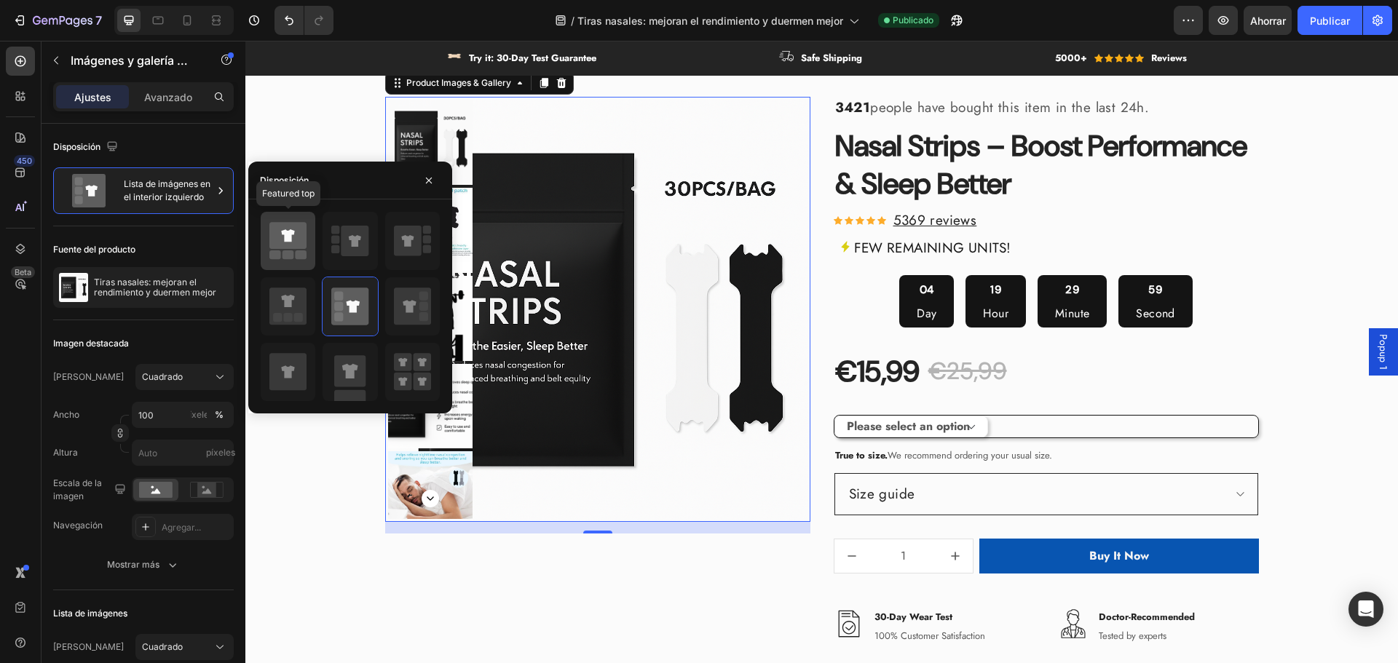
click at [286, 242] on icon at bounding box center [287, 235] width 13 height 12
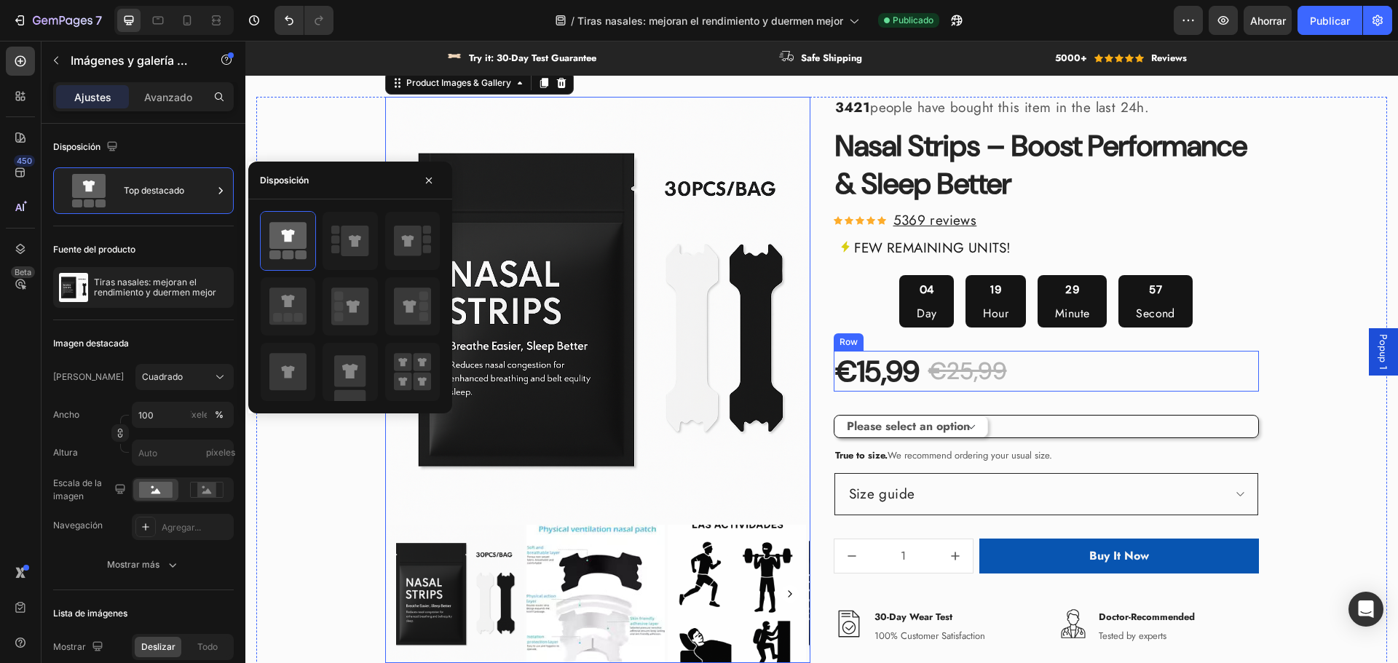
click at [1143, 365] on div "€15,99 Product Price Product Price €25,99 Product Price Product Price Row" at bounding box center [1046, 371] width 425 height 41
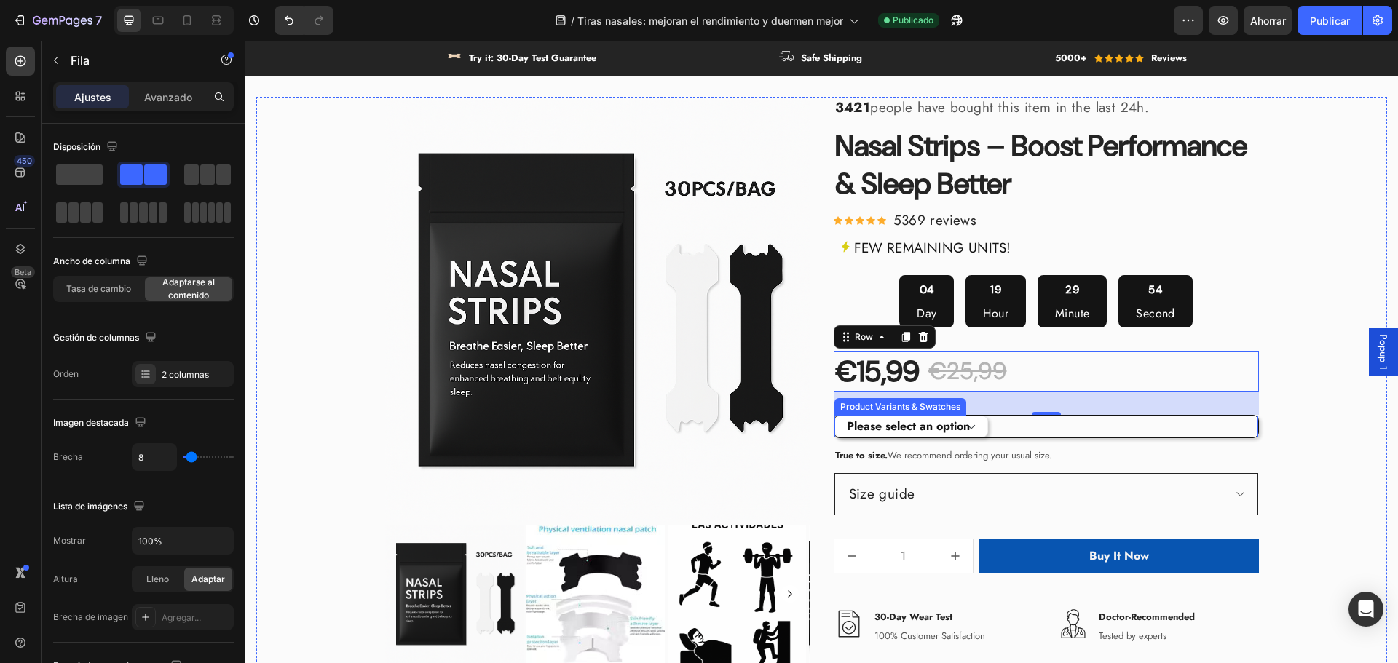
click at [962, 425] on select "Please select an option Size S / 1Bag-30pcs Size S / 2Bags-60pcs Size S / 3Bags…" at bounding box center [911, 427] width 154 height 22
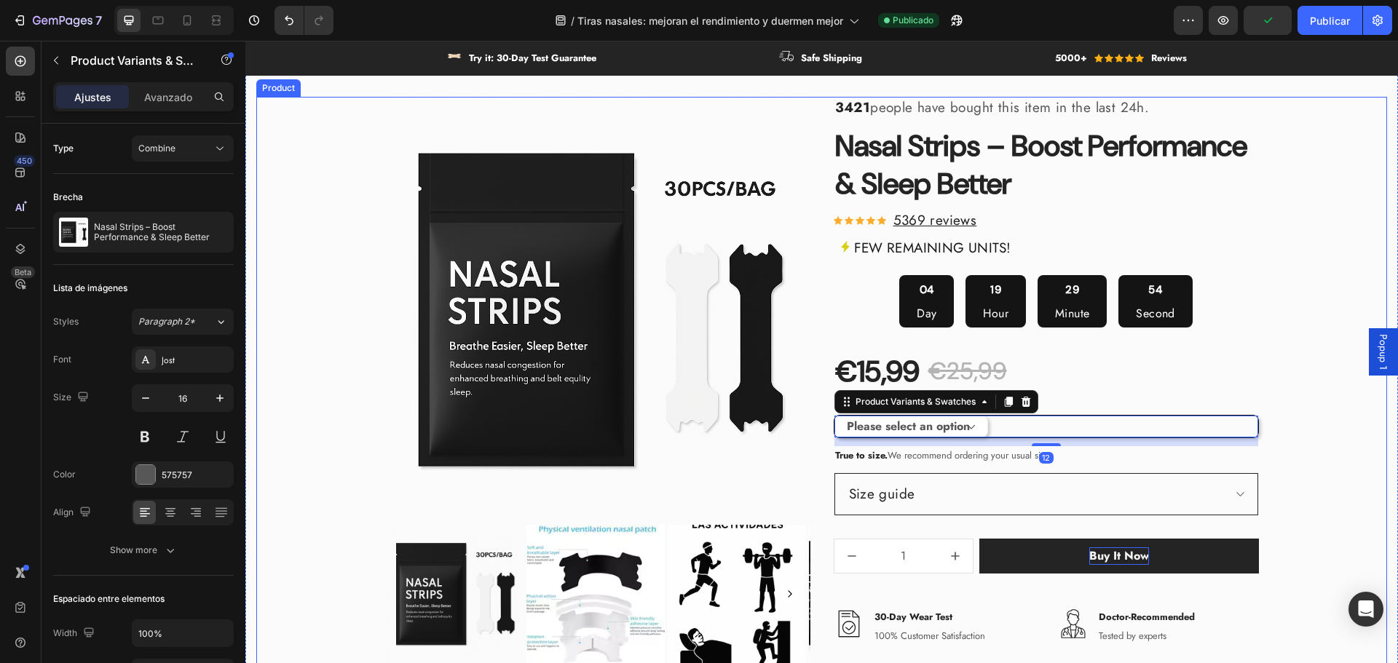
click at [1110, 557] on div "Buy It Now" at bounding box center [1119, 556] width 60 height 17
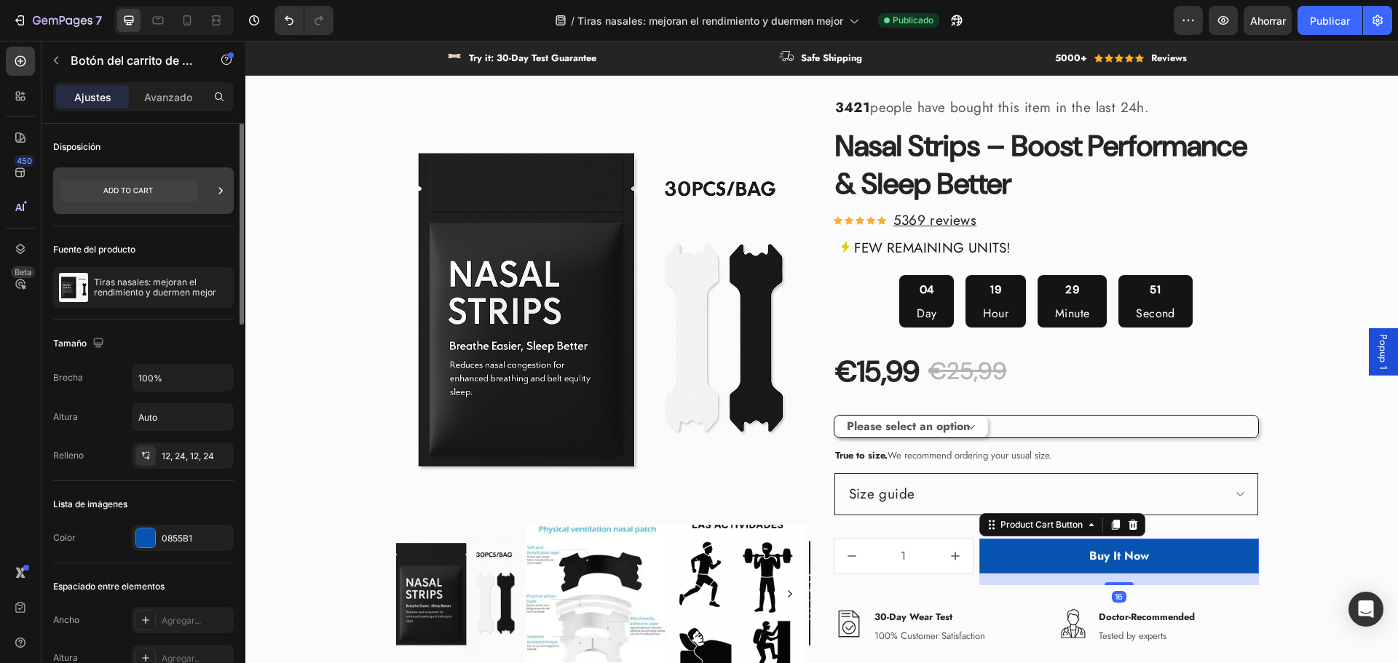
click at [109, 201] on icon at bounding box center [128, 191] width 137 height 22
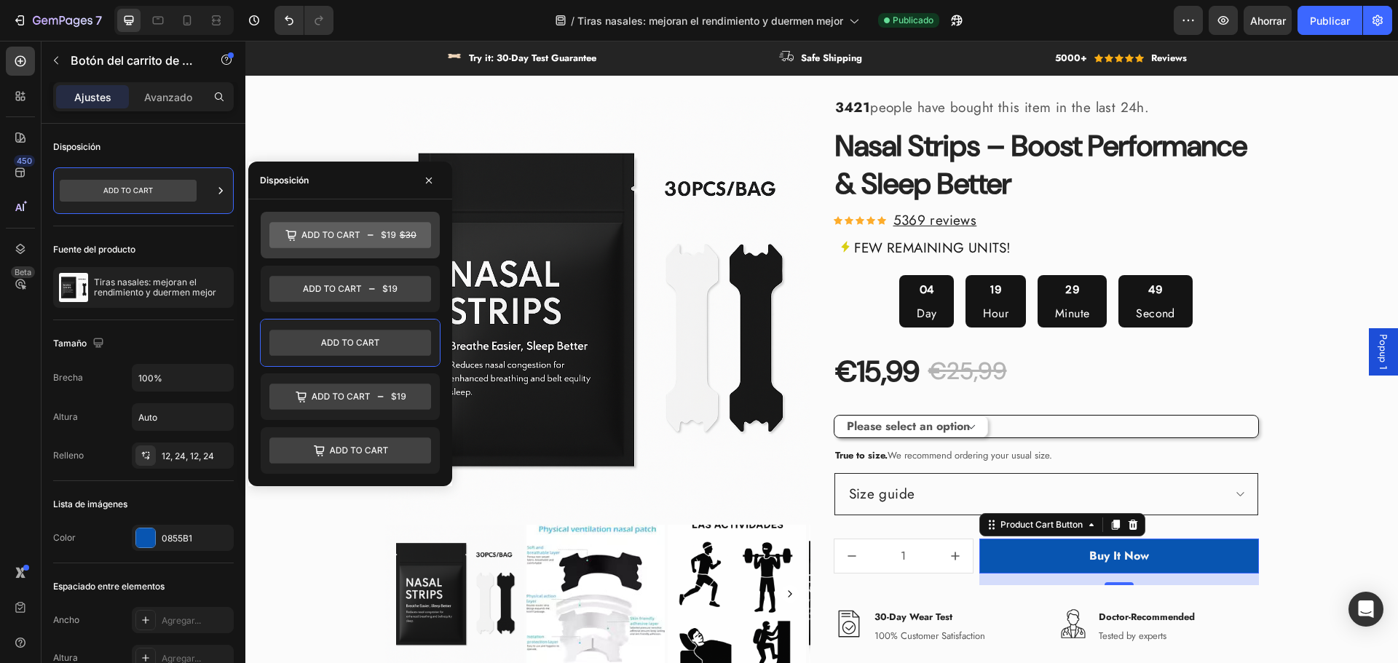
click at [371, 234] on icon at bounding box center [350, 235] width 162 height 26
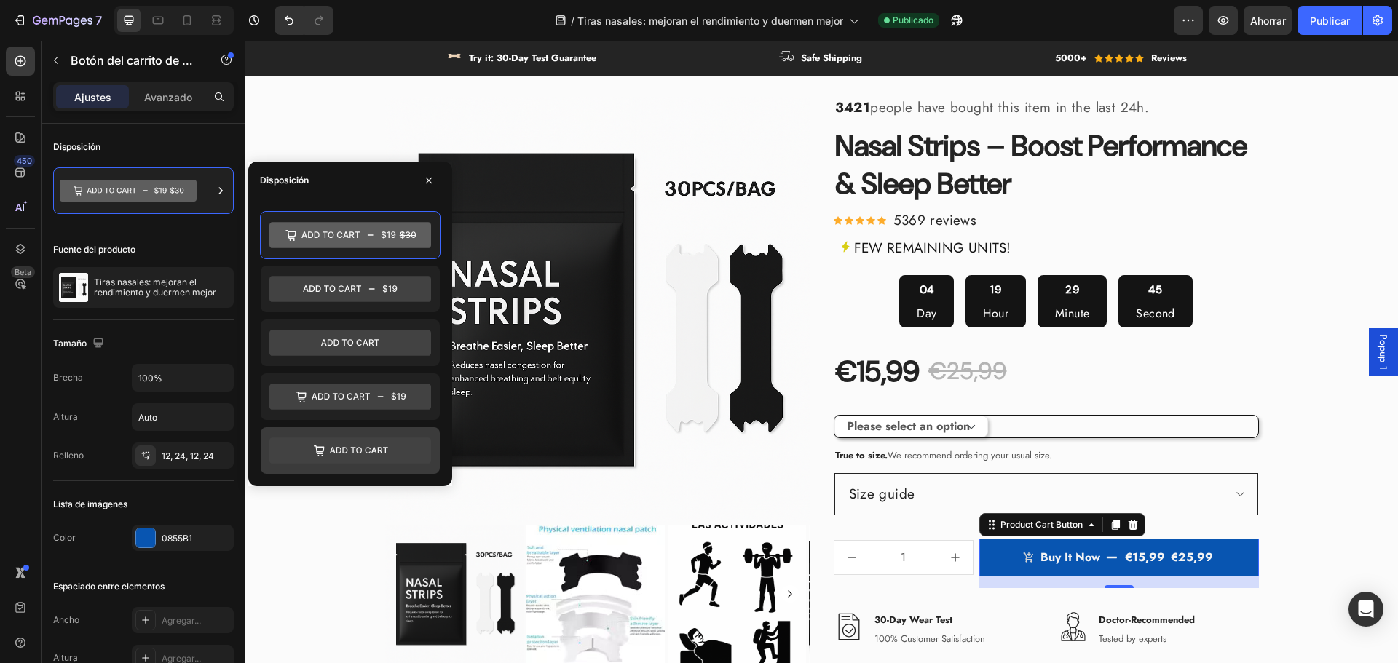
click at [368, 439] on icon at bounding box center [350, 451] width 162 height 26
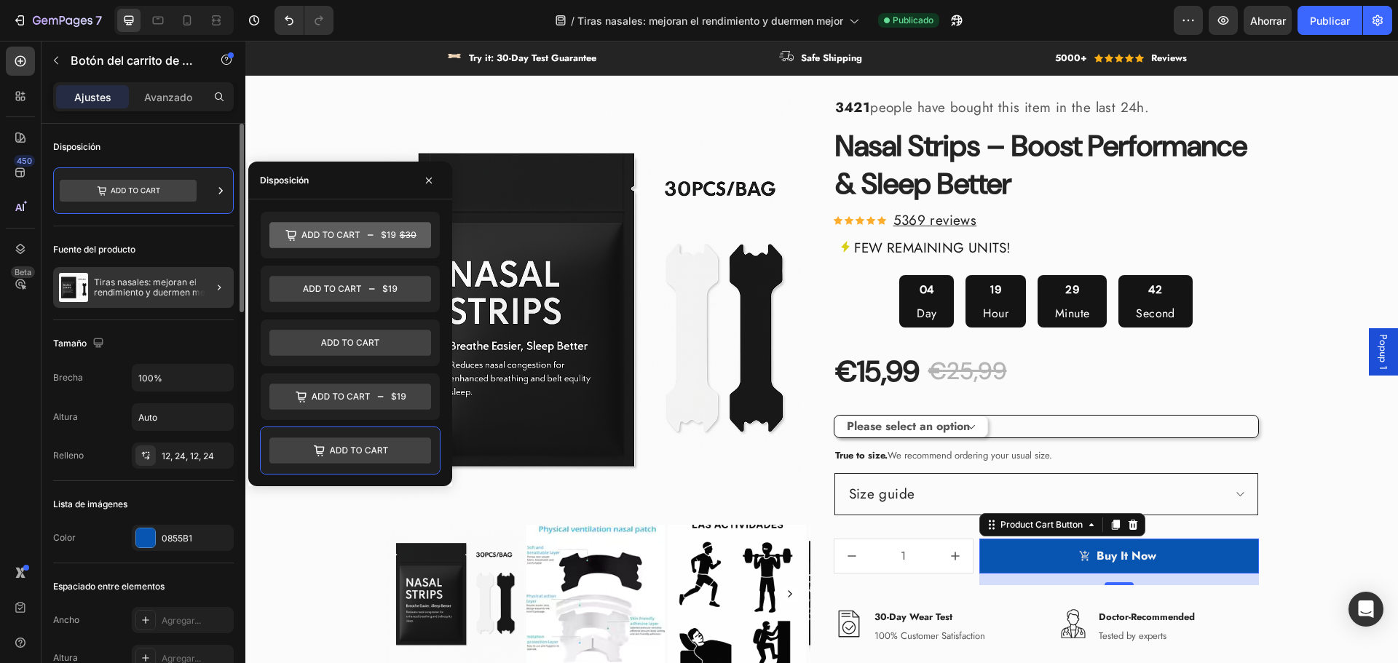
click at [164, 295] on font "Tiras nasales: mejoran el rendimiento y duermen mejor" at bounding box center [155, 287] width 122 height 21
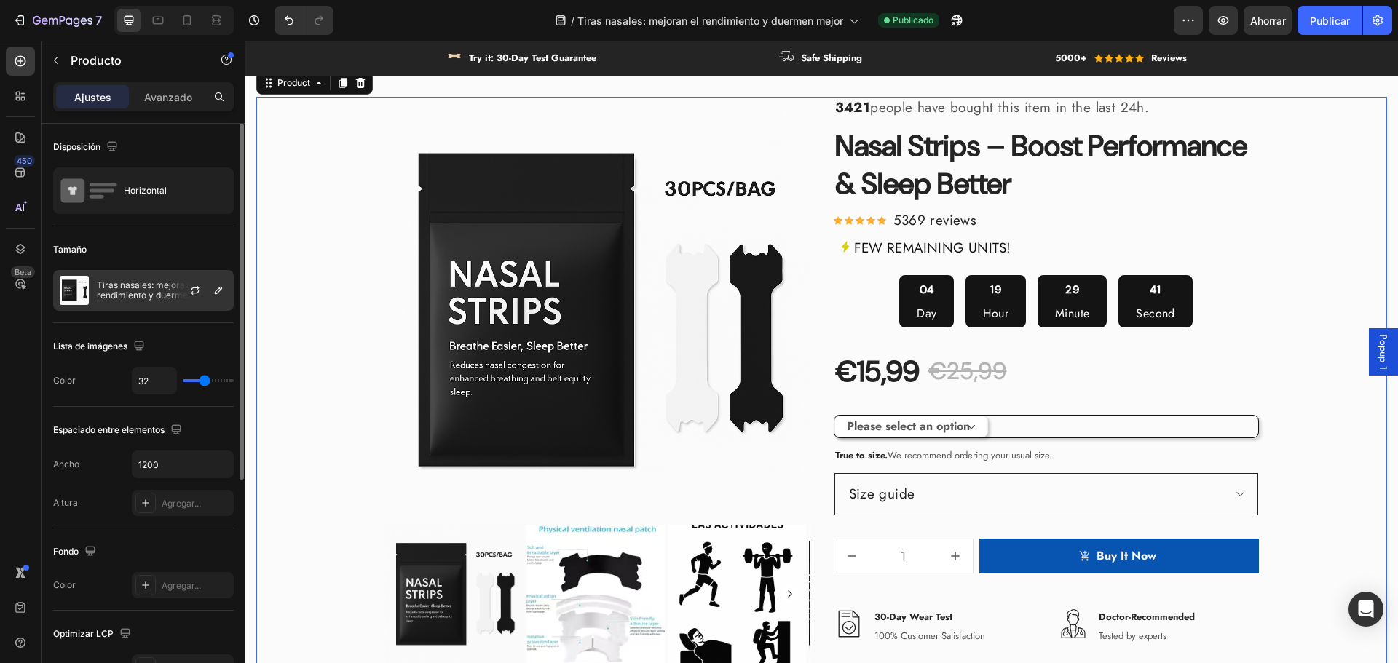
click at [167, 290] on font "Tiras nasales: mejoran el rendimiento y duermen mejor" at bounding box center [158, 290] width 122 height 21
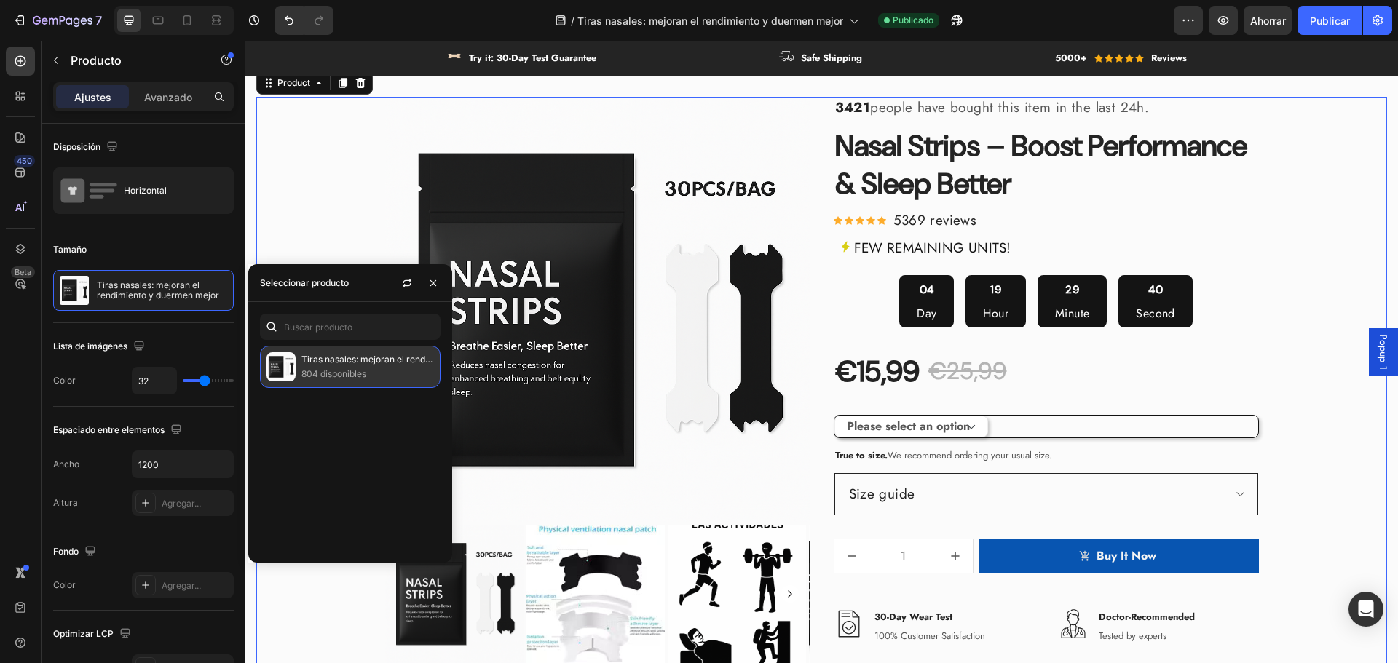
click at [368, 351] on div "Tiras nasales: mejoran el rendimiento y duermen mejor 804 disponibles" at bounding box center [350, 367] width 181 height 42
click at [387, 366] on p "Tiras nasales: mejoran el rendimiento y duermen mejor" at bounding box center [367, 359] width 133 height 15
click at [409, 288] on icon "button" at bounding box center [407, 283] width 12 height 12
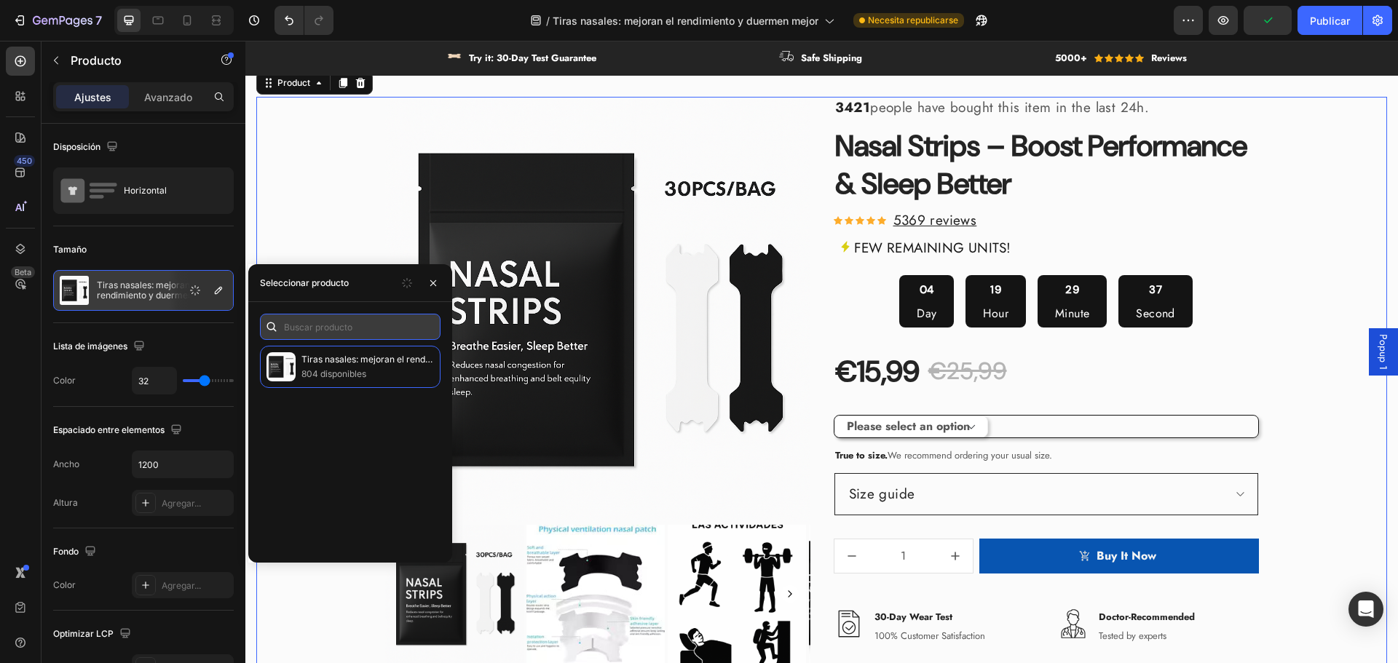
click at [341, 323] on input "text" at bounding box center [350, 327] width 181 height 26
click at [141, 245] on div "Tamaño" at bounding box center [143, 249] width 181 height 23
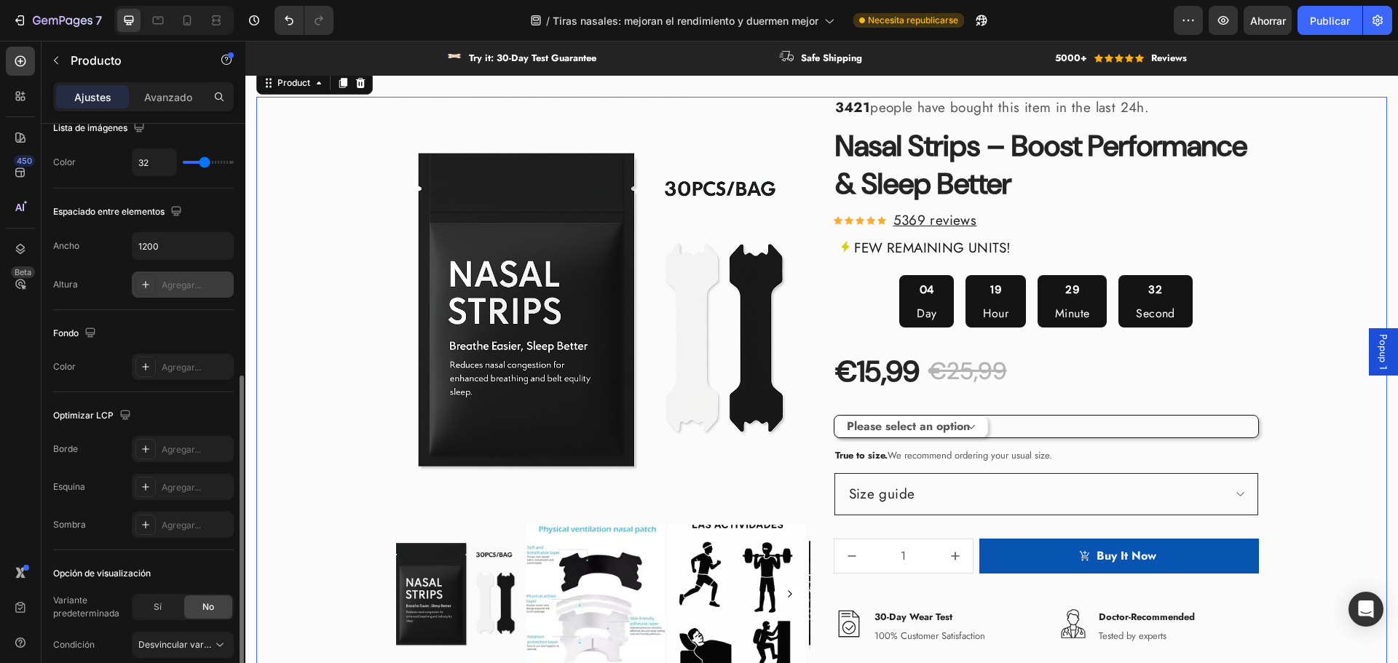
scroll to position [291, 0]
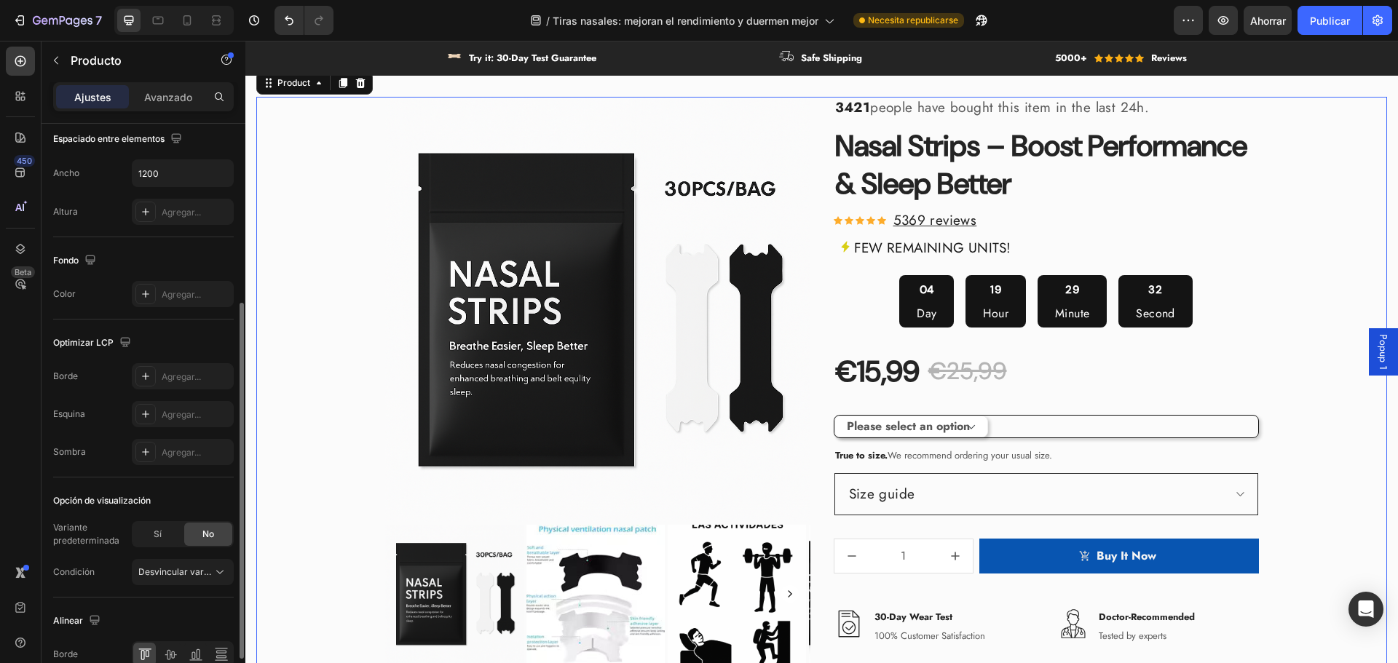
select select "581665178236617342"
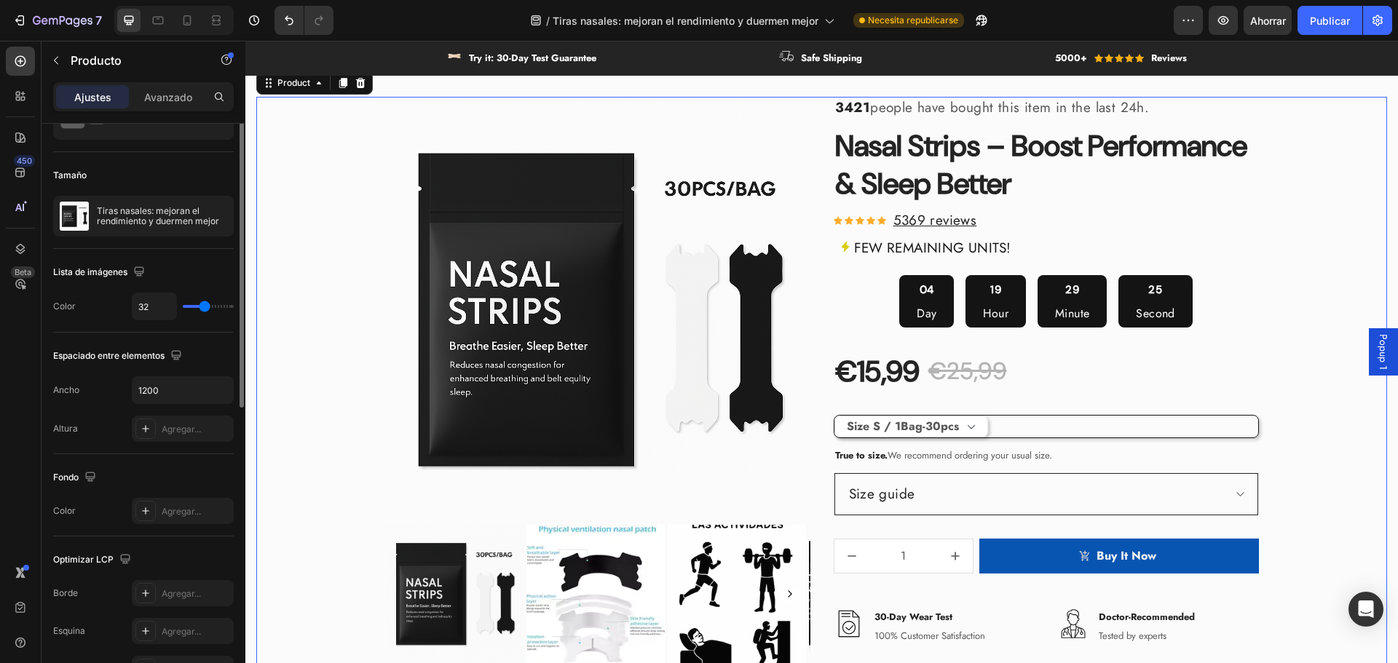
scroll to position [0, 0]
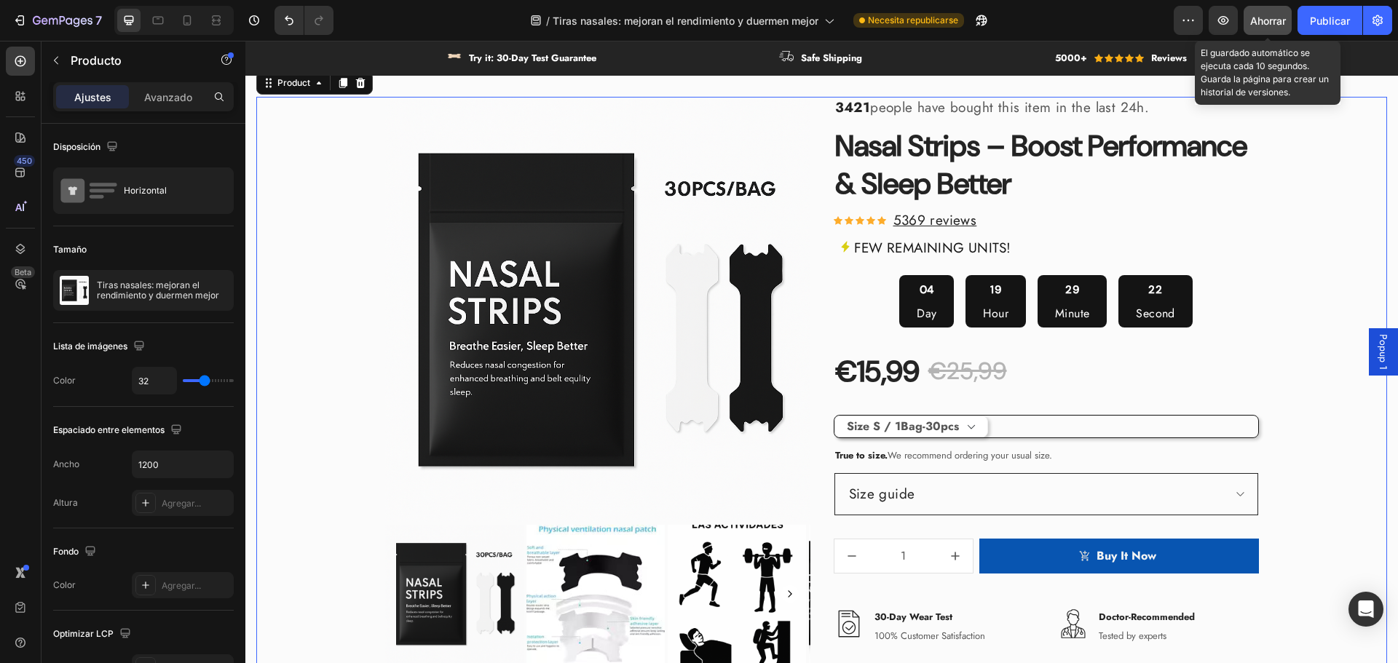
click at [1267, 17] on font "Ahorrar" at bounding box center [1268, 21] width 36 height 12
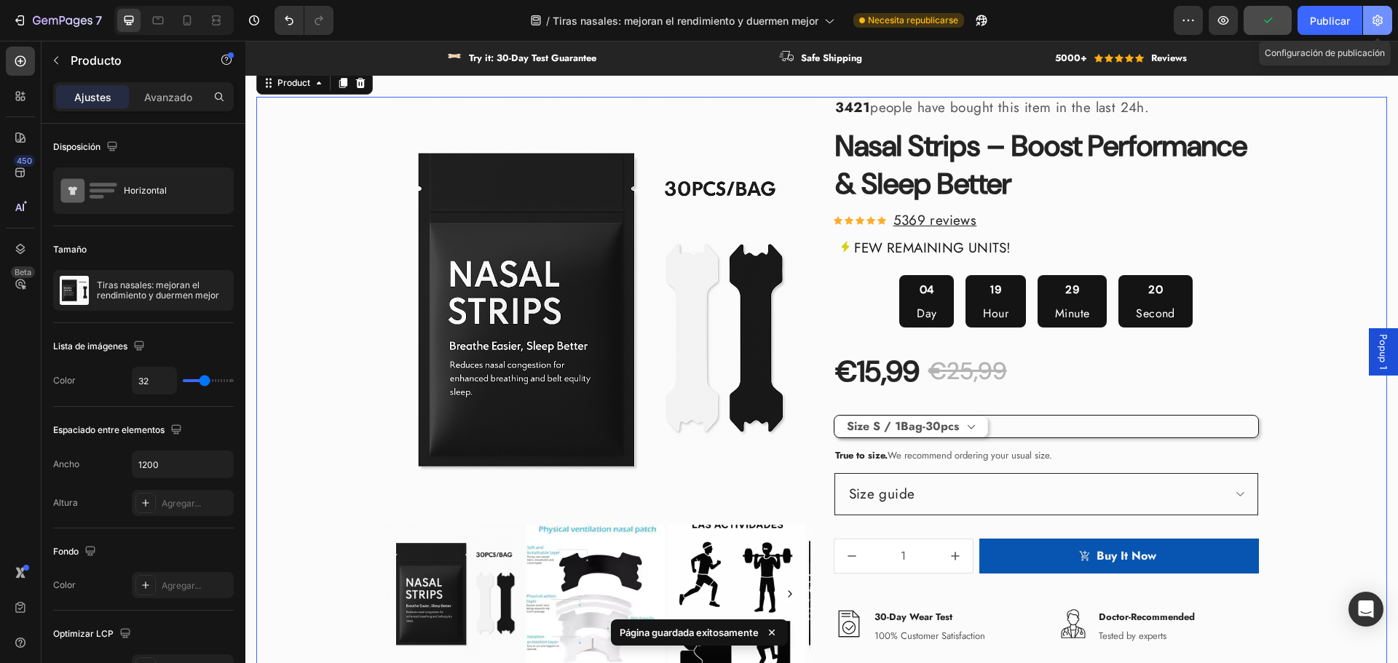
click at [1381, 18] on icon "button" at bounding box center [1377, 20] width 15 height 15
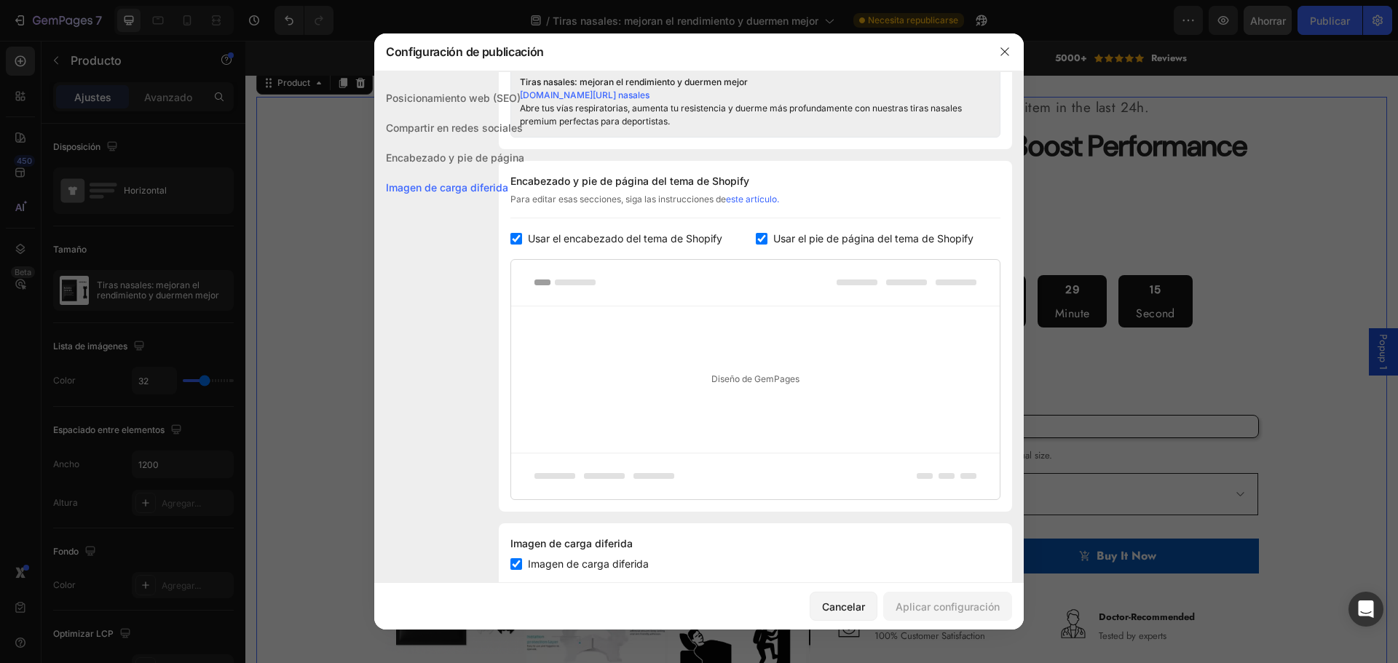
scroll to position [698, 0]
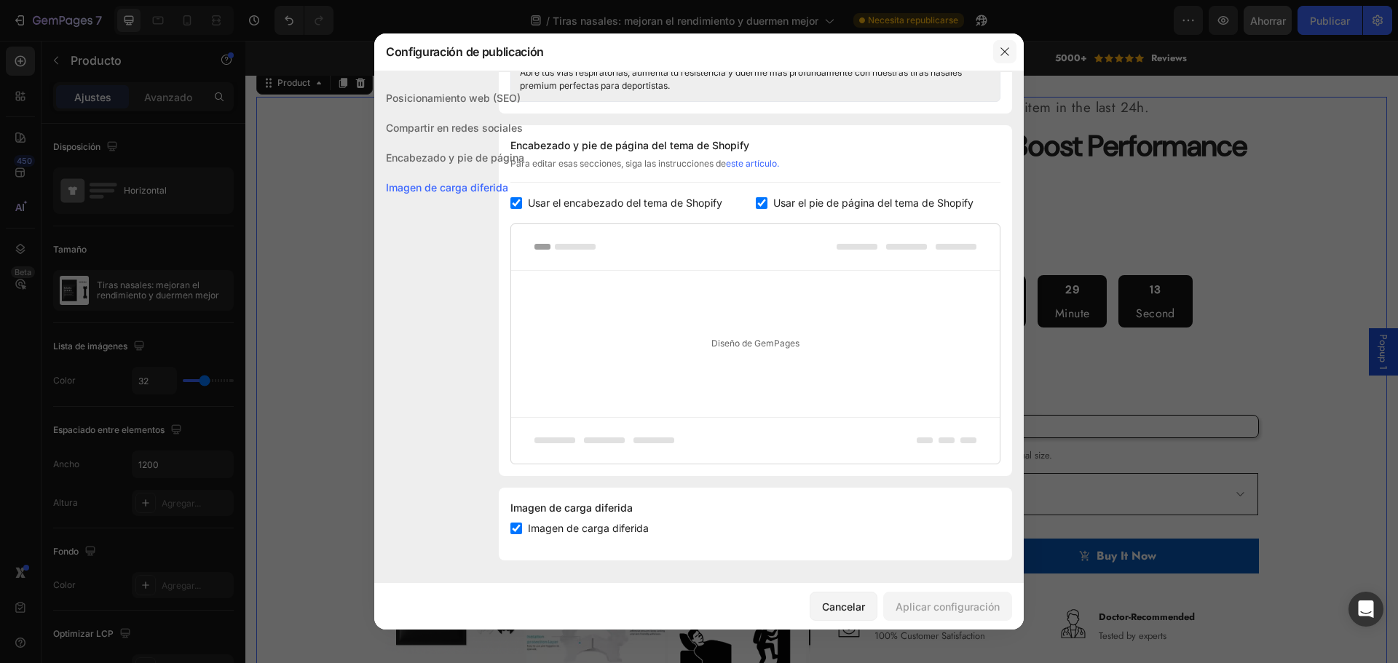
click at [997, 56] on button "button" at bounding box center [1004, 51] width 23 height 23
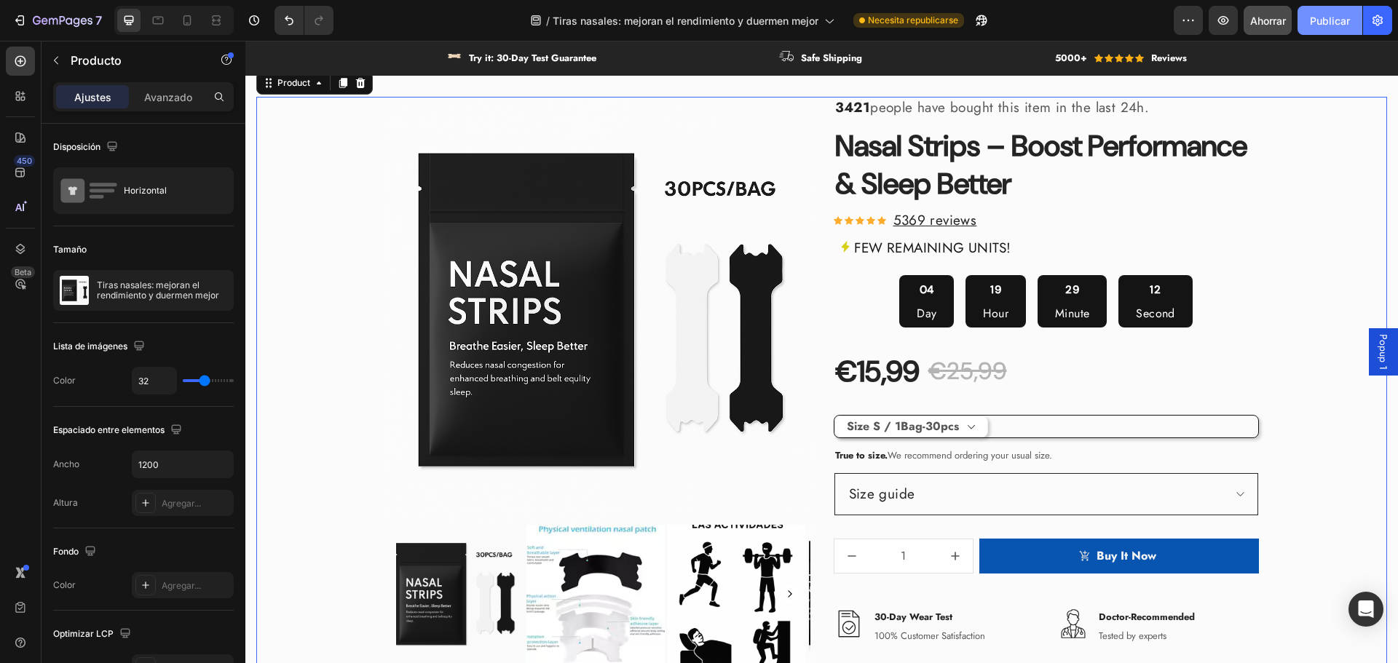
click at [1316, 25] on font "Publicar" at bounding box center [1330, 21] width 40 height 12
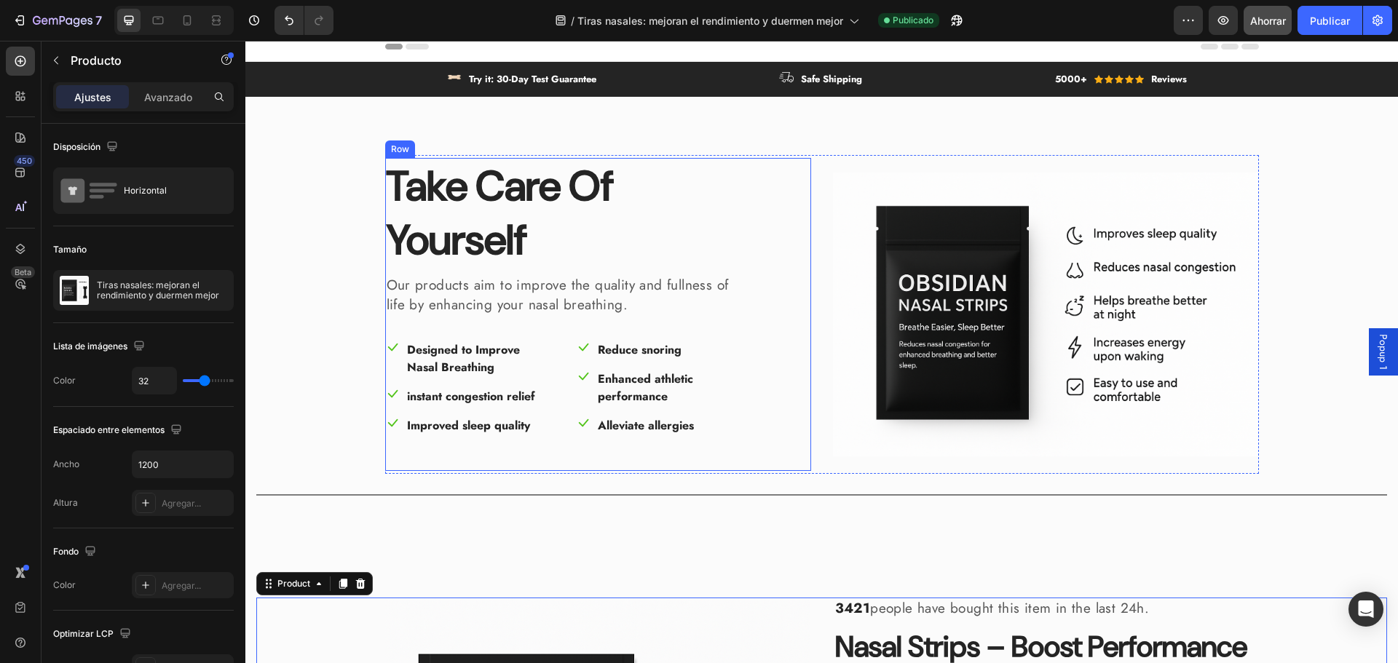
scroll to position [0, 0]
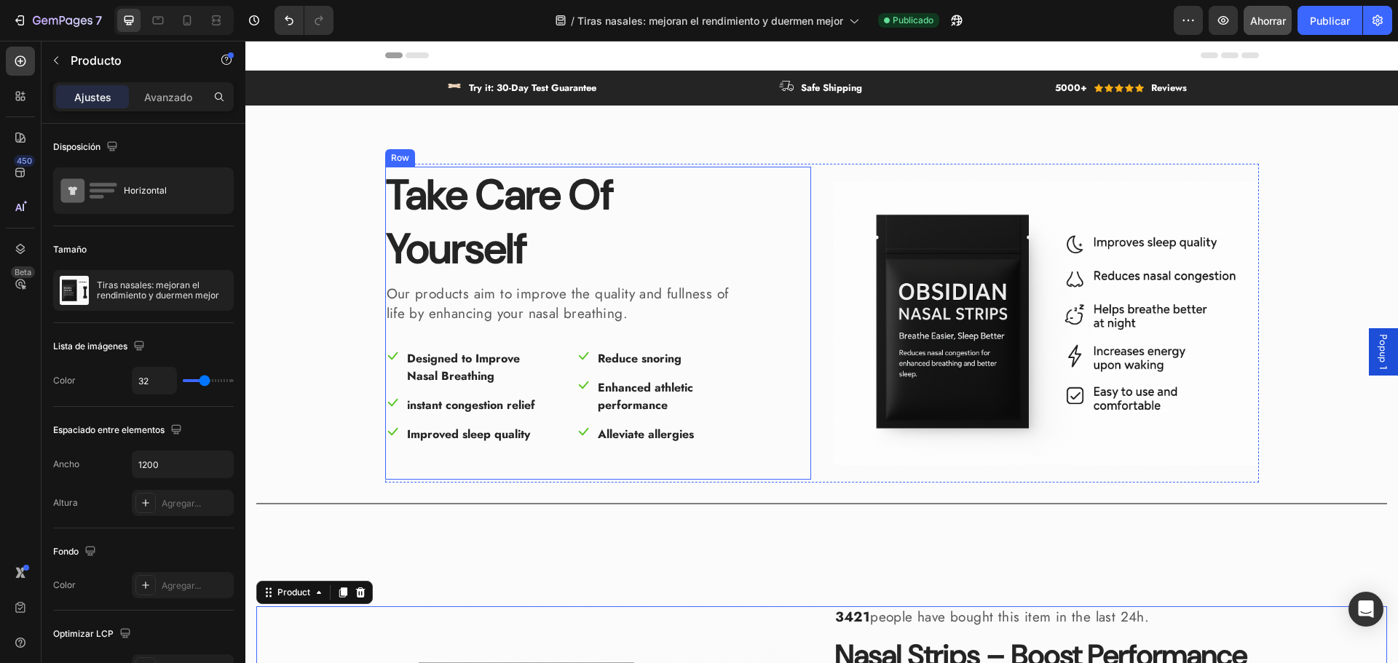
click at [800, 146] on div "Take Care Of Yourself Heading Our products aim to improve the quality and fulln…" at bounding box center [821, 327] width 1153 height 443
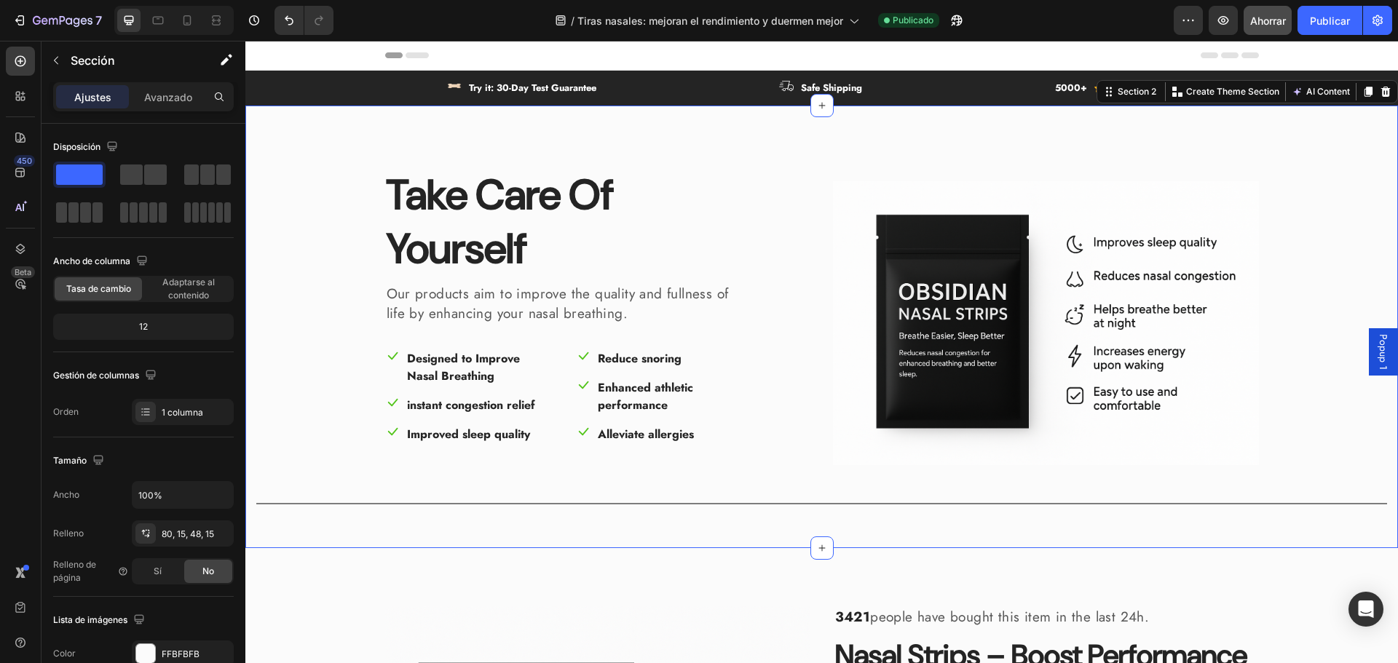
click at [350, 148] on div "Take Care Of Yourself Heading Our products aim to improve the quality and fulln…" at bounding box center [821, 327] width 1153 height 443
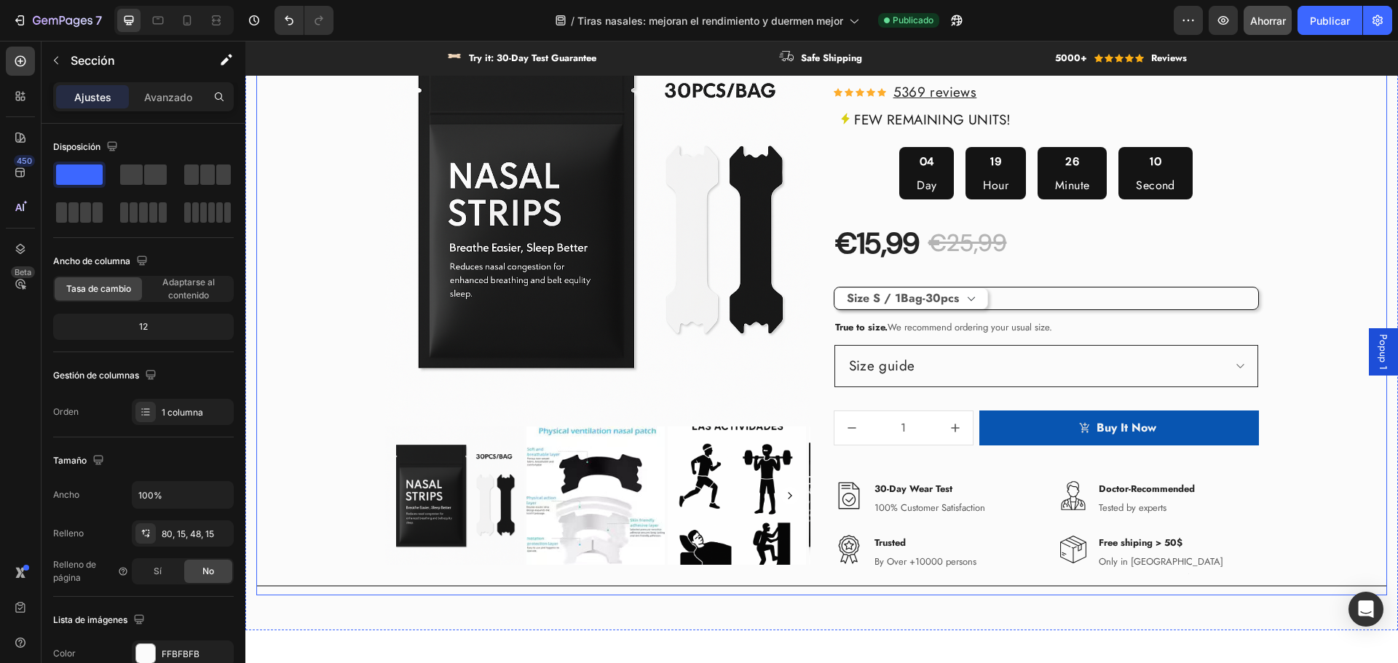
scroll to position [655, 0]
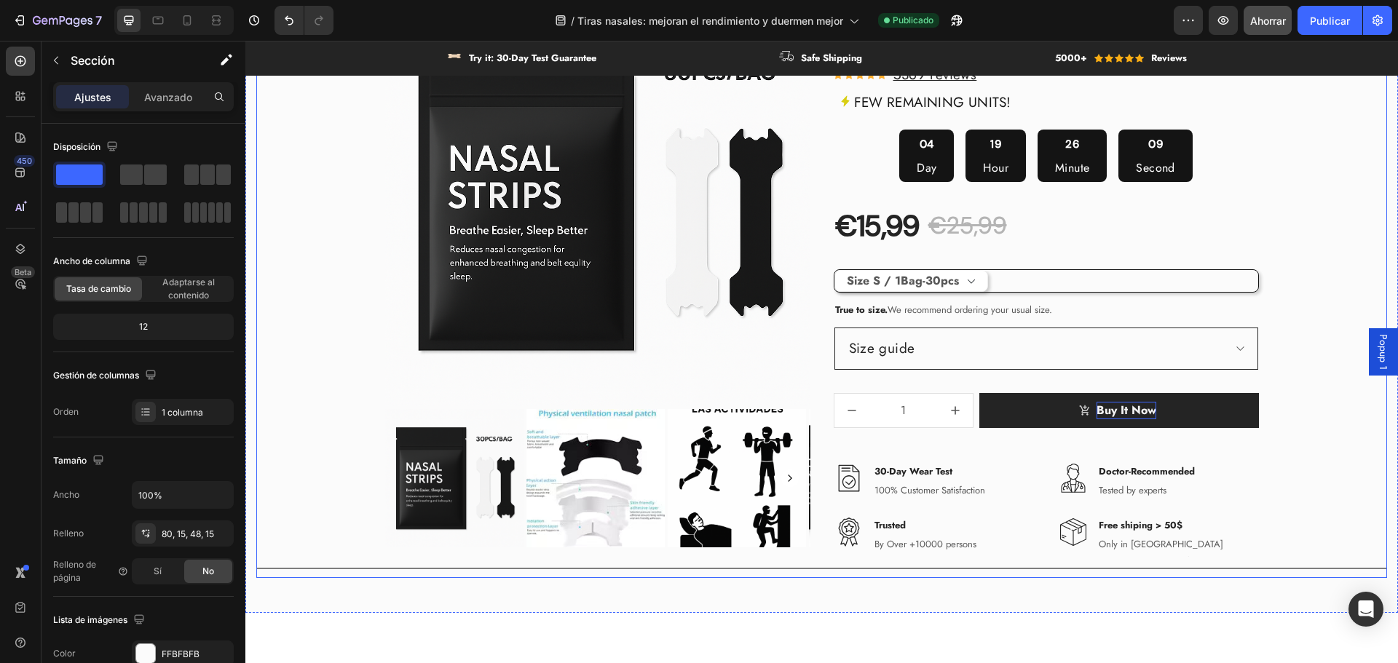
click at [1131, 408] on div "Buy It Now" at bounding box center [1127, 410] width 60 height 17
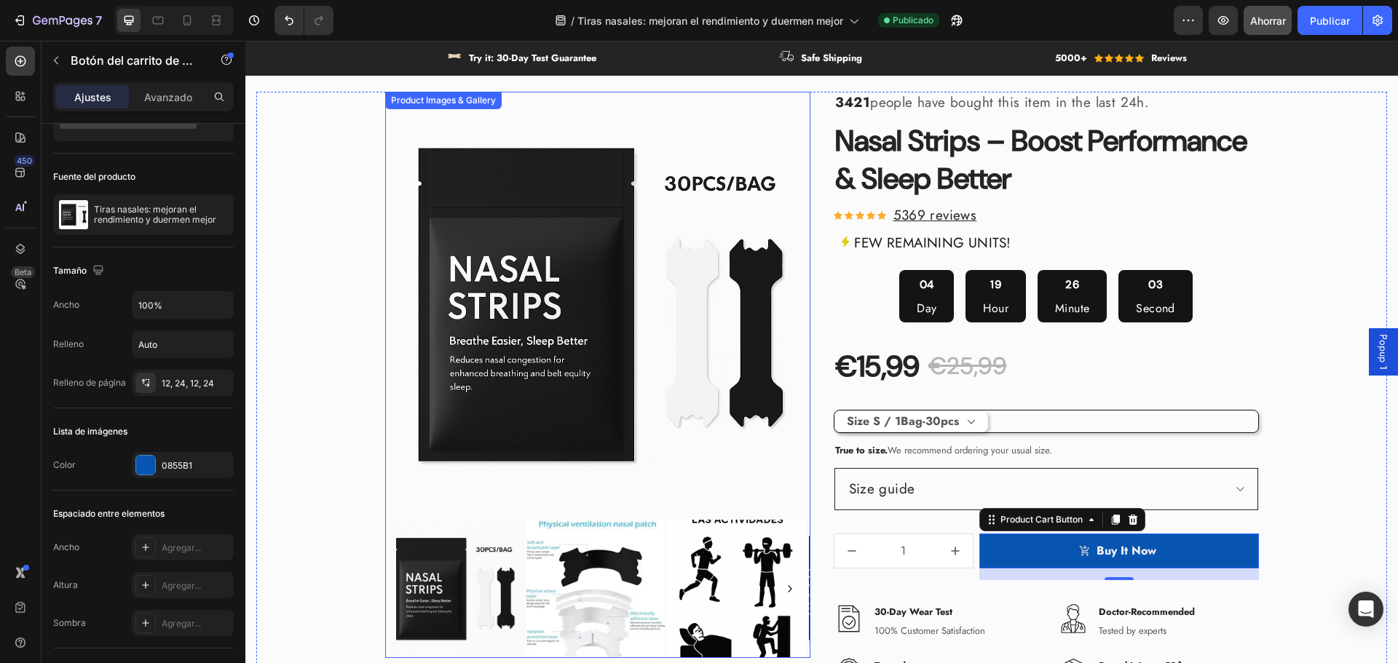
scroll to position [510, 0]
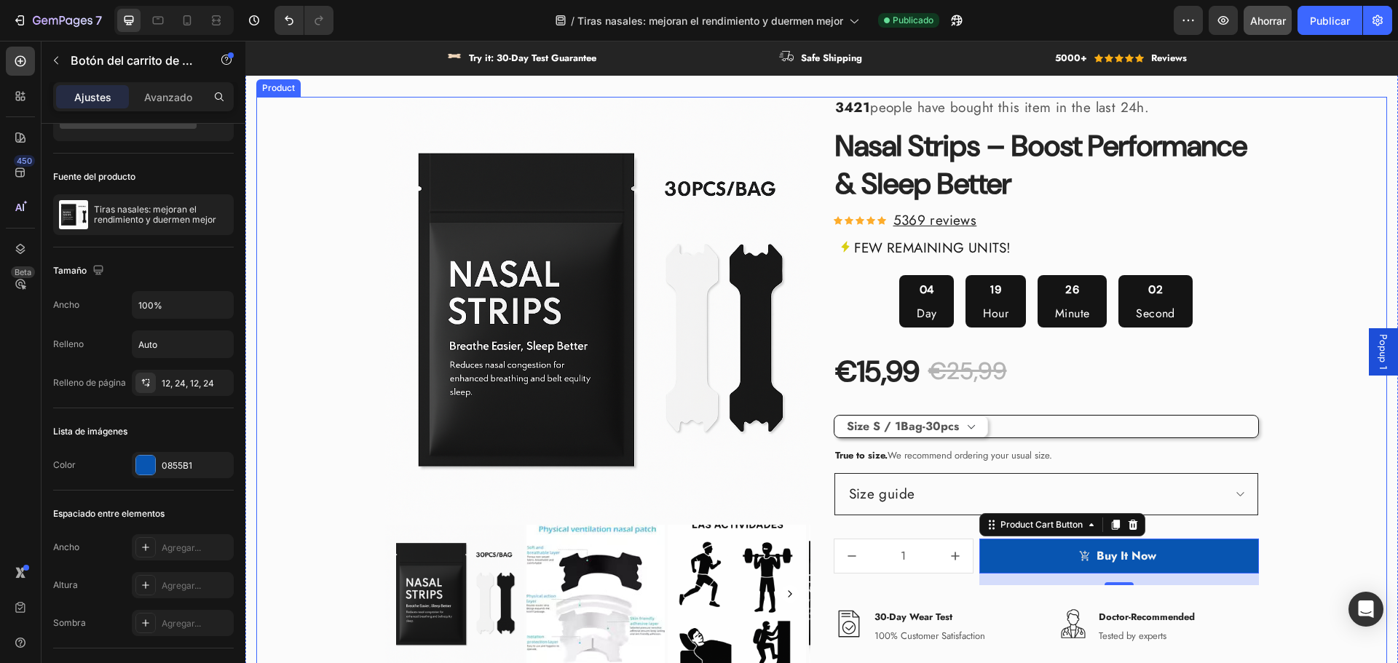
click at [871, 373] on div "€15,99" at bounding box center [877, 371] width 87 height 41
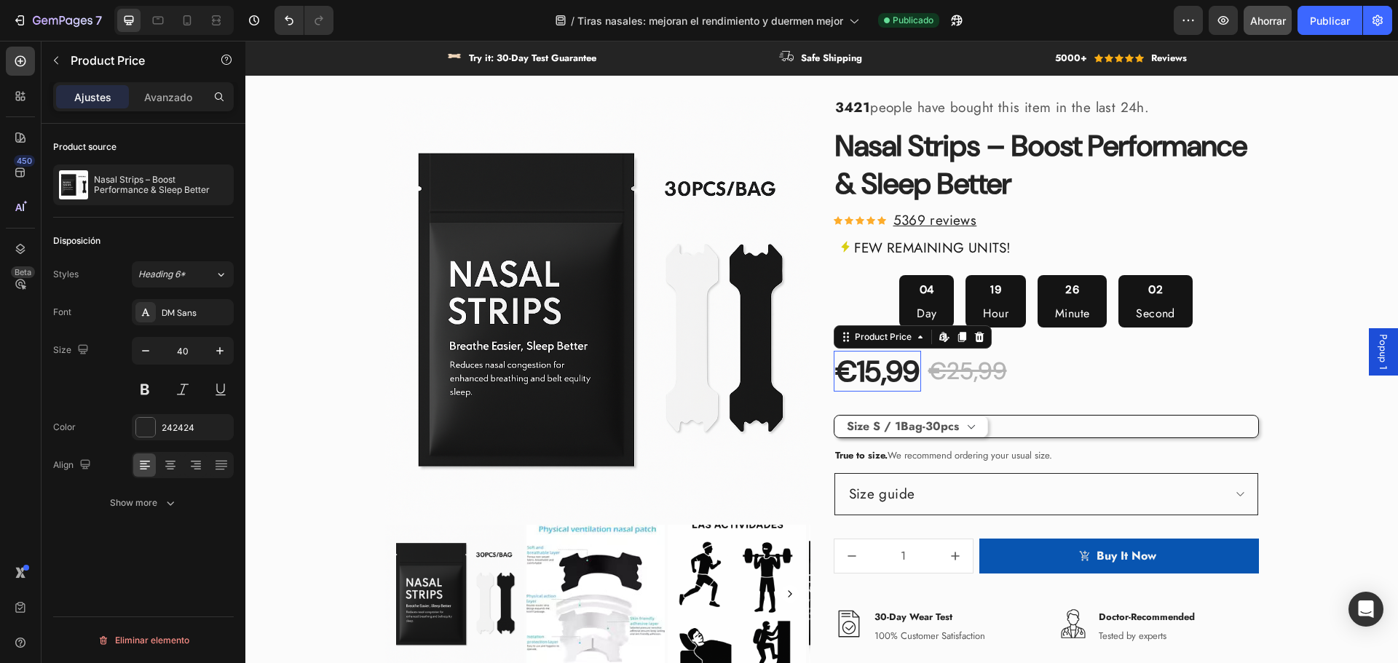
scroll to position [0, 0]
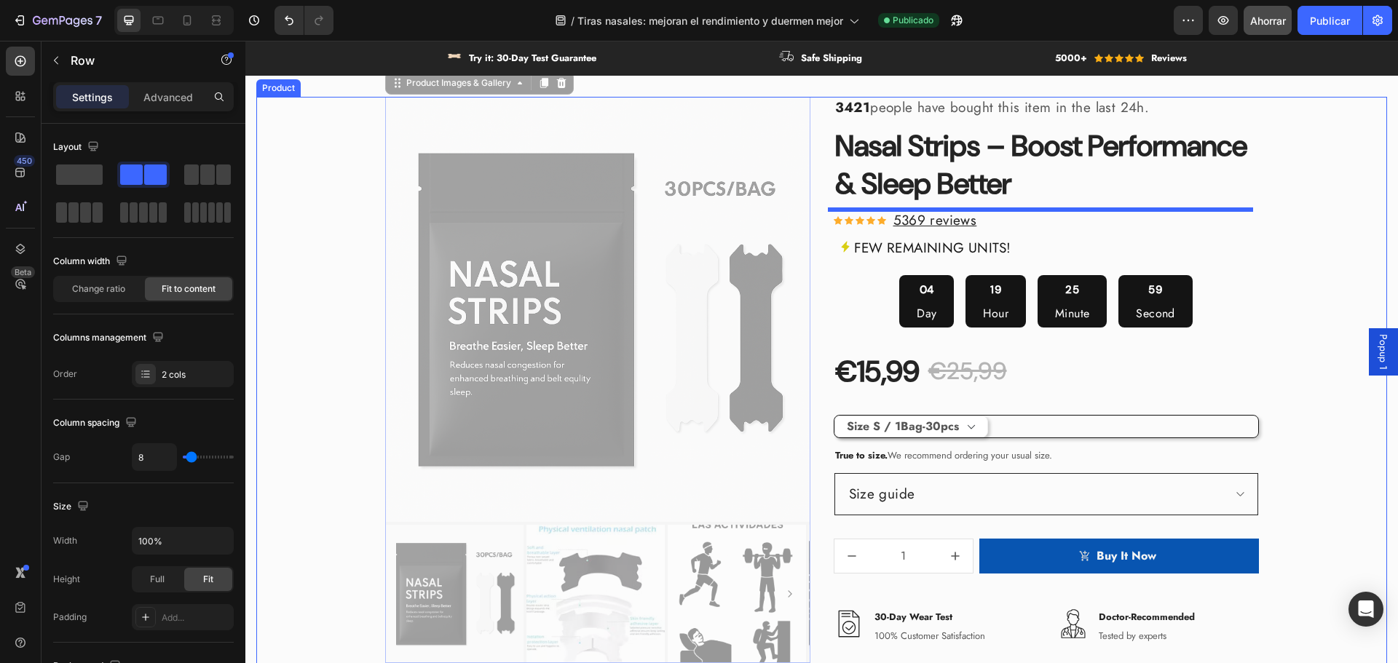
click at [1253, 230] on div "Product Images & Gallery 0 Product Images & Gallery 0 3421 people have bought t…" at bounding box center [821, 410] width 1131 height 627
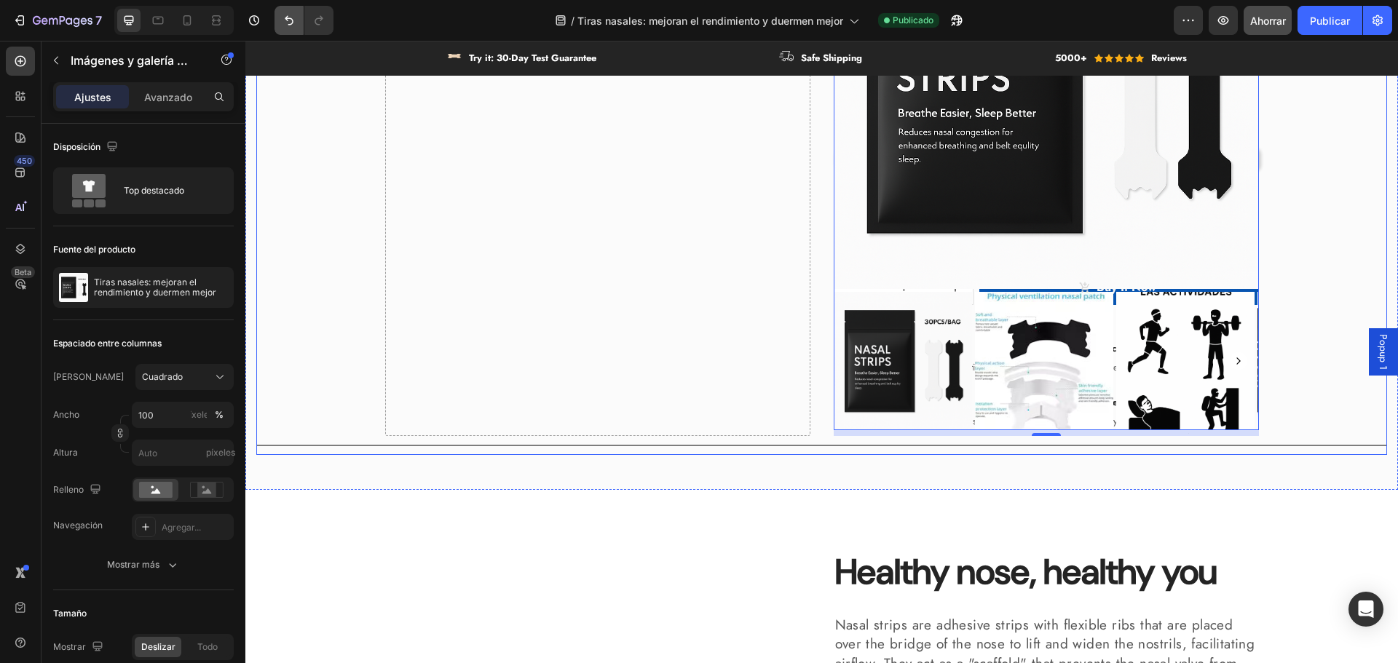
scroll to position [1238, 0]
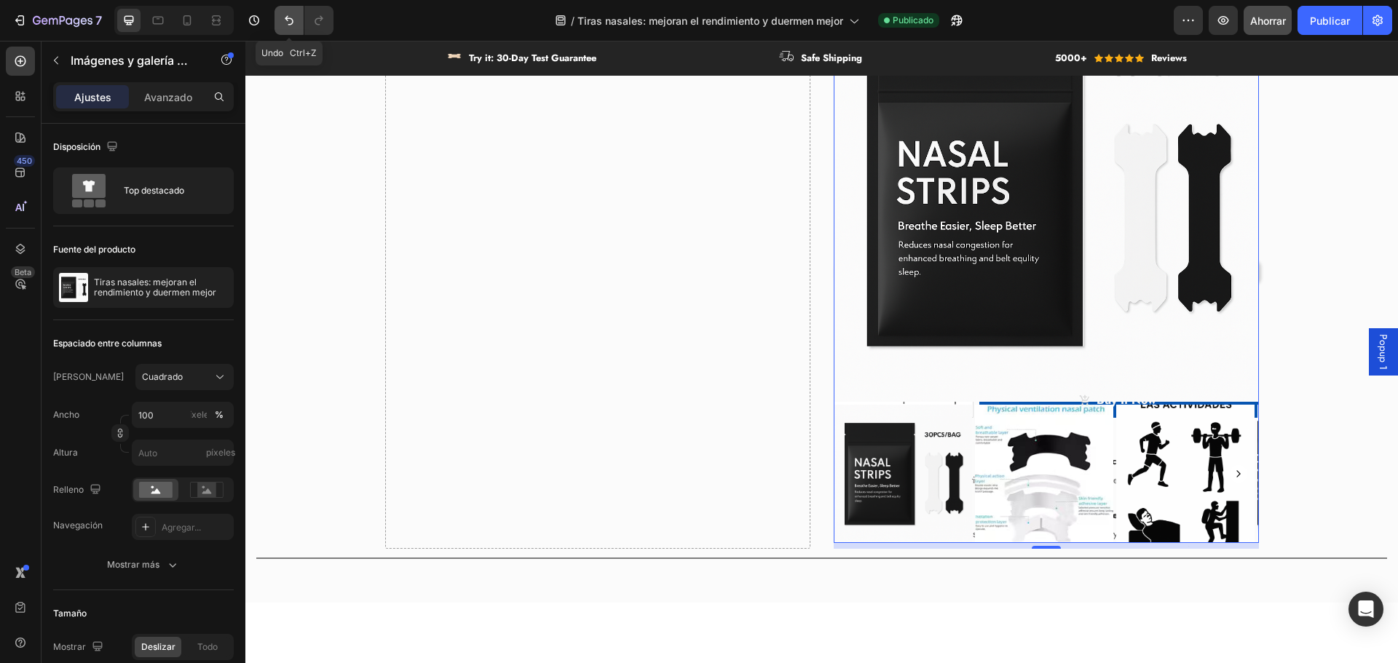
click at [290, 12] on button "Deshacer/Rehacer" at bounding box center [289, 20] width 29 height 29
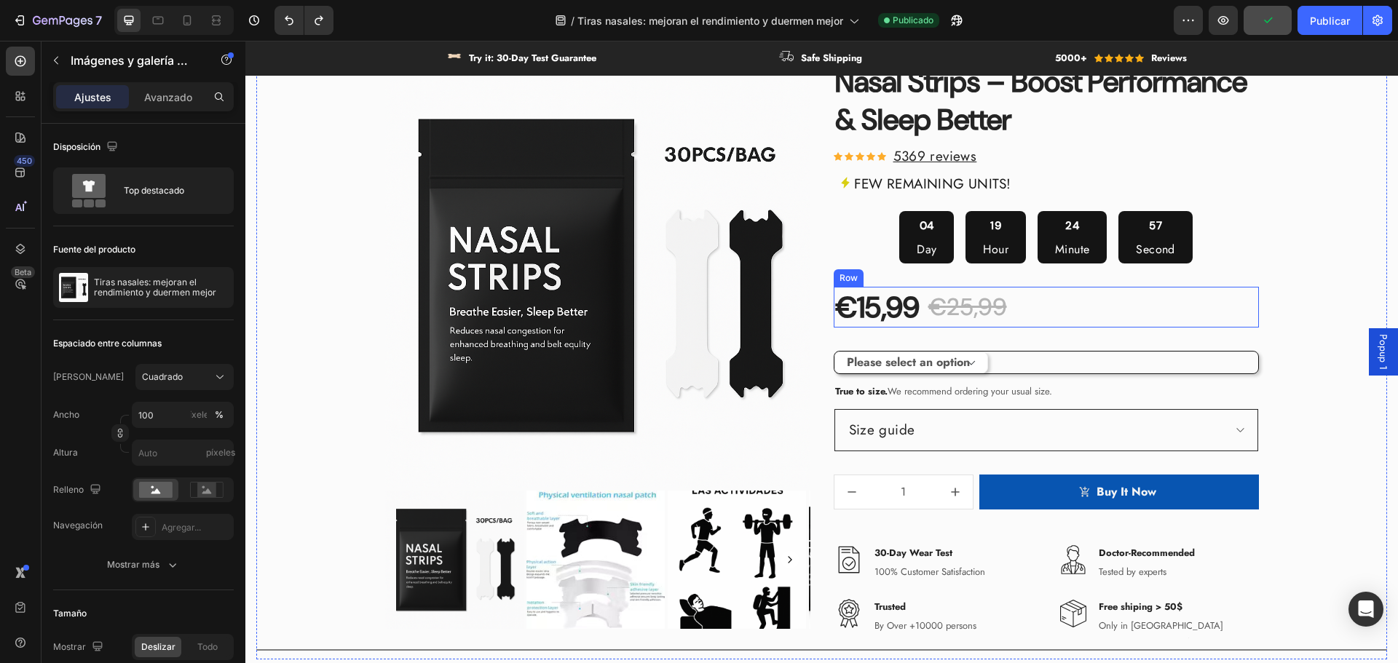
scroll to position [583, 0]
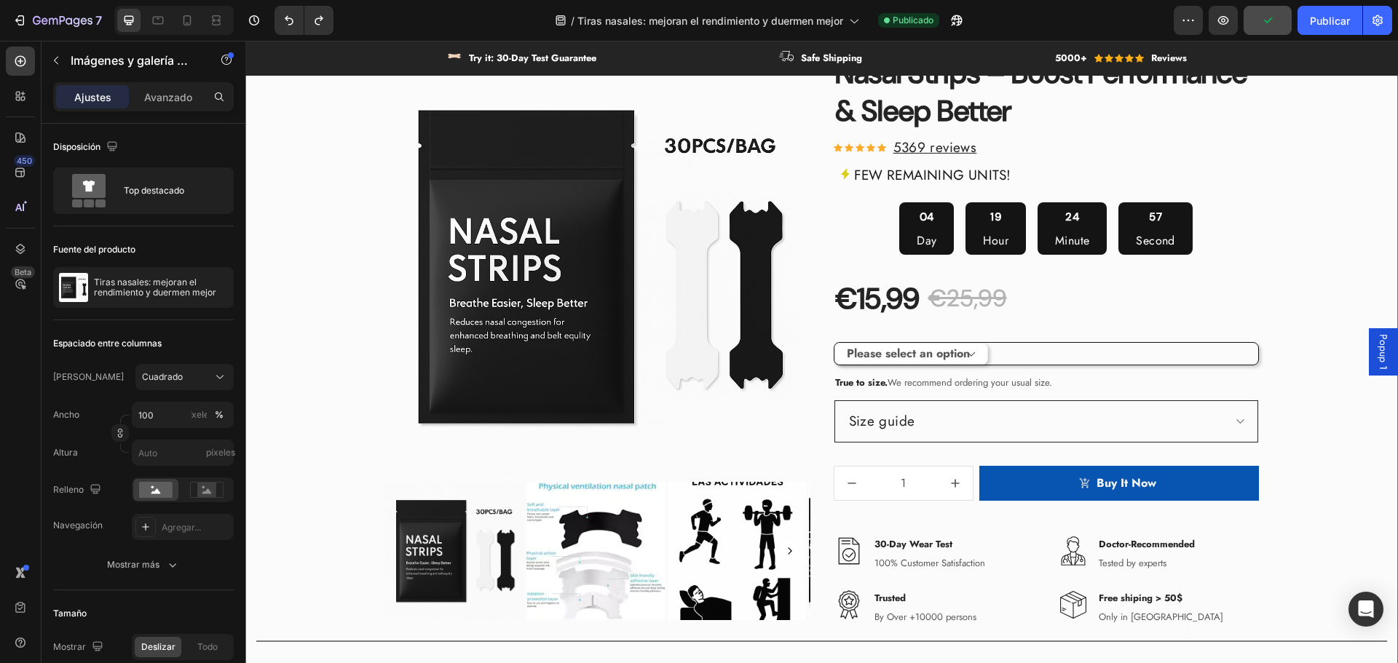
click at [1340, 303] on div "Product Images & Gallery 3421 people have bought this item in the last 24h. Tex…" at bounding box center [821, 337] width 1131 height 627
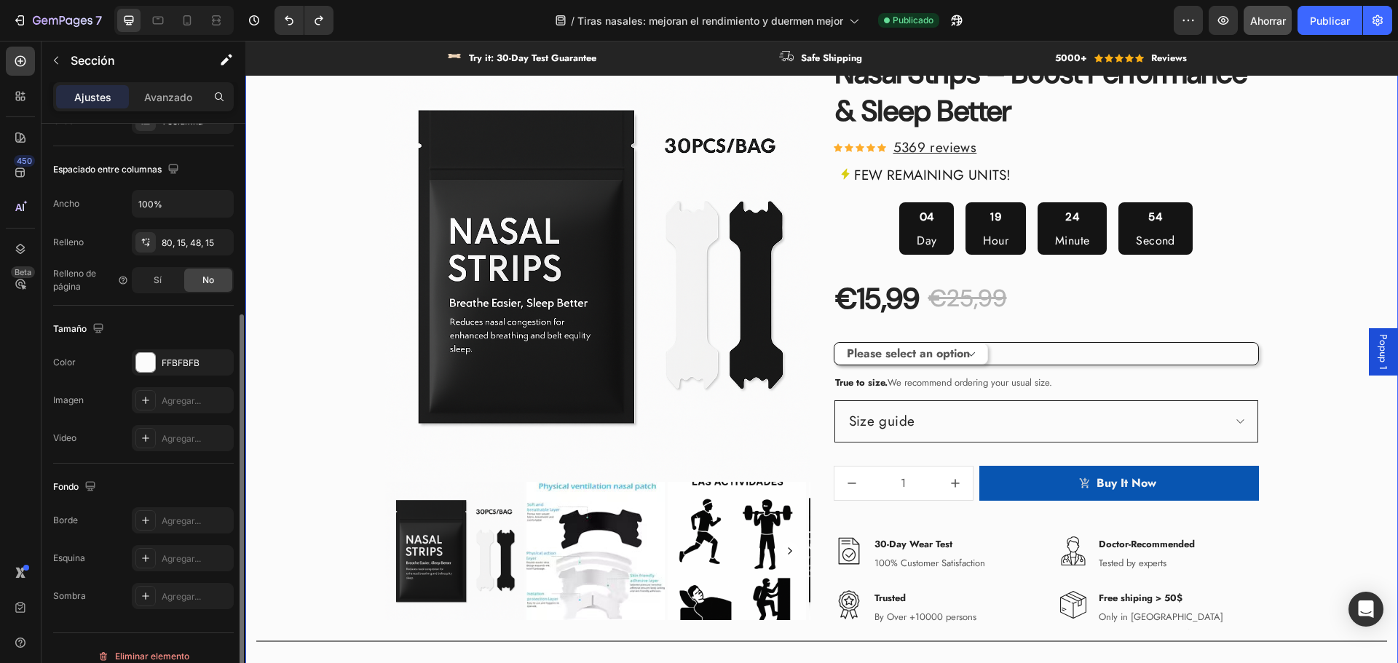
scroll to position [307, 0]
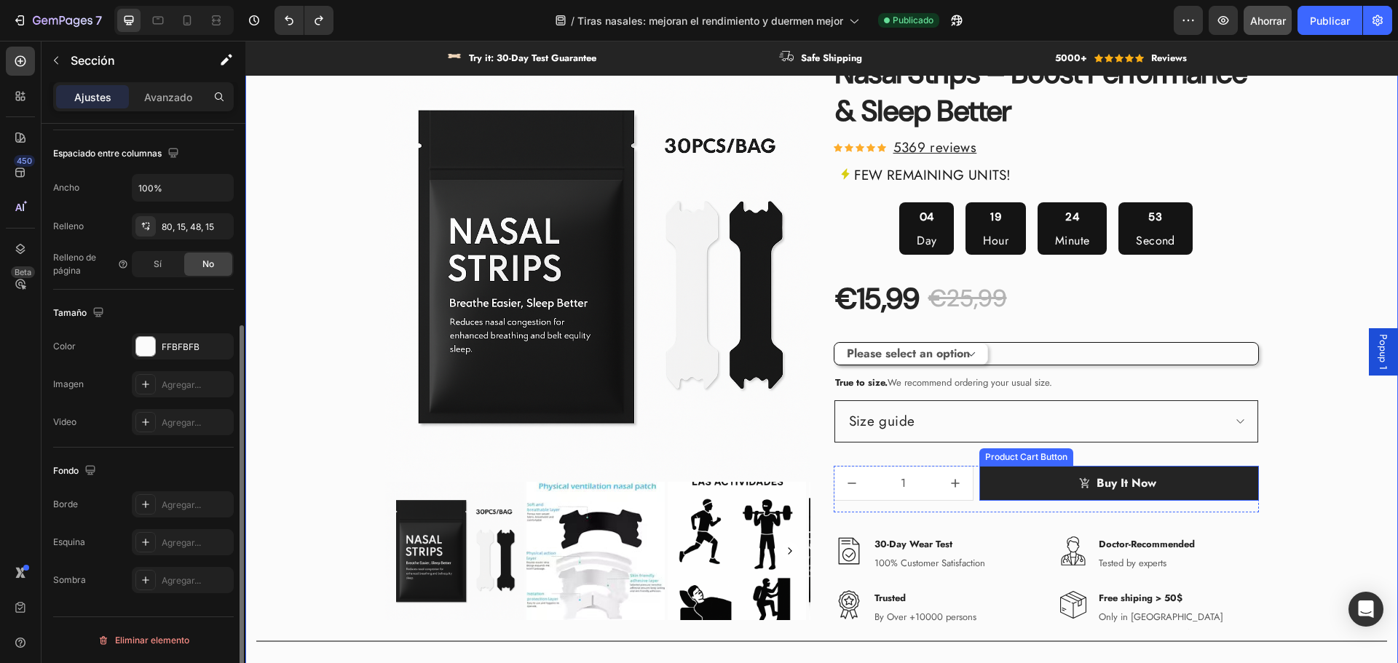
click at [1019, 482] on button "Buy It Now" at bounding box center [1119, 483] width 280 height 35
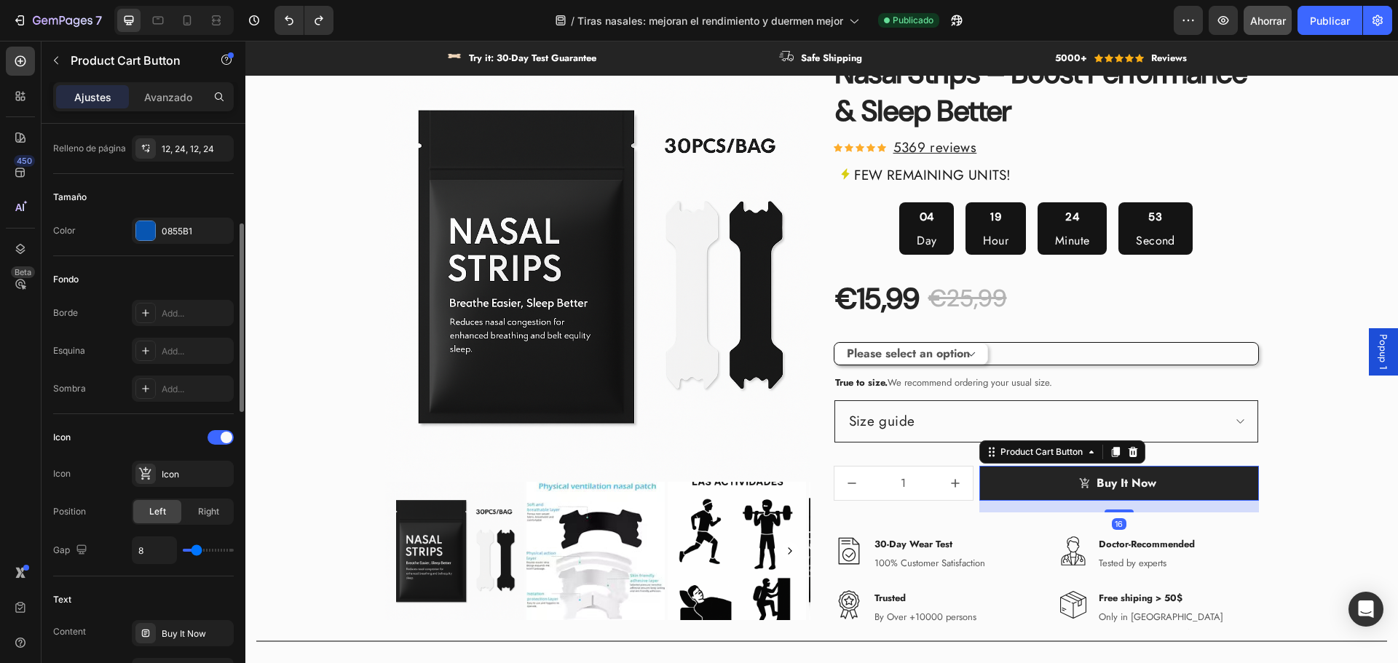
scroll to position [0, 0]
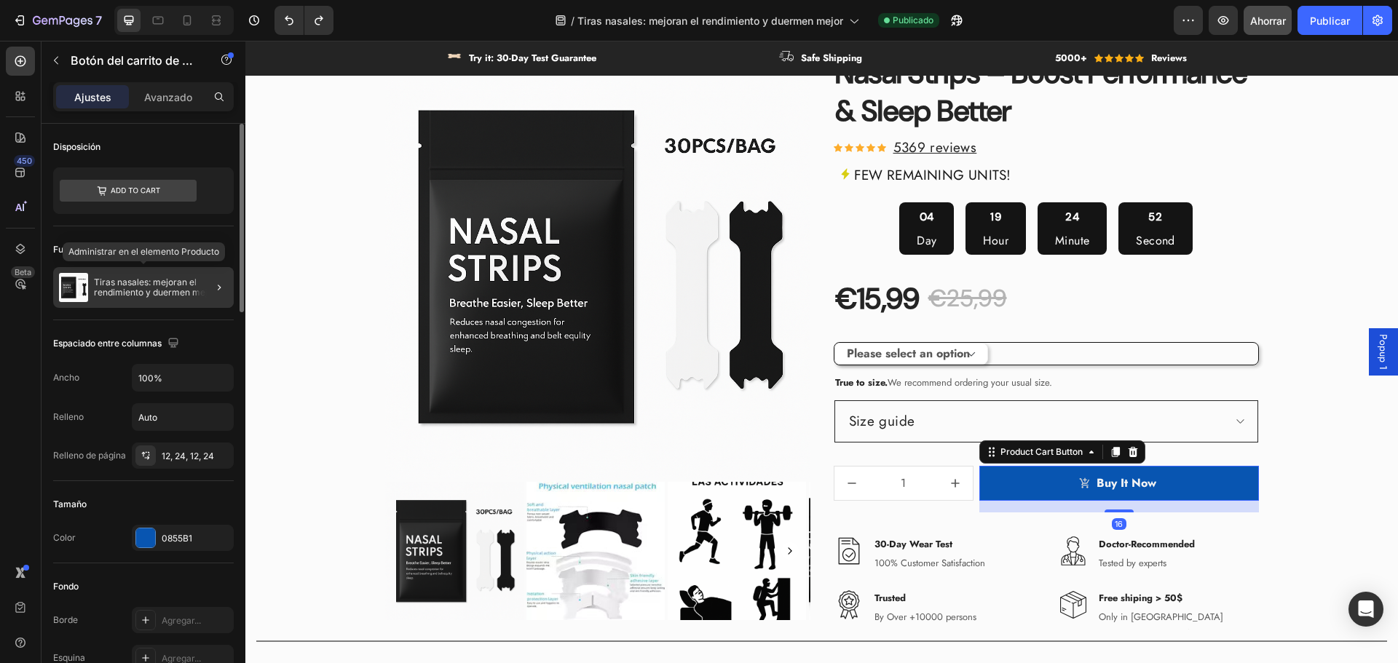
click at [144, 282] on font "Tiras nasales: mejoran el rendimiento y duermen mejor" at bounding box center [155, 287] width 122 height 21
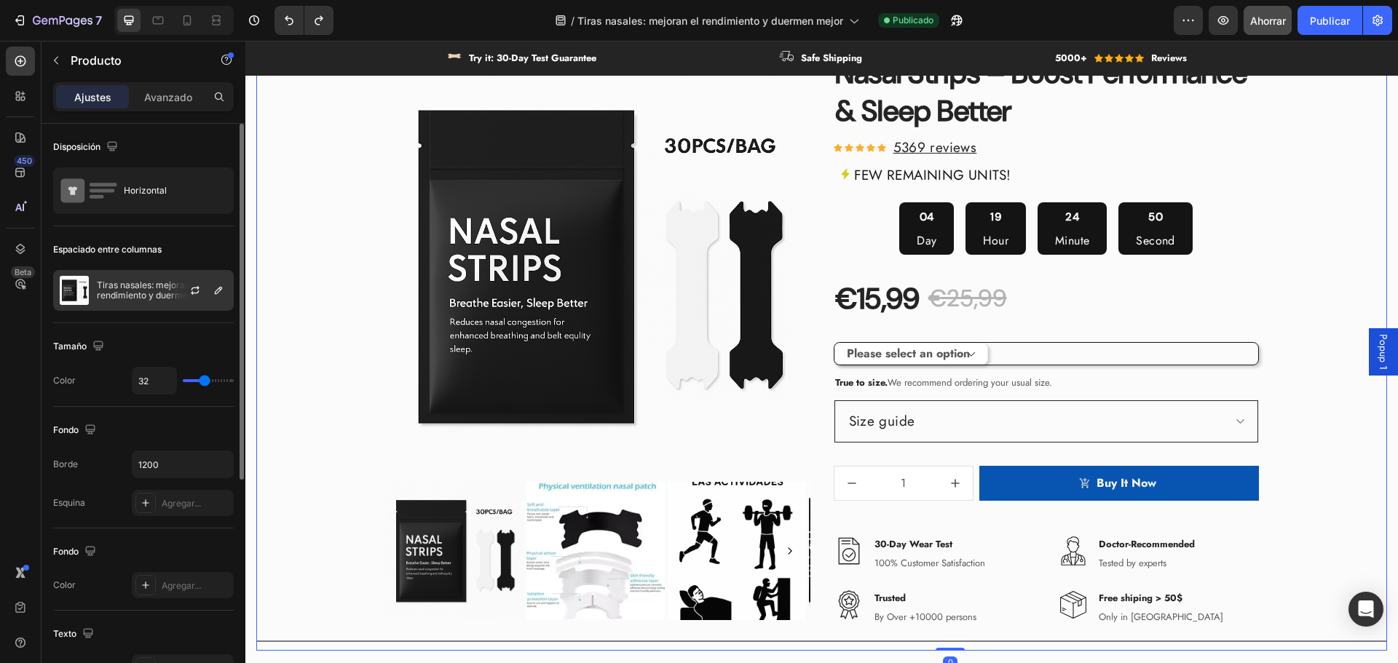
click at [159, 284] on font "Tiras nasales: mejoran el rendimiento y duermen mejor" at bounding box center [158, 290] width 122 height 21
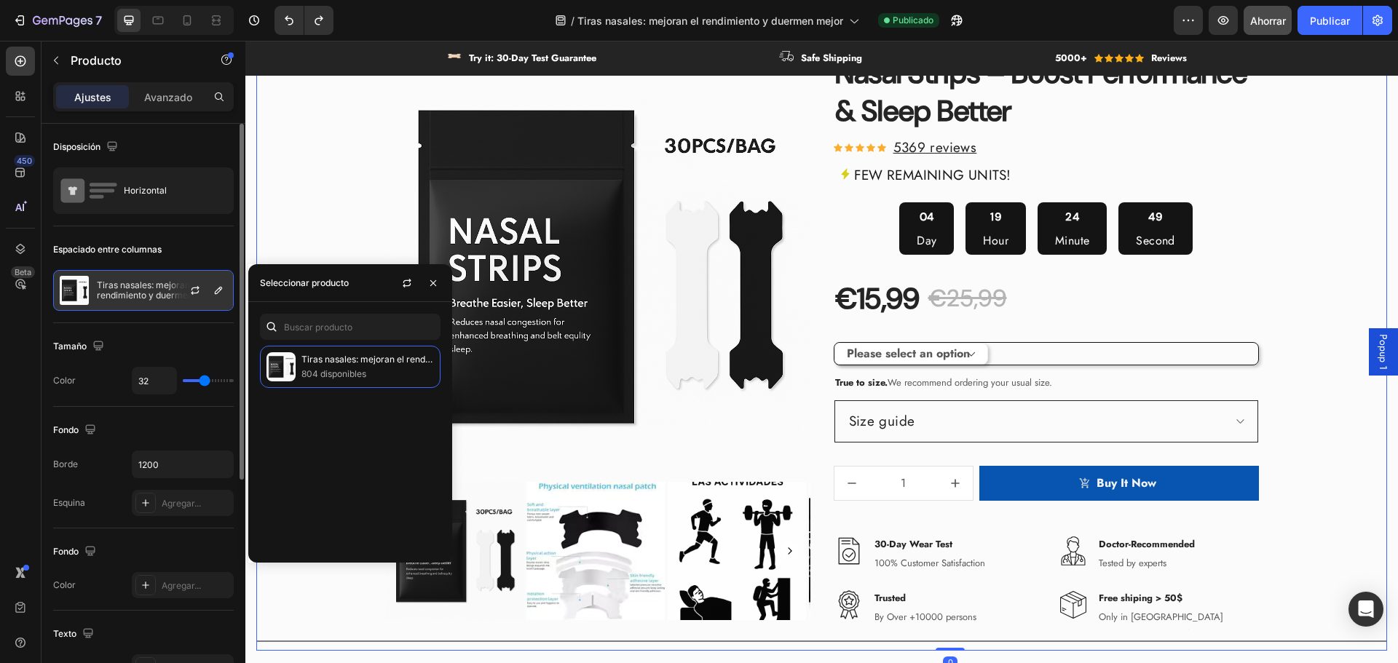
click at [147, 284] on font "Tiras nasales: mejoran el rendimiento y duermen mejor" at bounding box center [158, 290] width 122 height 21
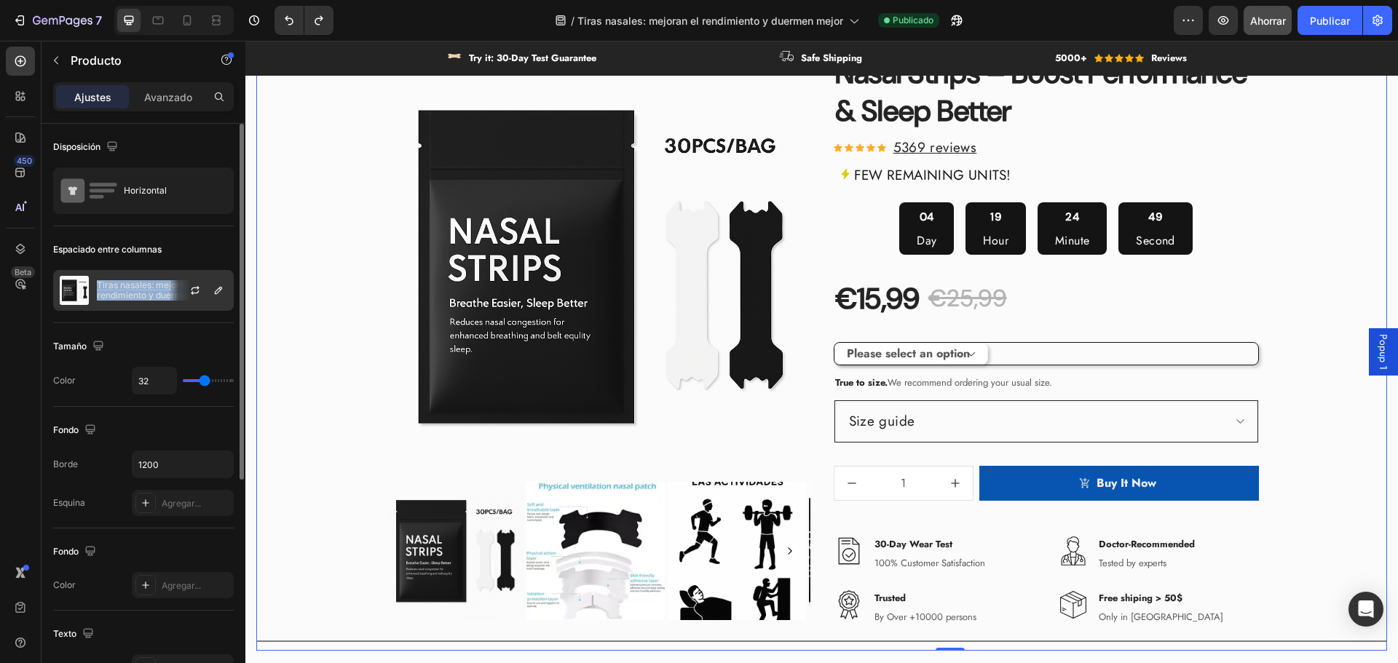
click at [147, 284] on font "Tiras nasales: mejoran el rendimiento y duermen mejor" at bounding box center [158, 290] width 122 height 21
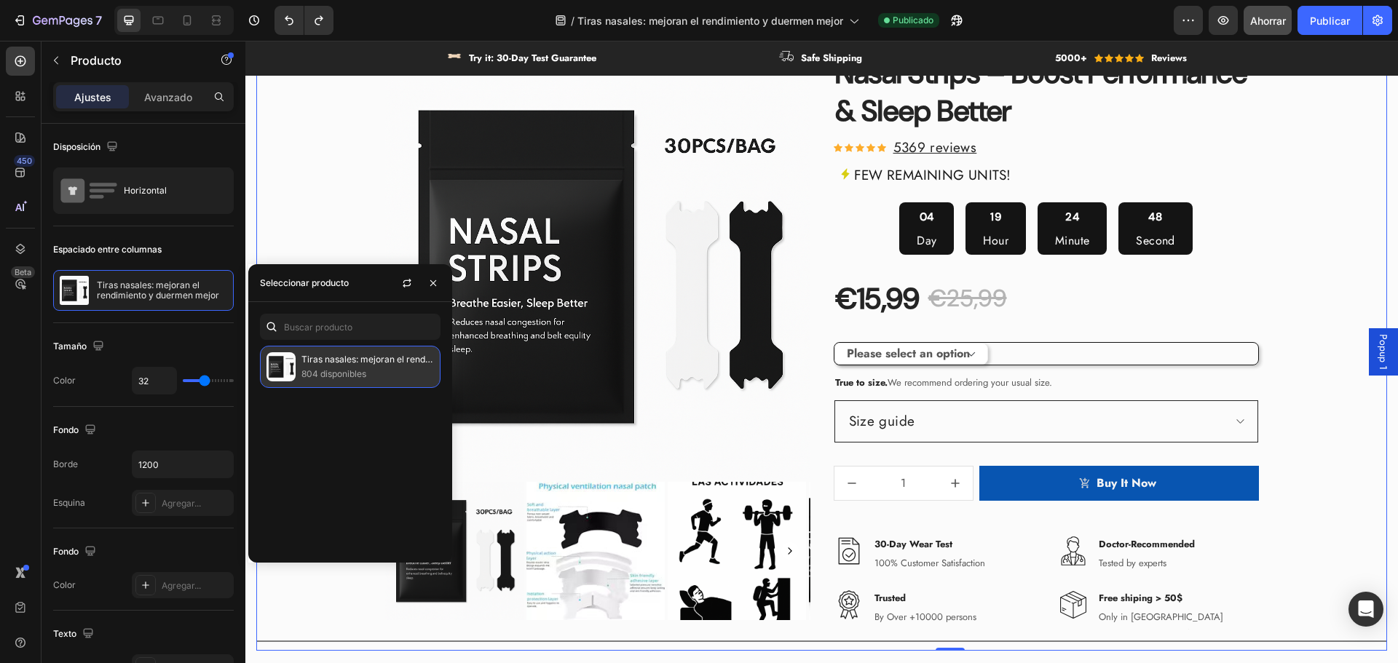
click at [358, 377] on font "804 disponibles" at bounding box center [333, 373] width 65 height 11
click at [401, 375] on p "804 disponibles" at bounding box center [367, 374] width 133 height 15
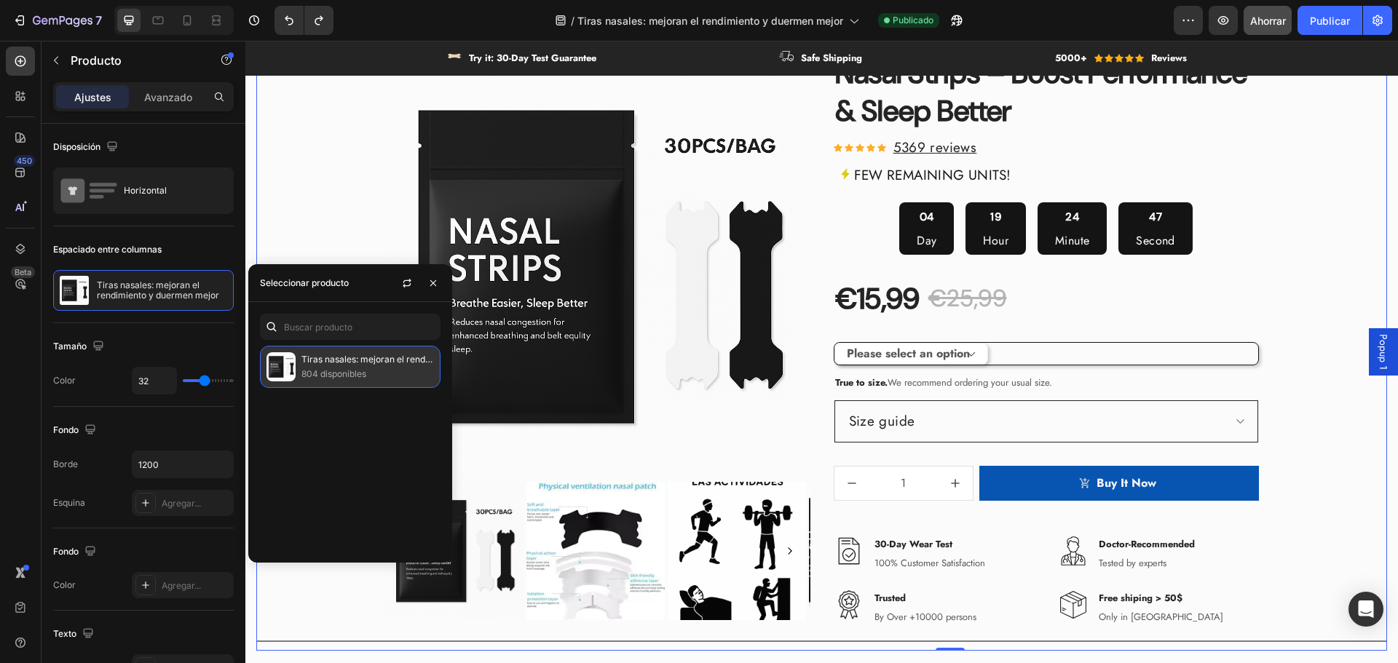
click at [392, 358] on font "Tiras nasales: mejoran el rendimiento y duermen mejor" at bounding box center [414, 359] width 227 height 11
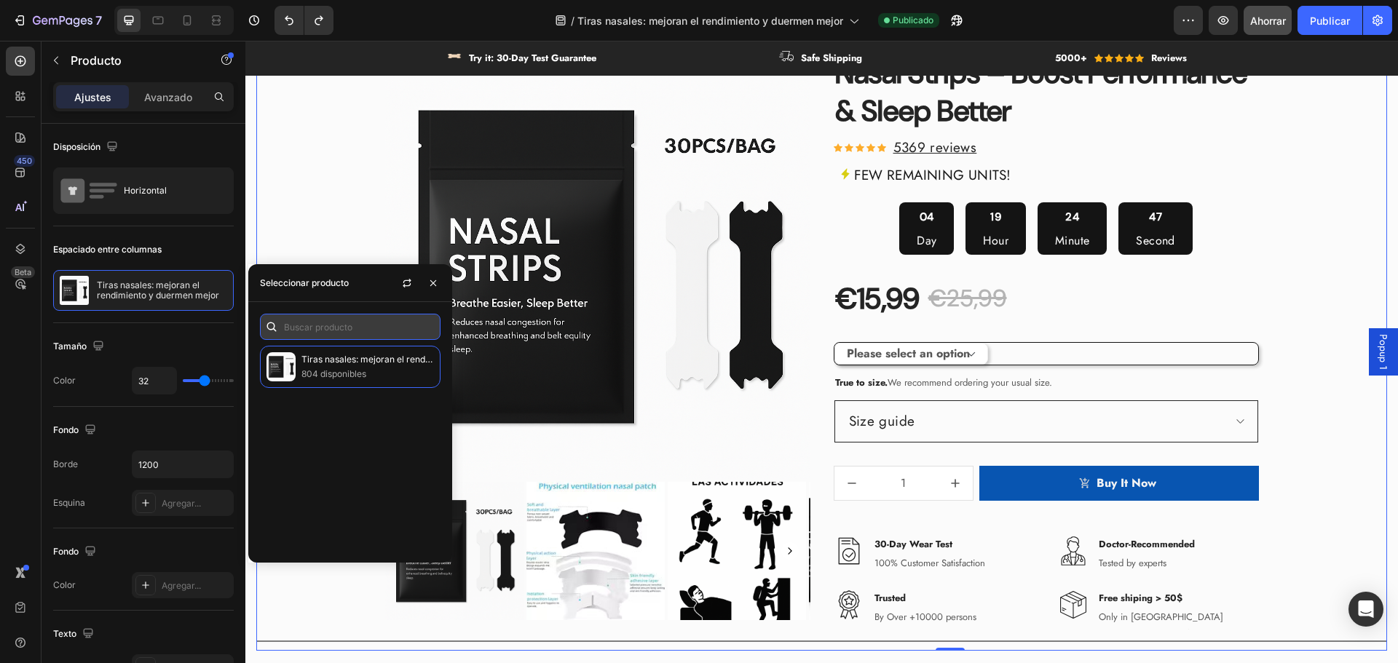
click at [361, 328] on input "text" at bounding box center [350, 327] width 181 height 26
type input "t"
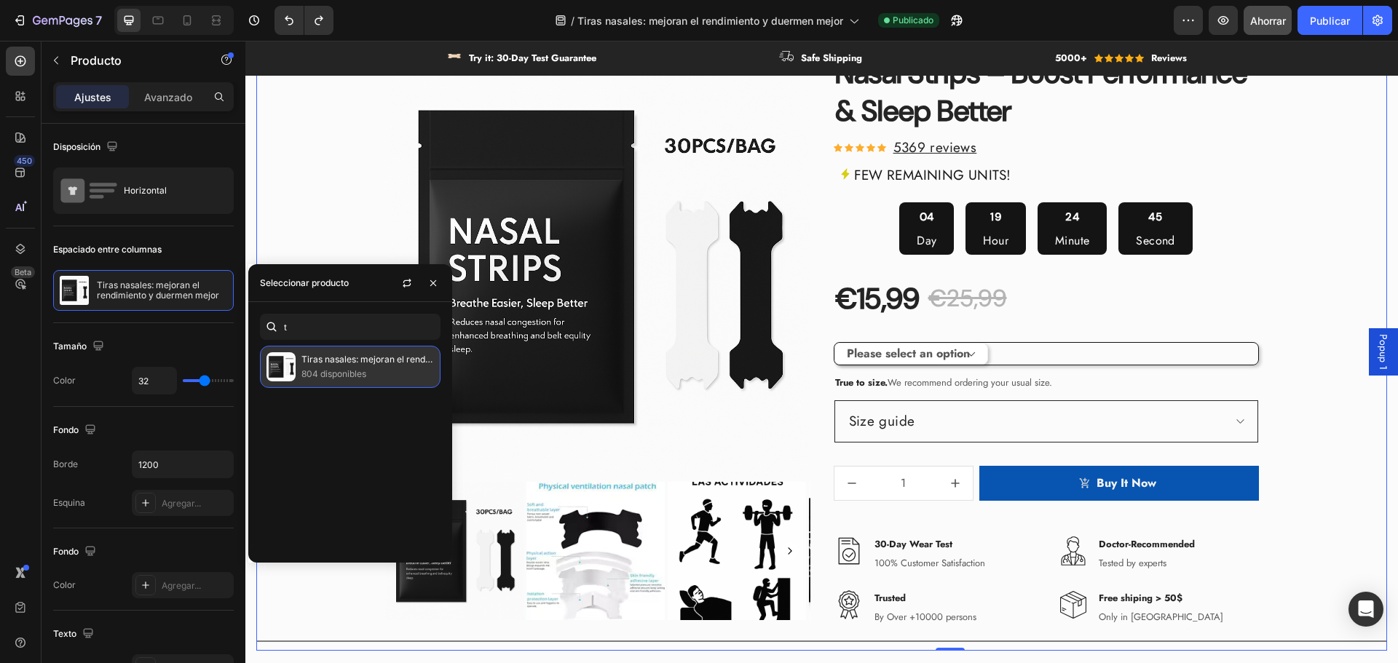
click at [370, 365] on p "Tiras nasales: mejoran el rendimiento y duermen mejor" at bounding box center [367, 359] width 133 height 15
click at [411, 288] on icon "button" at bounding box center [407, 283] width 12 height 12
select select "581665178236617342"
